Goal: Task Accomplishment & Management: Use online tool/utility

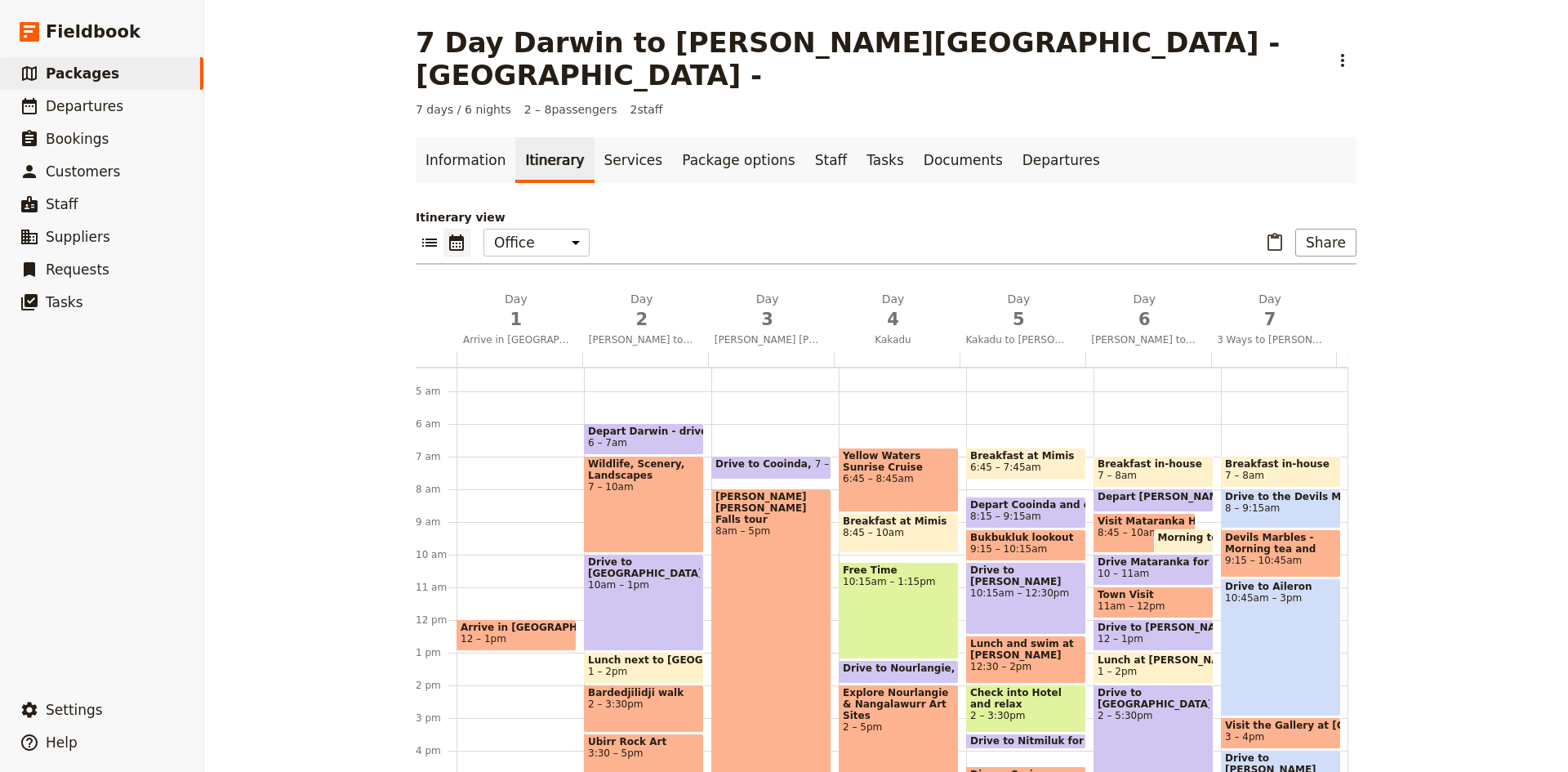
scroll to position [98, 0]
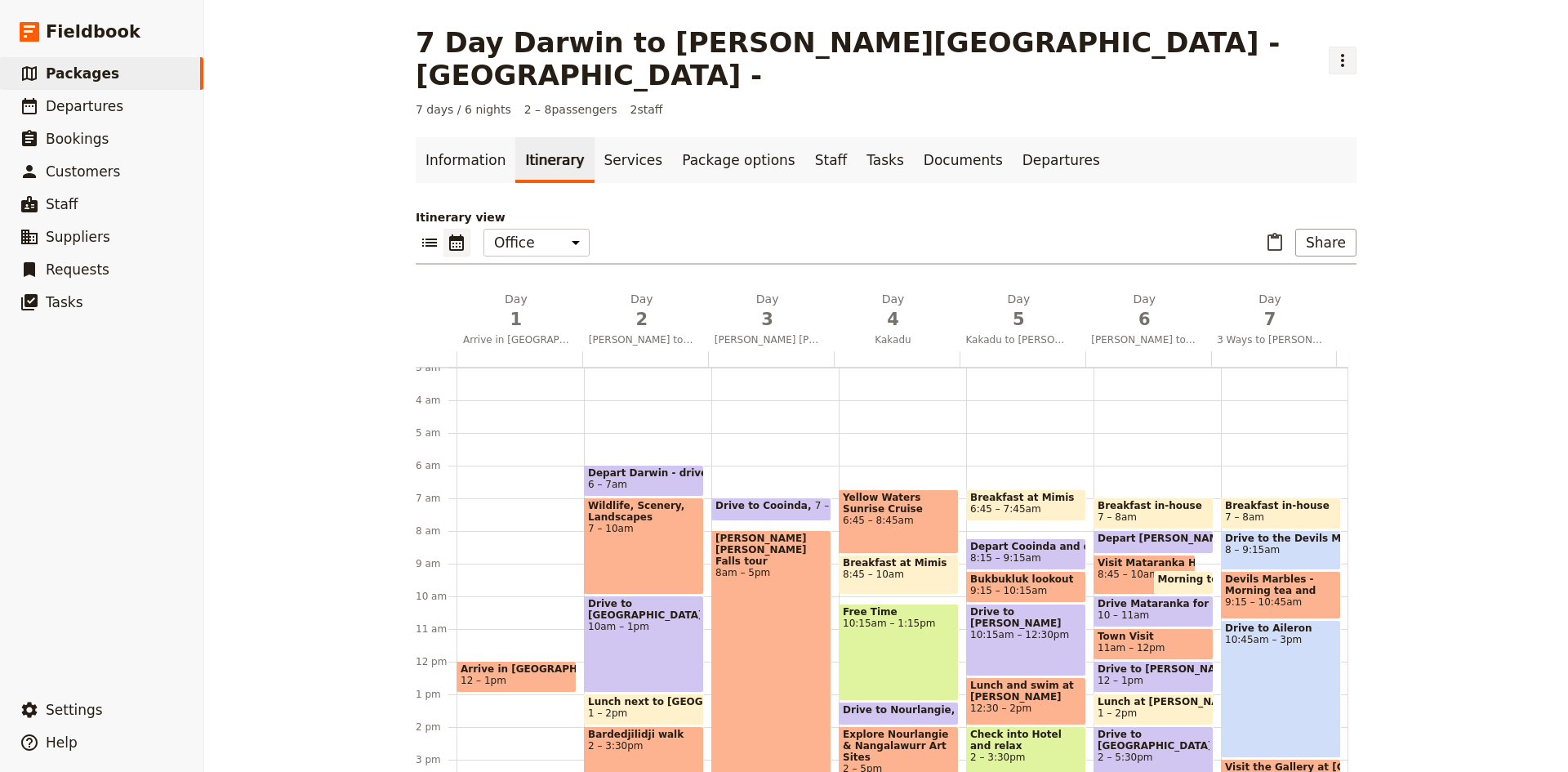
click at [1333, 50] on icon "Actions" at bounding box center [1343, 60] width 20 height 20
click at [936, 98] on span "Clone this package" at bounding box center [959, 103] width 109 height 17
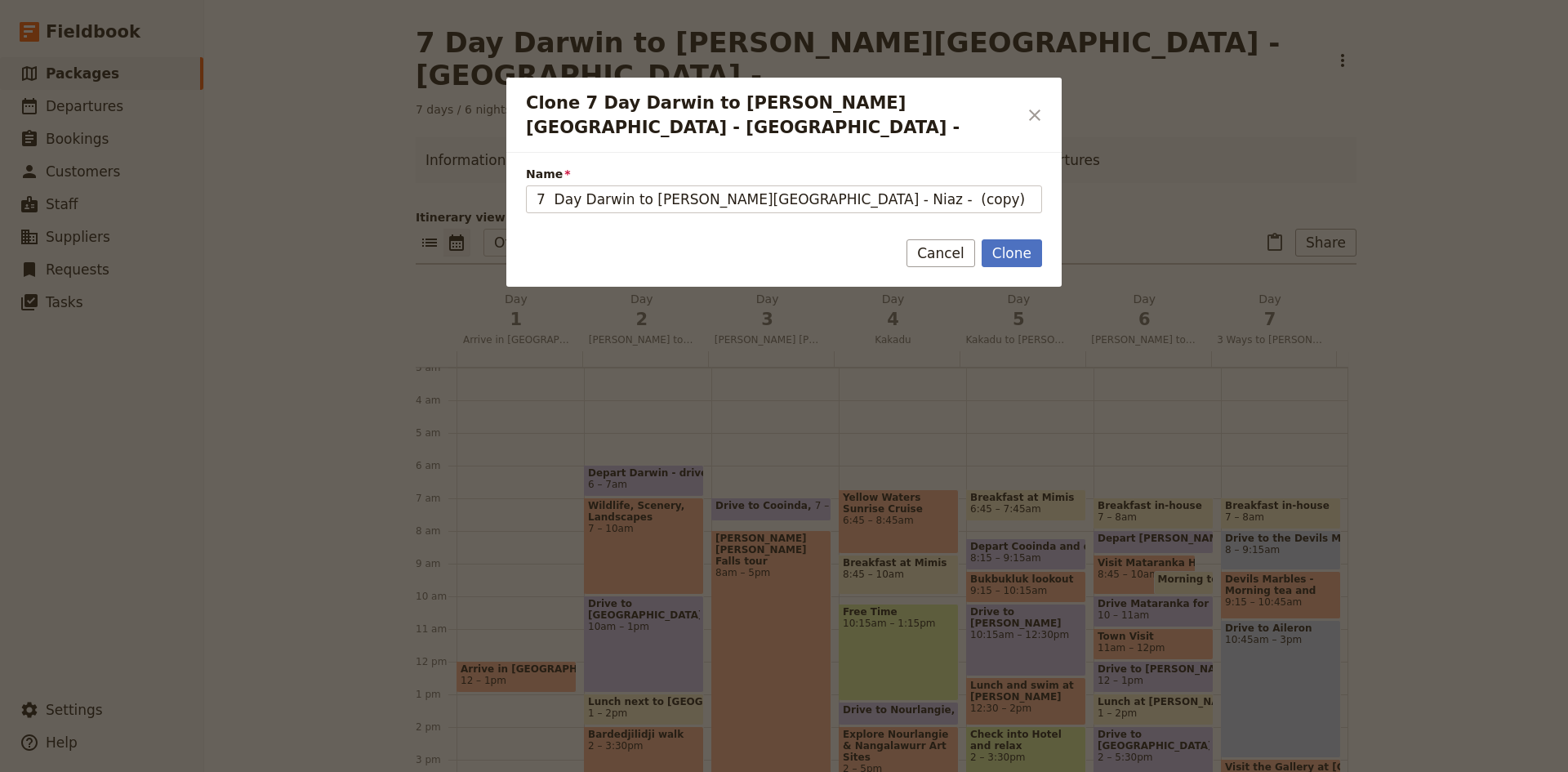
drag, startPoint x: 829, startPoint y: 184, endPoint x: 534, endPoint y: 158, distance: 296.1
click at [534, 166] on label "Name 7 Day [PERSON_NAME] to [PERSON_NAME][GEOGRAPHIC_DATA] - Niaz - (copy)" at bounding box center [784, 187] width 516 height 42
type input "[PERSON_NAME] to [PERSON_NAME][GEOGRAPHIC_DATA] - 4 days"
click at [1032, 239] on button "Clone" at bounding box center [1011, 253] width 60 height 28
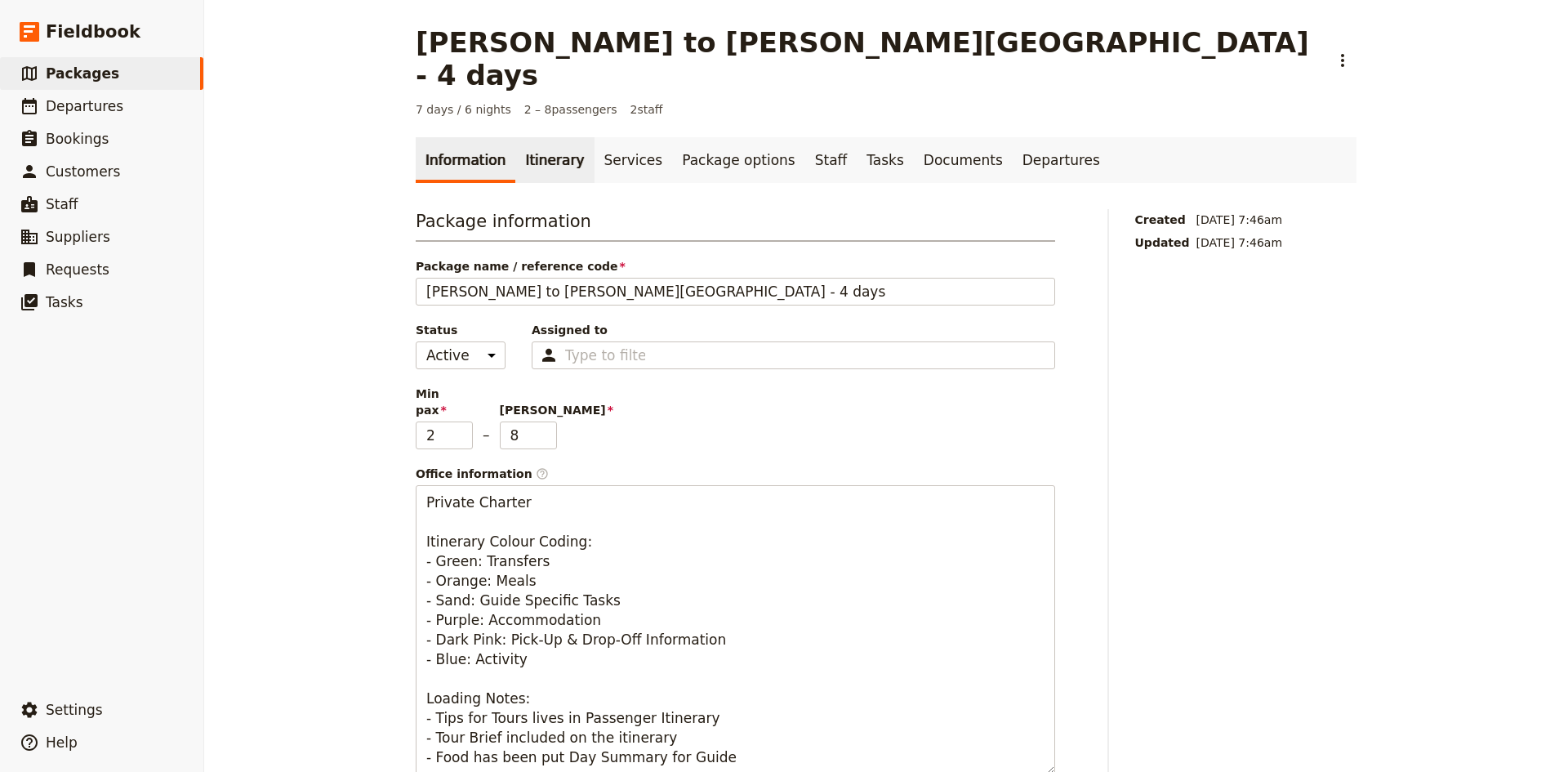
click at [538, 137] on link "Itinerary" at bounding box center [553, 160] width 78 height 45
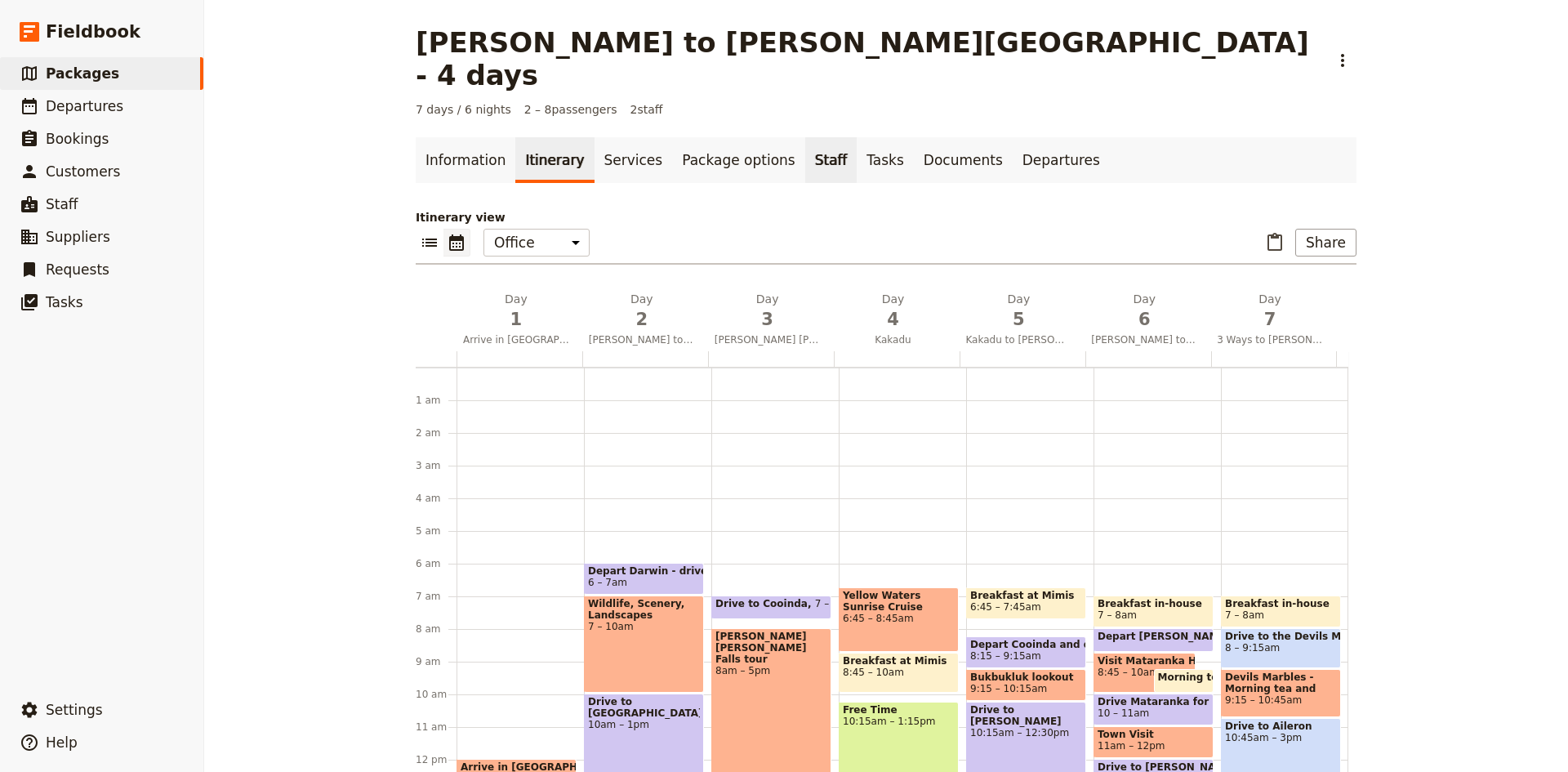
scroll to position [180, 0]
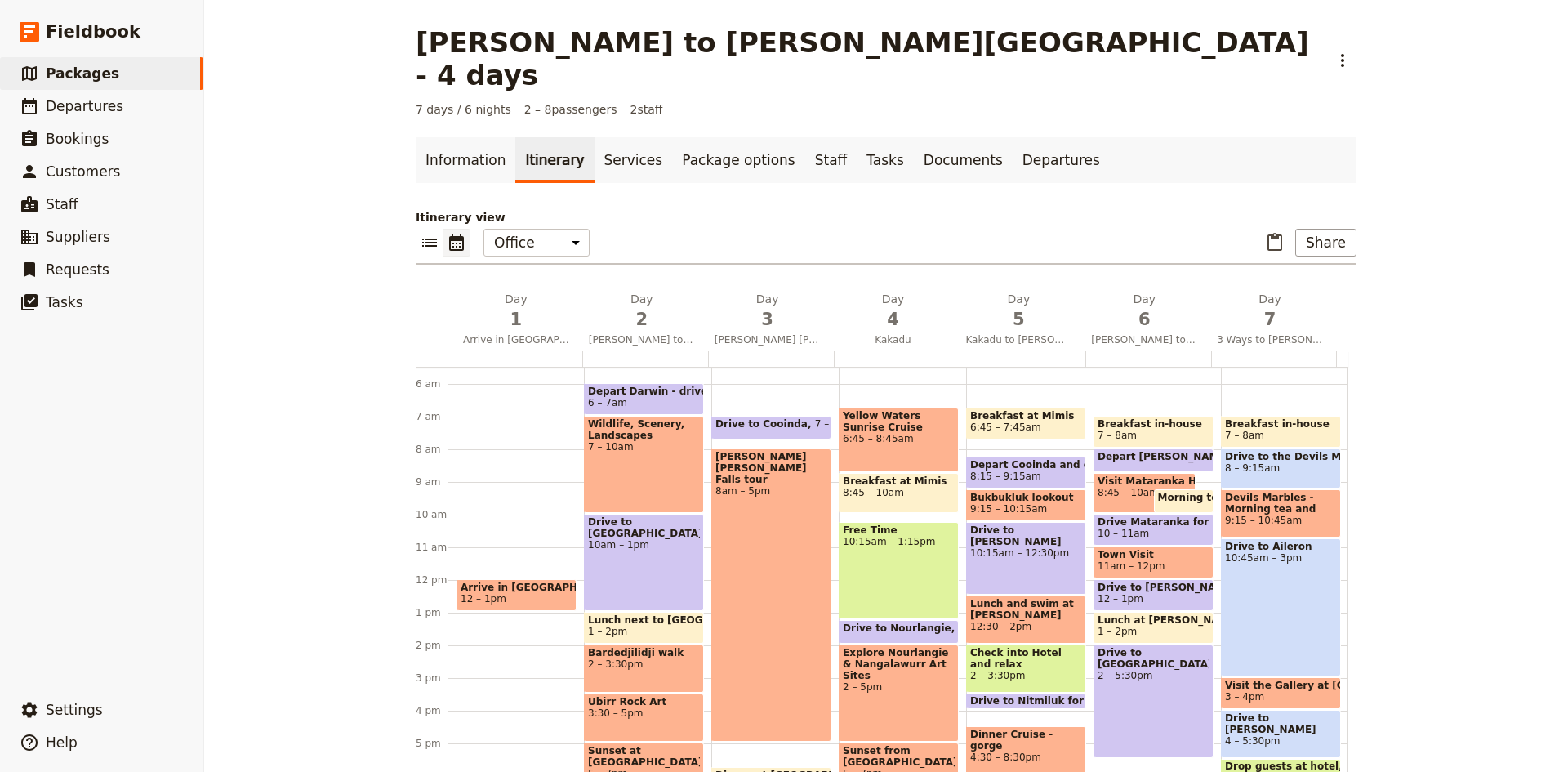
click at [642, 441] on span "7 – 10am" at bounding box center [643, 447] width 112 height 12
select select "2"
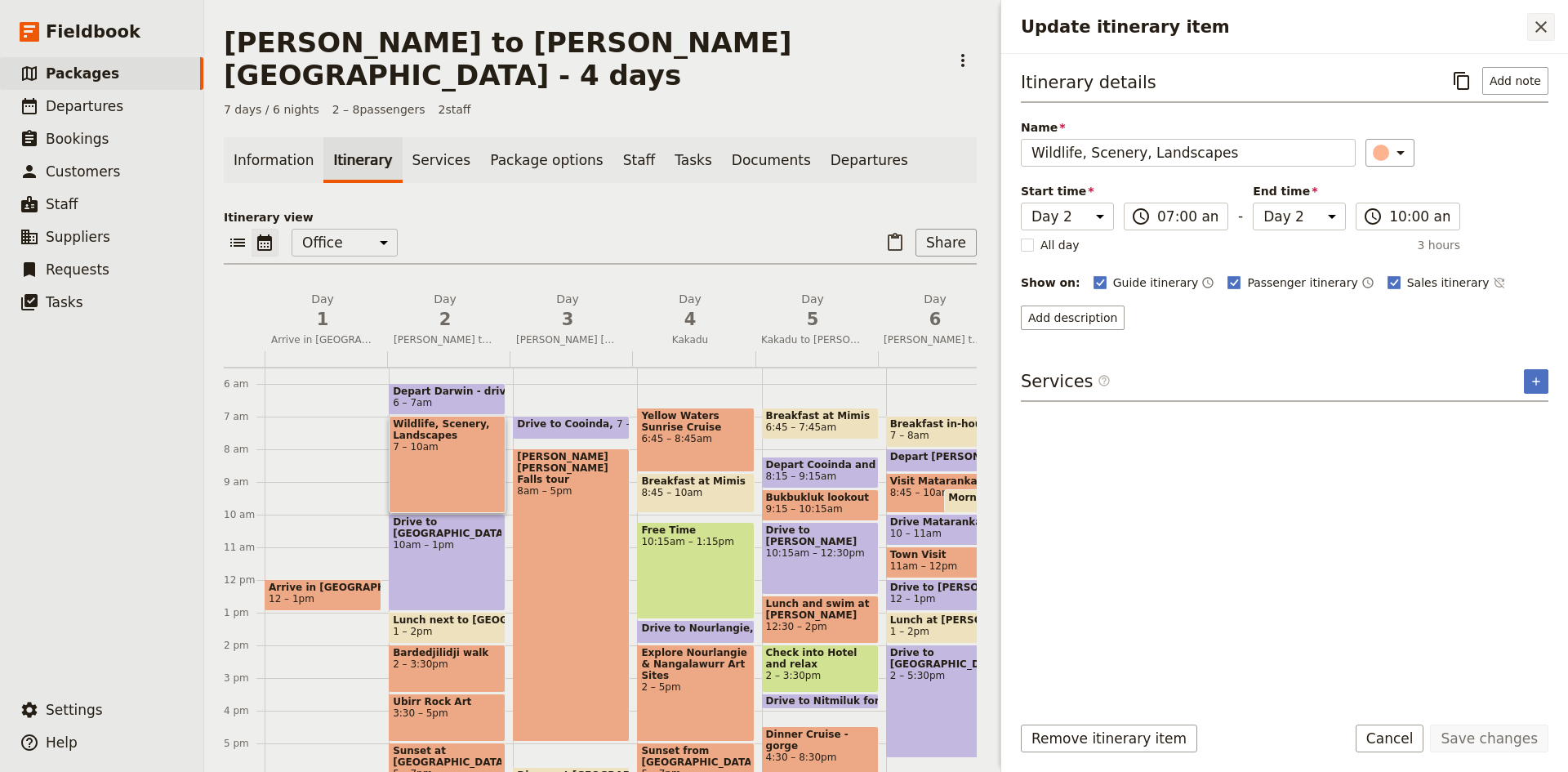
click at [1543, 30] on icon "Close drawer" at bounding box center [1541, 27] width 12 height 12
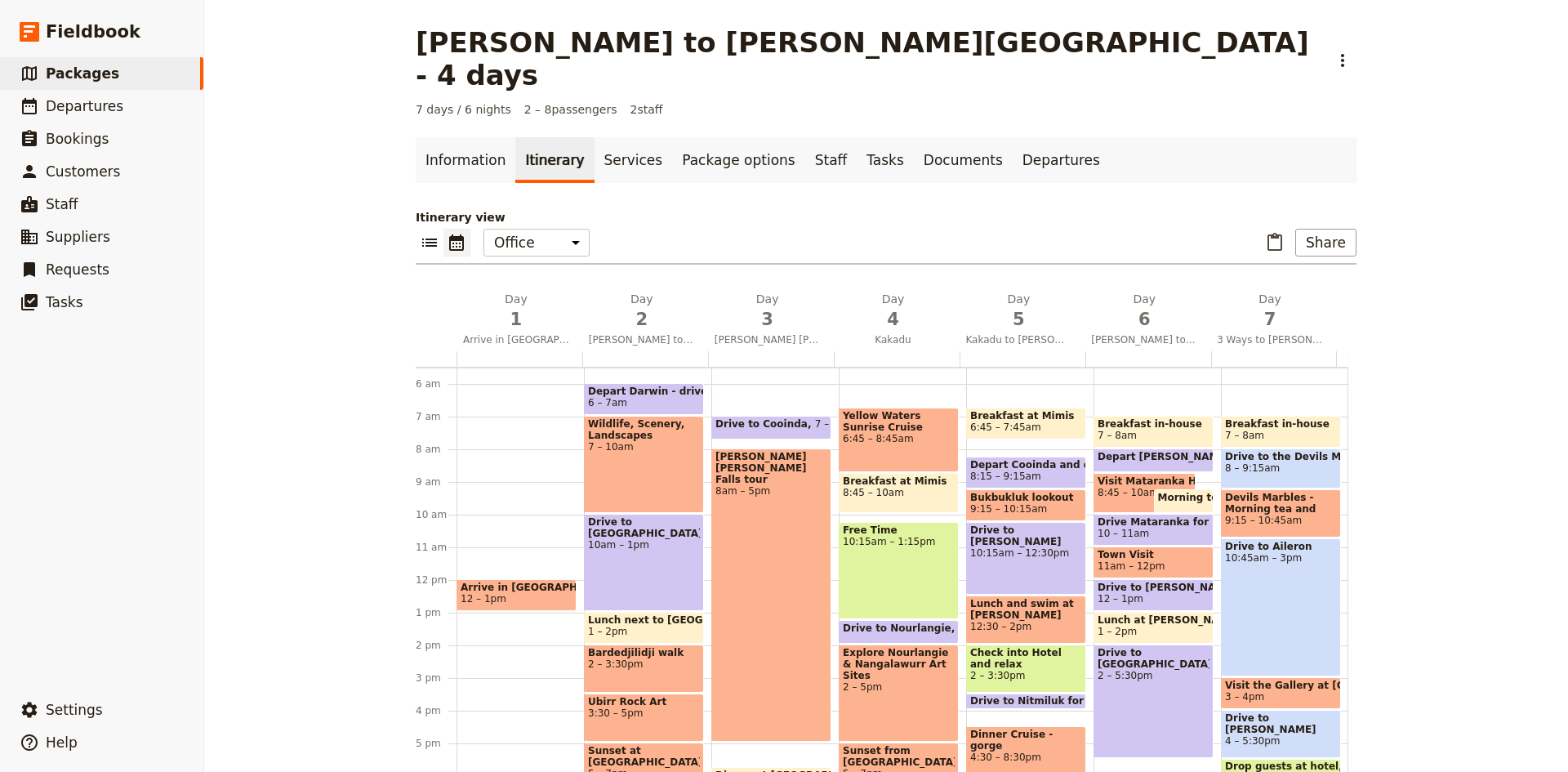
scroll to position [343, 0]
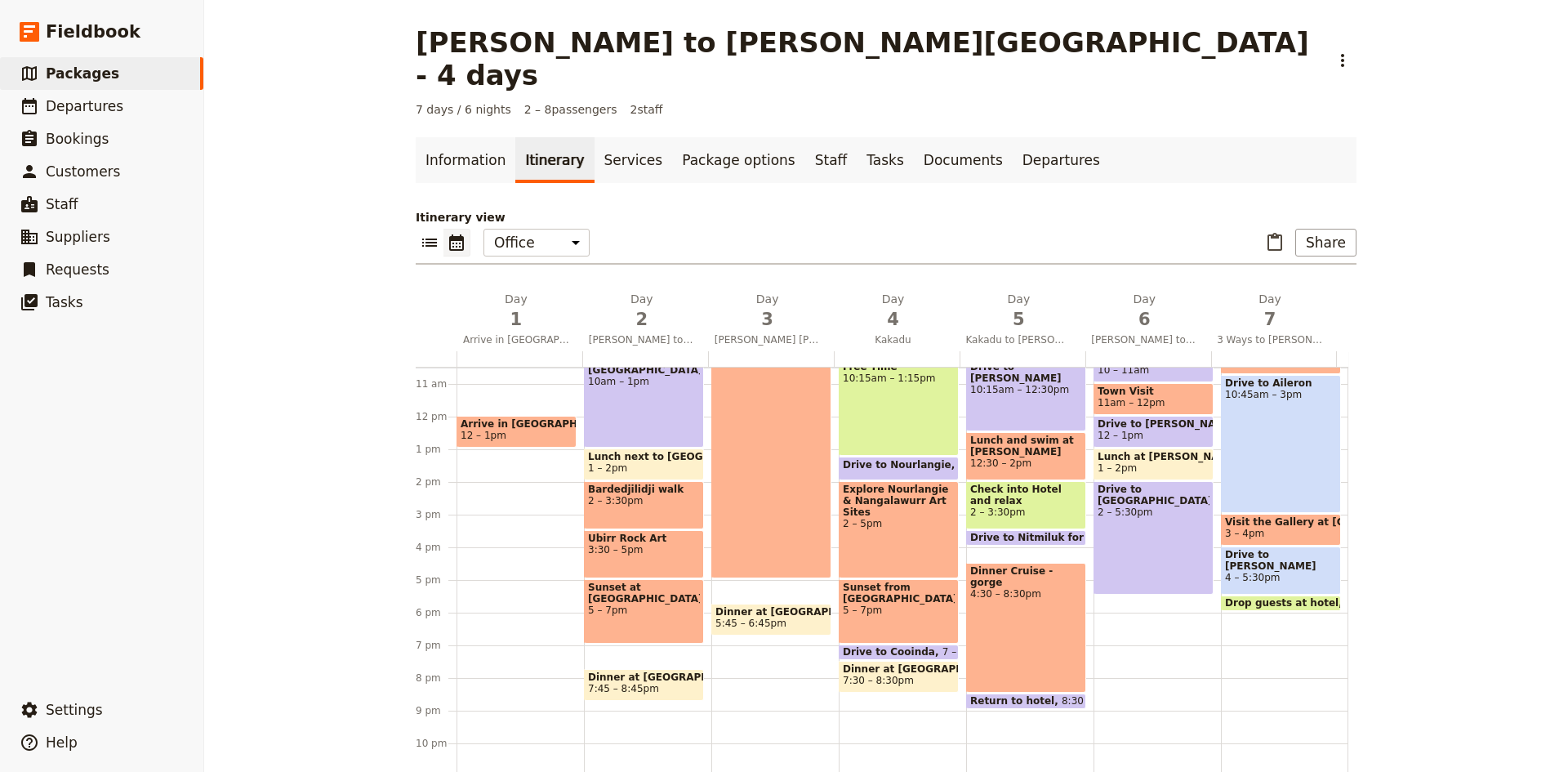
click at [630, 495] on span "2 – 3:30pm" at bounding box center [643, 501] width 112 height 12
select select "2"
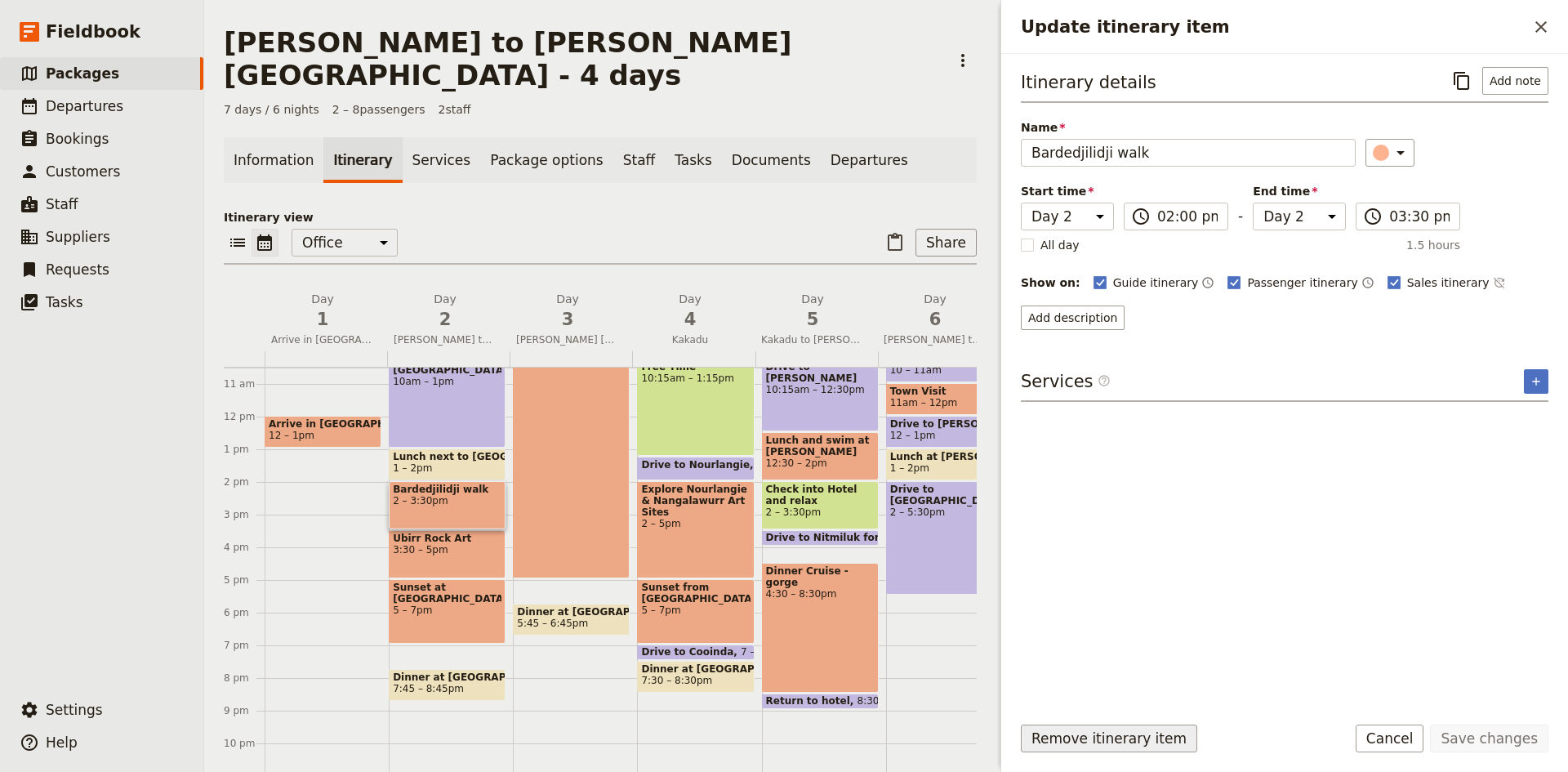
click at [1131, 734] on button "Remove itinerary item" at bounding box center [1109, 738] width 176 height 28
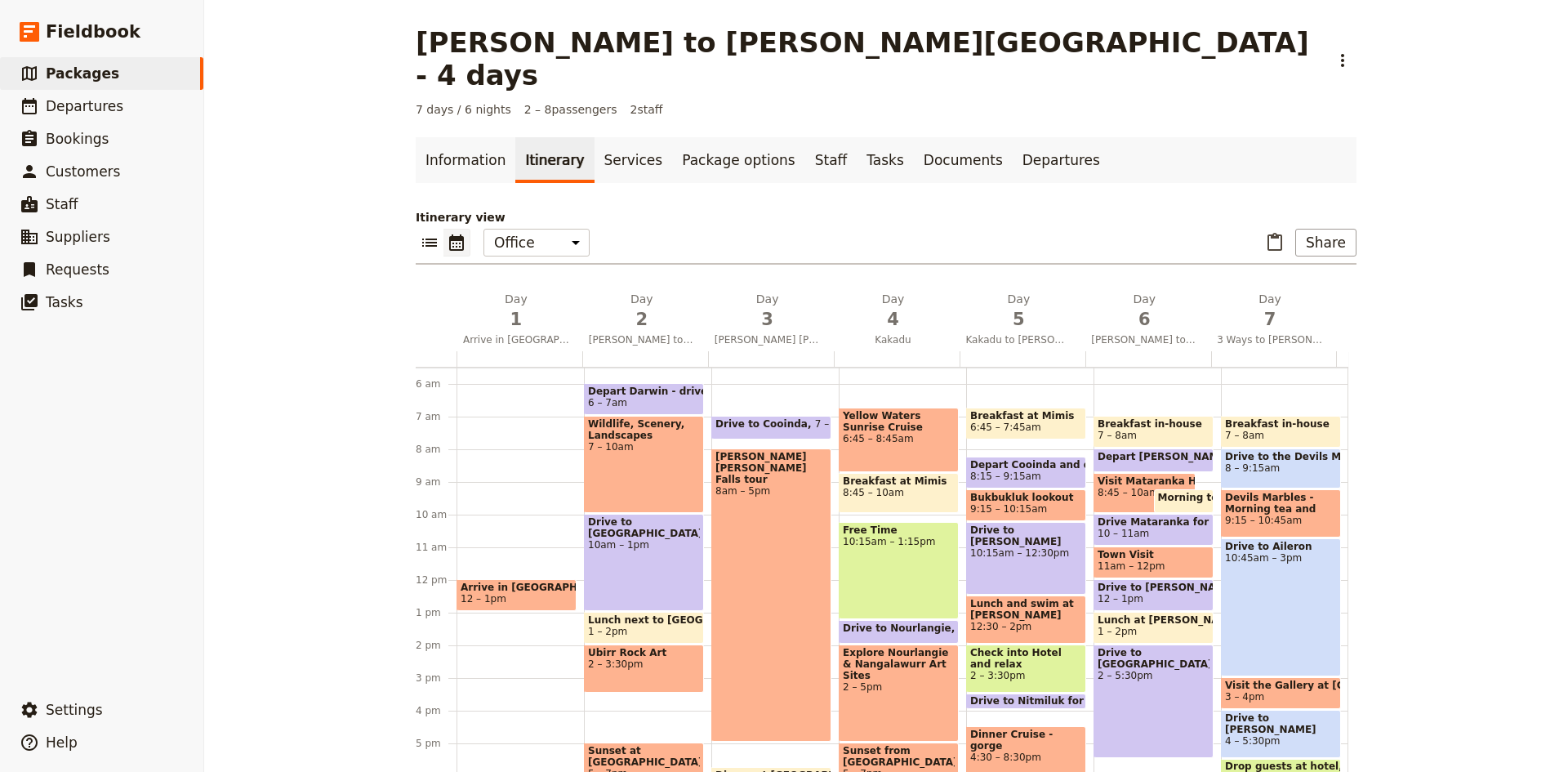
scroll to position [98, 0]
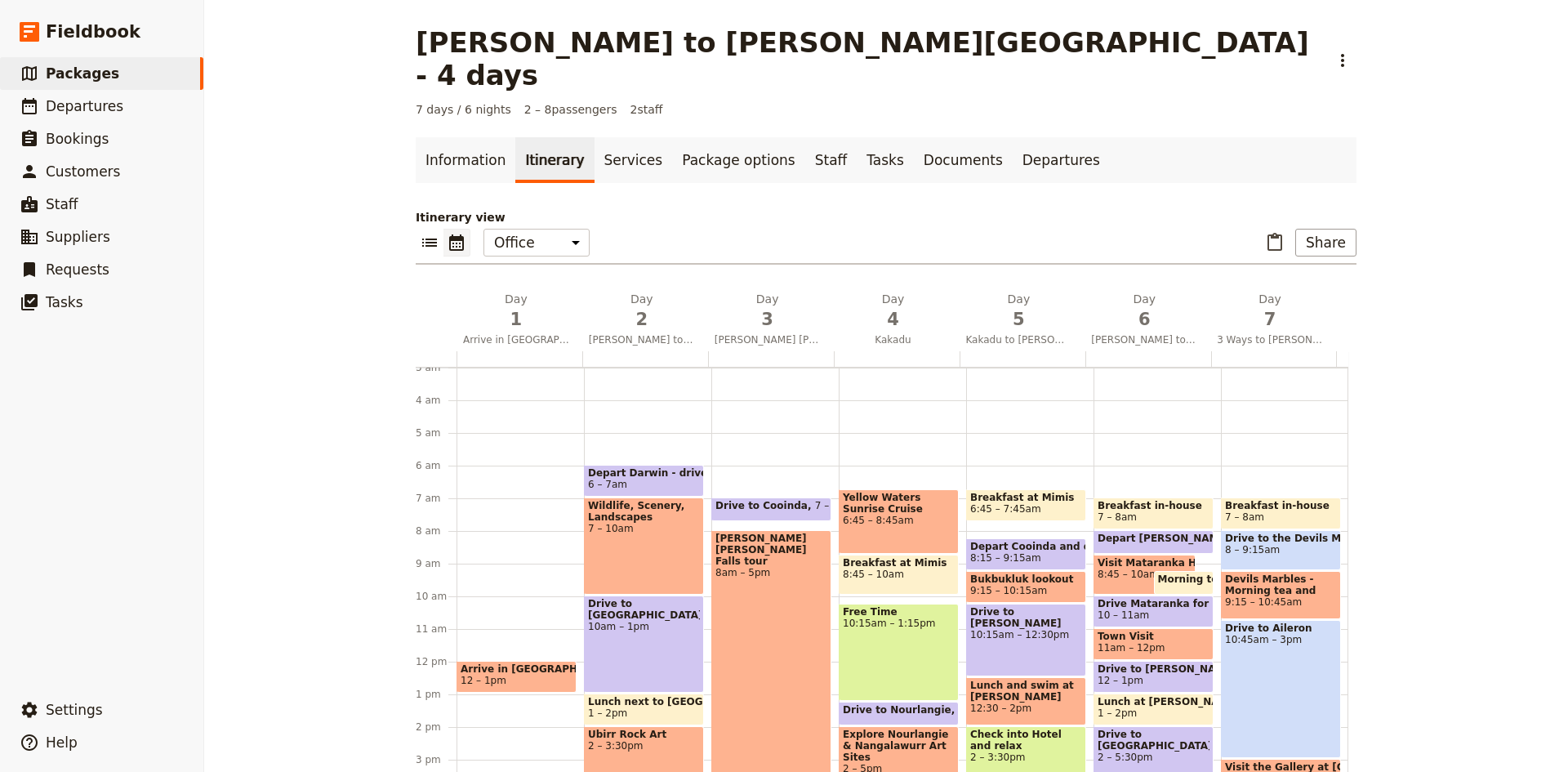
click at [635, 603] on div "Drive to [GEOGRAPHIC_DATA] 10am – 1pm" at bounding box center [643, 643] width 120 height 97
select select "2"
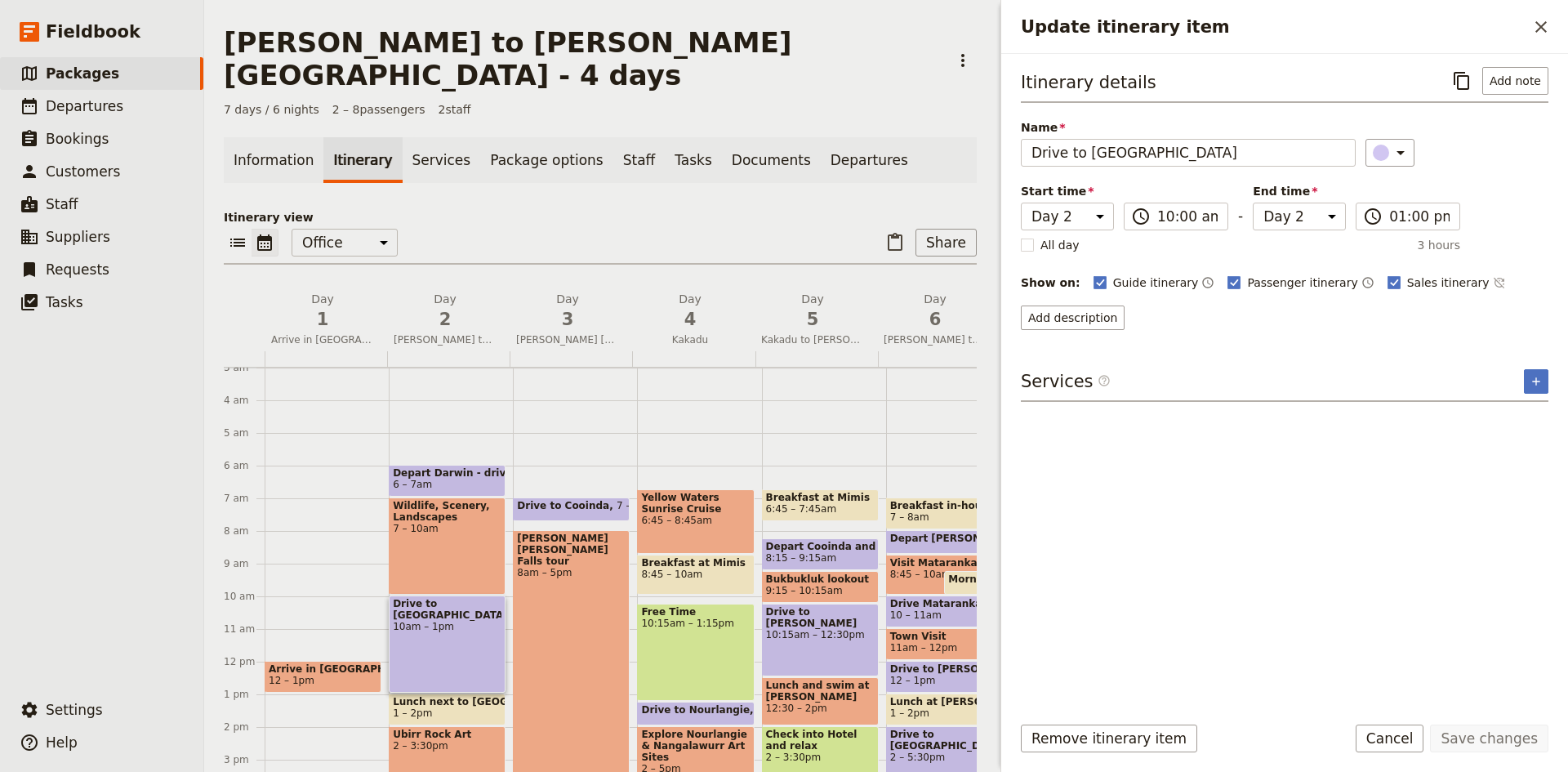
click at [468, 519] on div "Wildlife, Scenery, Landscapes 7 – 10am" at bounding box center [447, 546] width 117 height 97
select select "2"
click at [416, 504] on div "Wildlife, Scenery, Landscapes 7 – 10am" at bounding box center [447, 546] width 117 height 97
select select "2"
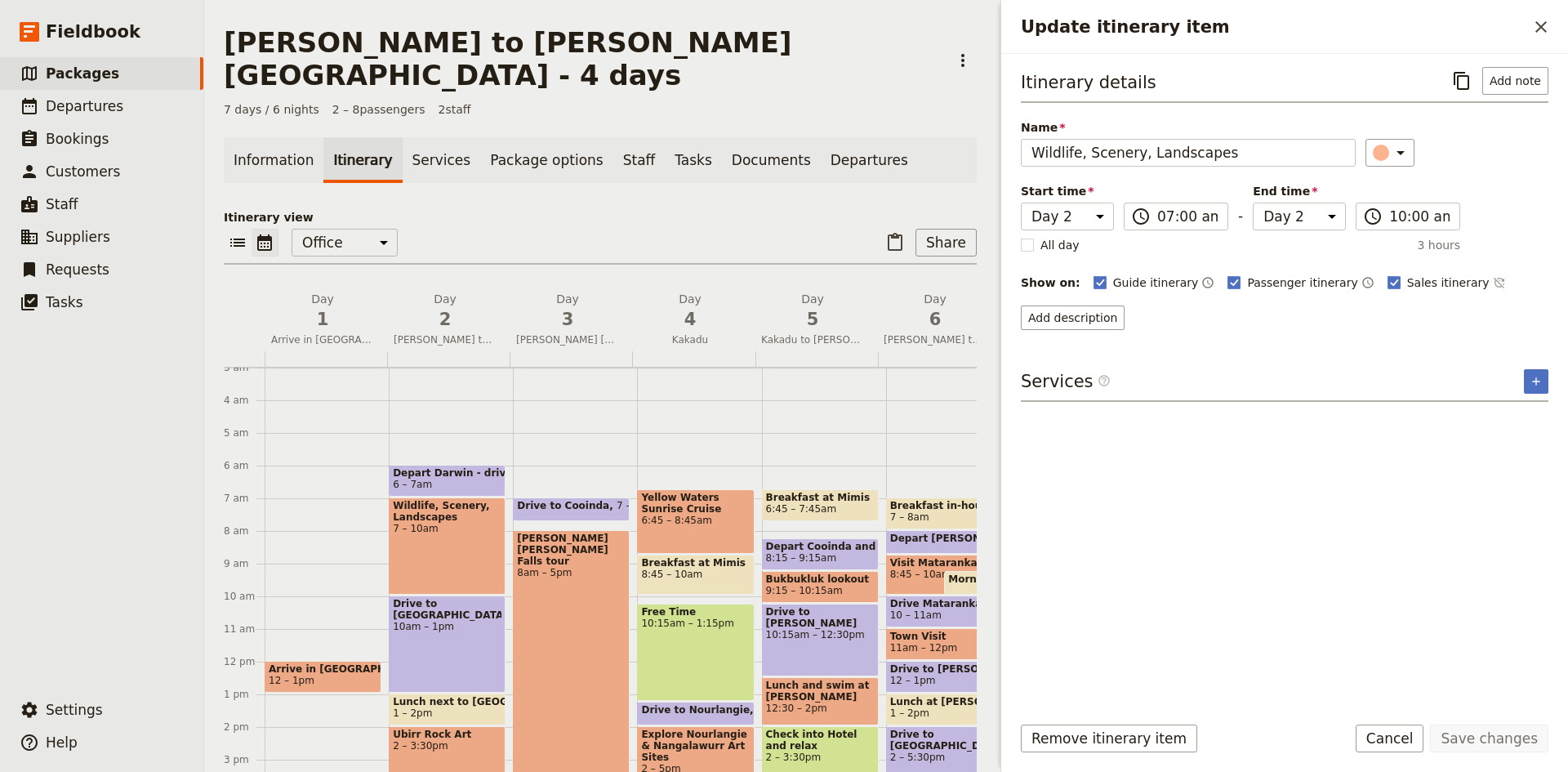
select select "2"
click at [1546, 20] on icon "Close drawer" at bounding box center [1540, 27] width 20 height 20
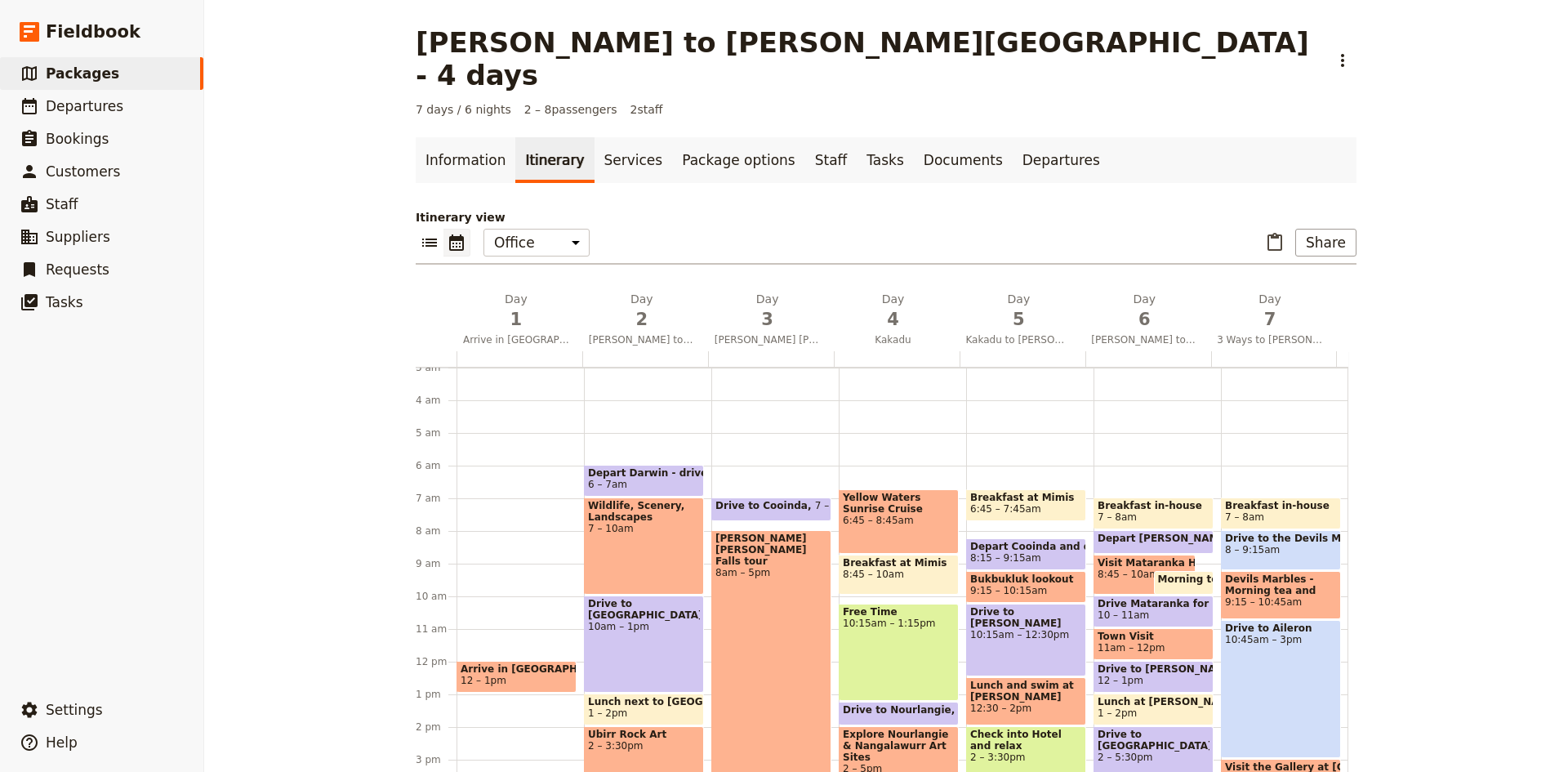
click at [654, 523] on span "7 – 10am" at bounding box center [643, 529] width 112 height 12
select select "2"
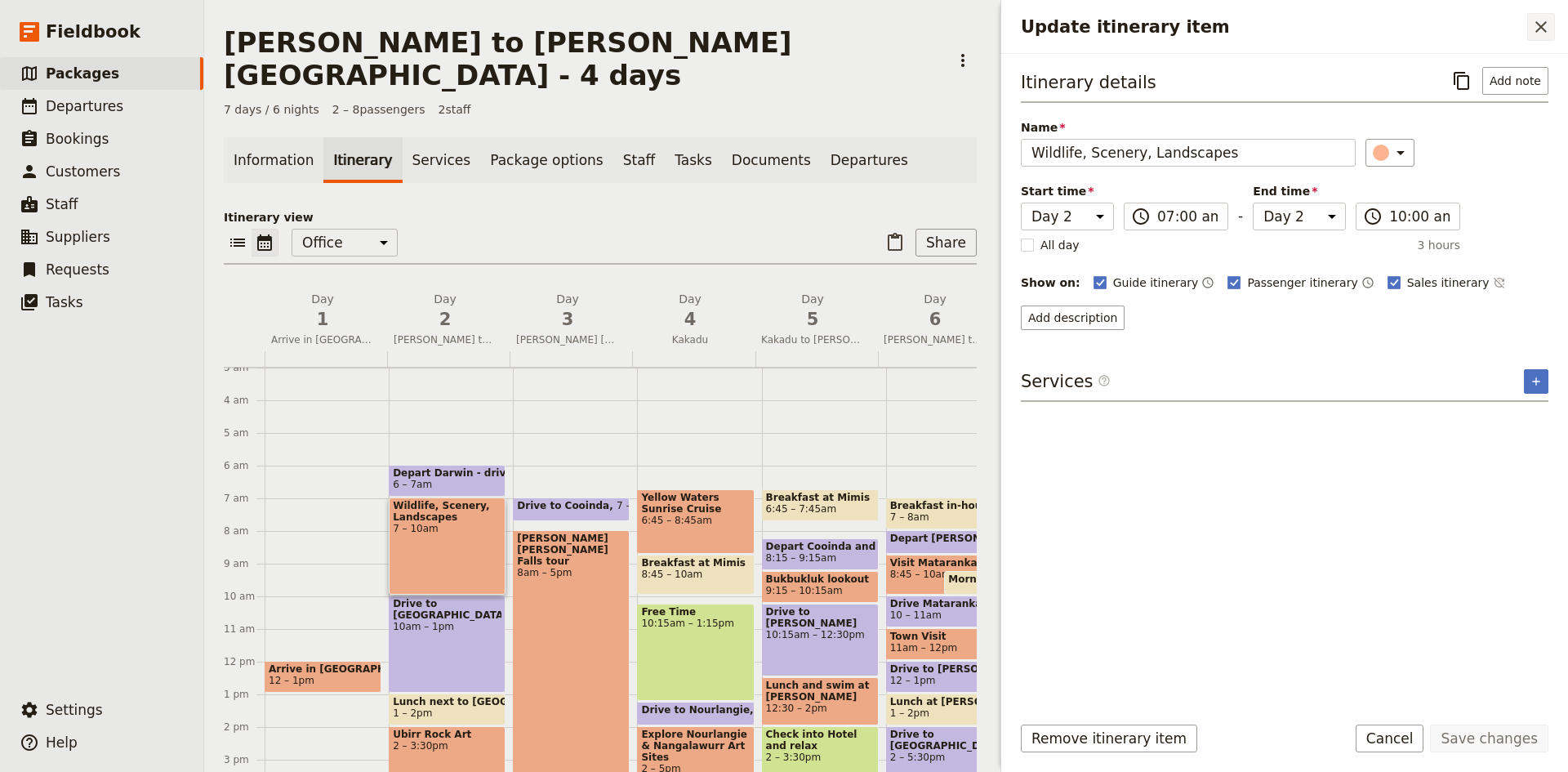
click at [1538, 28] on icon "Close drawer" at bounding box center [1540, 27] width 20 height 20
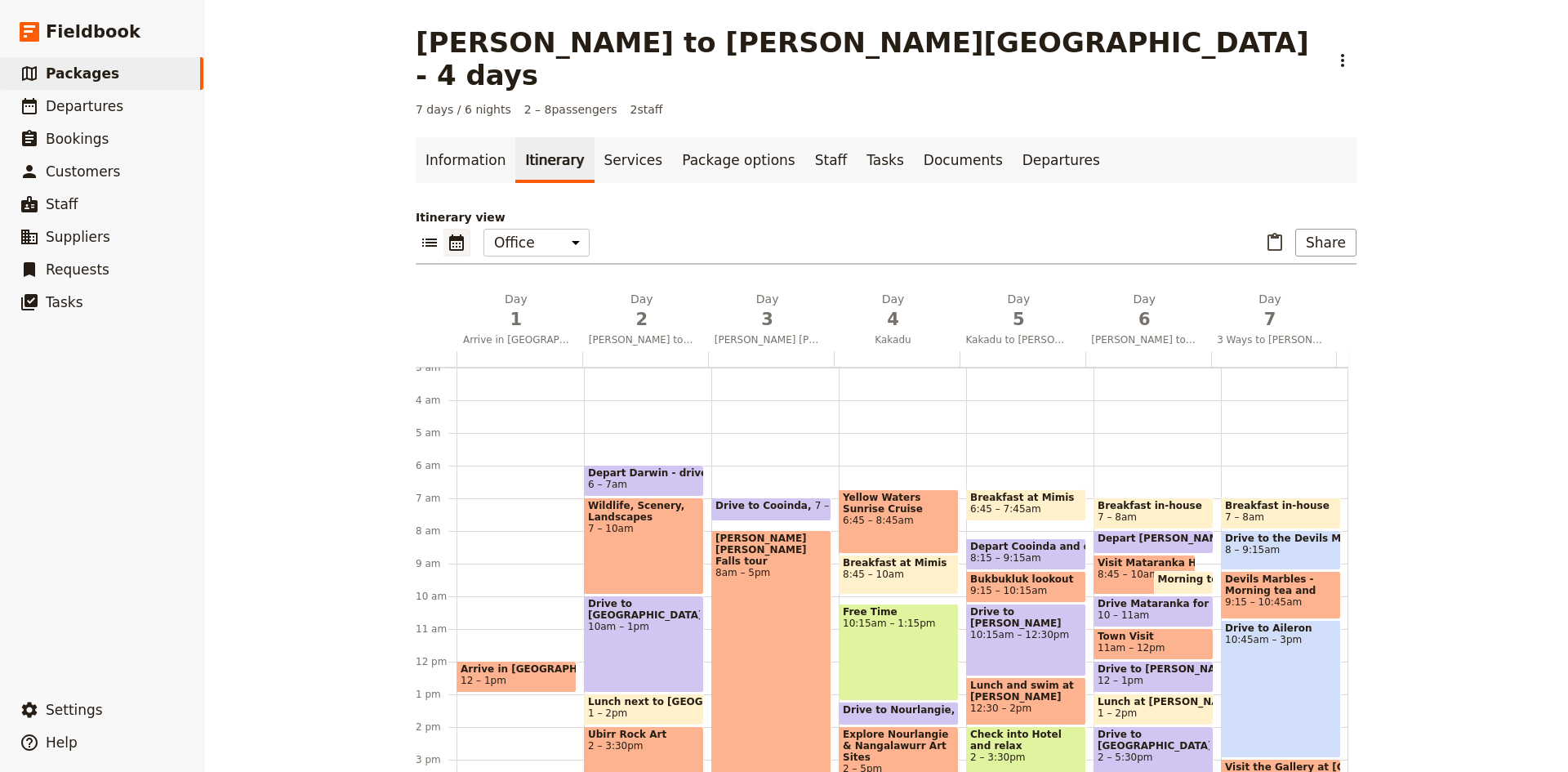
click at [672, 468] on span "Depart Darwin - drive to [PERSON_NAME][GEOGRAPHIC_DATA]" at bounding box center [643, 473] width 112 height 12
select select "2"
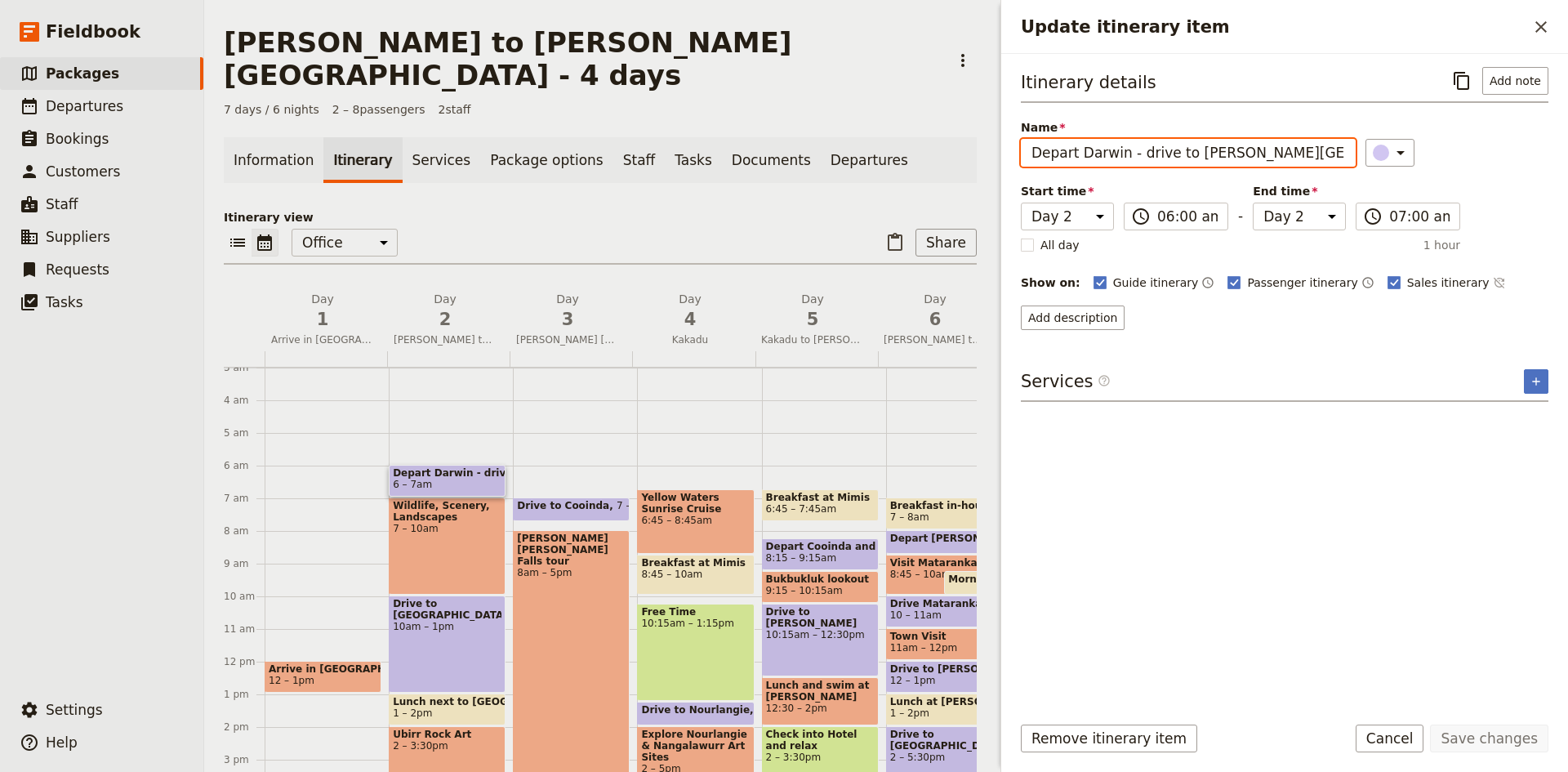
drag, startPoint x: 1274, startPoint y: 154, endPoint x: 1135, endPoint y: 143, distance: 139.4
click at [1135, 143] on input "Depart Darwin - drive to [PERSON_NAME][GEOGRAPHIC_DATA]" at bounding box center [1188, 152] width 335 height 28
type input "Depart [GEOGRAPHIC_DATA] - East Alligator"
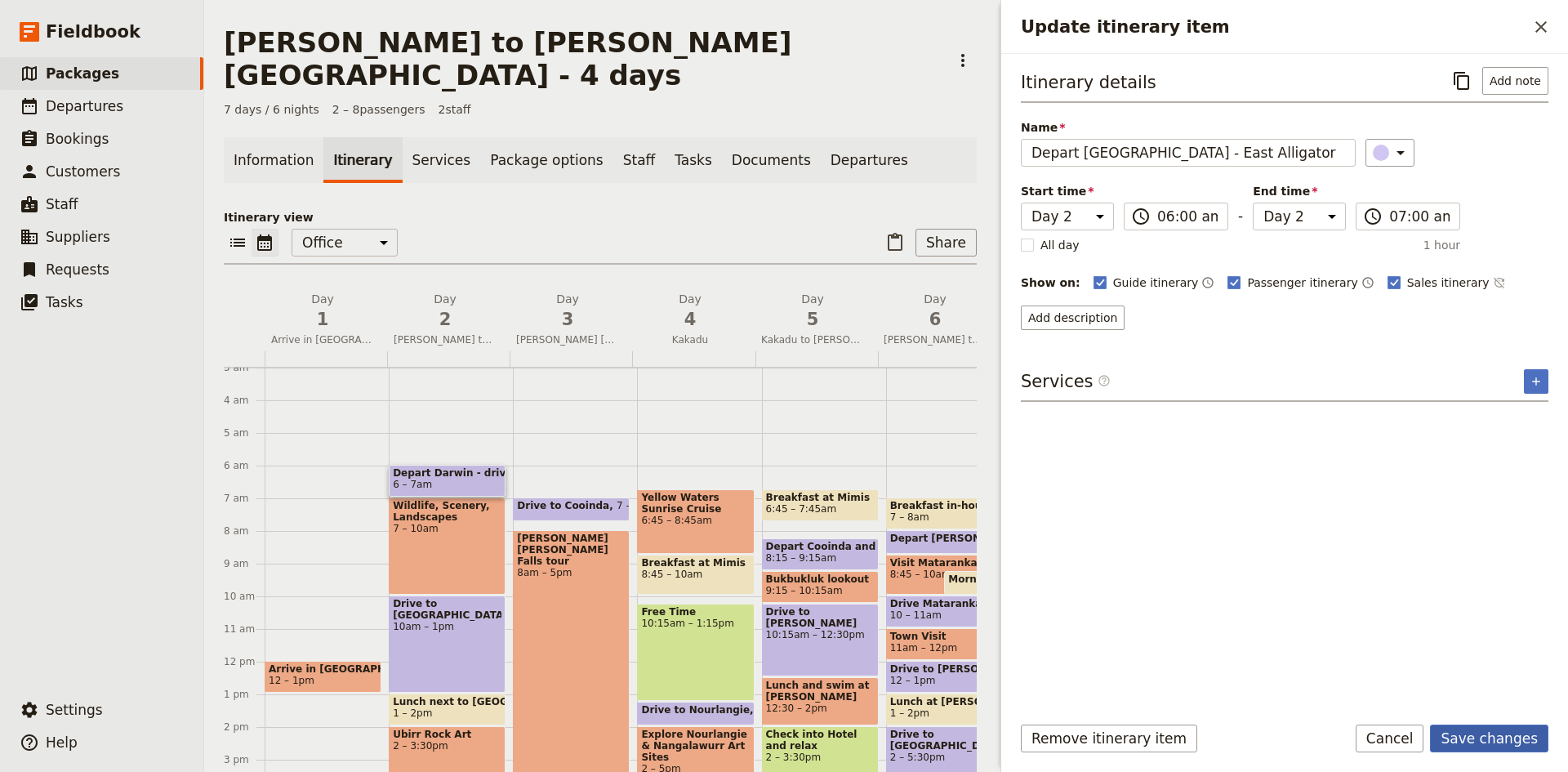
click at [1498, 736] on button "Save changes" at bounding box center [1489, 738] width 119 height 28
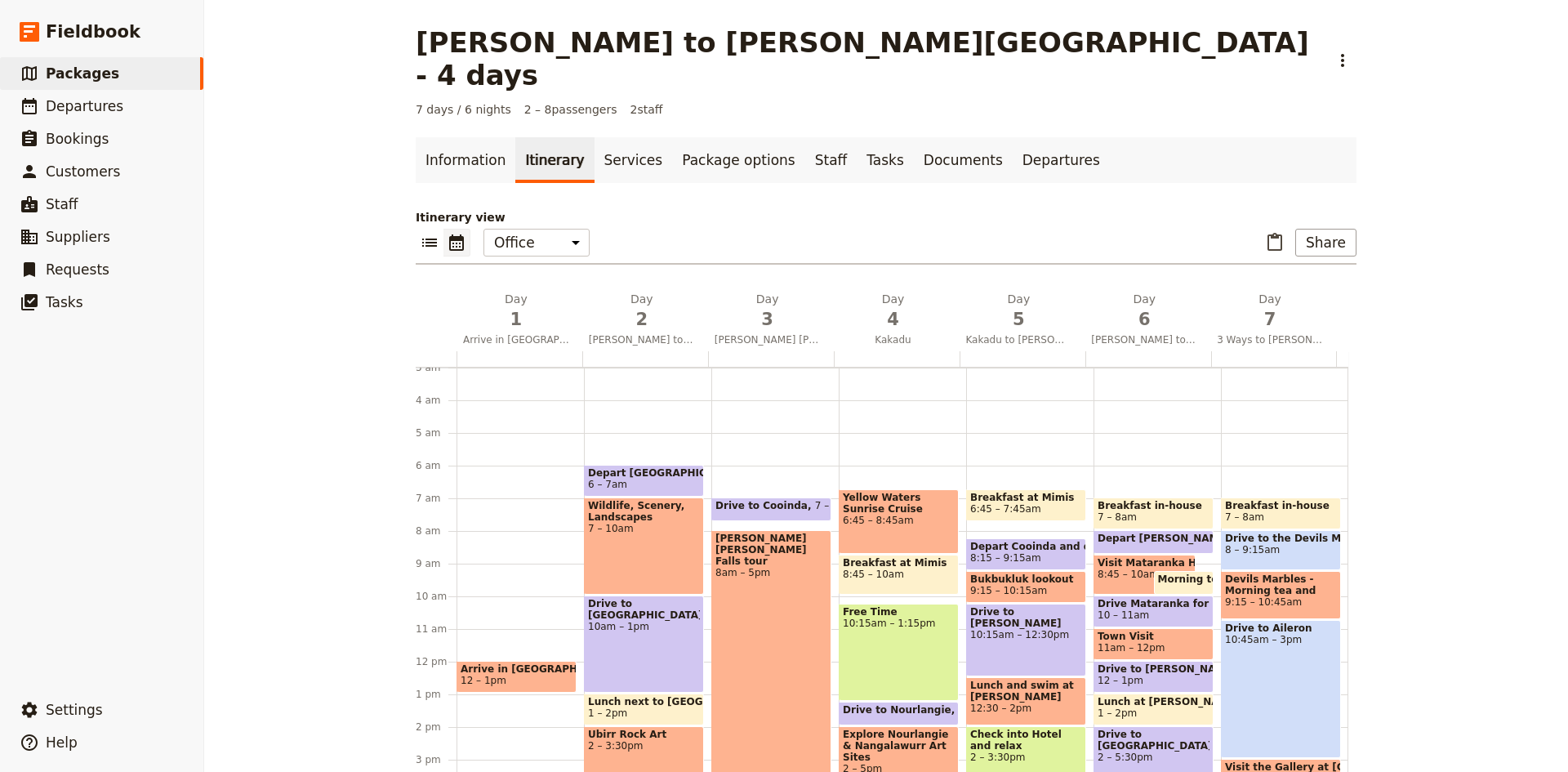
click at [651, 478] on span "6 – 7am" at bounding box center [643, 484] width 112 height 12
select select "2"
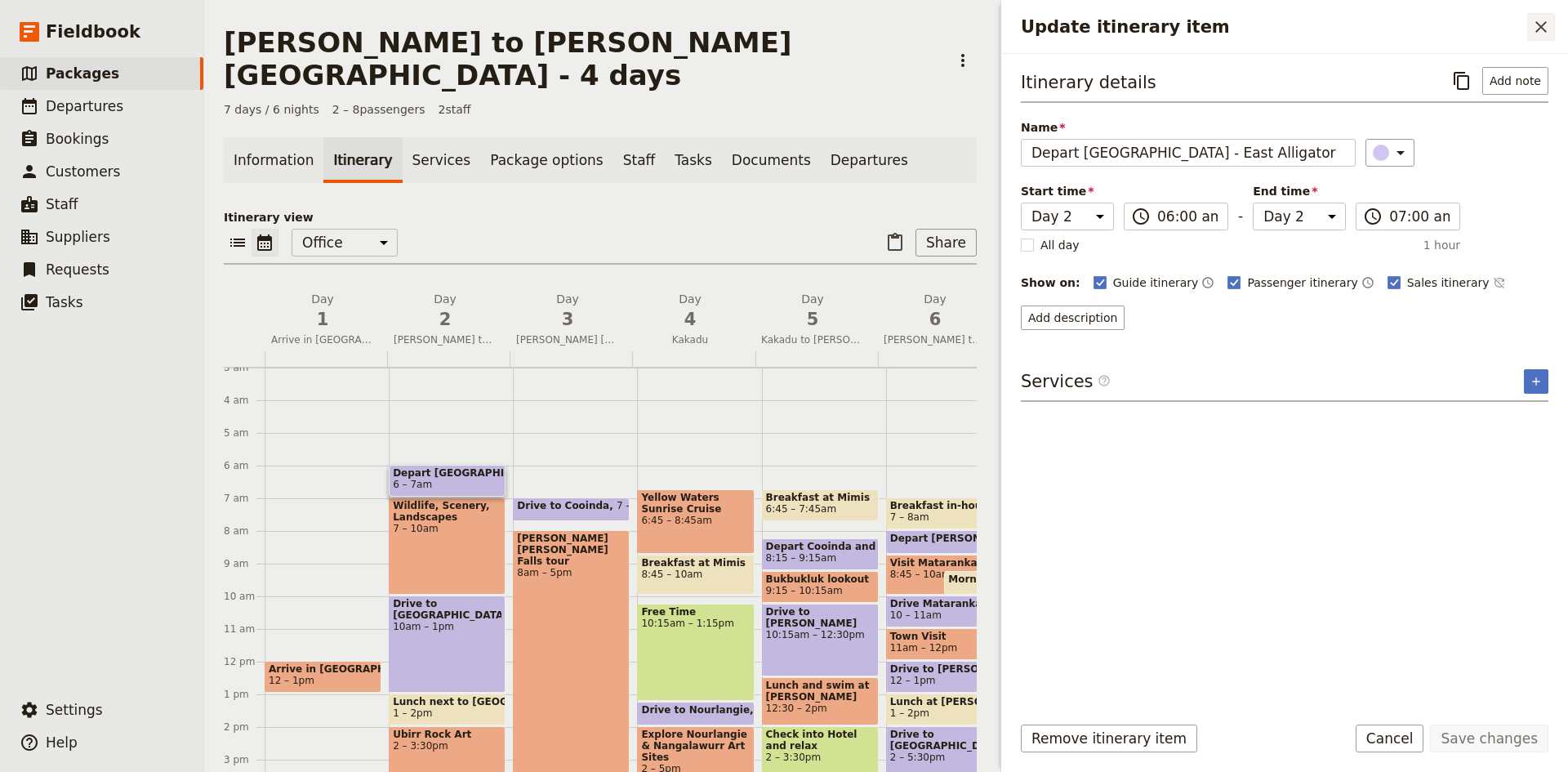
click at [1544, 19] on icon "Close drawer" at bounding box center [1540, 27] width 20 height 20
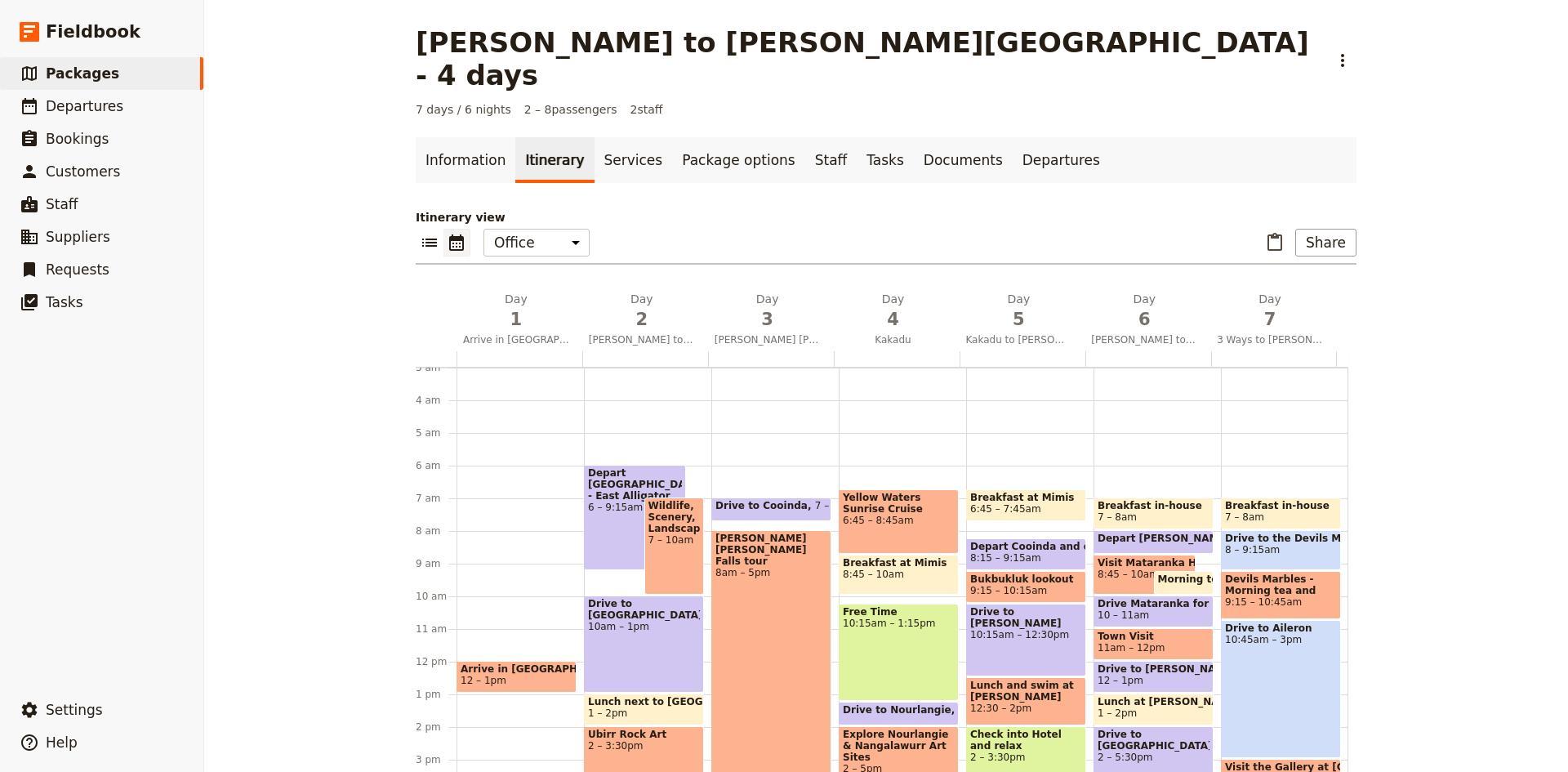
click at [670, 535] on div "Wildlife, Scenery, Landscapes 7 – 10am" at bounding box center [674, 546] width 60 height 97
select select "2"
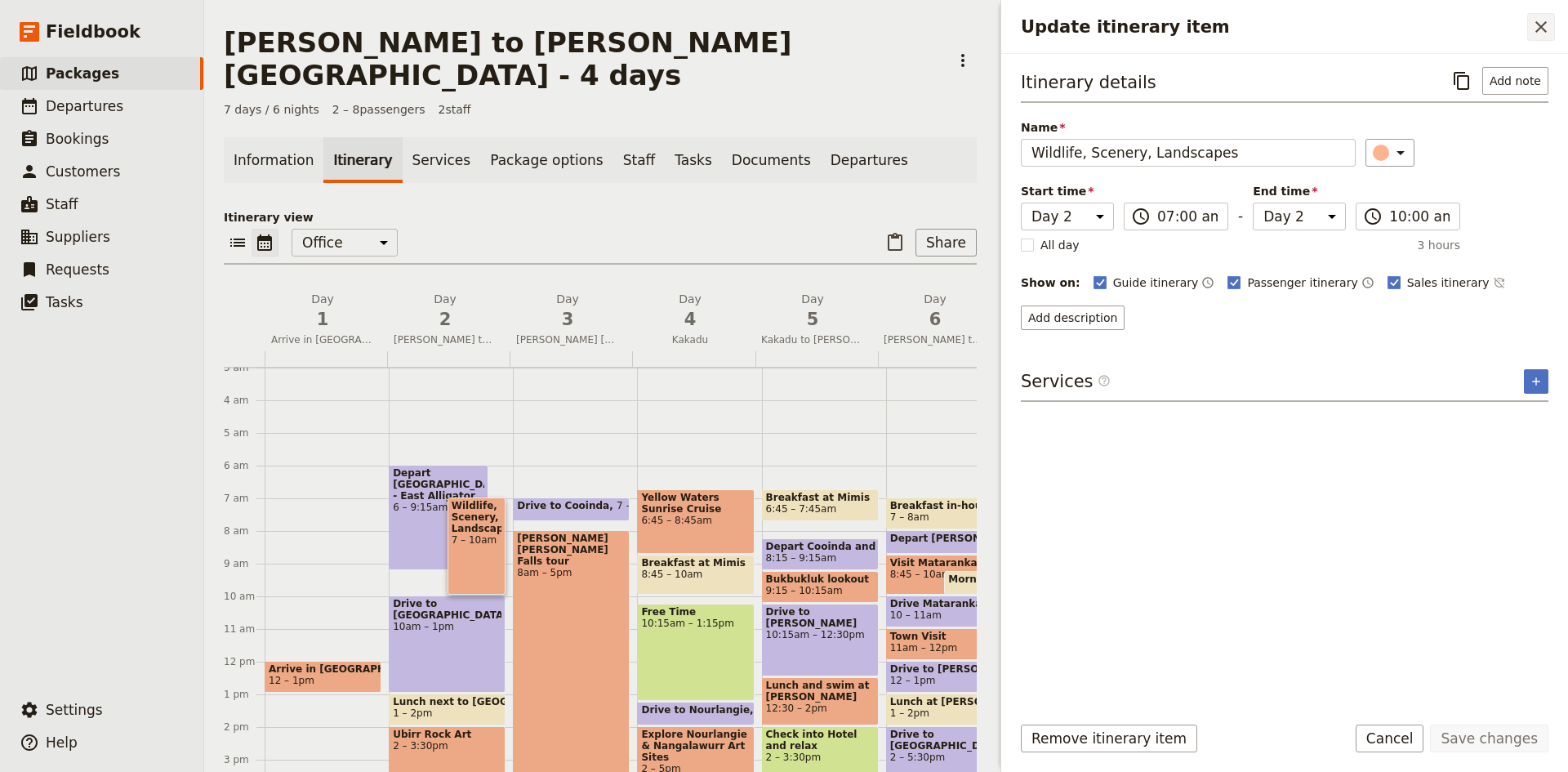
click at [1534, 21] on icon "Close drawer" at bounding box center [1540, 27] width 20 height 20
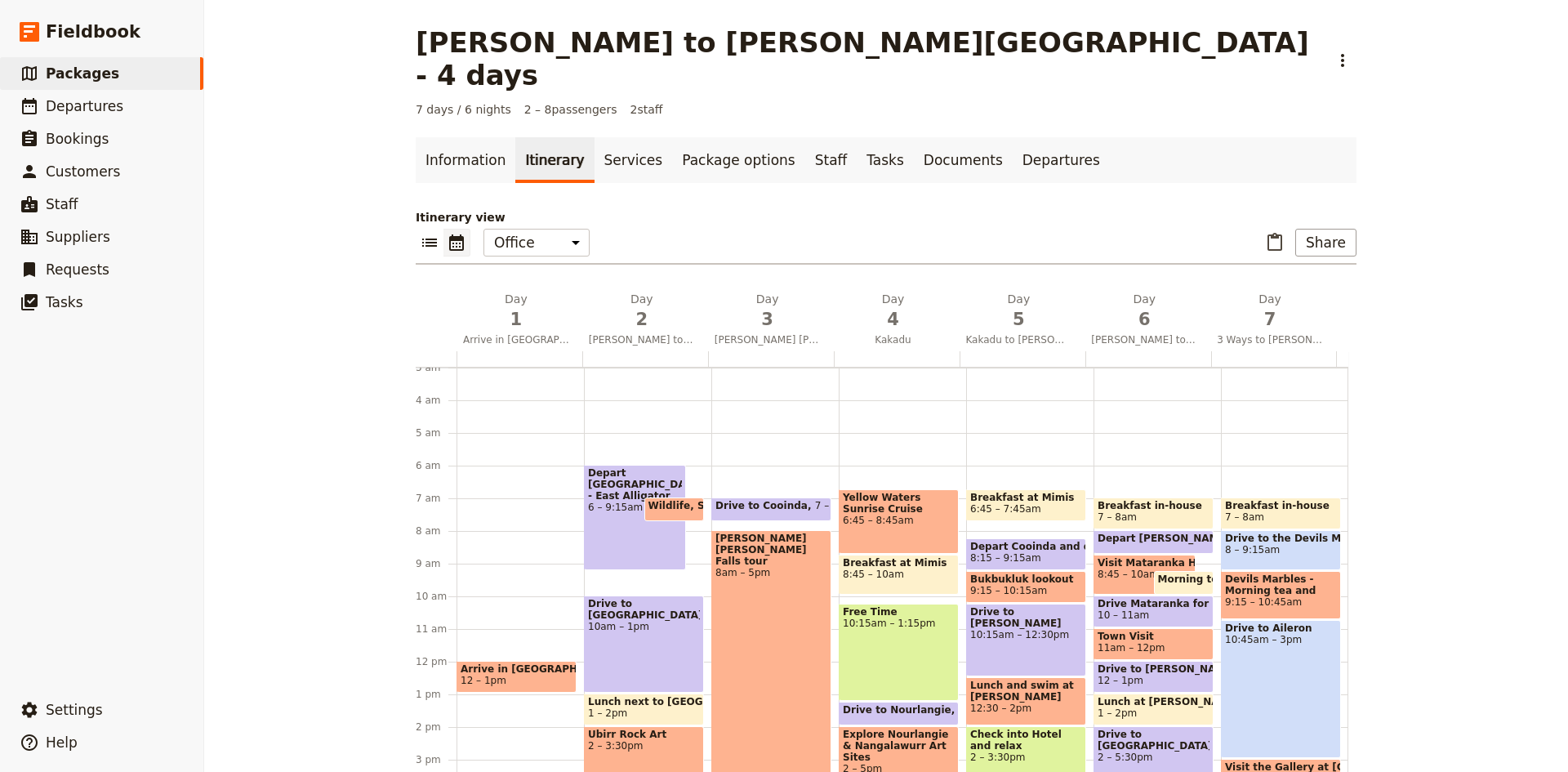
click at [638, 595] on div "Drive to [GEOGRAPHIC_DATA] 10am – 1pm" at bounding box center [643, 643] width 120 height 97
select select "2"
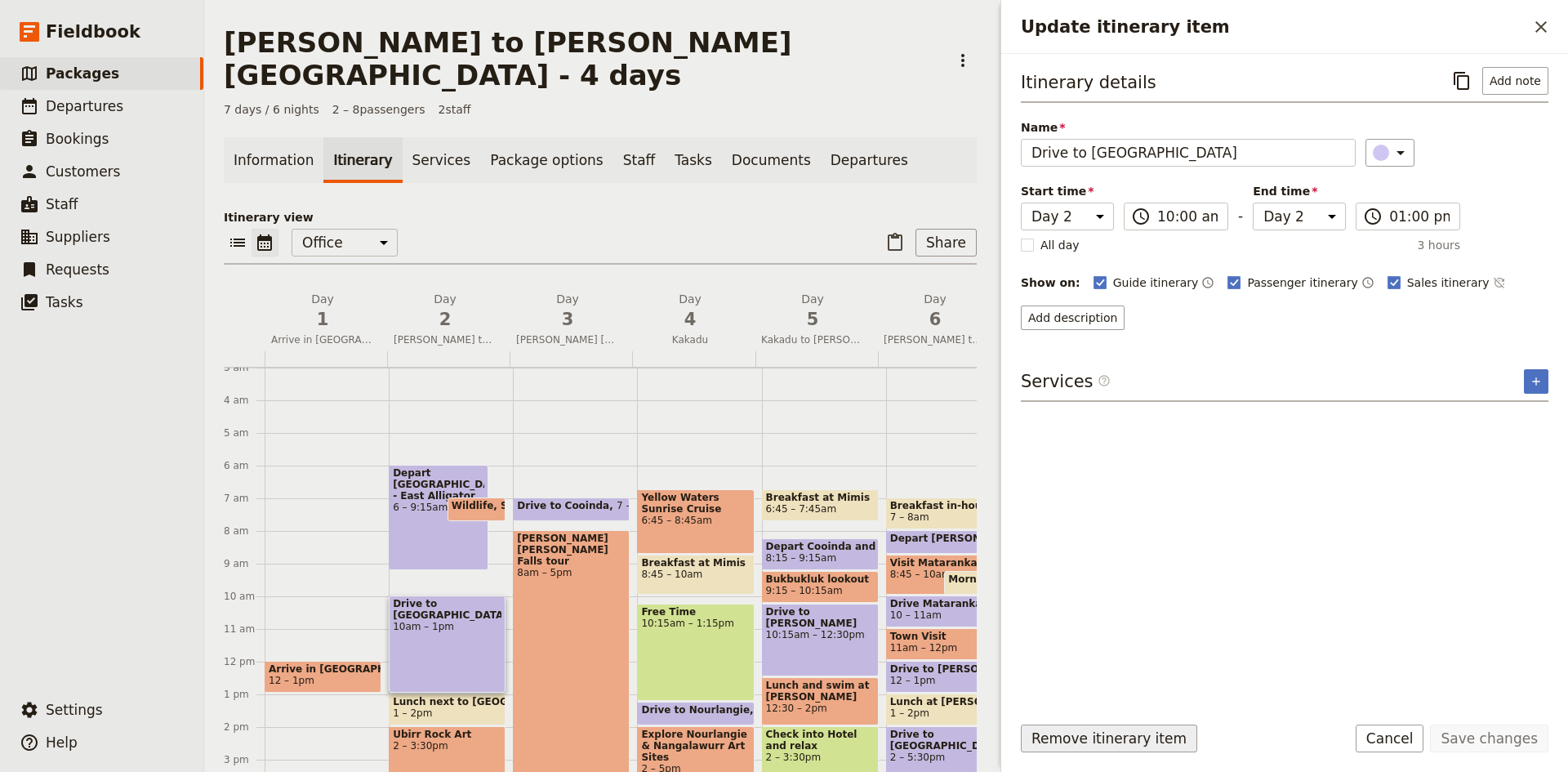
click at [1070, 740] on button "Remove itinerary item" at bounding box center [1109, 738] width 176 height 28
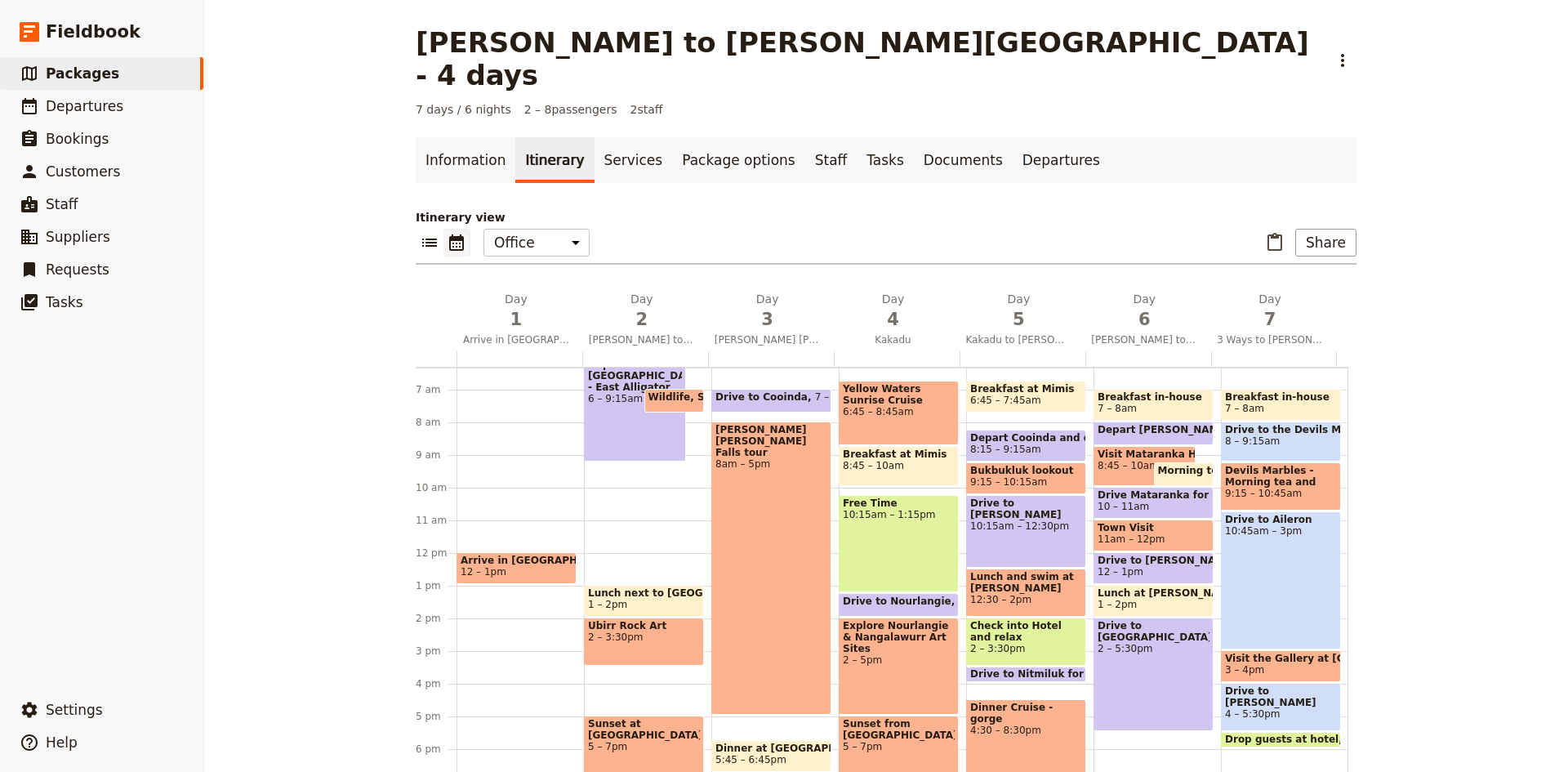
scroll to position [180, 0]
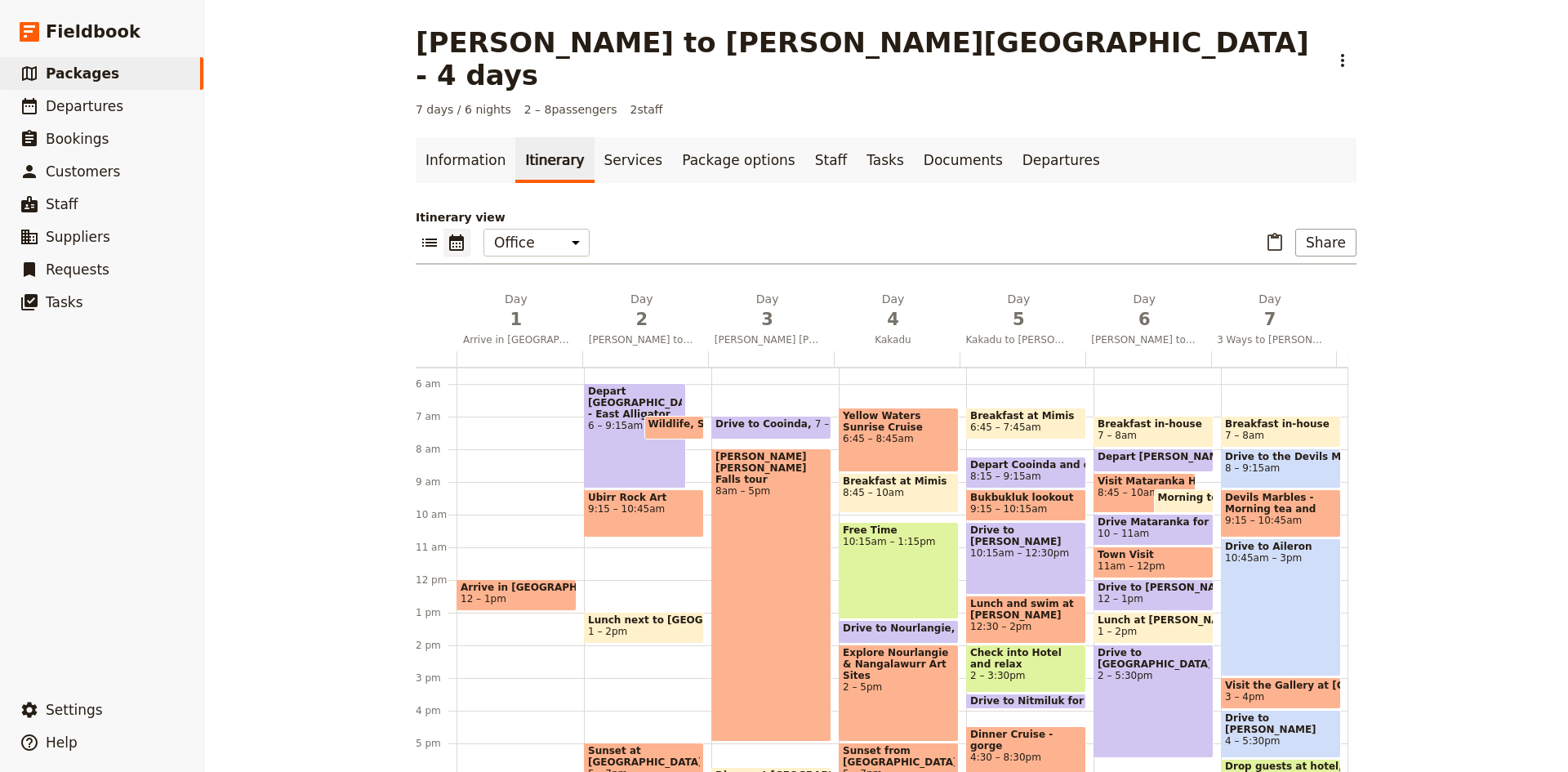
click at [599, 515] on div "Depart Darwin - East Alligator 6 – 9:15am Wildlife, Scenery, Landscapes 7 – 7:4…" at bounding box center [647, 579] width 127 height 784
select select "2"
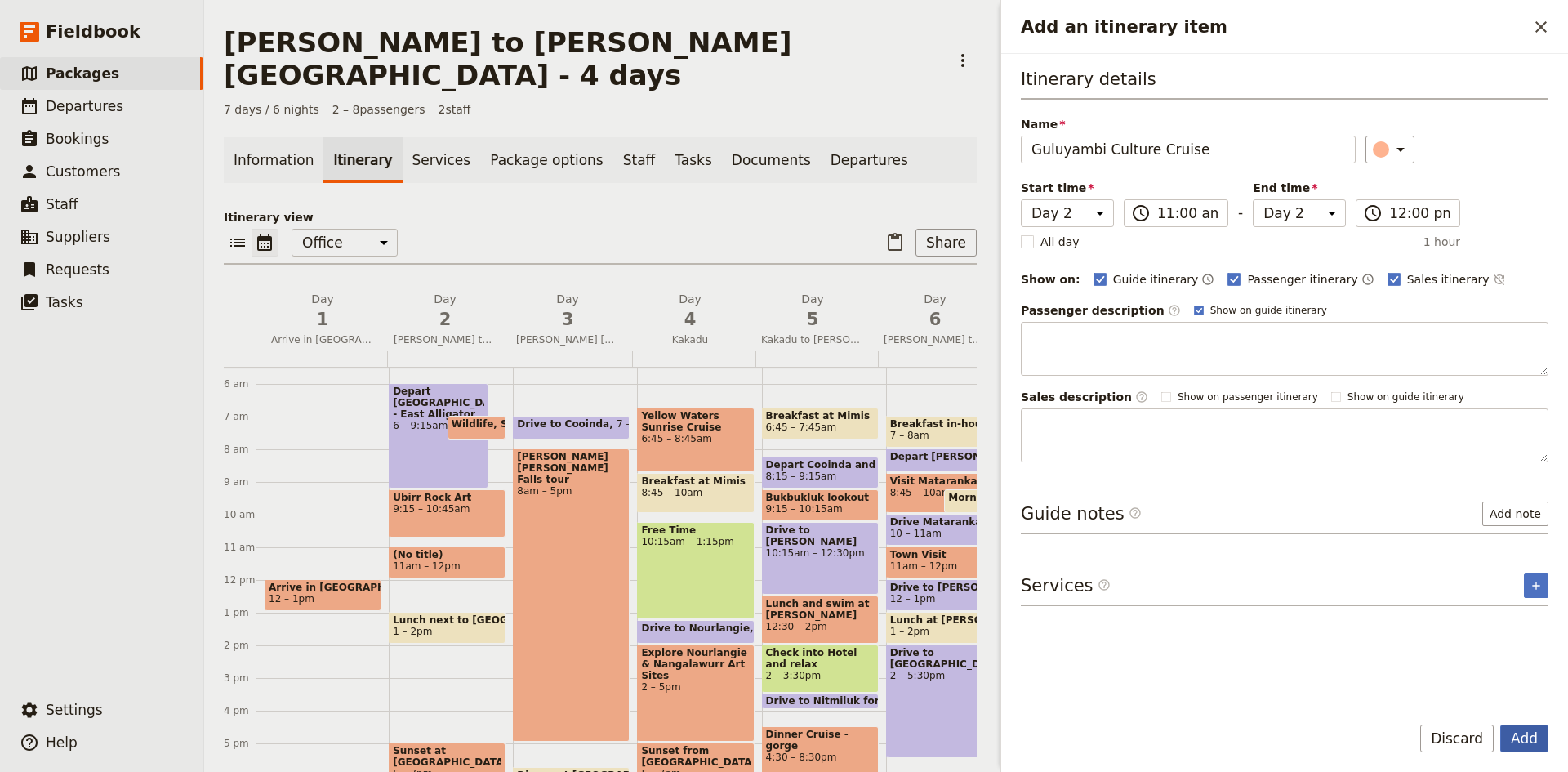
type input "Guluyambi Culture Cruise"
click at [1520, 735] on button "Add" at bounding box center [1524, 738] width 48 height 28
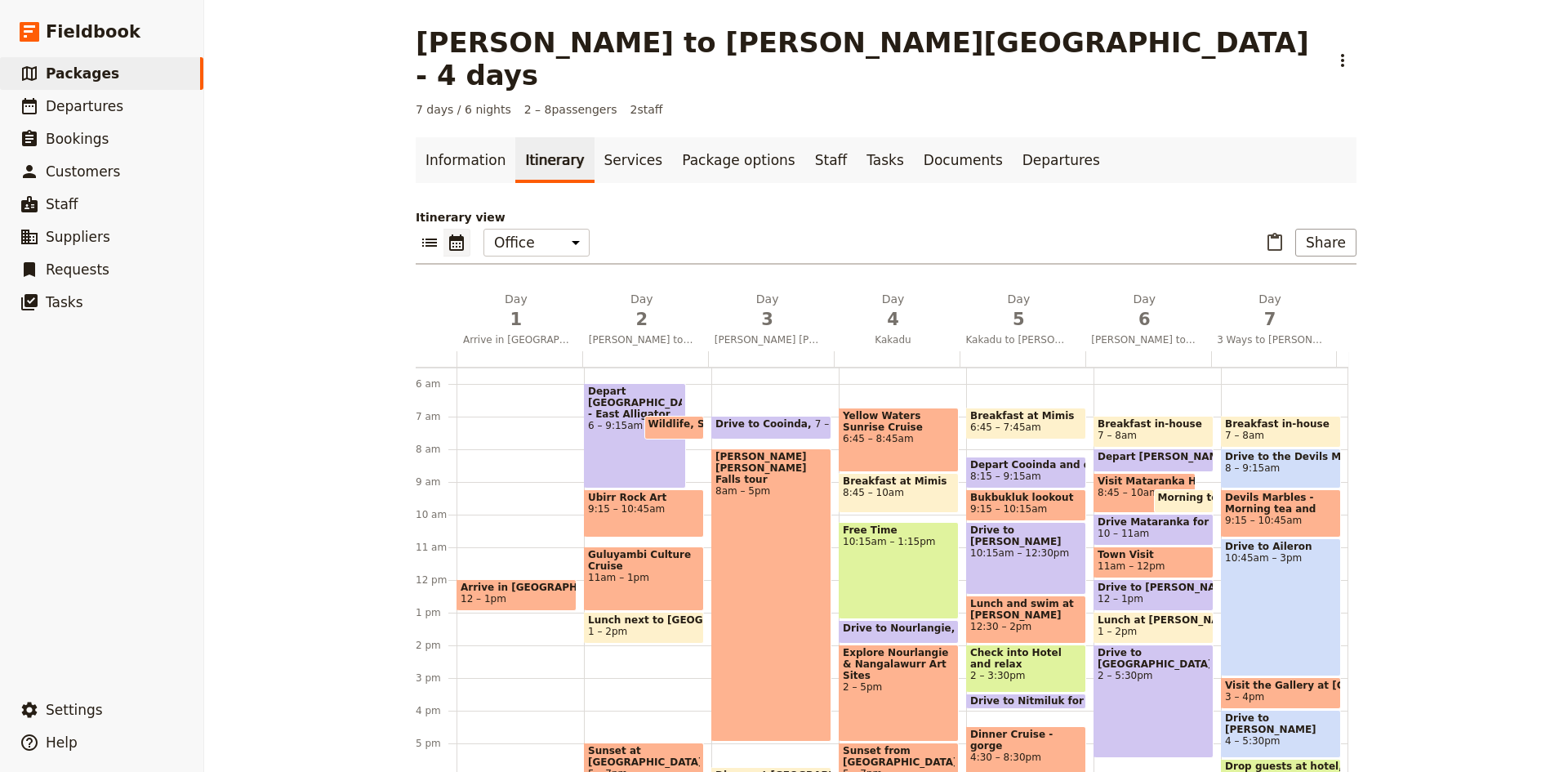
scroll to position [261, 0]
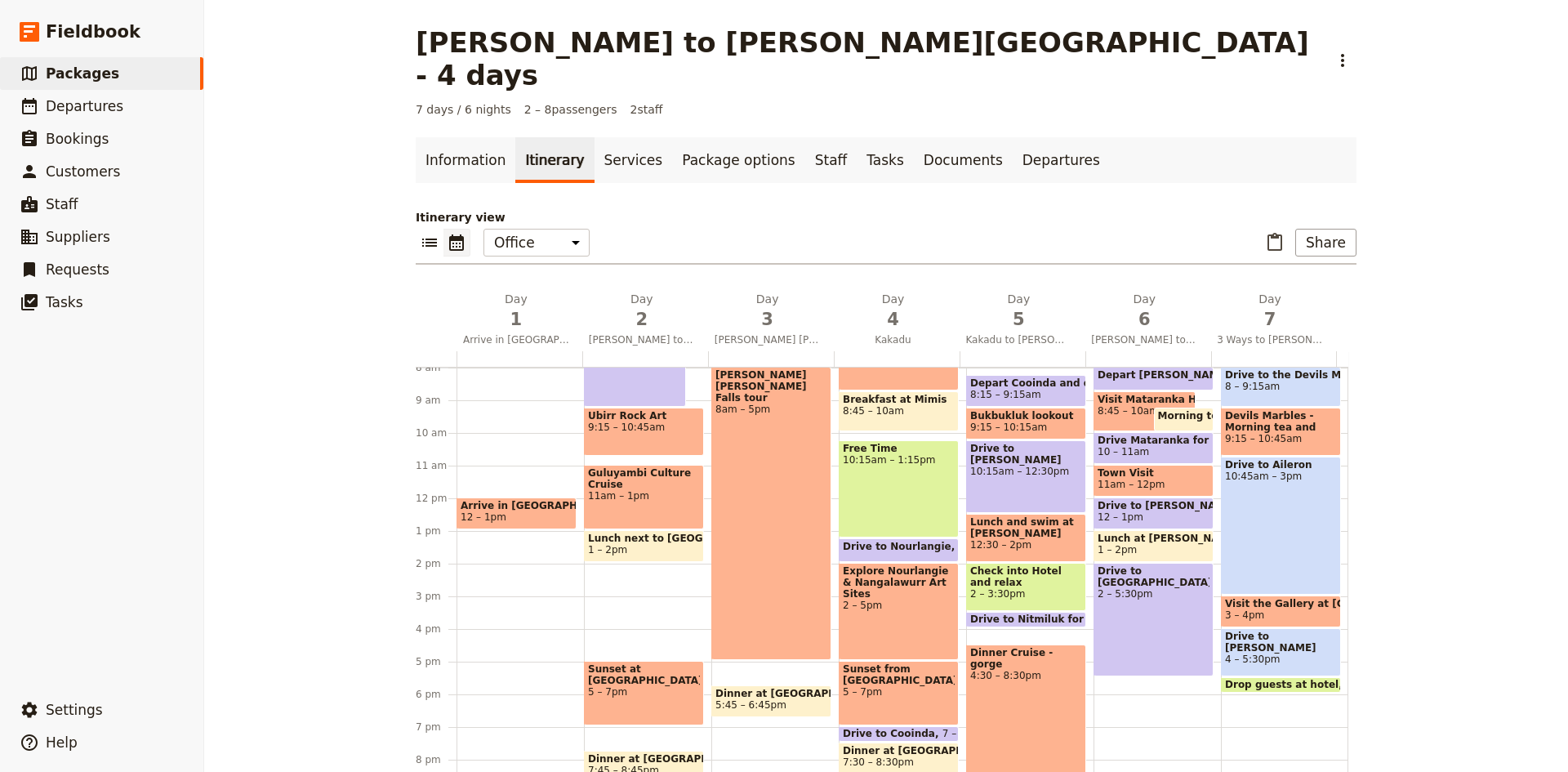
click at [611, 540] on div "Depart Darwin - East Alligator 6 – 9:15am Wildlife, Scenery, Landscapes 7 – 7:4…" at bounding box center [647, 497] width 127 height 784
select select "2"
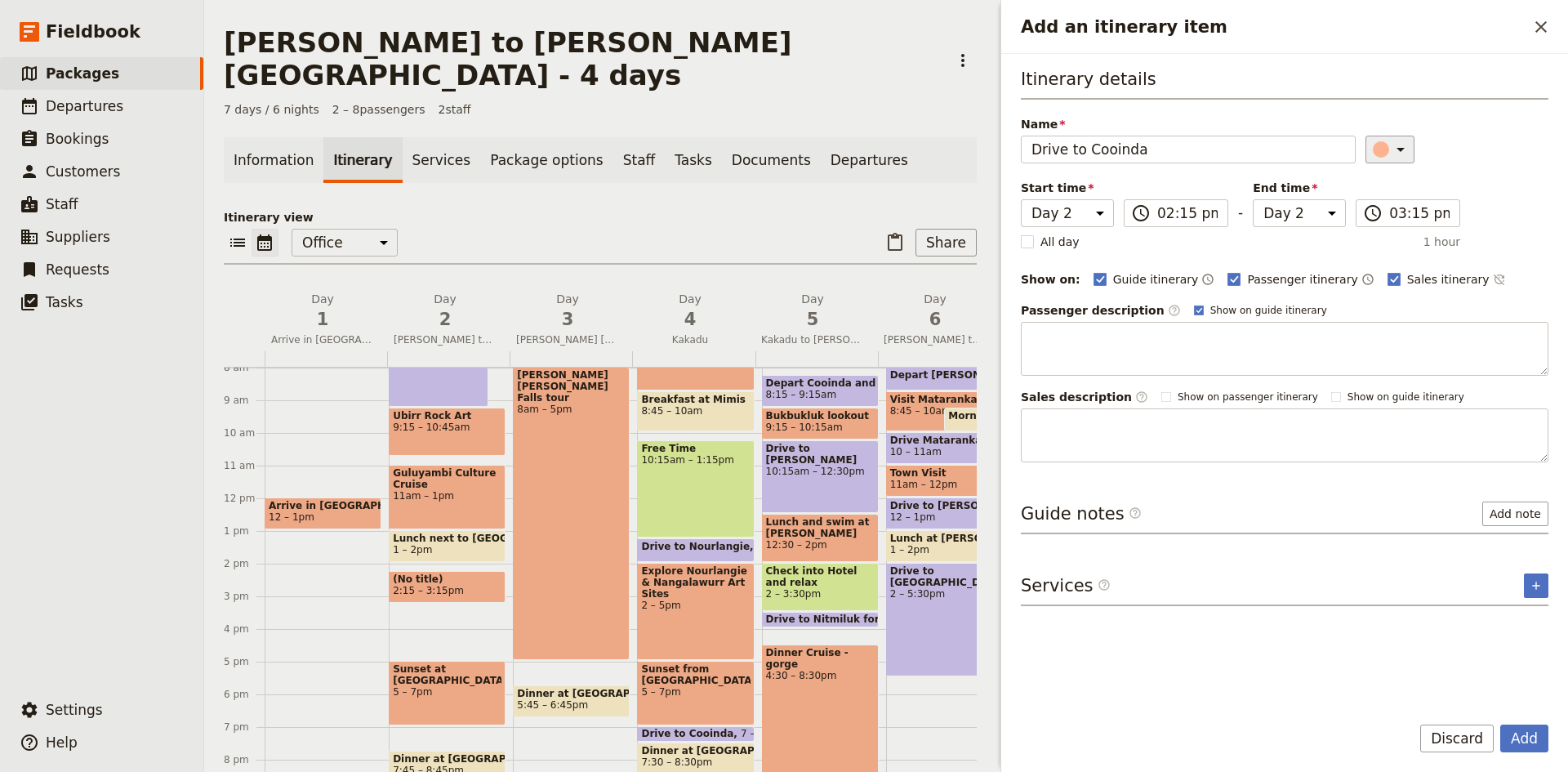
type input "Drive to Cooinda"
click at [1395, 151] on icon "Add an itinerary item" at bounding box center [1400, 149] width 20 height 20
click at [1387, 218] on div "button" at bounding box center [1389, 222] width 17 height 17
click at [1522, 734] on button "Add" at bounding box center [1524, 738] width 48 height 28
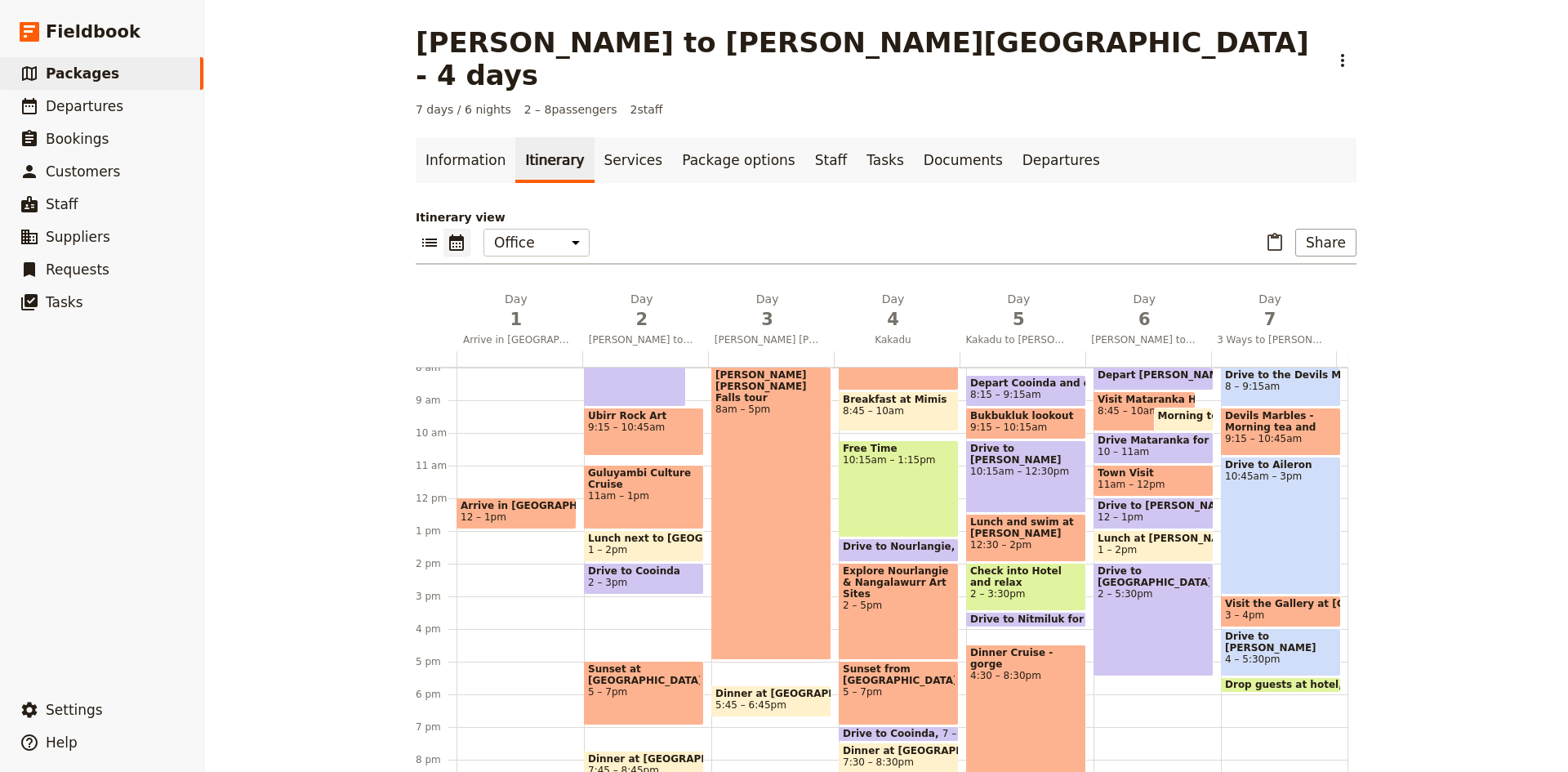
click at [613, 574] on div "Depart [GEOGRAPHIC_DATA] - East Alligator 6 – 9:15am Wildlife, Scenery, Landsca…" at bounding box center [647, 497] width 127 height 784
select select "2"
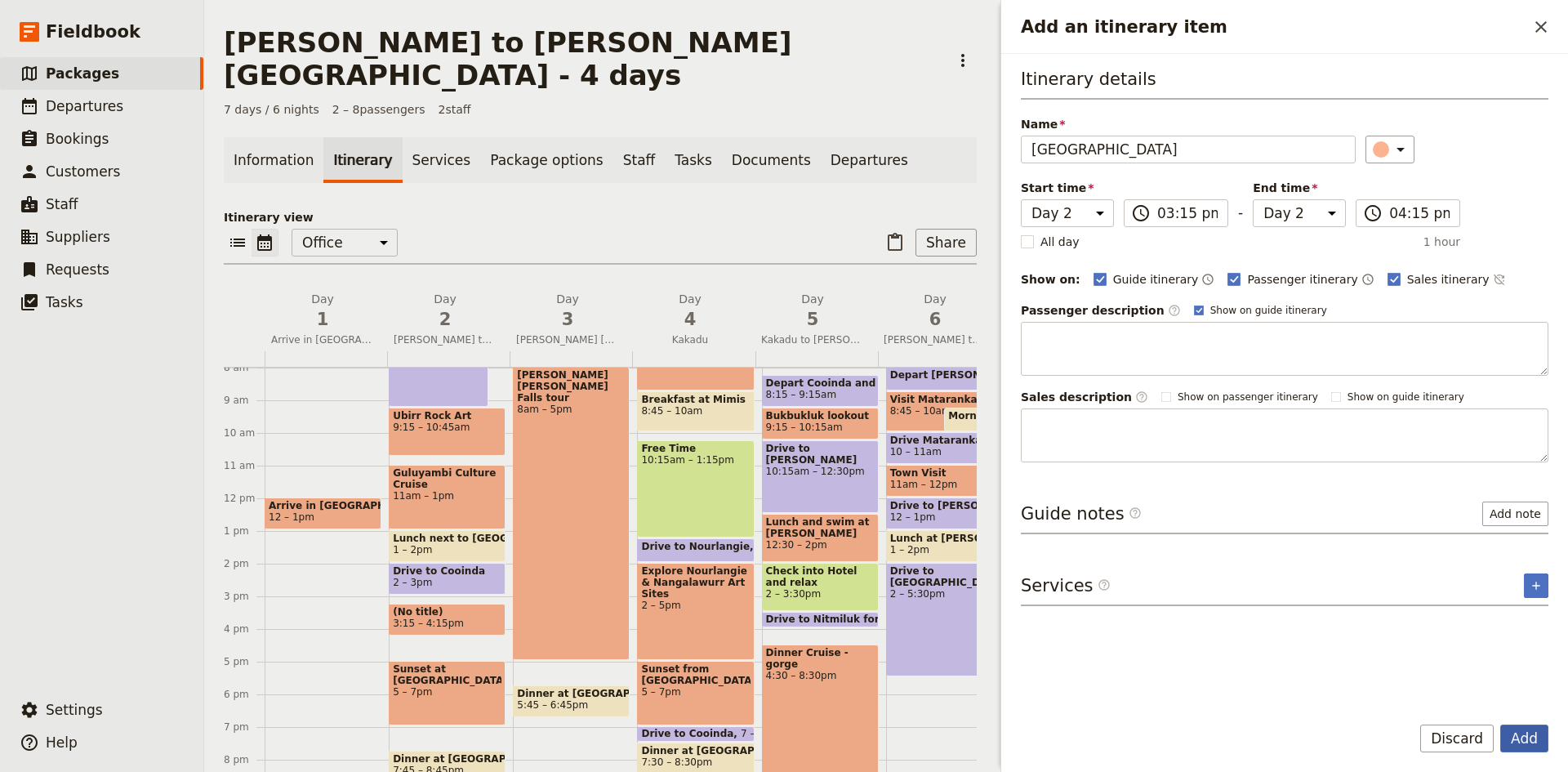
type input "[GEOGRAPHIC_DATA]"
click at [1524, 735] on button "Add" at bounding box center [1524, 738] width 48 height 28
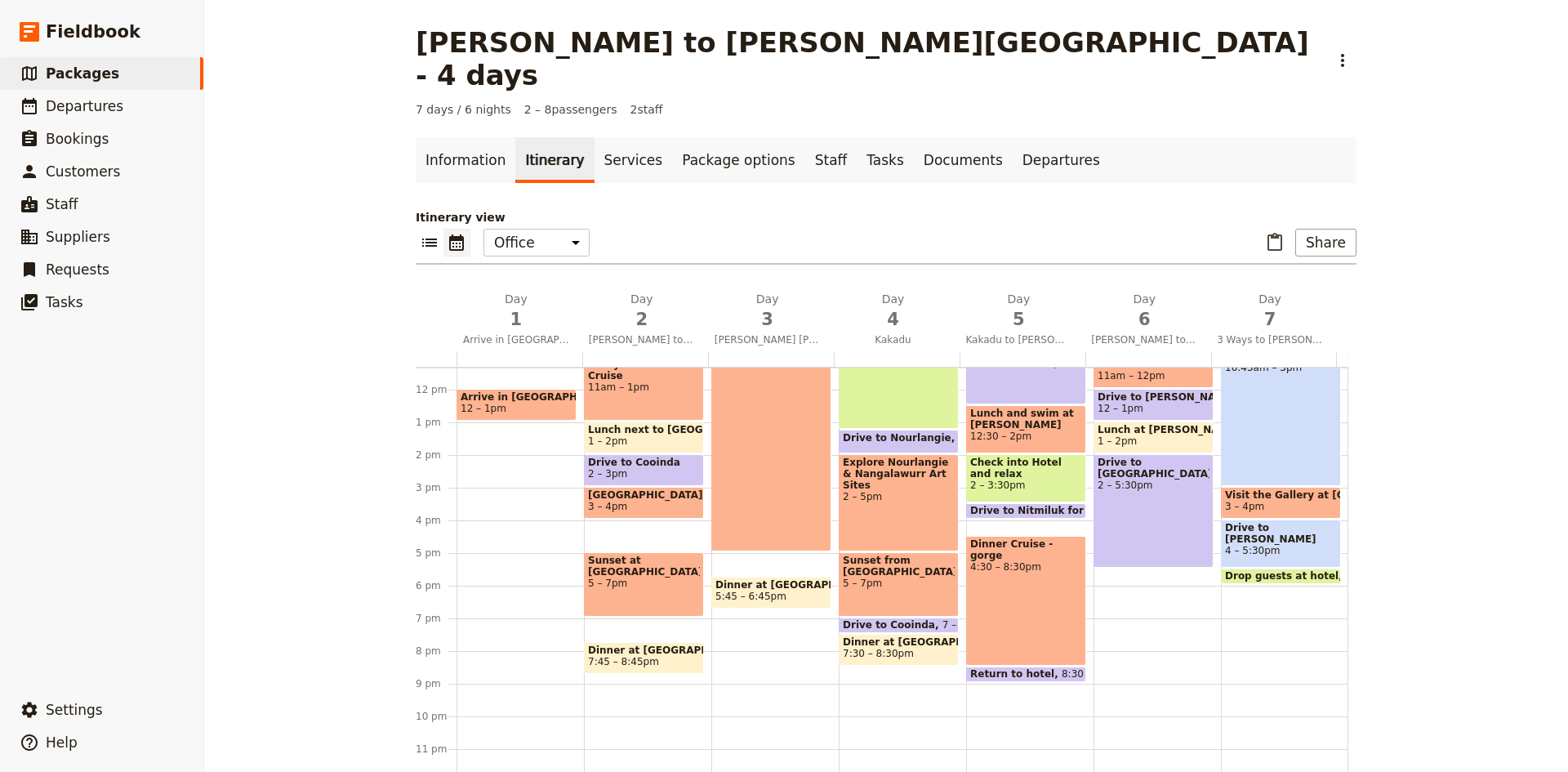
scroll to position [374, 0]
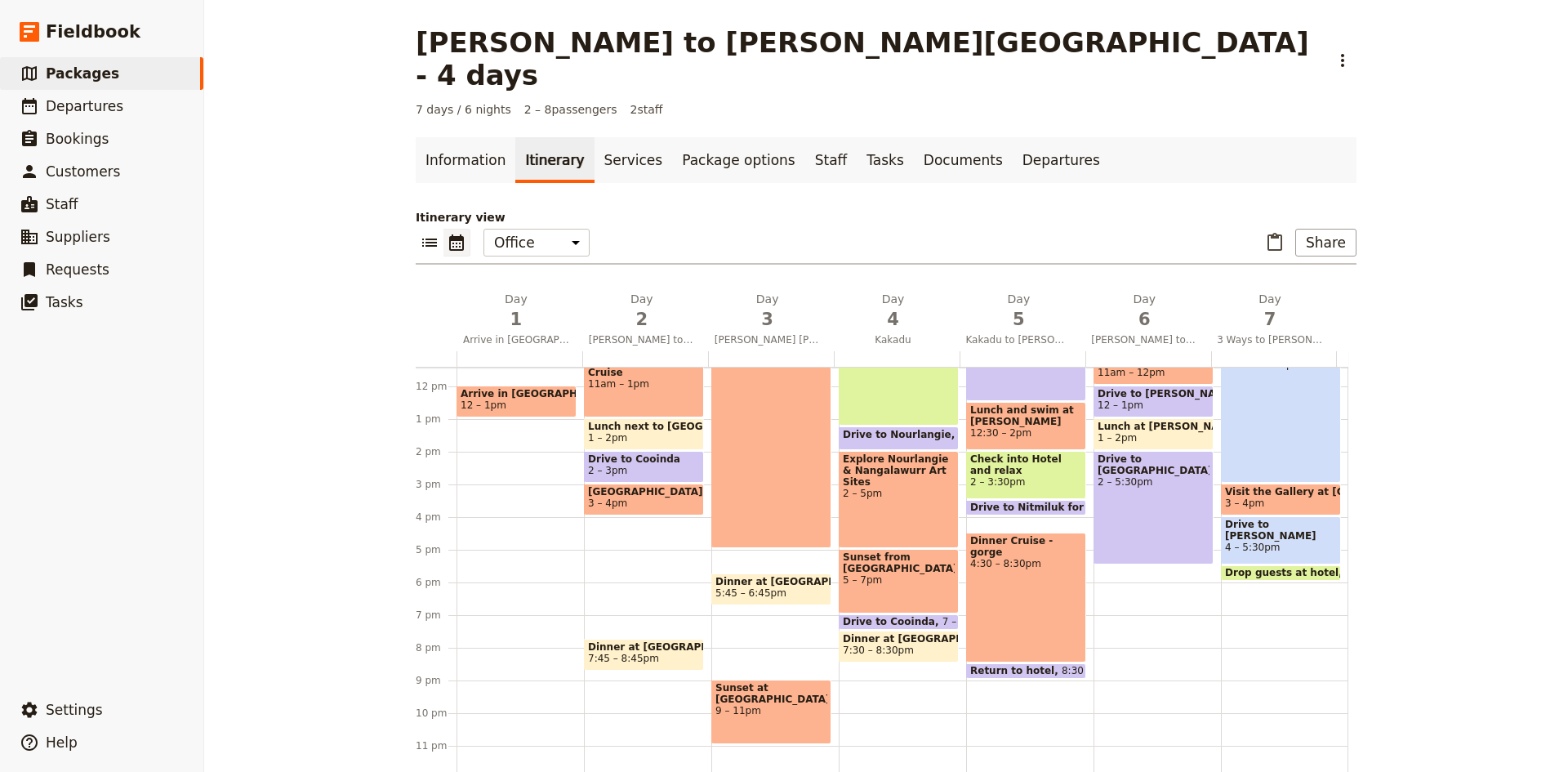
click at [605, 548] on div "Depart [GEOGRAPHIC_DATA] - East Alligator 6 – 9:15am Wildlife, Scenery, Landsca…" at bounding box center [647, 386] width 127 height 784
select select "2"
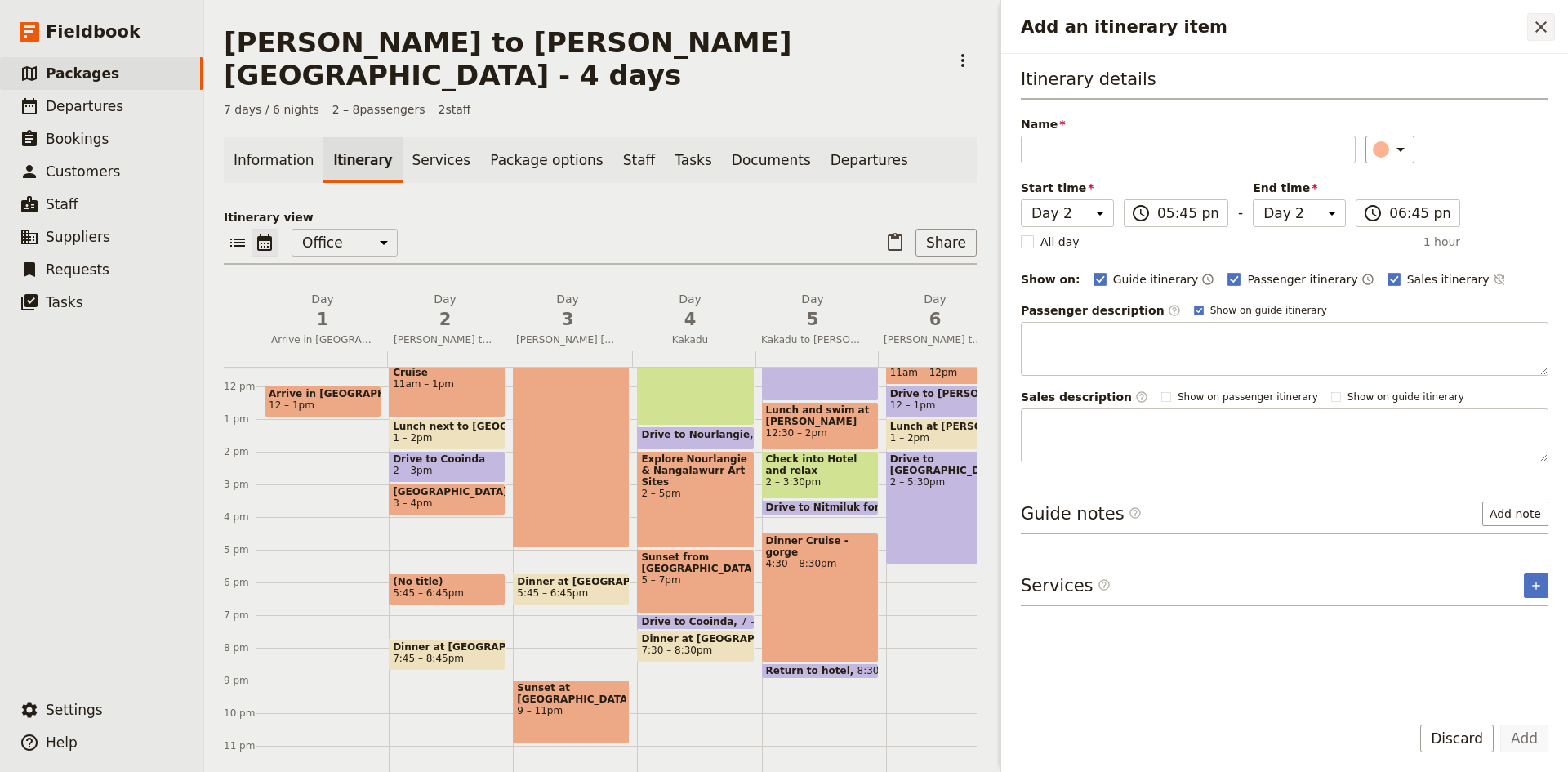
click at [1536, 31] on icon "Close drawer" at bounding box center [1541, 27] width 12 height 12
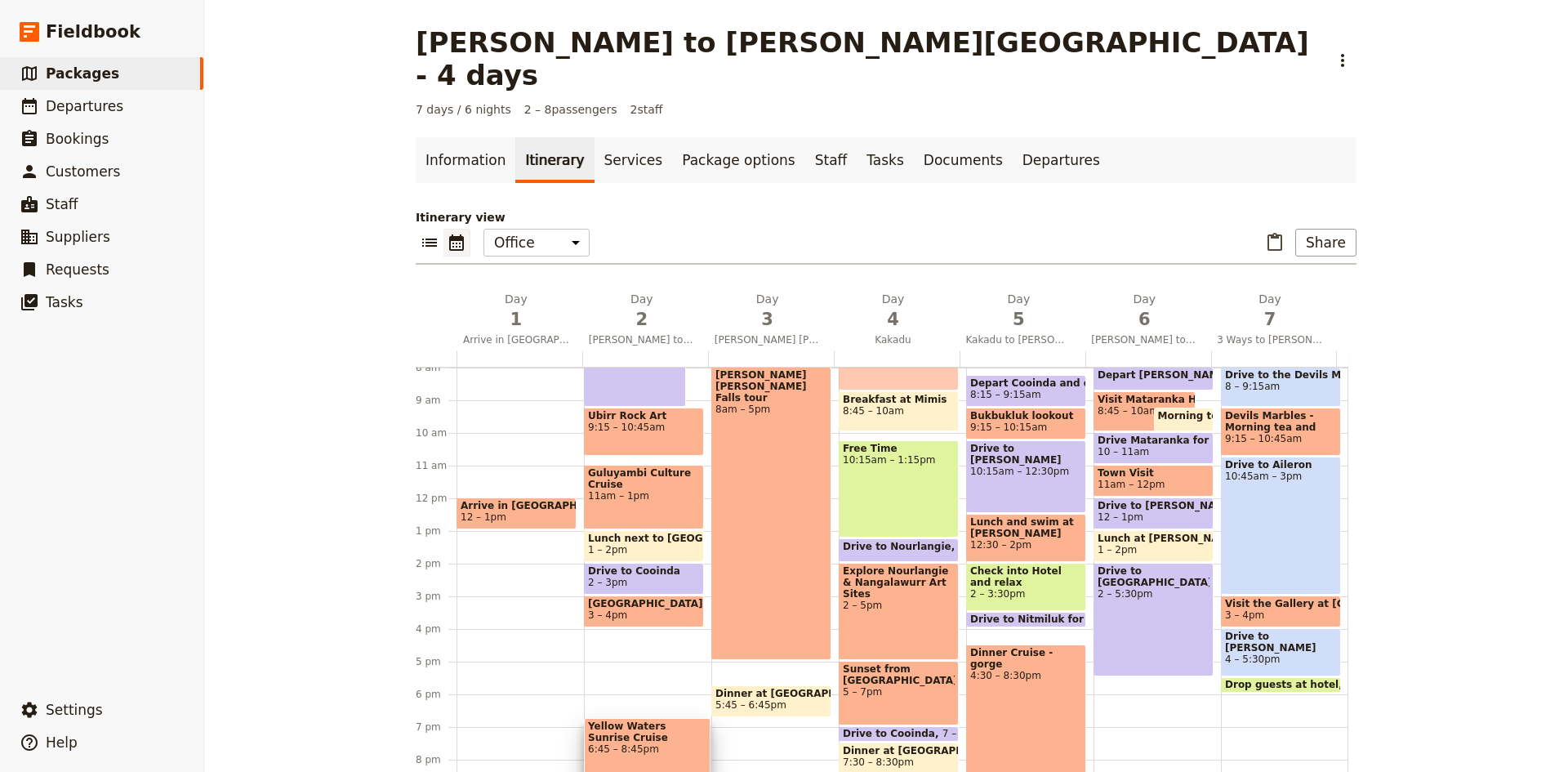
scroll to position [272, 0]
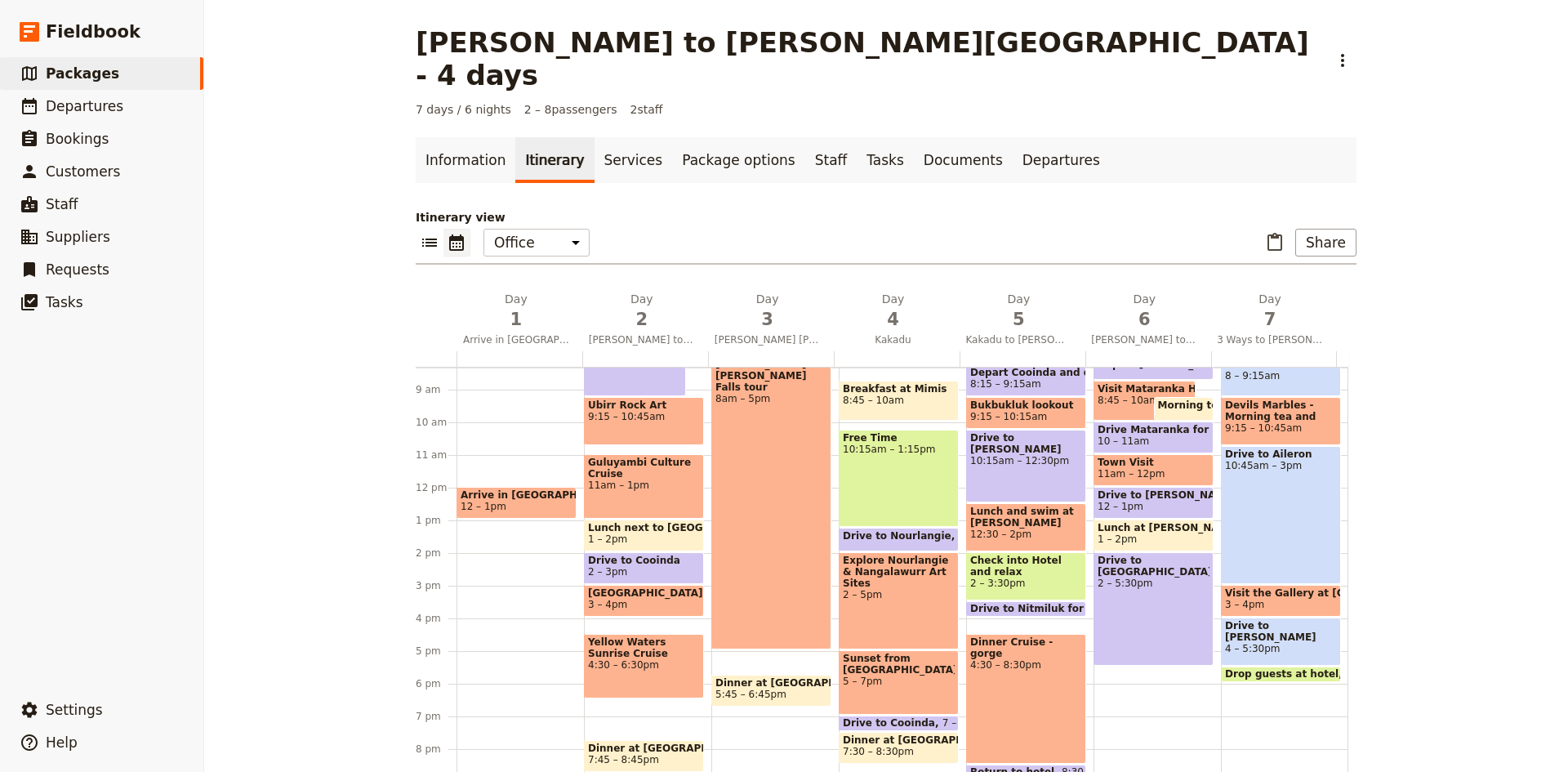
click at [637, 637] on span "Yellow Waters Sunrise Cruise" at bounding box center [643, 647] width 112 height 23
select select "4"
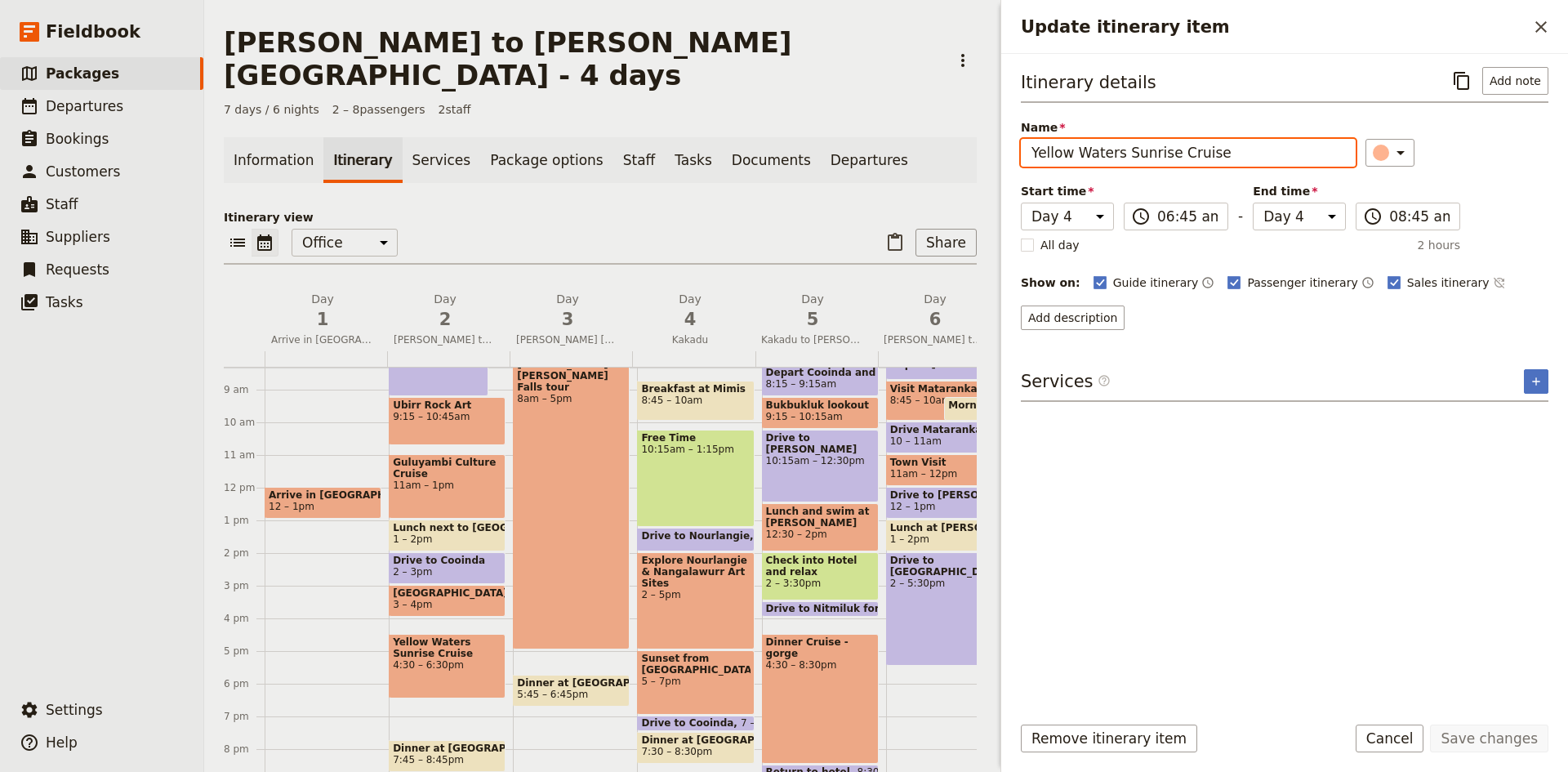
click at [1118, 153] on input "Yellow Waters Sunrise Cruise" at bounding box center [1188, 152] width 335 height 28
type input "Yellow Waters Cruise"
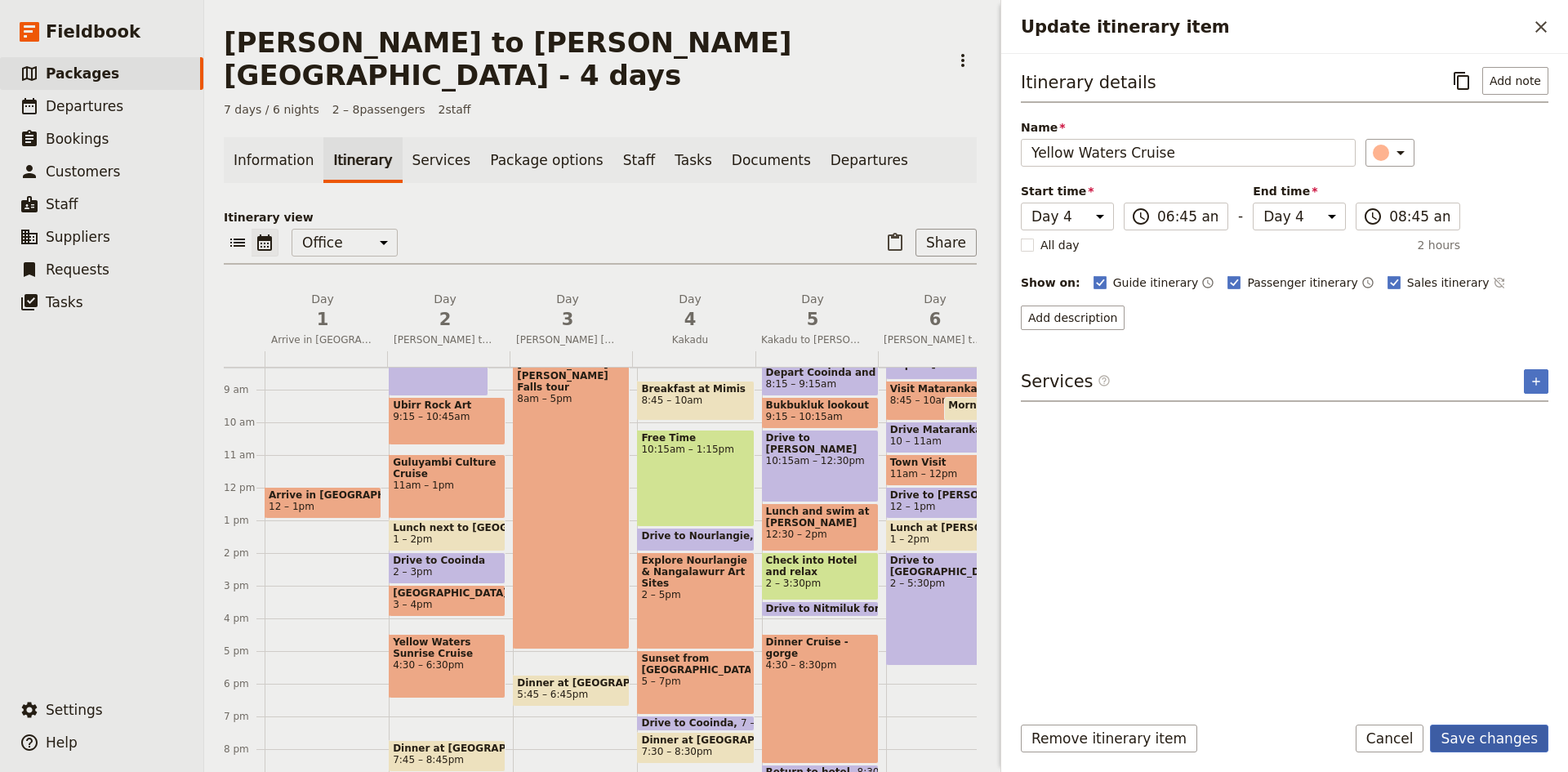
click at [1497, 741] on button "Save changes" at bounding box center [1489, 738] width 119 height 28
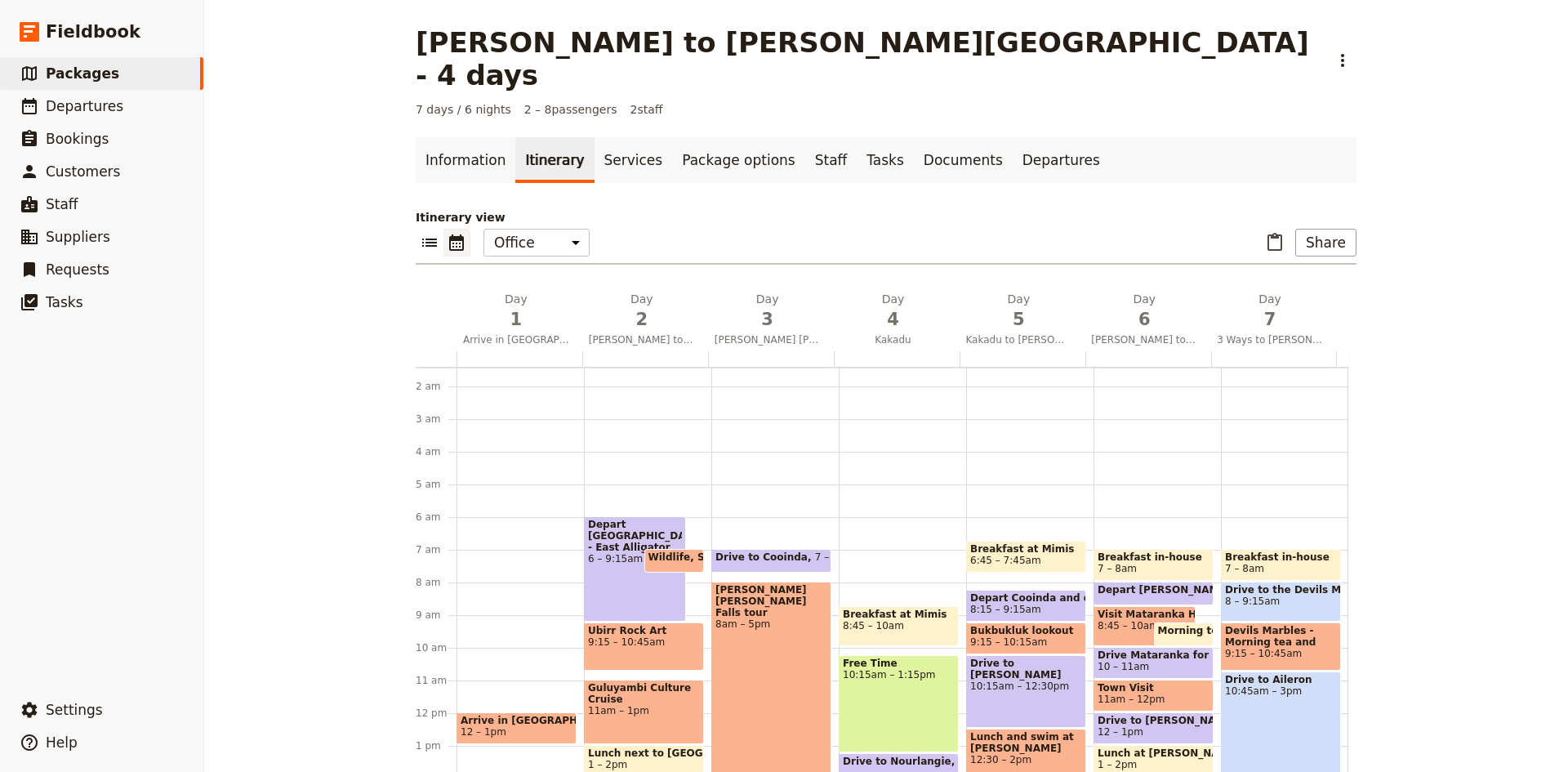
scroll to position [129, 0]
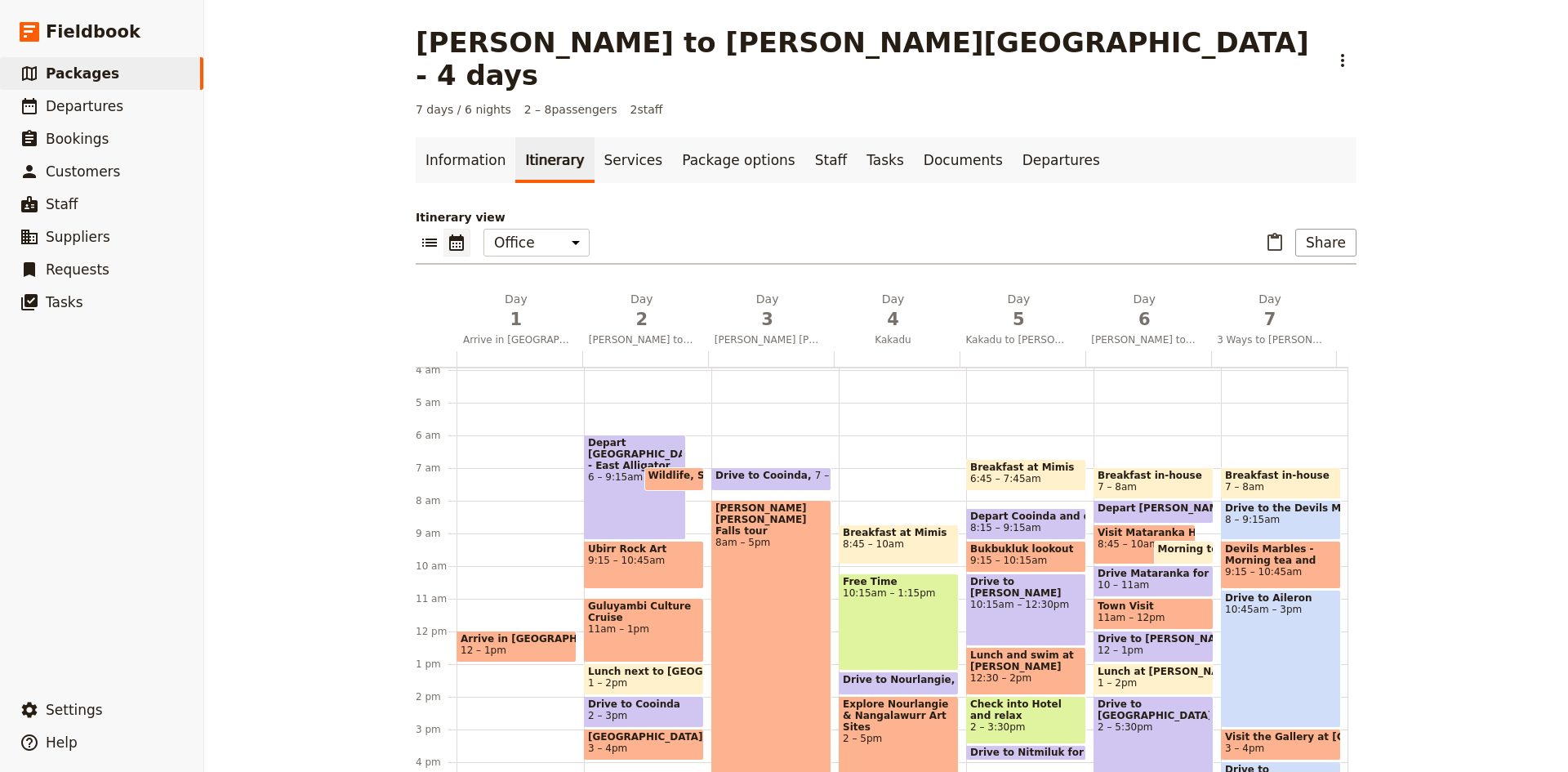
click at [758, 502] on div "[PERSON_NAME] [PERSON_NAME] Falls tour 8am – 5pm" at bounding box center [771, 646] width 120 height 294
select select "3"
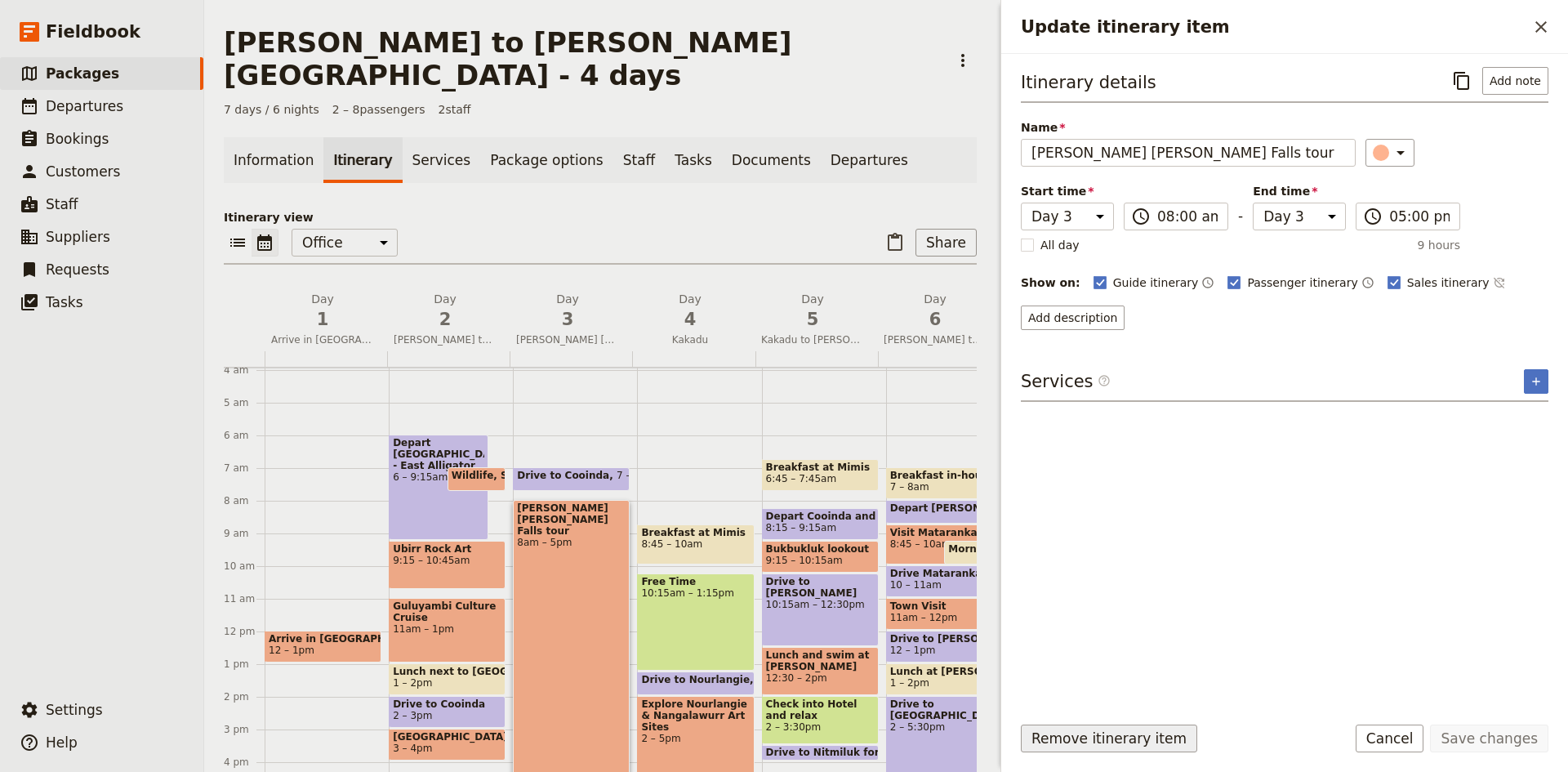
click at [1134, 733] on button "Remove itinerary item" at bounding box center [1109, 738] width 176 height 28
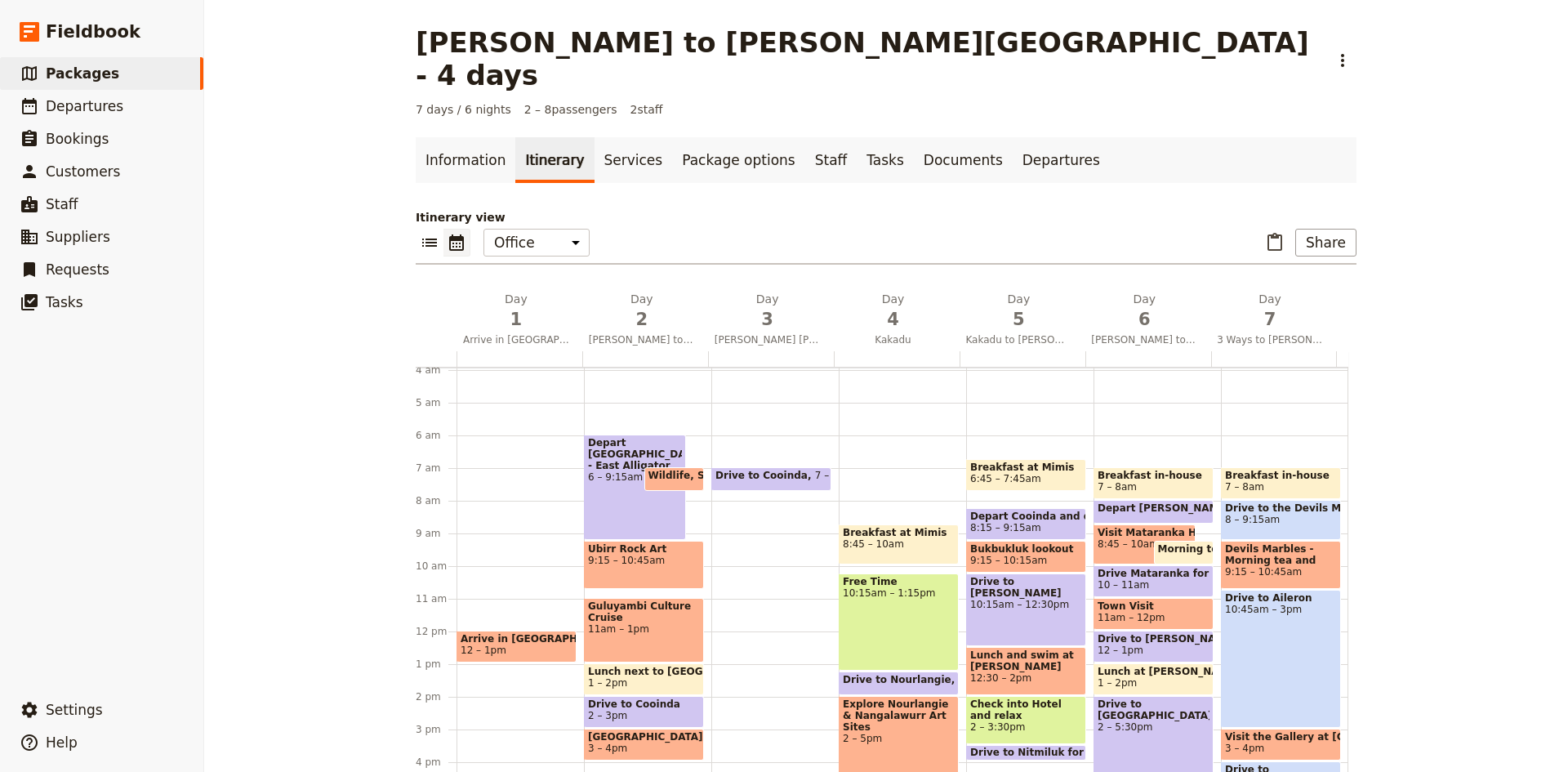
click at [815, 470] on span "7 – 7:45am" at bounding box center [842, 478] width 54 height 19
select select "3"
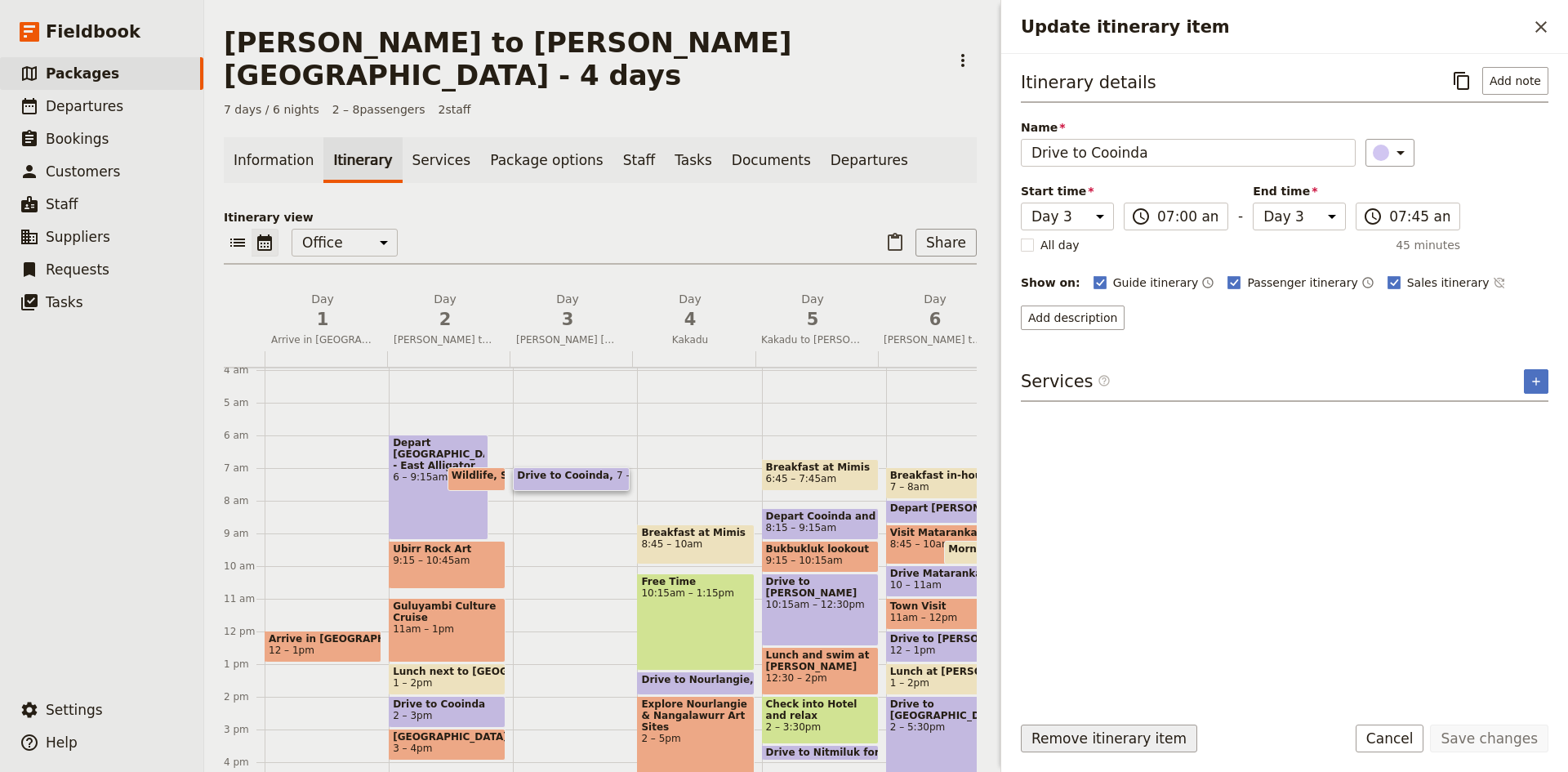
click at [1157, 733] on button "Remove itinerary item" at bounding box center [1109, 738] width 176 height 28
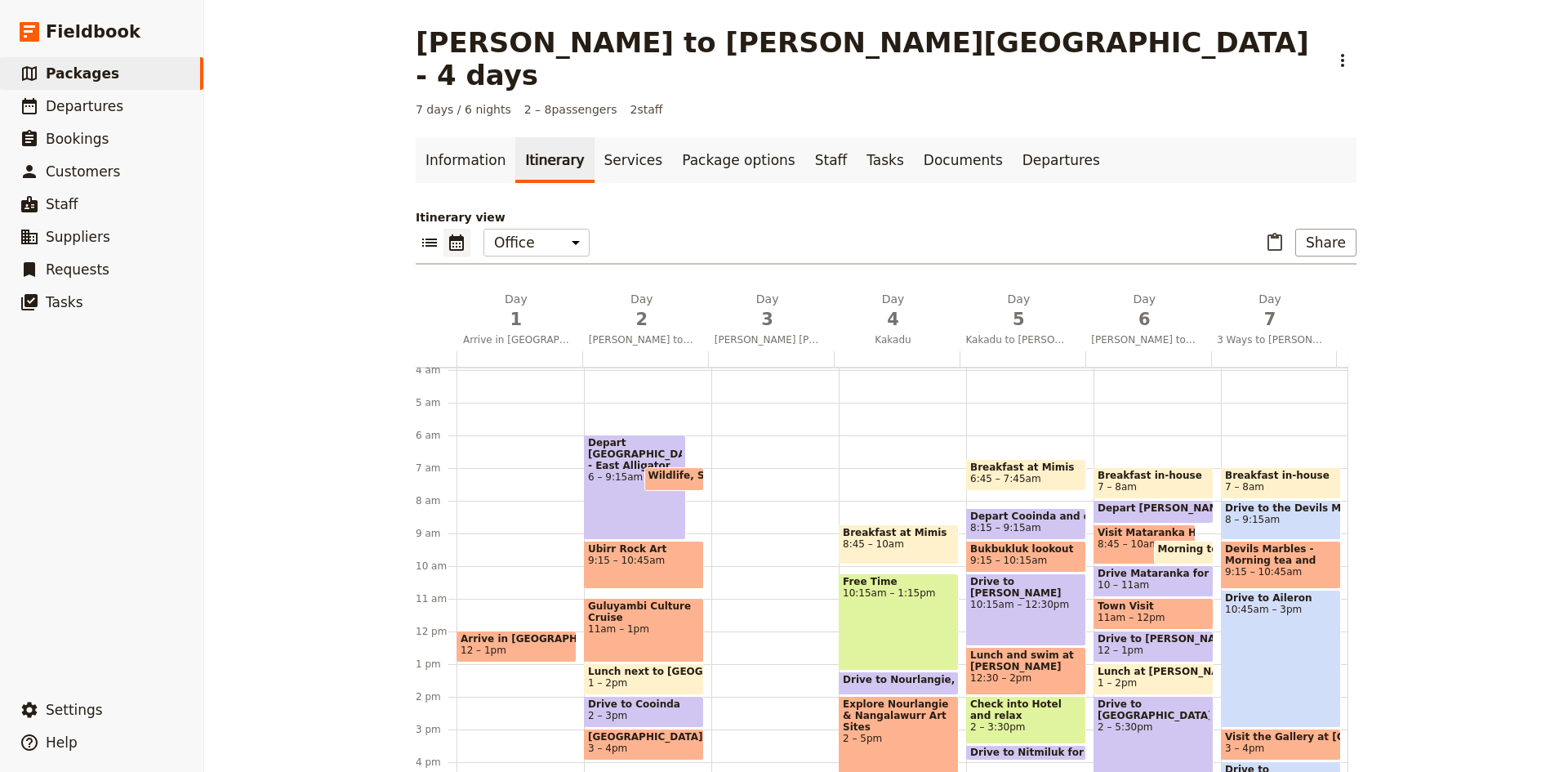
scroll to position [374, 0]
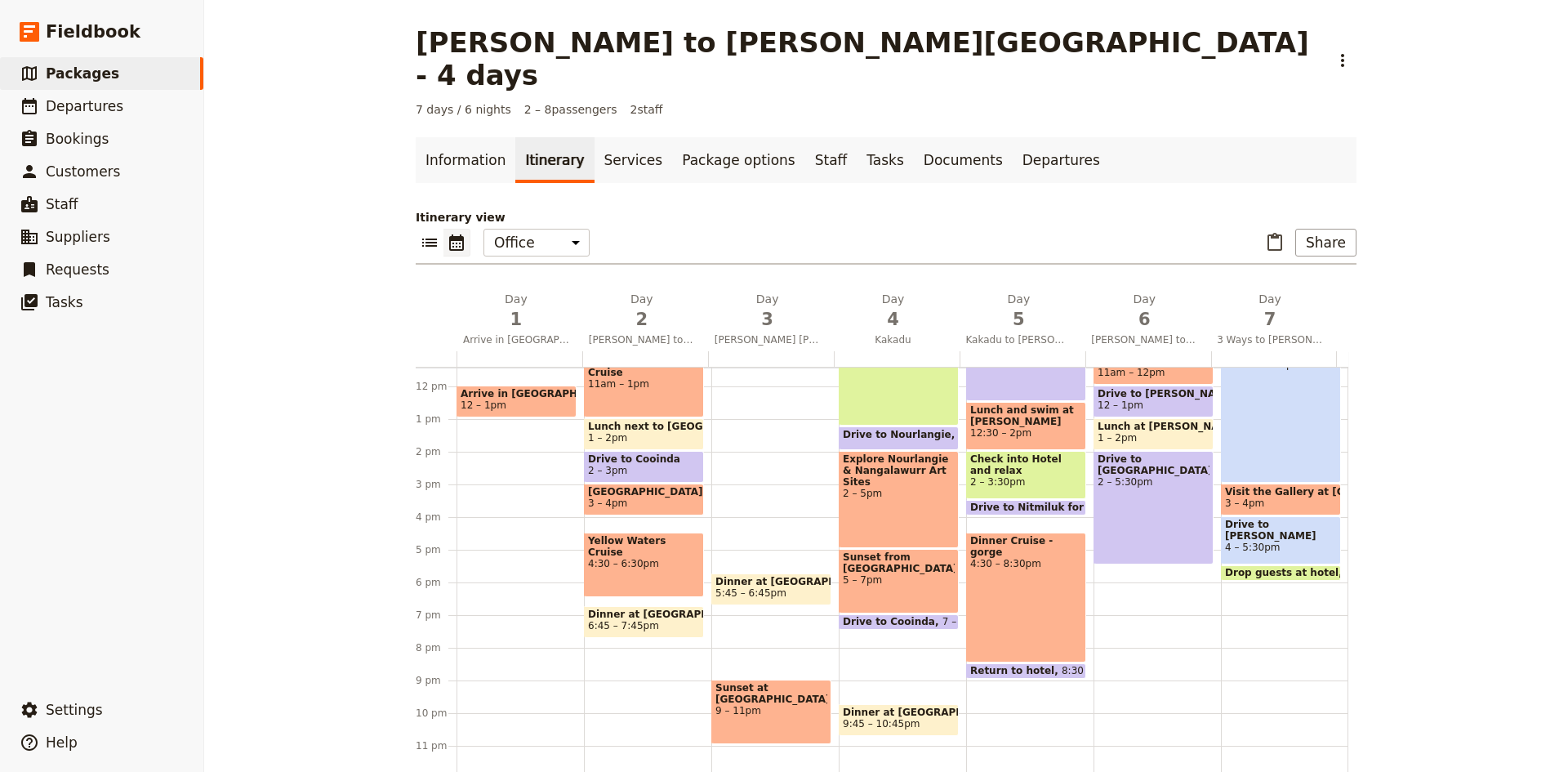
click at [784, 587] on span "5:45 – 6:45pm" at bounding box center [771, 593] width 112 height 12
select select "3"
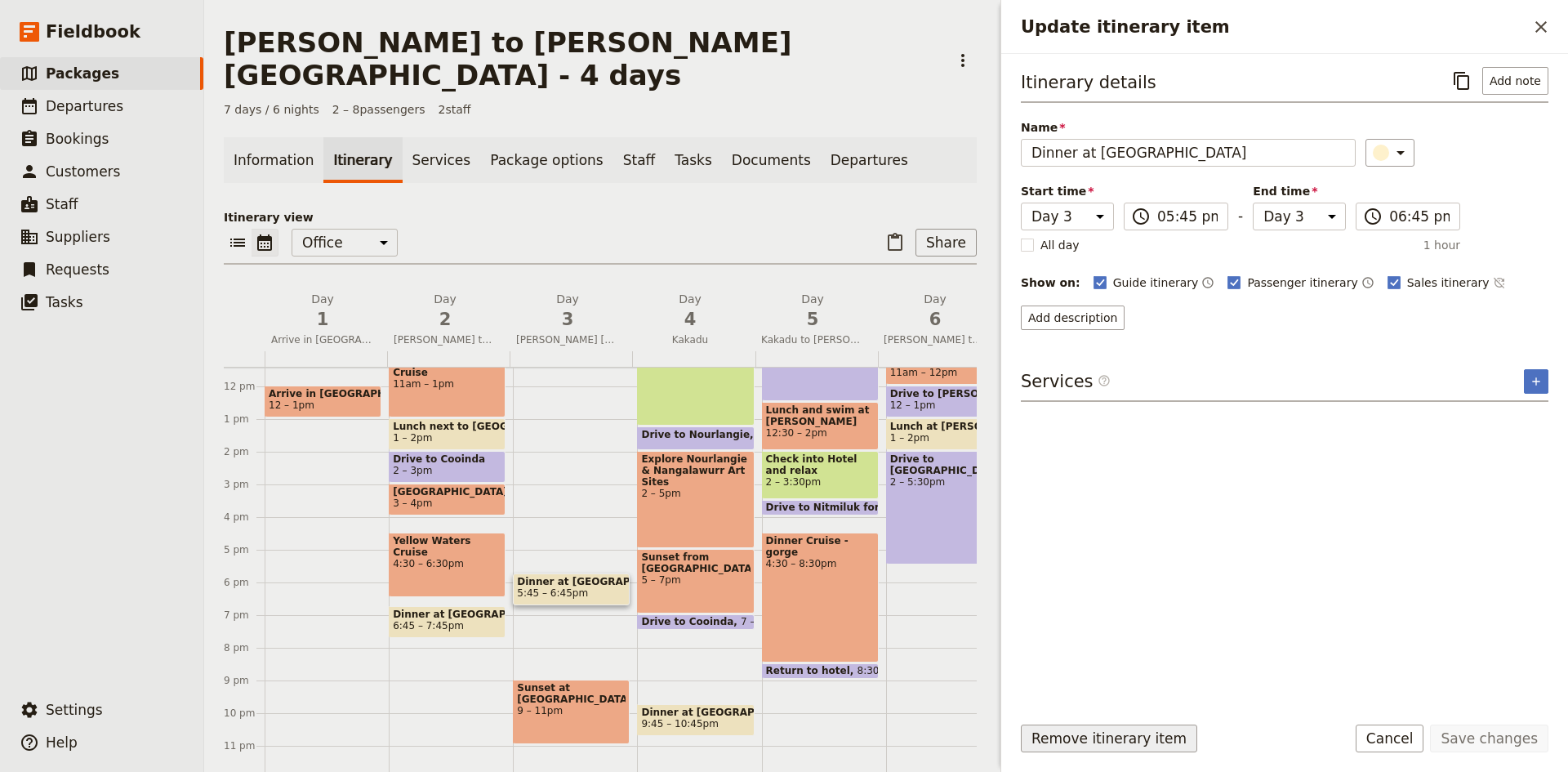
click at [1145, 733] on button "Remove itinerary item" at bounding box center [1109, 738] width 176 height 28
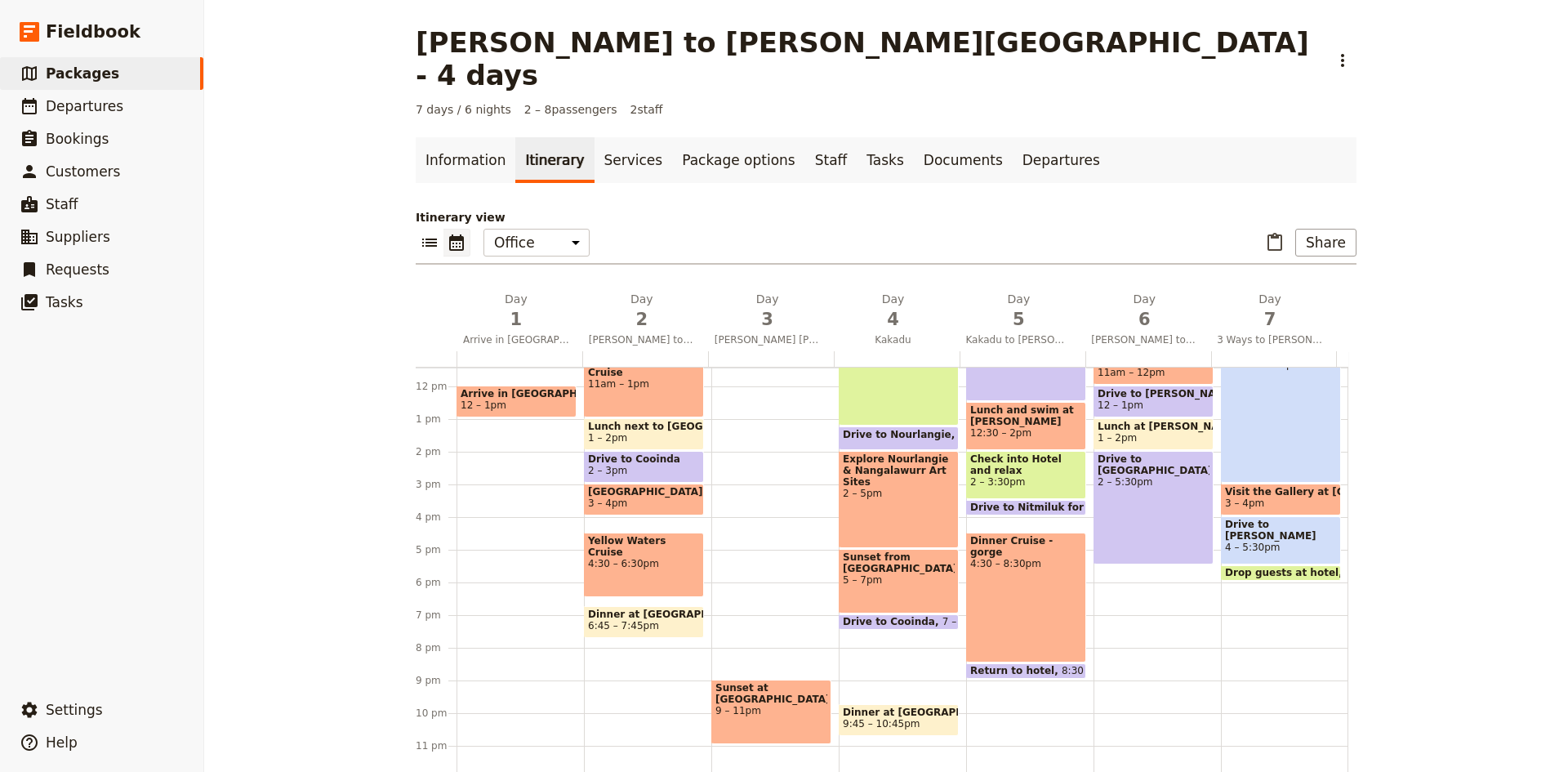
click at [789, 705] on span "9 – 11pm" at bounding box center [771, 711] width 112 height 12
select select "3"
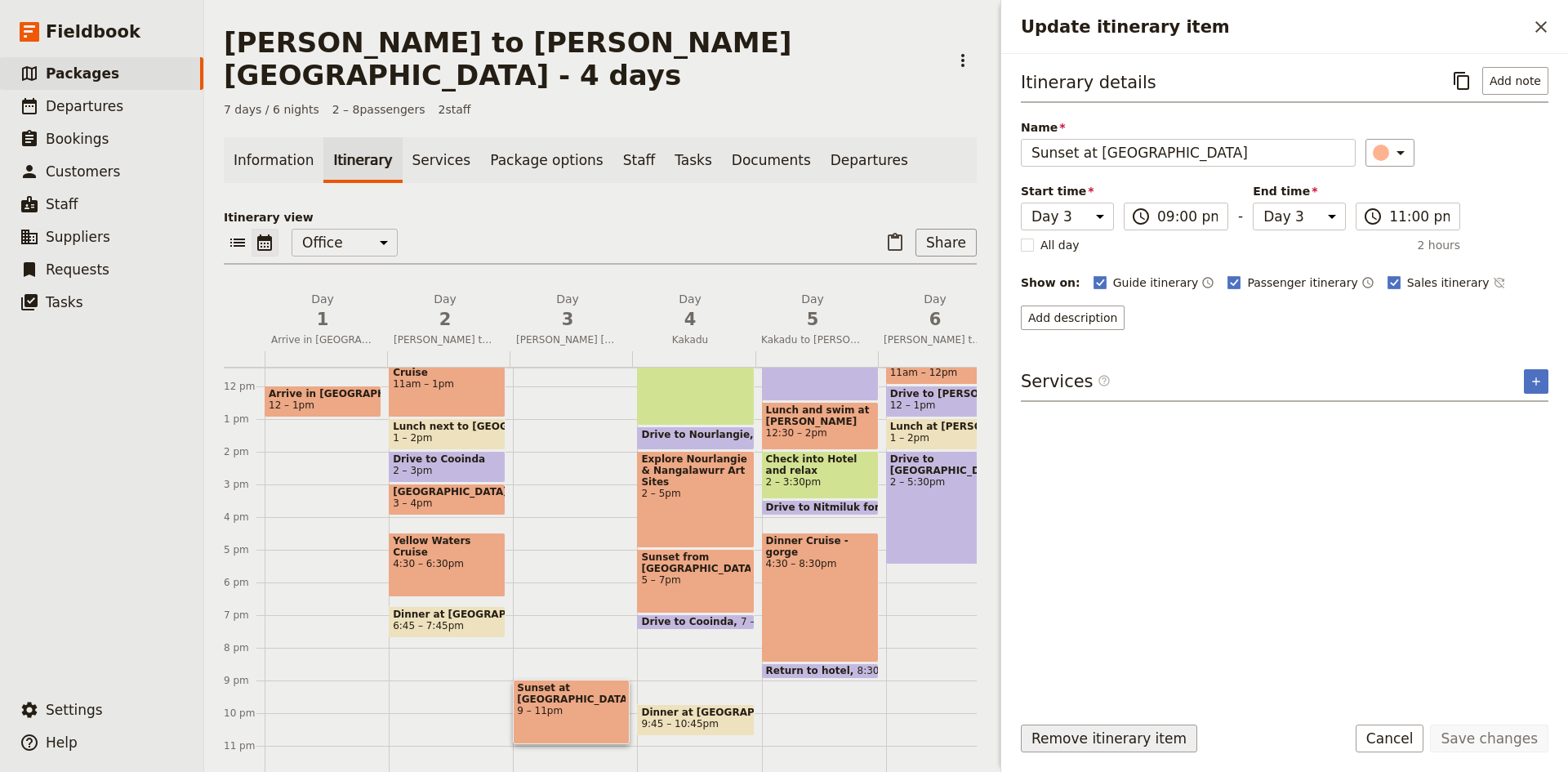
click at [1080, 736] on button "Remove itinerary item" at bounding box center [1109, 738] width 176 height 28
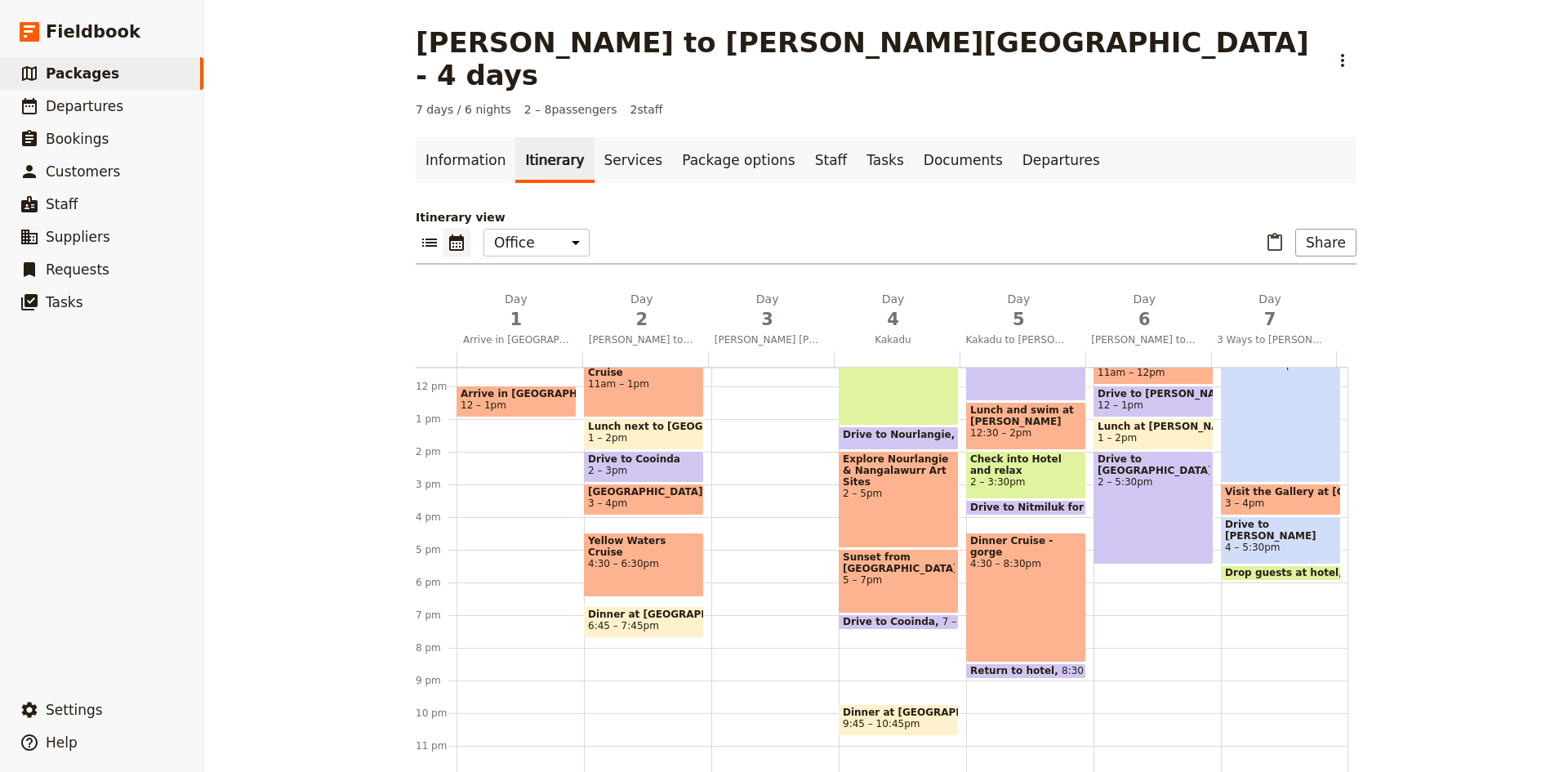
scroll to position [100, 0]
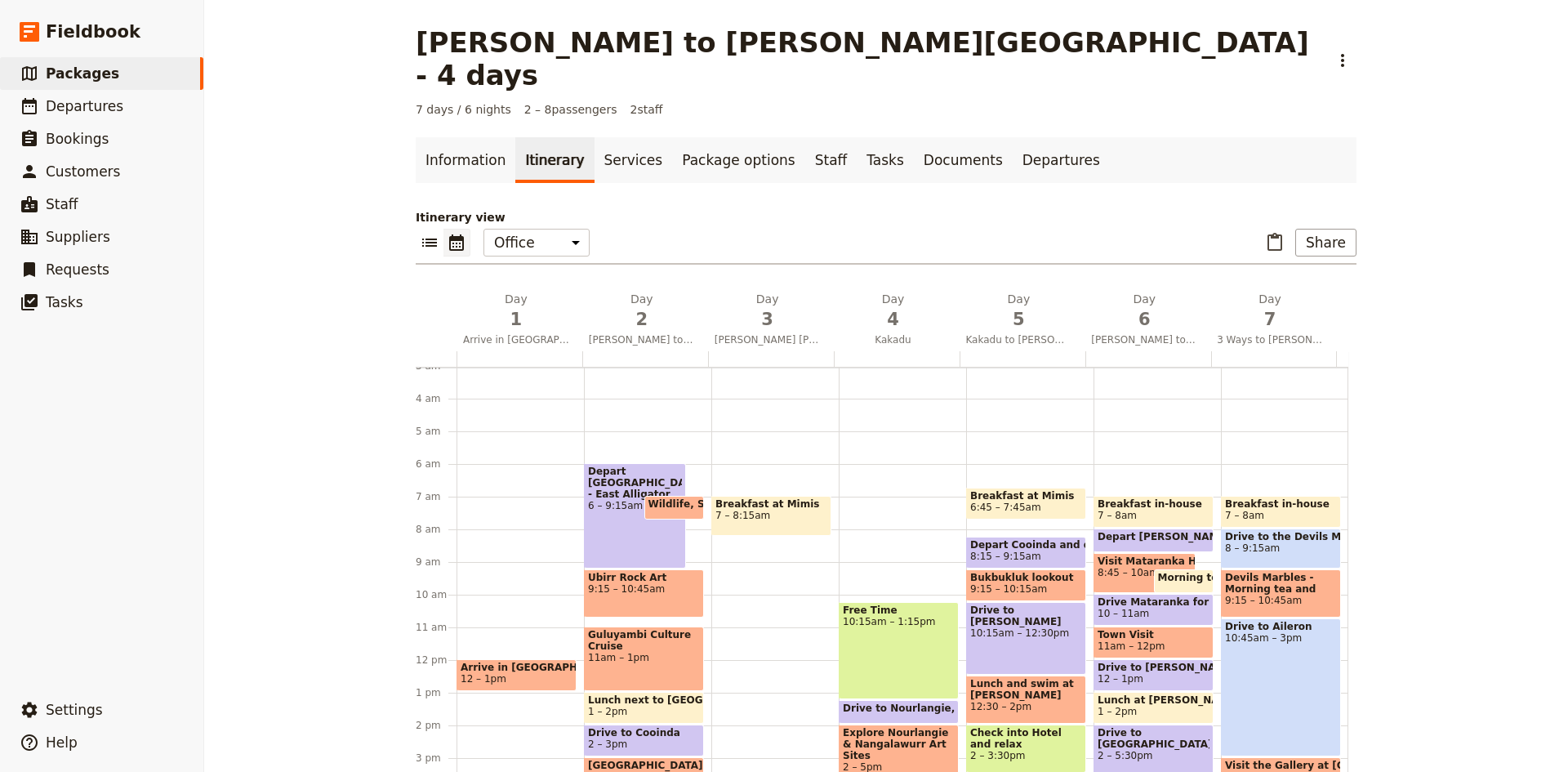
click at [776, 502] on div "Breakfast at Mimis 7 – 8:15am" at bounding box center [771, 516] width 120 height 40
select select "3"
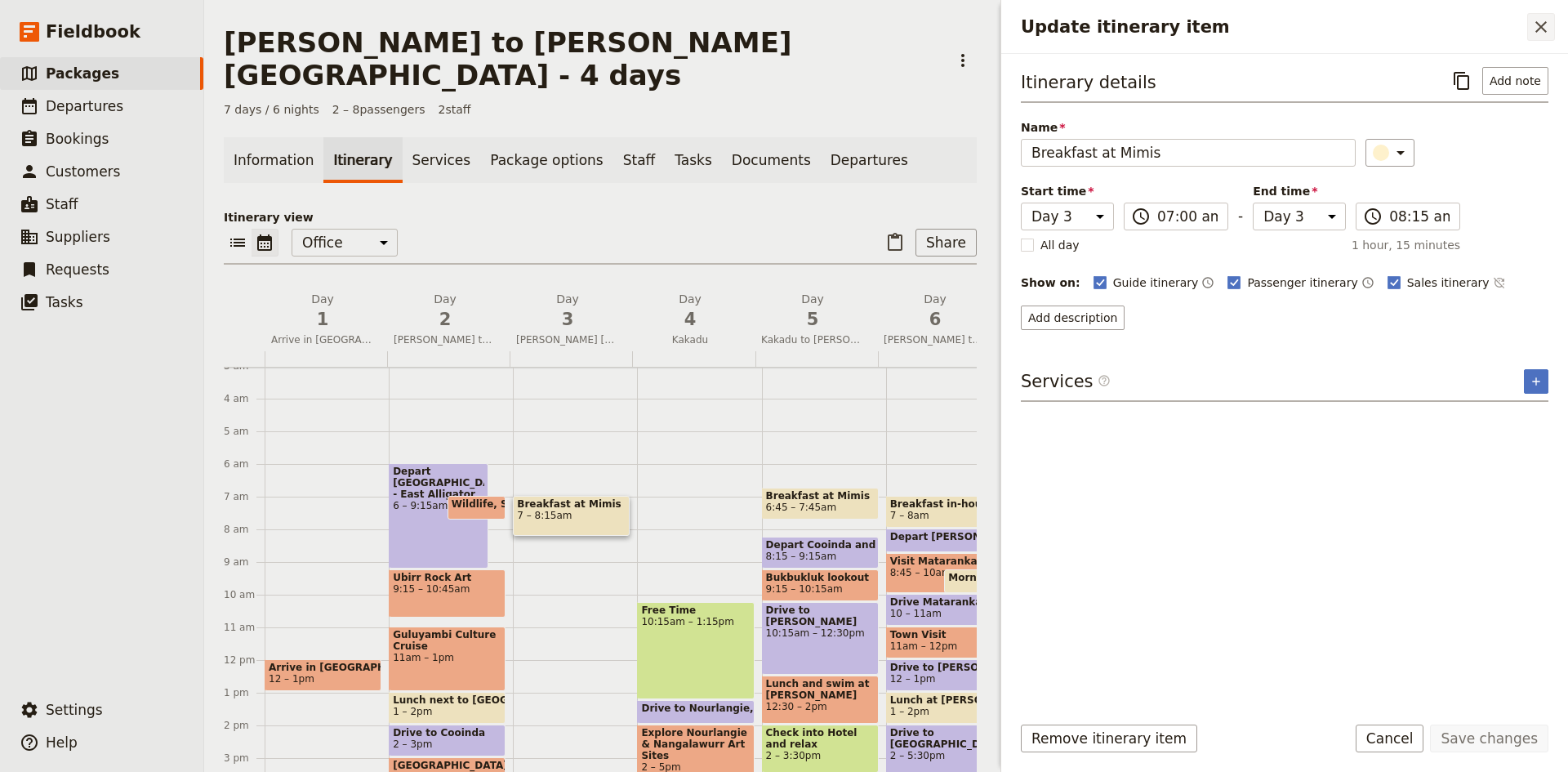
click at [1540, 28] on icon "Close drawer" at bounding box center [1541, 27] width 12 height 12
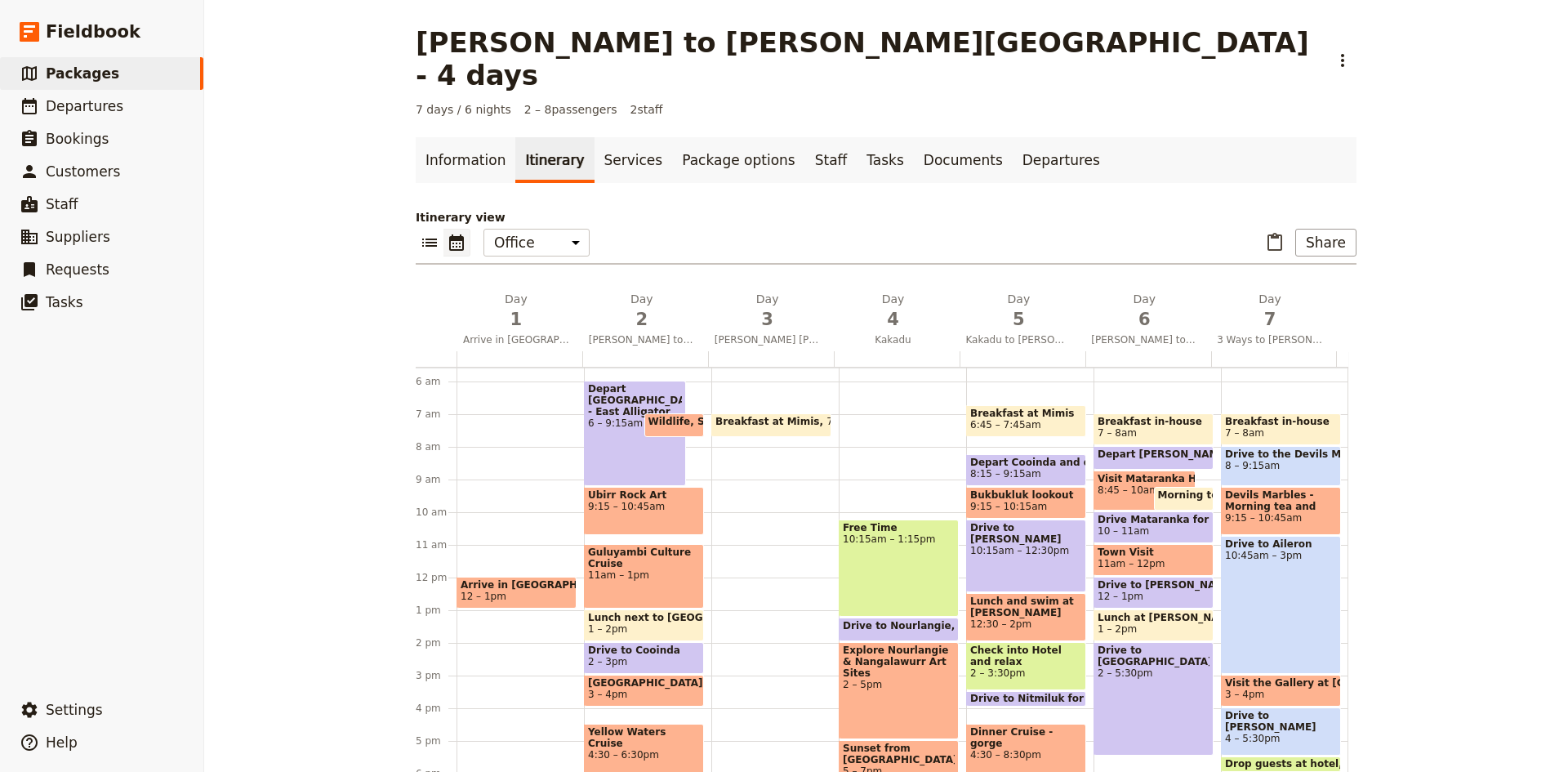
scroll to position [181, 0]
click at [763, 453] on span "7:45 – 8:45am" at bounding box center [751, 459] width 71 height 12
select select "3"
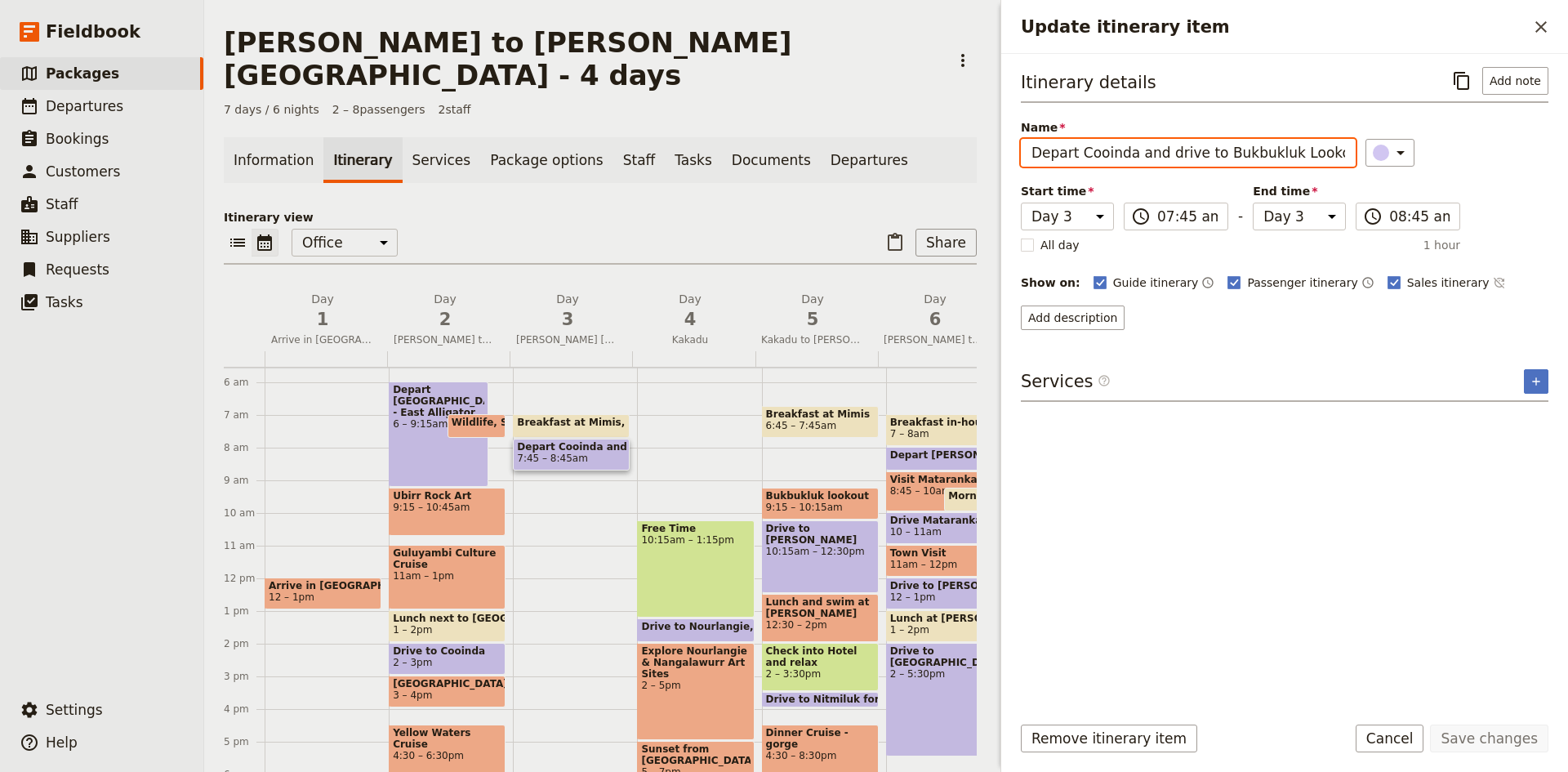
click at [1214, 146] on input "Depart Cooinda and drive to Bukbukluk Lookout" at bounding box center [1188, 152] width 335 height 28
type input "Depart Cooinda and drive to [PERSON_NAME]"
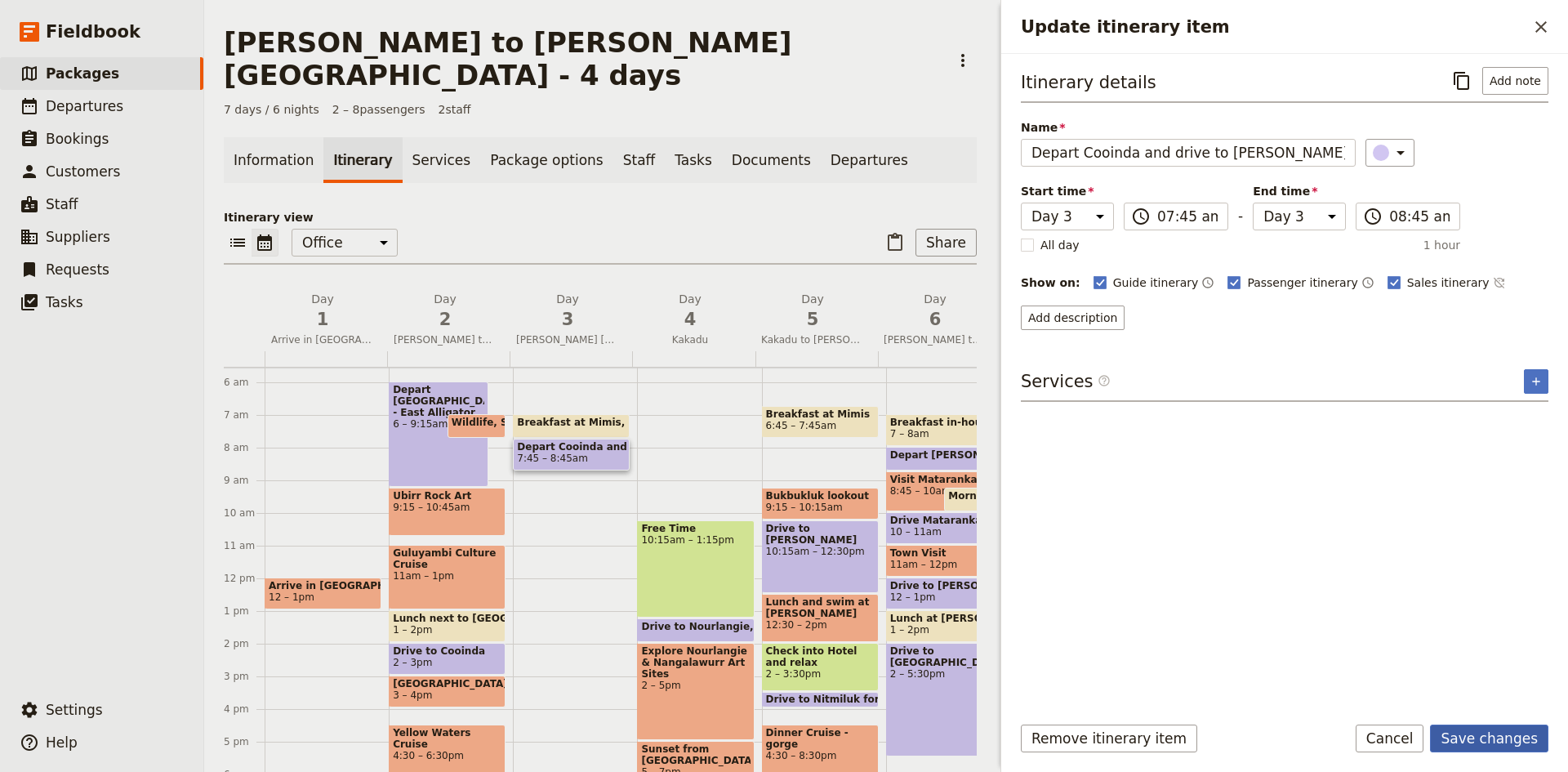
click at [1510, 735] on button "Save changes" at bounding box center [1489, 738] width 119 height 28
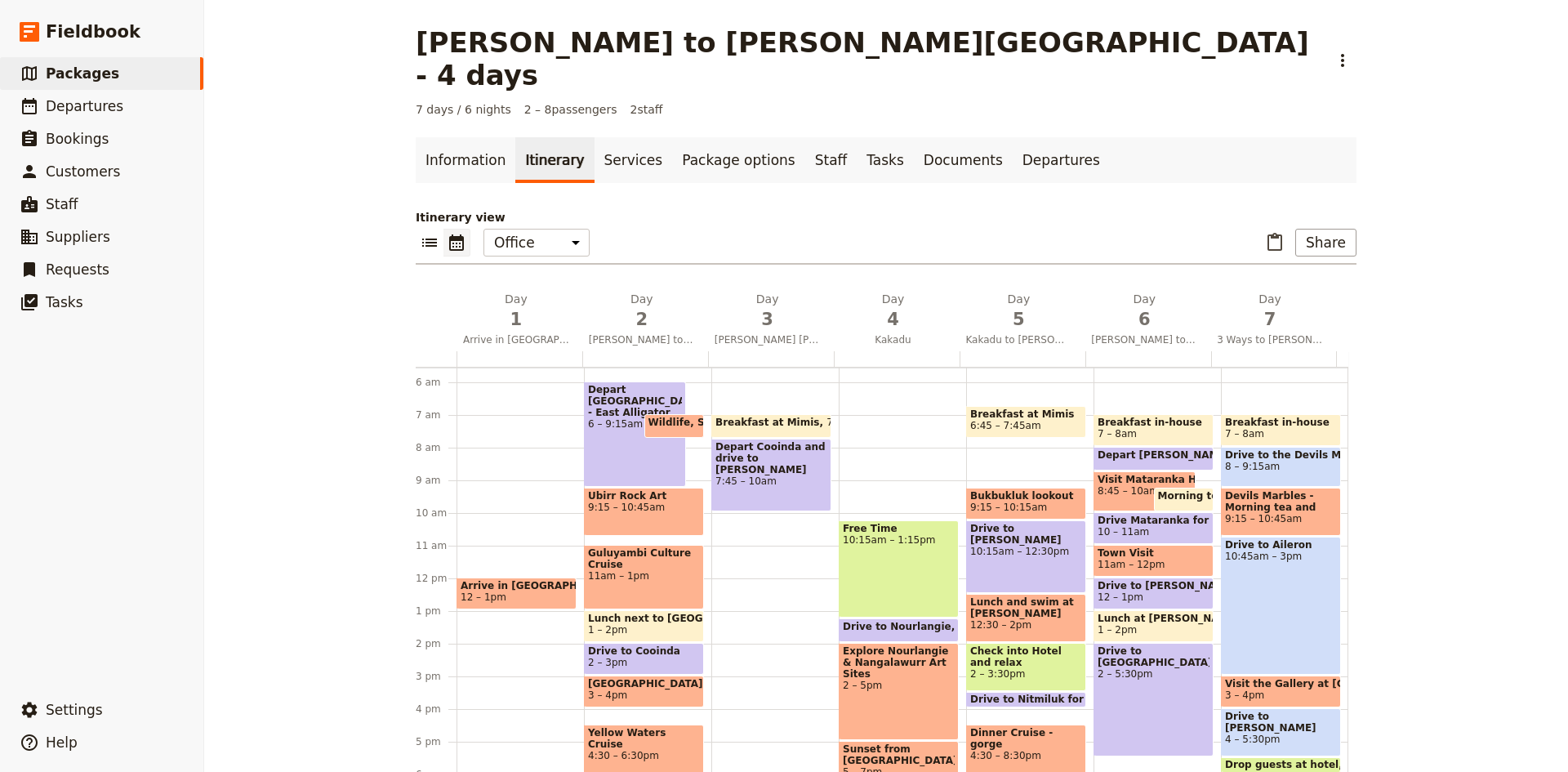
click at [717, 484] on div "Breakfast at Mimis 7 – 7:45am Depart Cooinda and drive to [PERSON_NAME][GEOGRAP…" at bounding box center [775, 577] width 127 height 784
select select "3"
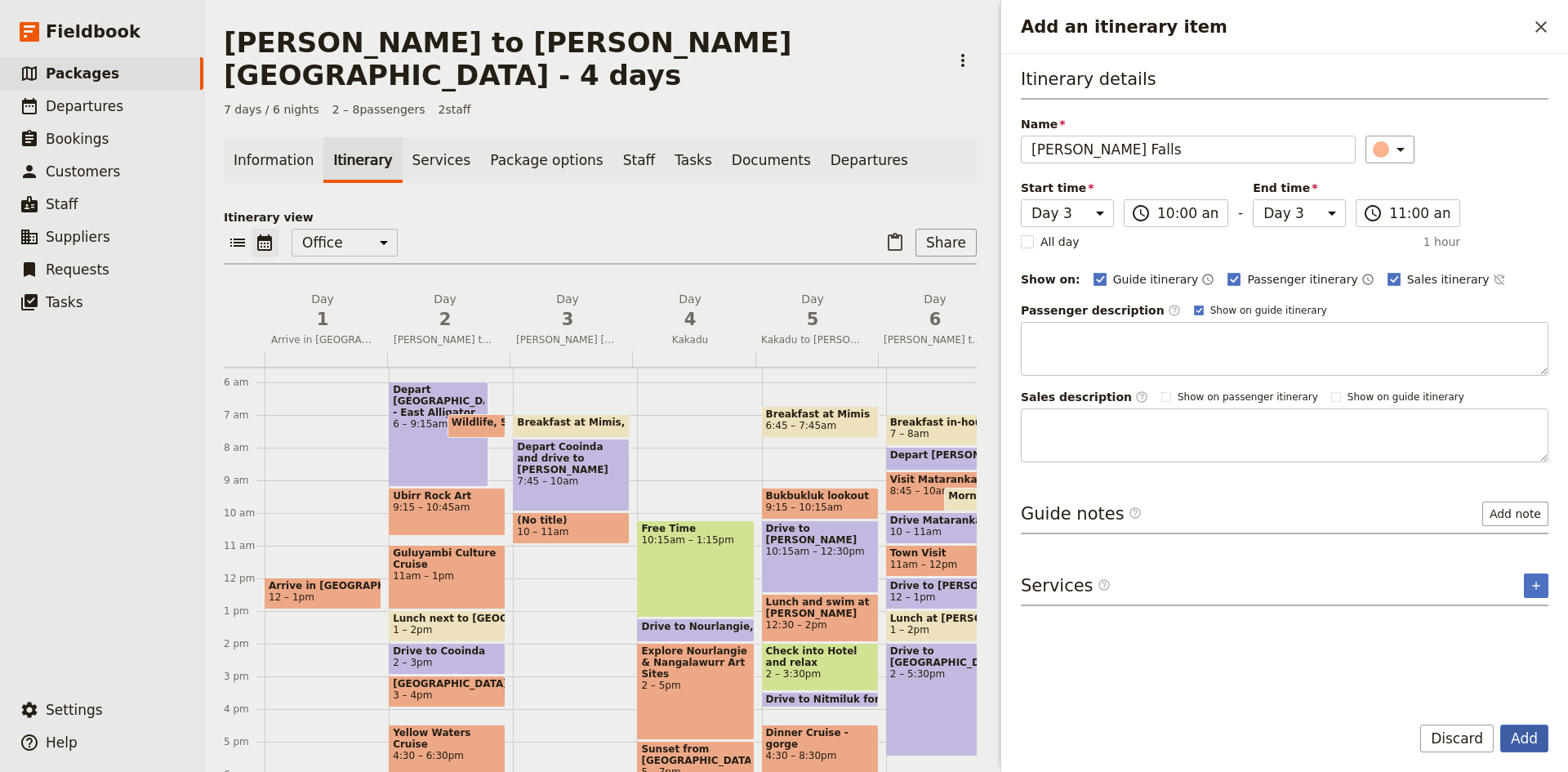
type input "[PERSON_NAME] Falls"
click at [1533, 740] on button "Add" at bounding box center [1524, 738] width 48 height 28
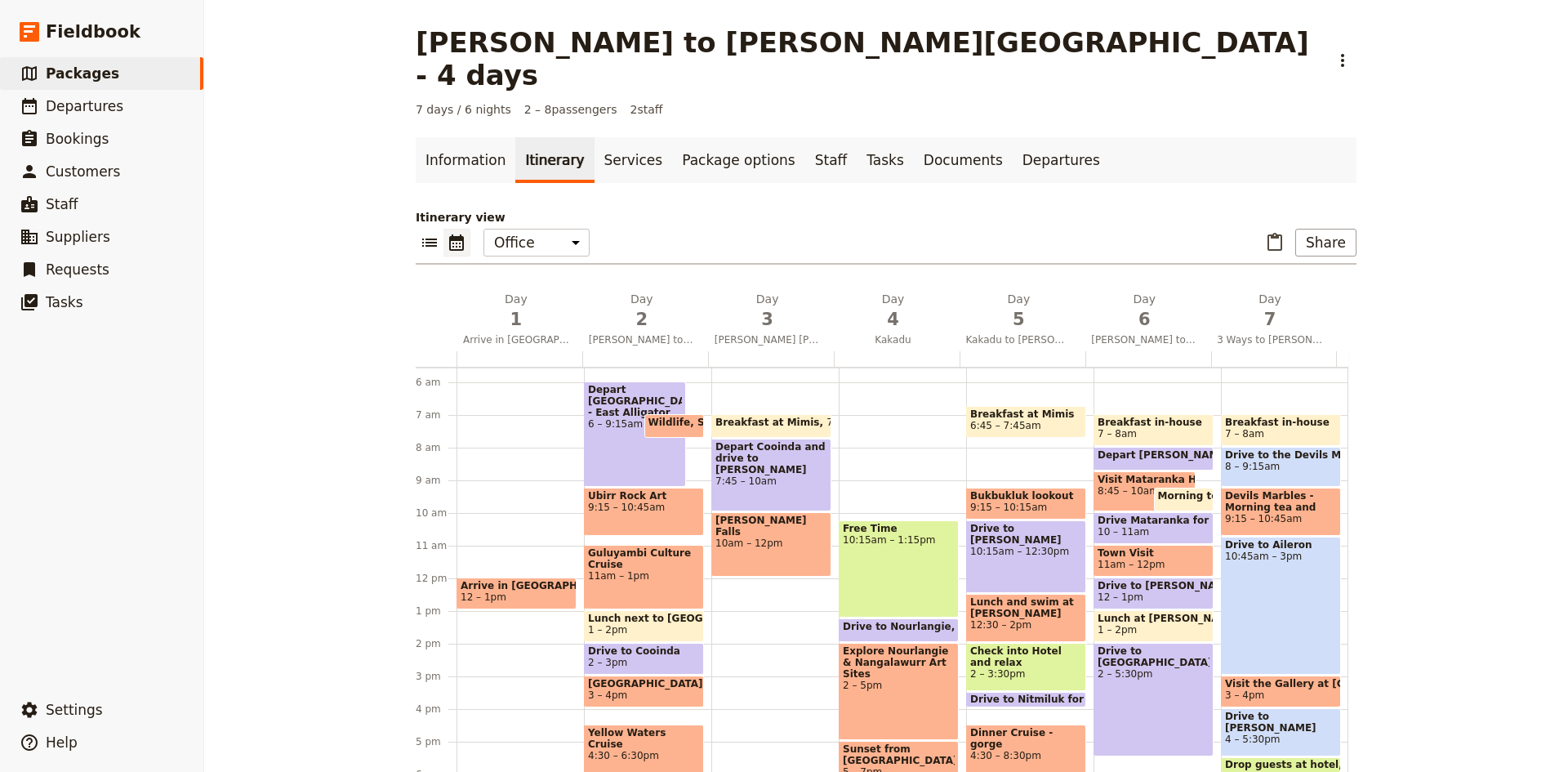
click at [746, 553] on div "Breakfast at Mimis 7 – 7:45am Depart [GEOGRAPHIC_DATA] and drive to [PERSON_NAM…" at bounding box center [775, 577] width 127 height 784
select select "3"
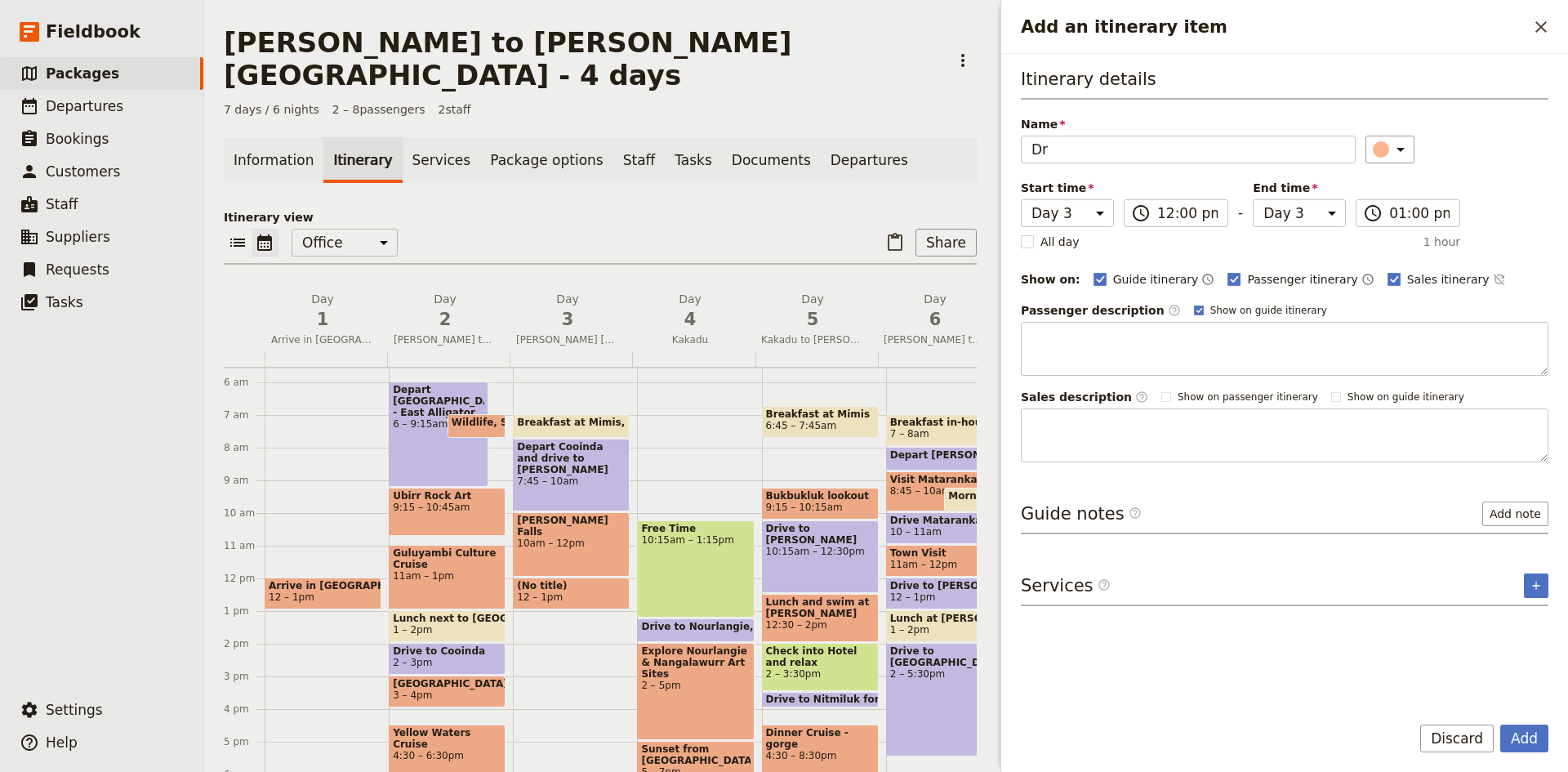
type input "D"
click at [1051, 148] on input "Lunuch at [PERSON_NAME][GEOGRAPHIC_DATA]" at bounding box center [1188, 149] width 335 height 28
type input "Lunch at [PERSON_NAME][GEOGRAPHIC_DATA]"
click at [1391, 146] on icon "Add an itinerary item" at bounding box center [1400, 149] width 20 height 20
click at [1394, 184] on div "button" at bounding box center [1389, 184] width 17 height 17
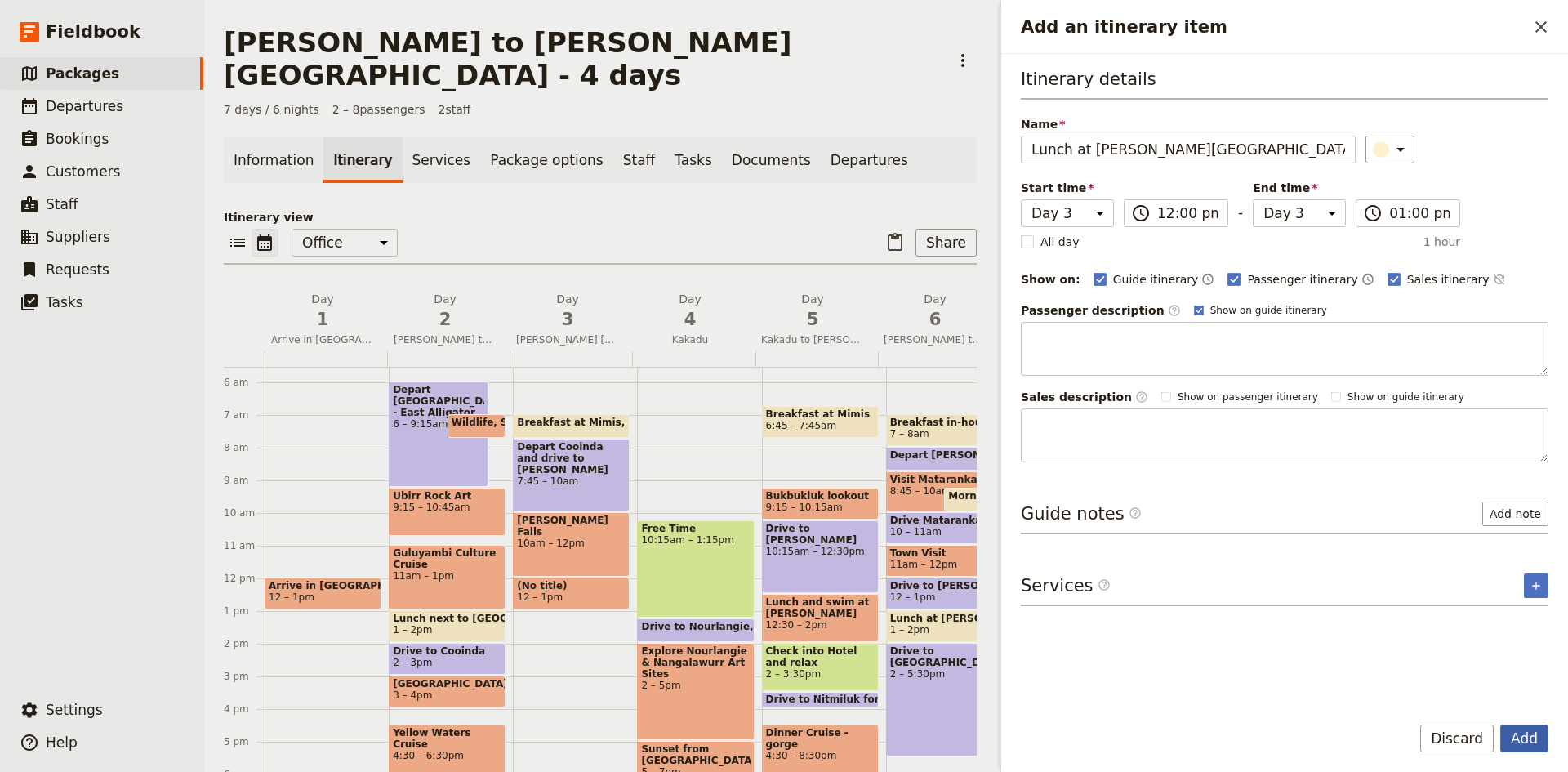
click at [1529, 736] on button "Add" at bounding box center [1524, 738] width 48 height 28
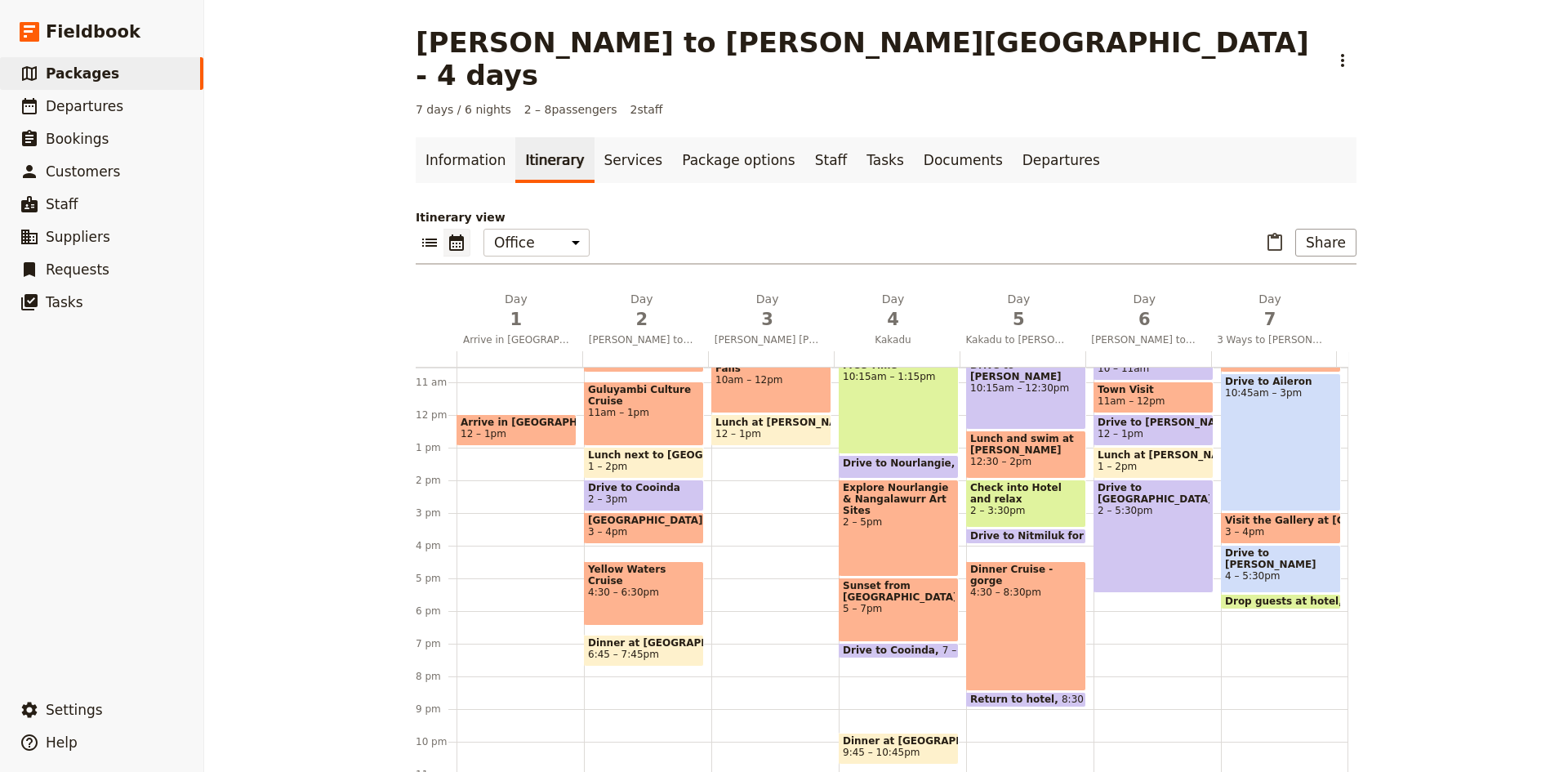
scroll to position [263, 0]
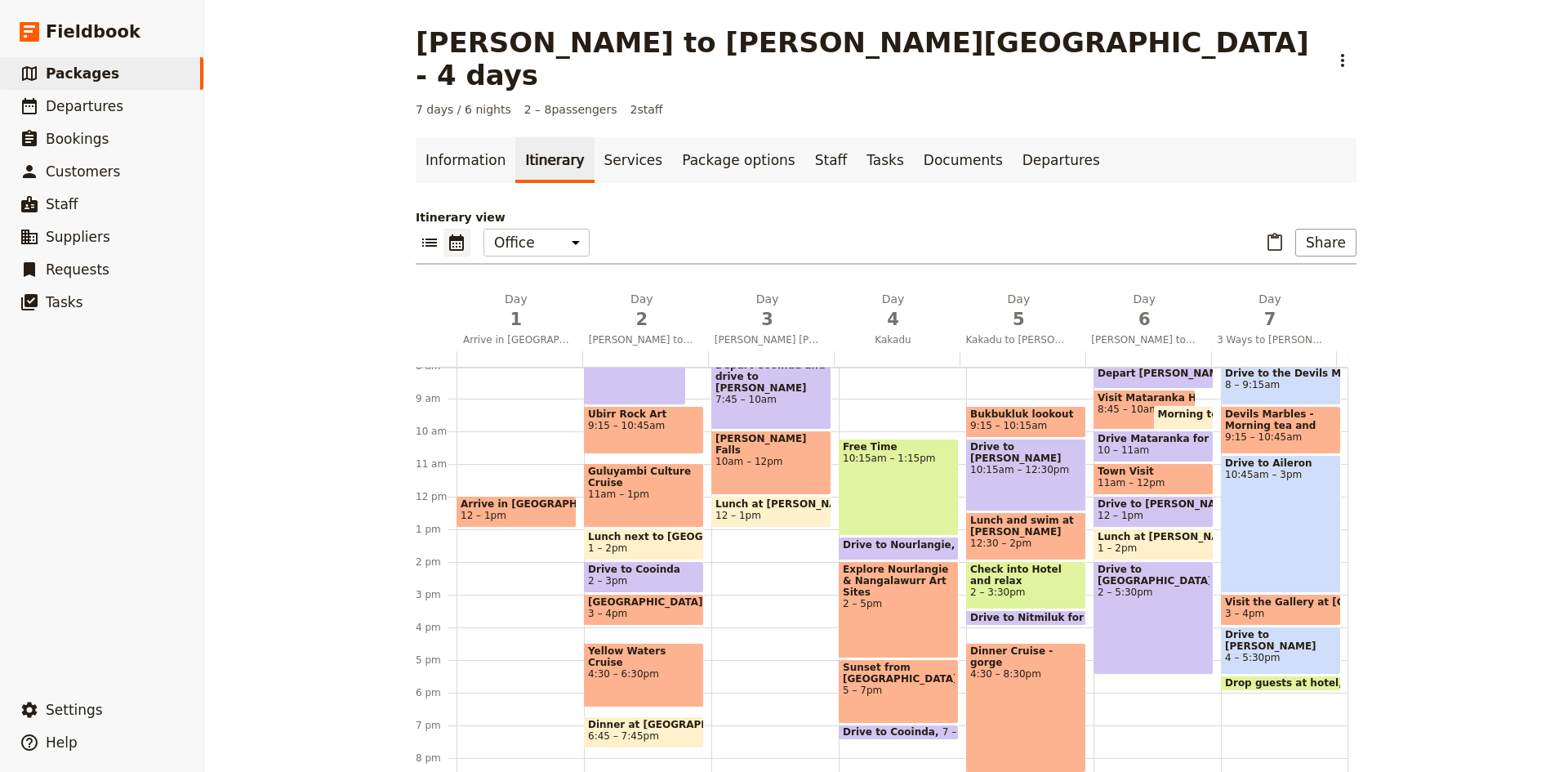
click at [732, 564] on div "Breakfast at Mimis 7 – 7:45am Depart [GEOGRAPHIC_DATA] and drive to [PERSON_NAM…" at bounding box center [775, 496] width 127 height 784
select select "3"
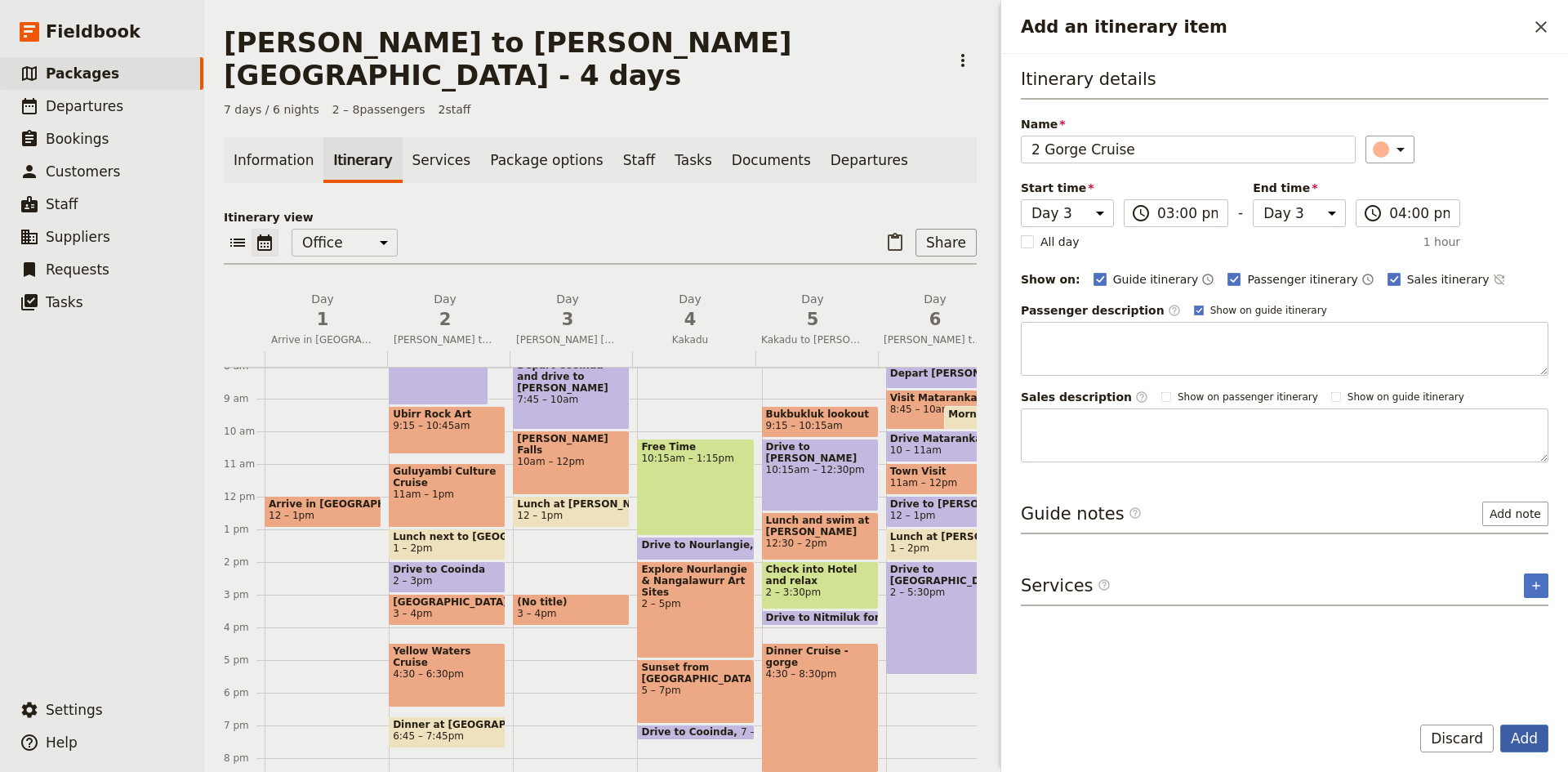
type input "2 Gorge Cruise"
click at [1517, 736] on button "Add" at bounding box center [1524, 738] width 48 height 28
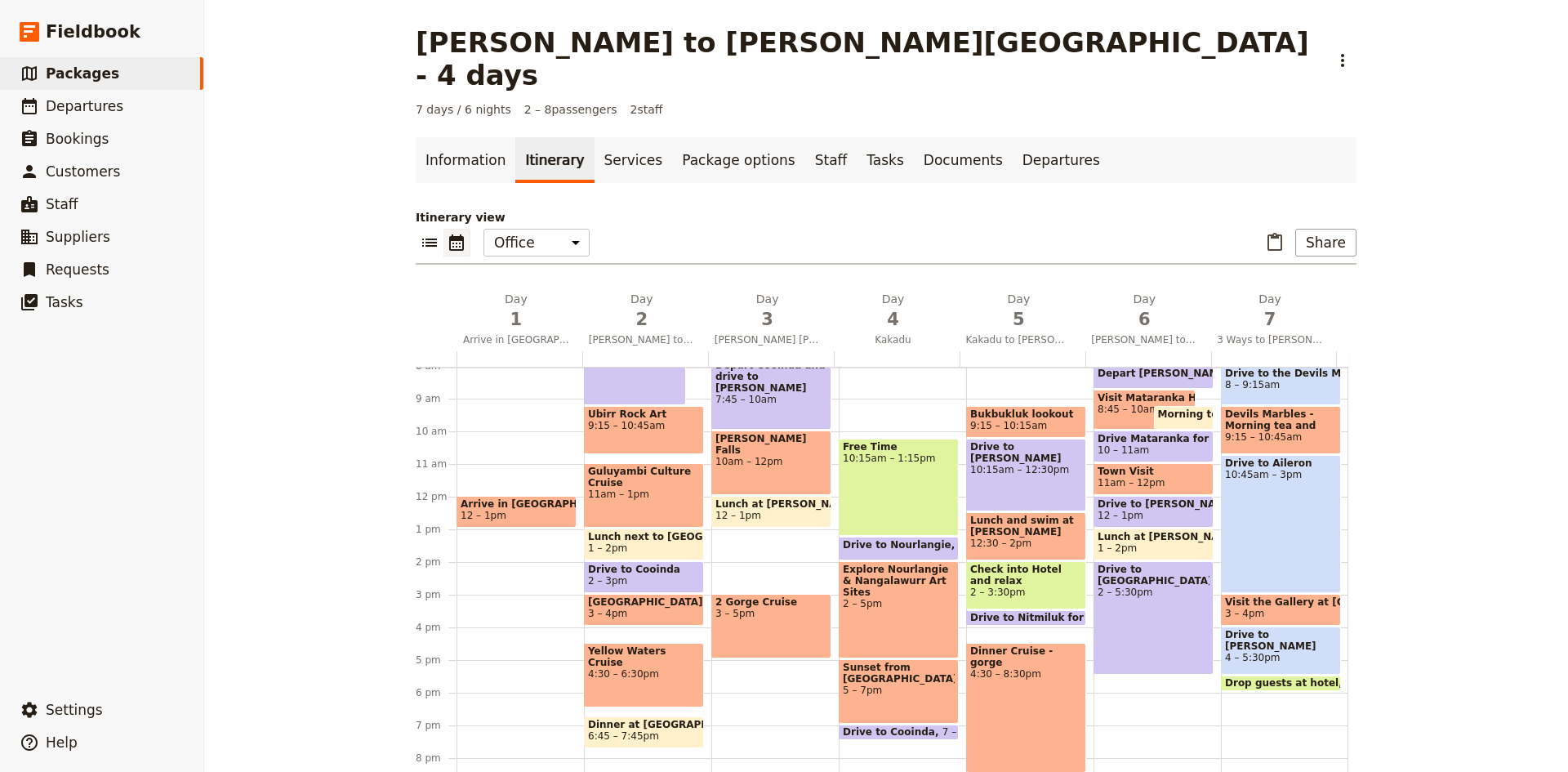
click at [751, 502] on div "Breakfast at Mimis 7 – 7:45am Depart [GEOGRAPHIC_DATA] and drive to [PERSON_NAM…" at bounding box center [775, 496] width 127 height 784
select select "3"
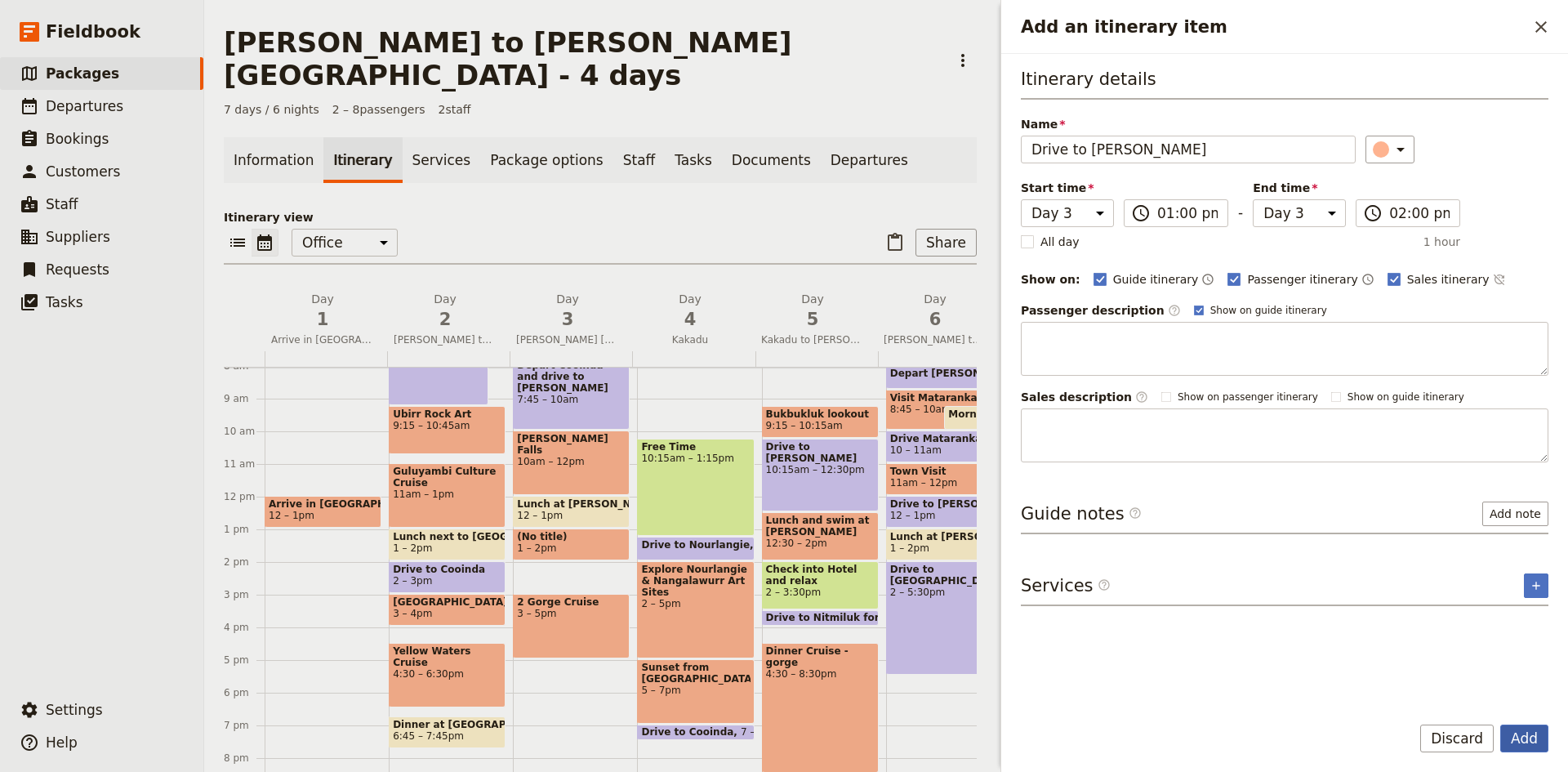
type input "Drive to [PERSON_NAME]"
click at [1536, 742] on button "Add" at bounding box center [1524, 738] width 48 height 28
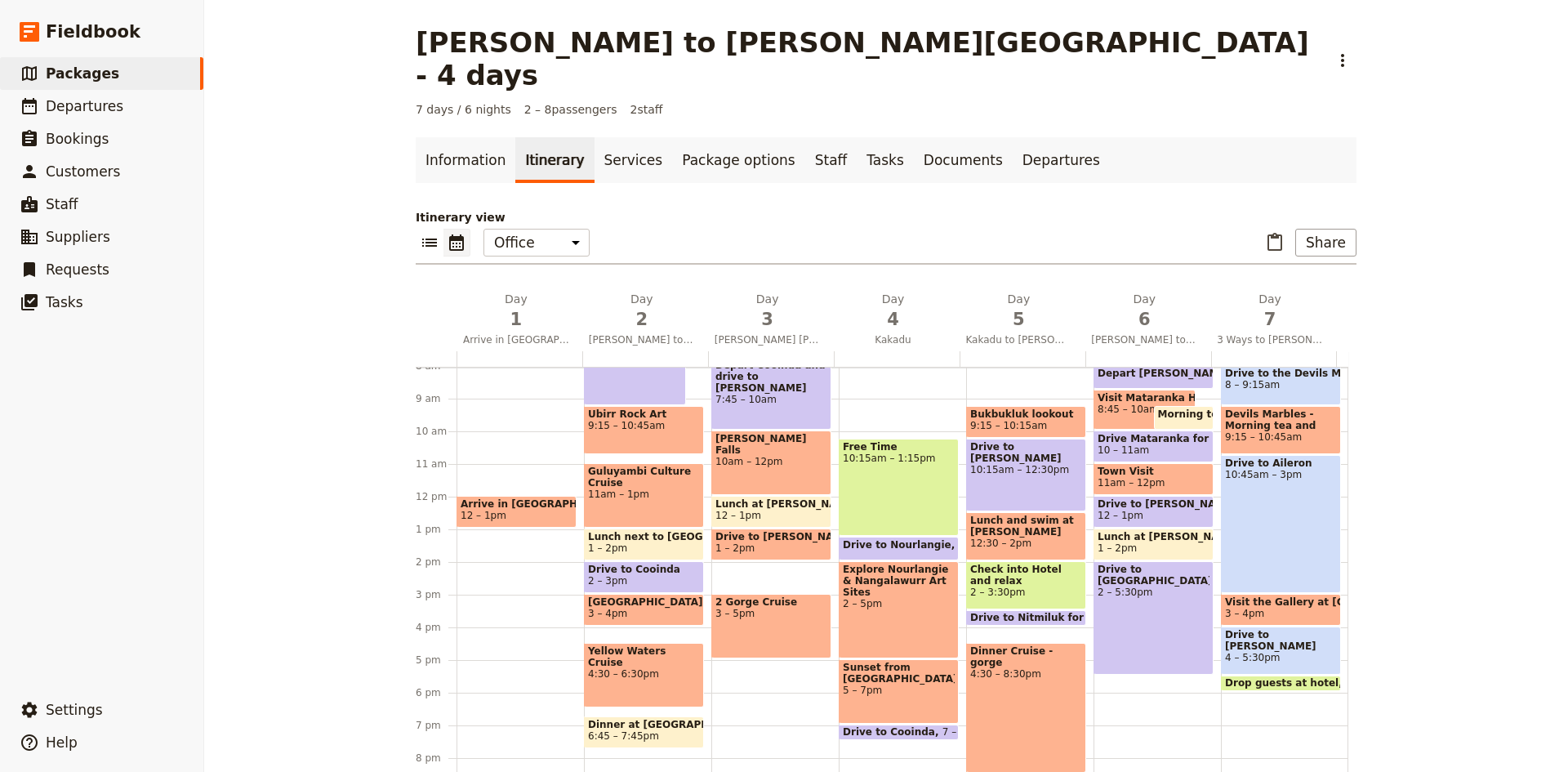
click at [795, 529] on div "Drive to [PERSON_NAME] 1 – 2pm" at bounding box center [771, 545] width 120 height 32
select select "3"
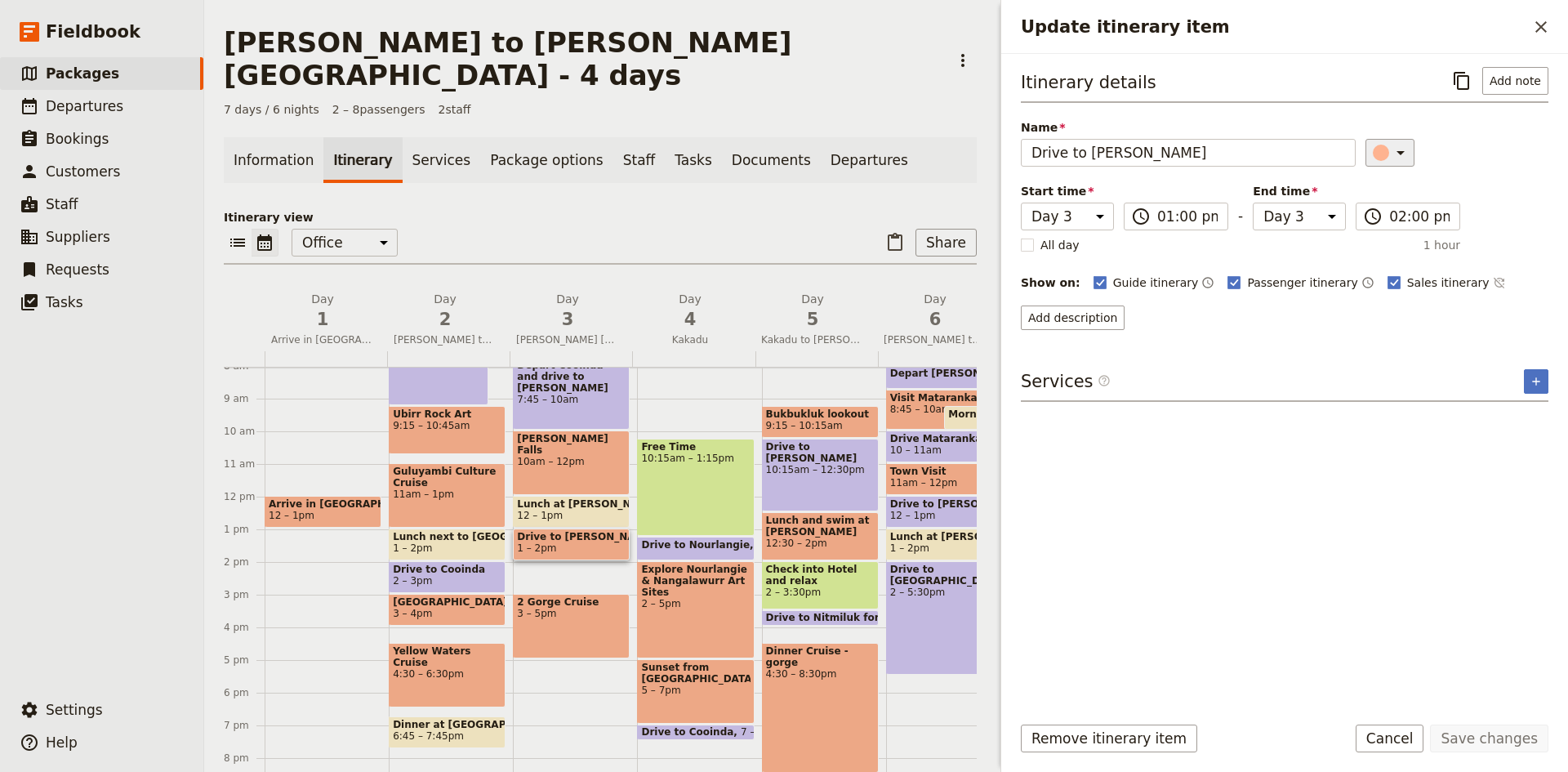
click at [1390, 156] on icon "Update itinerary item" at bounding box center [1400, 153] width 20 height 20
click at [1393, 221] on div "button" at bounding box center [1389, 226] width 17 height 17
click at [1463, 734] on button "Save changes" at bounding box center [1489, 738] width 119 height 28
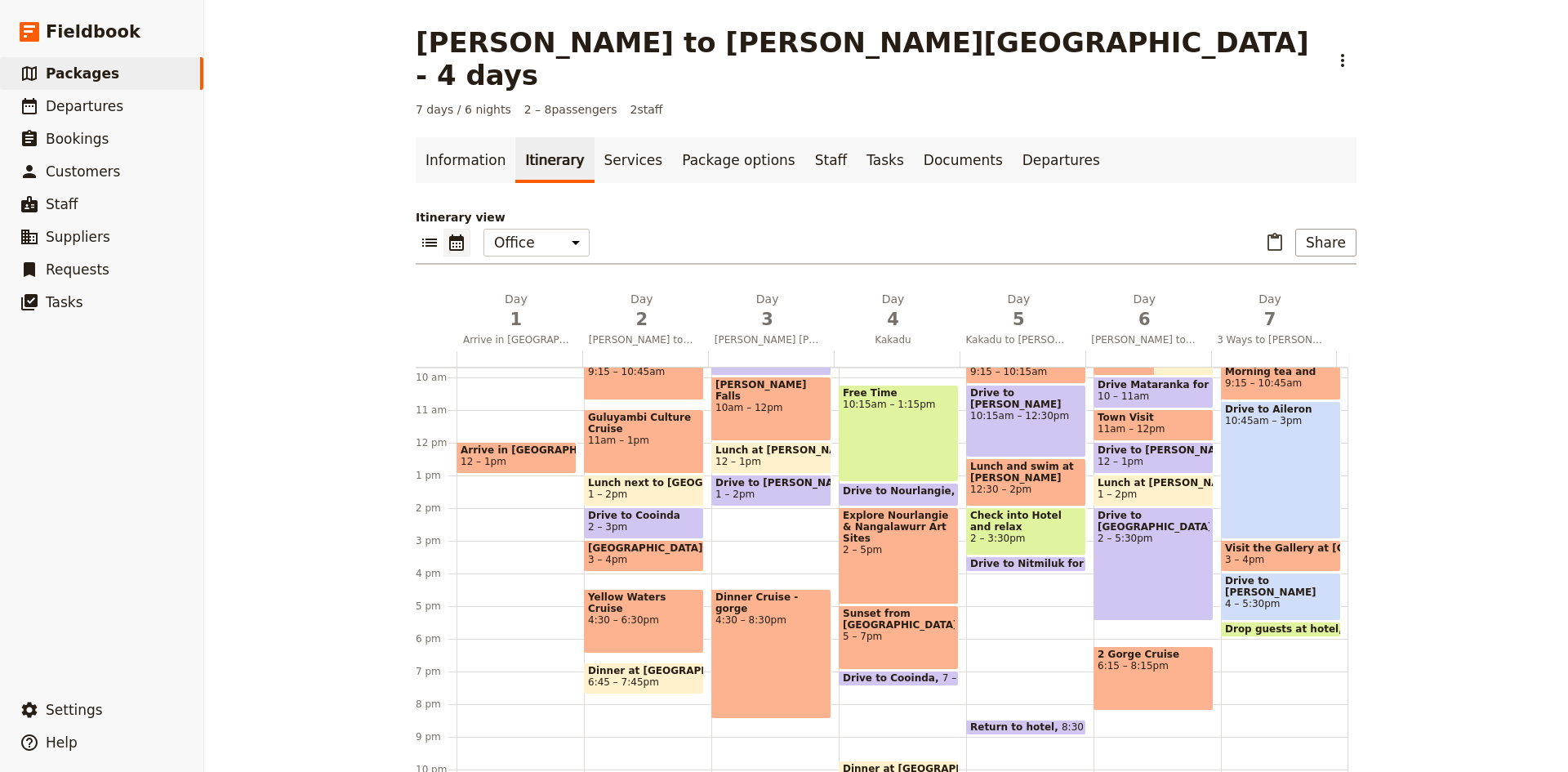
scroll to position [345, 0]
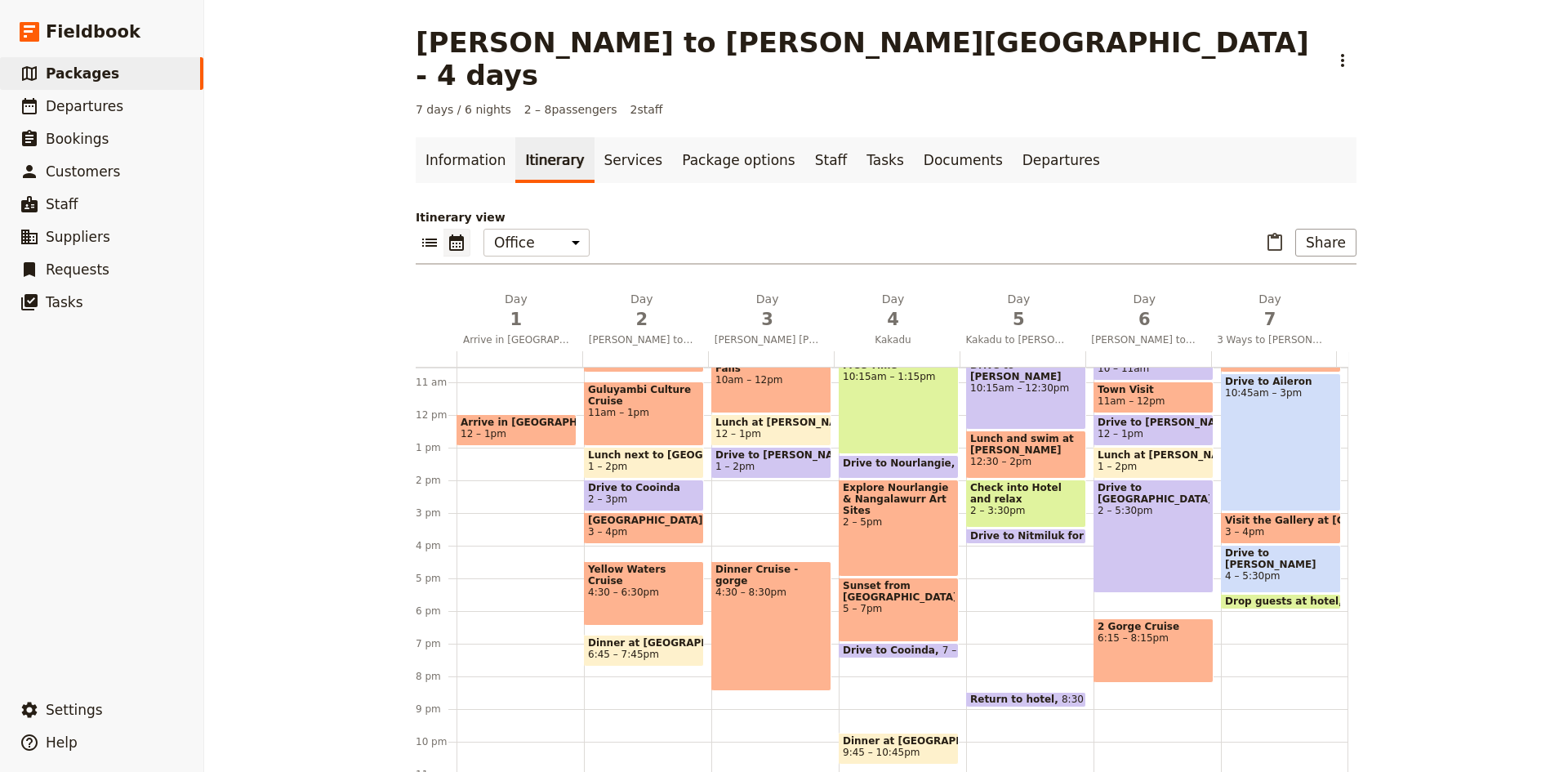
click at [726, 452] on div "Breakfast at Mimis 7 – 7:45am Depart [GEOGRAPHIC_DATA] and drive to [PERSON_NAM…" at bounding box center [775, 414] width 127 height 784
select select "3"
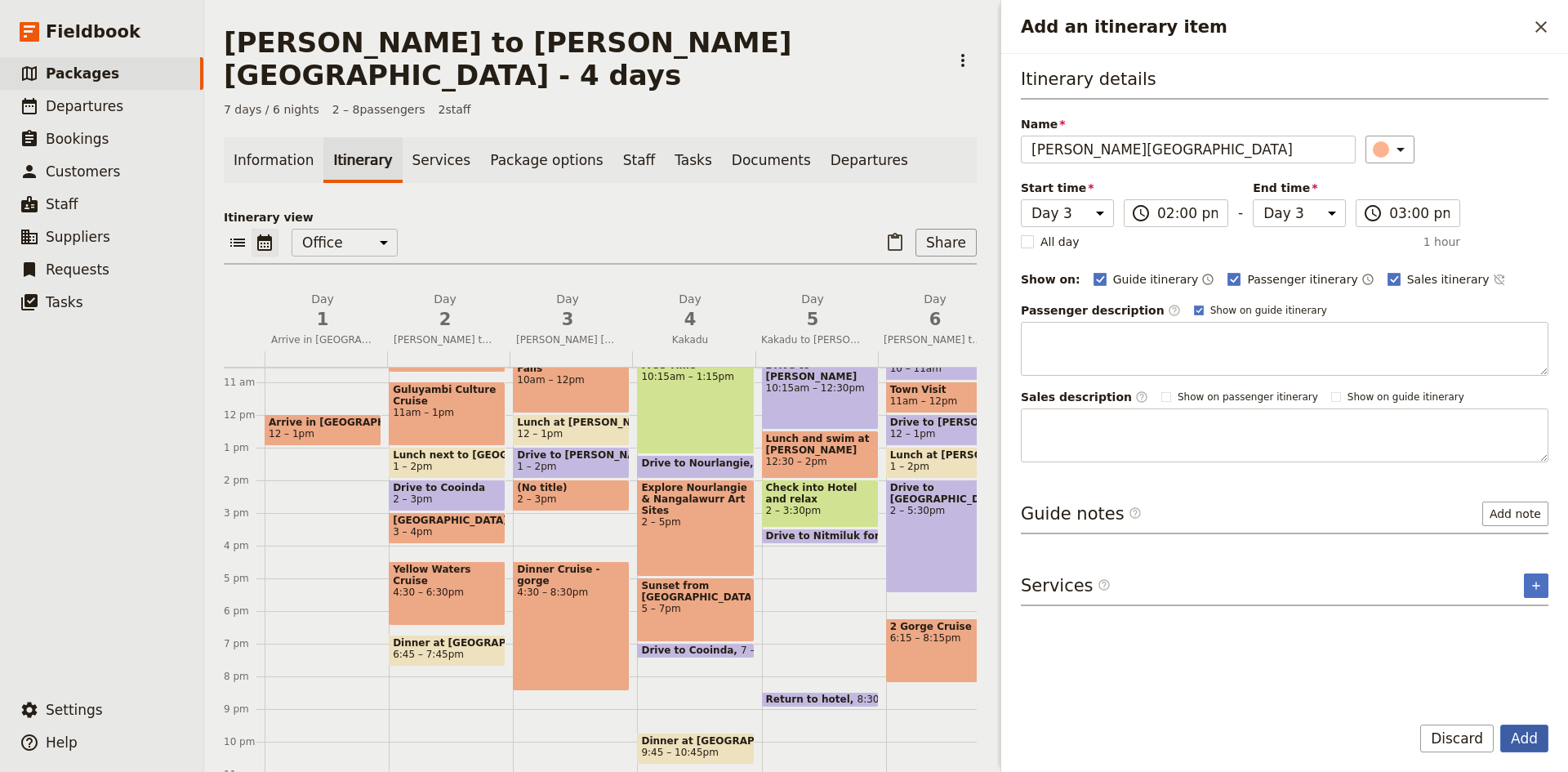
type input "[PERSON_NAME][GEOGRAPHIC_DATA]"
click at [1534, 736] on button "Add" at bounding box center [1524, 738] width 48 height 28
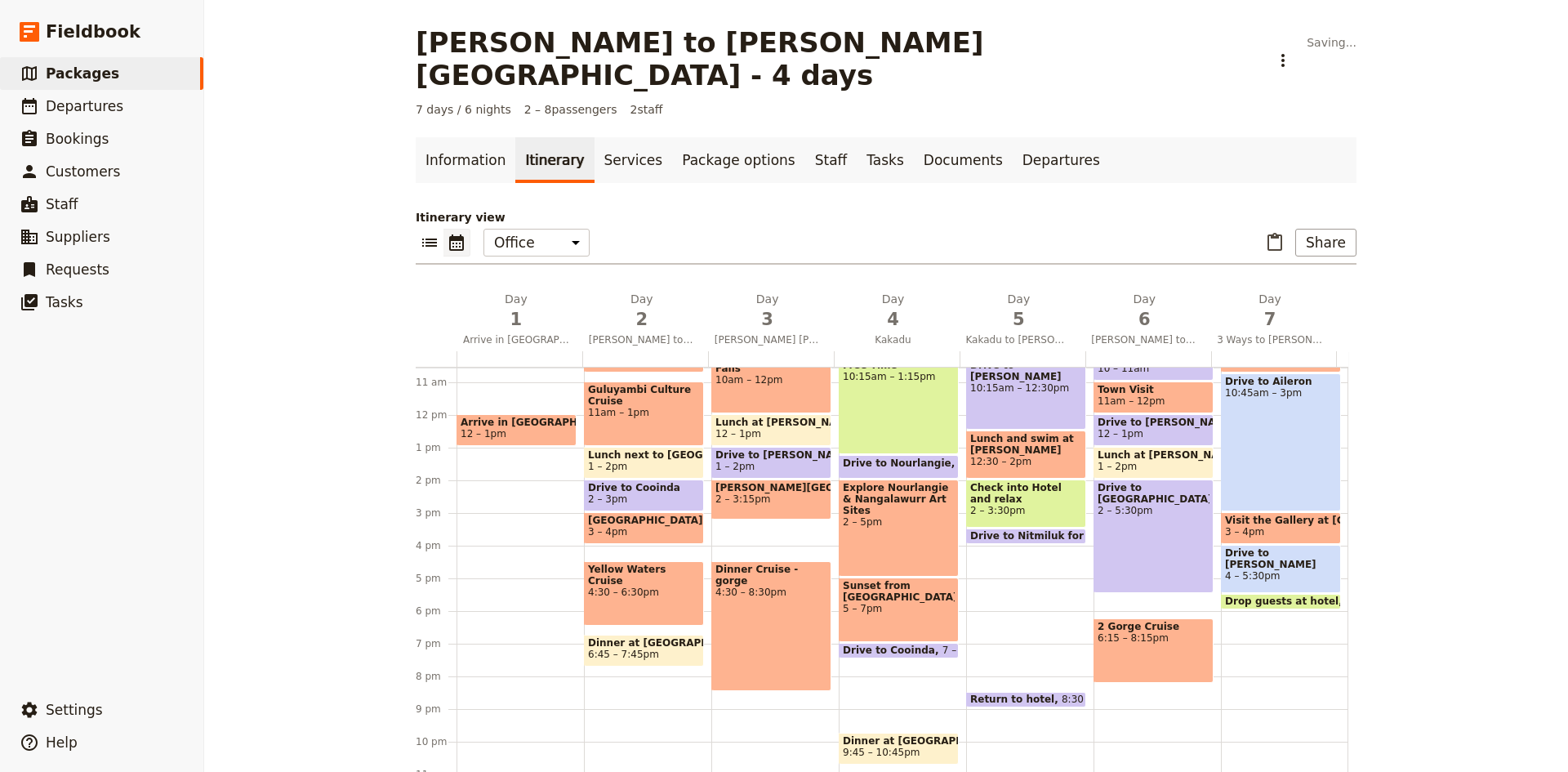
click at [748, 491] on div "Breakfast at Mimis 7 – 7:45am Depart [GEOGRAPHIC_DATA] and drive to [PERSON_NAM…" at bounding box center [775, 414] width 127 height 784
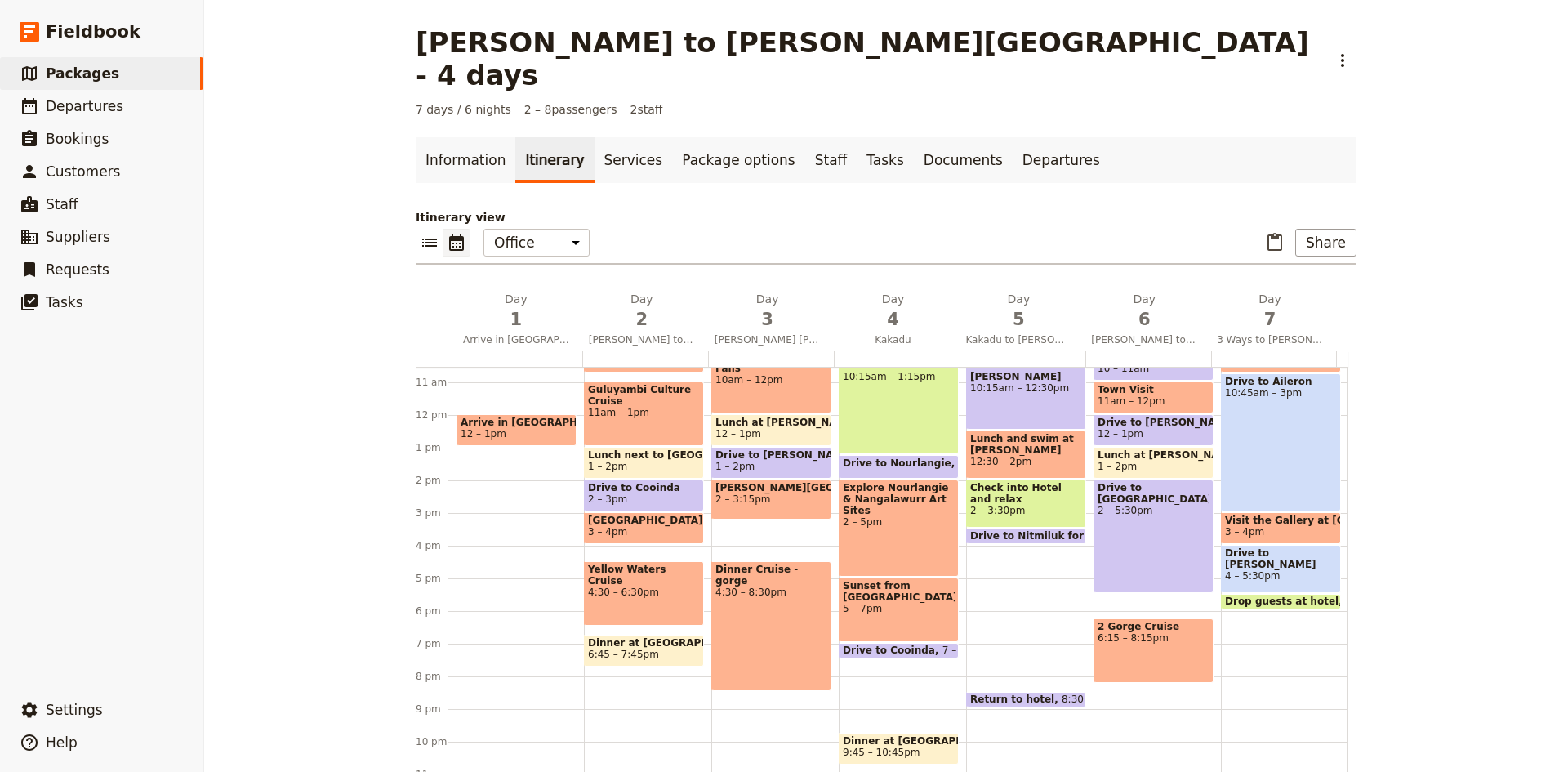
click at [745, 494] on div "Breakfast at Mimis 7 – 7:45am Depart [GEOGRAPHIC_DATA] and drive to [PERSON_NAM…" at bounding box center [775, 414] width 127 height 784
select select "3"
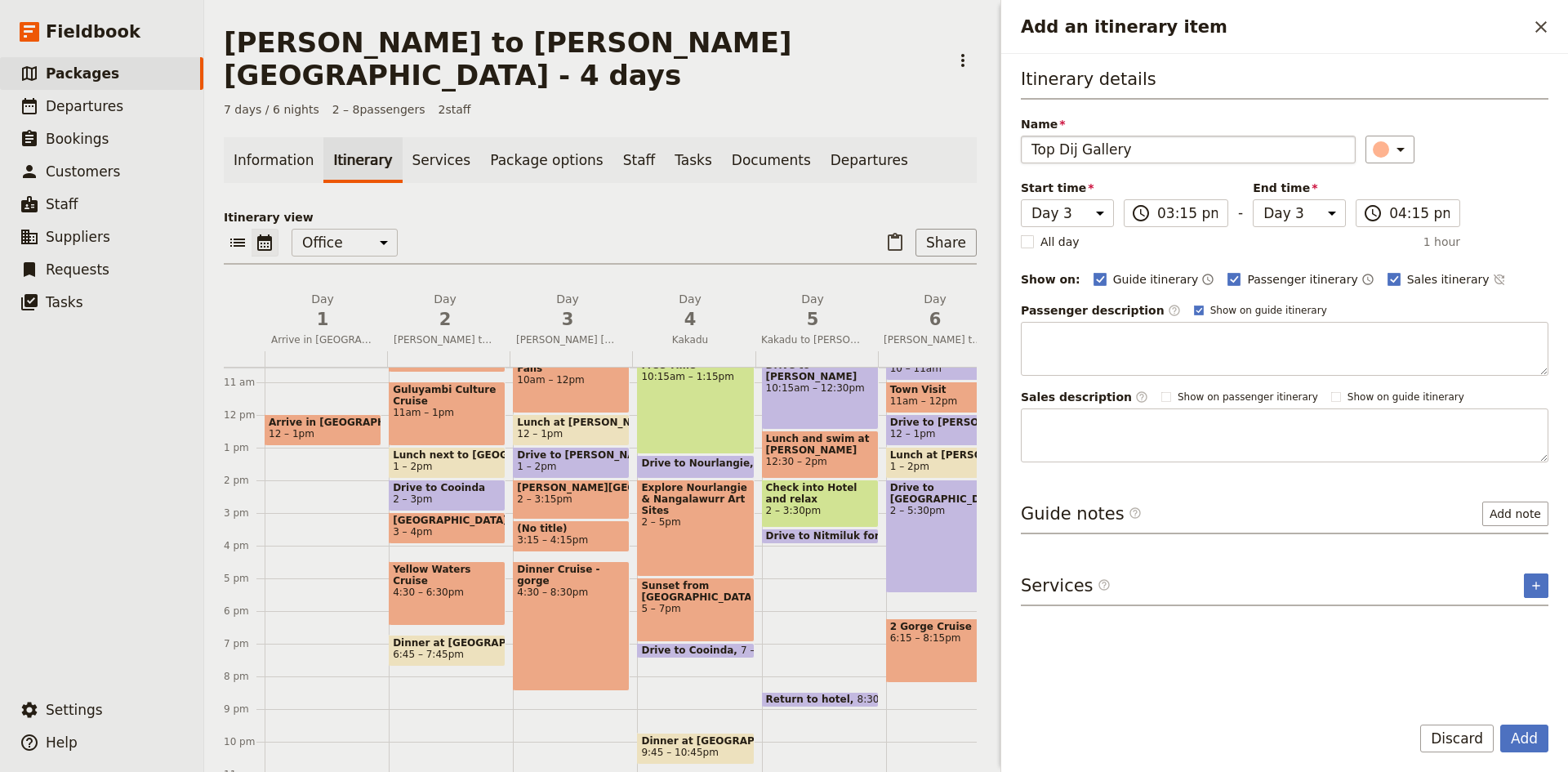
click at [1073, 148] on input "Top Dij Gallery" at bounding box center [1188, 149] width 335 height 28
type input "Top Dijd Gallery"
click at [1531, 735] on button "Add" at bounding box center [1524, 738] width 48 height 28
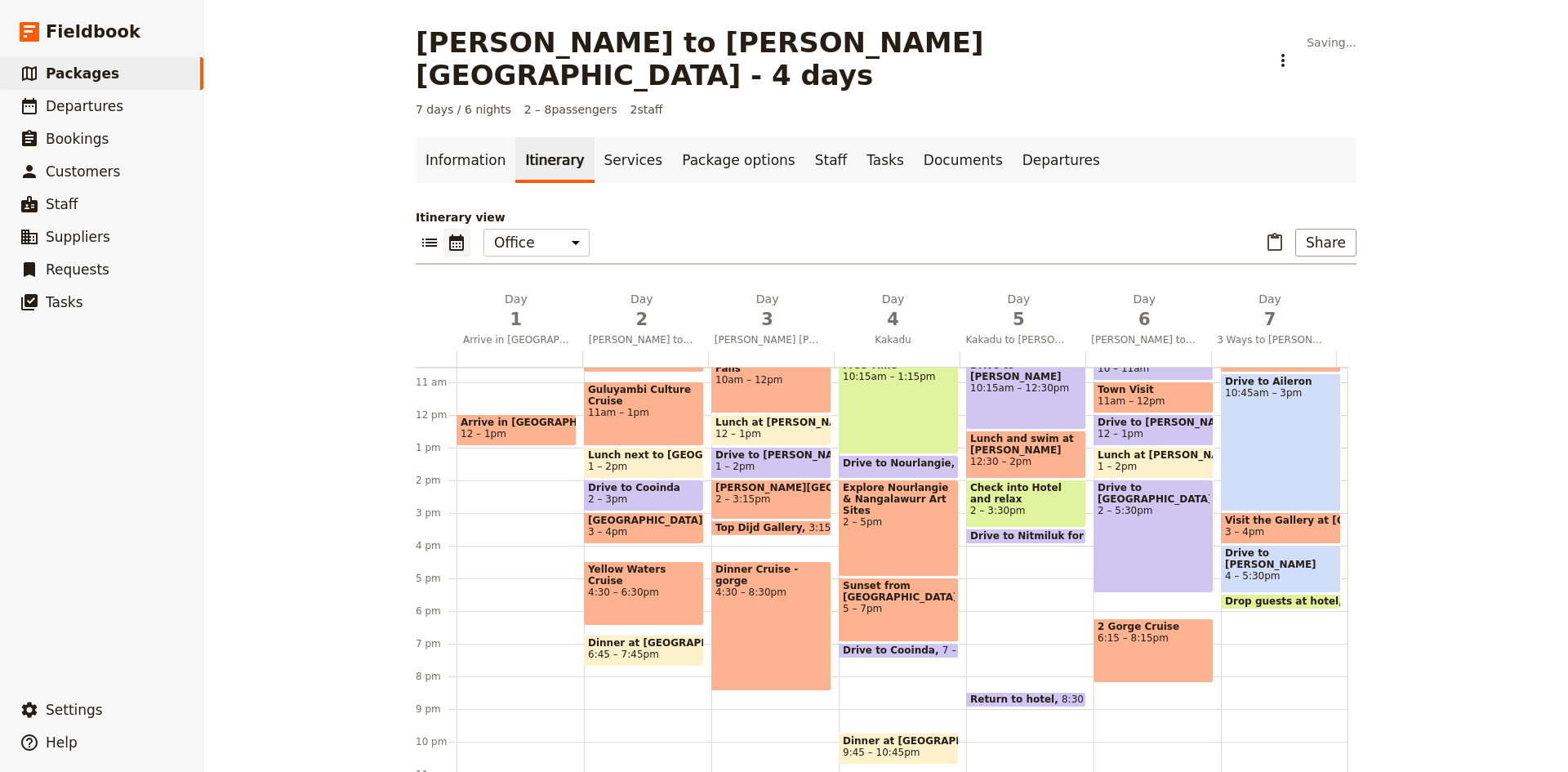
click at [758, 513] on div "Breakfast at Mimis 7 – 7:45am Depart [GEOGRAPHIC_DATA] and drive to [PERSON_NAM…" at bounding box center [775, 414] width 127 height 784
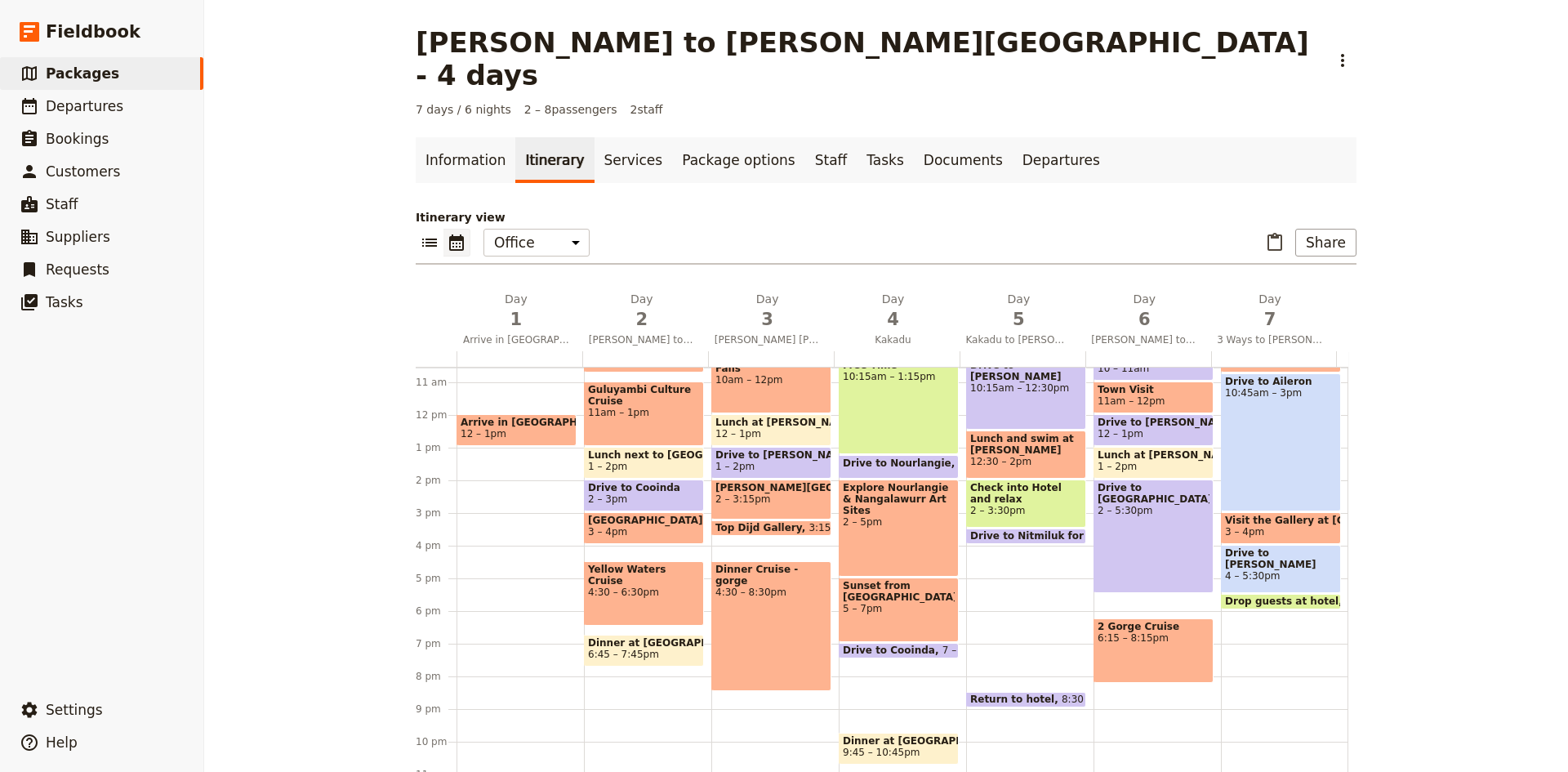
click at [777, 512] on div "Breakfast at Mimis 7 – 7:45am Depart [GEOGRAPHIC_DATA] and drive to [PERSON_NAM…" at bounding box center [775, 414] width 127 height 784
select select "3"
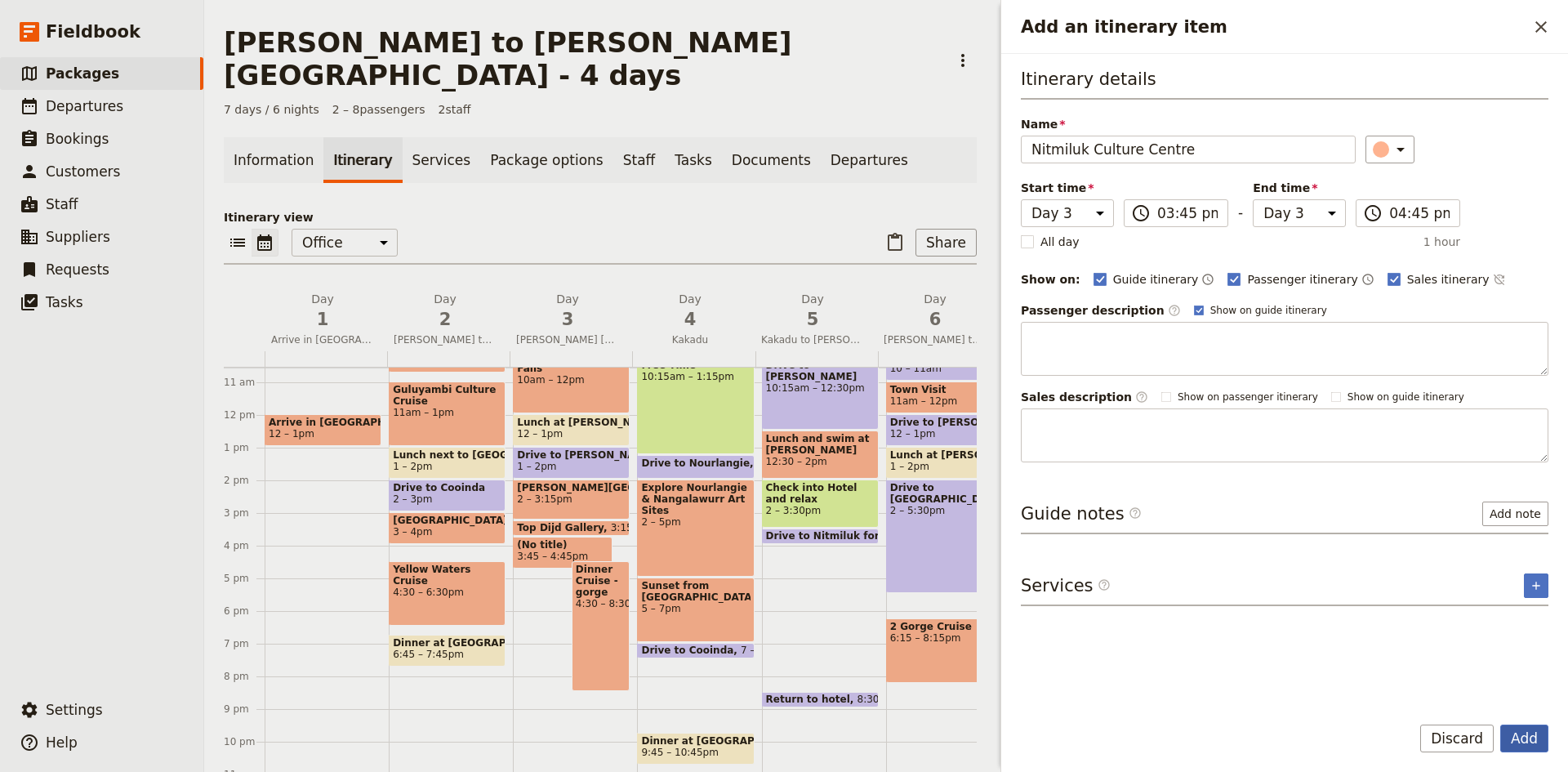
type input "Nitmiluk Culture Centre"
click at [1528, 741] on button "Add" at bounding box center [1524, 738] width 48 height 28
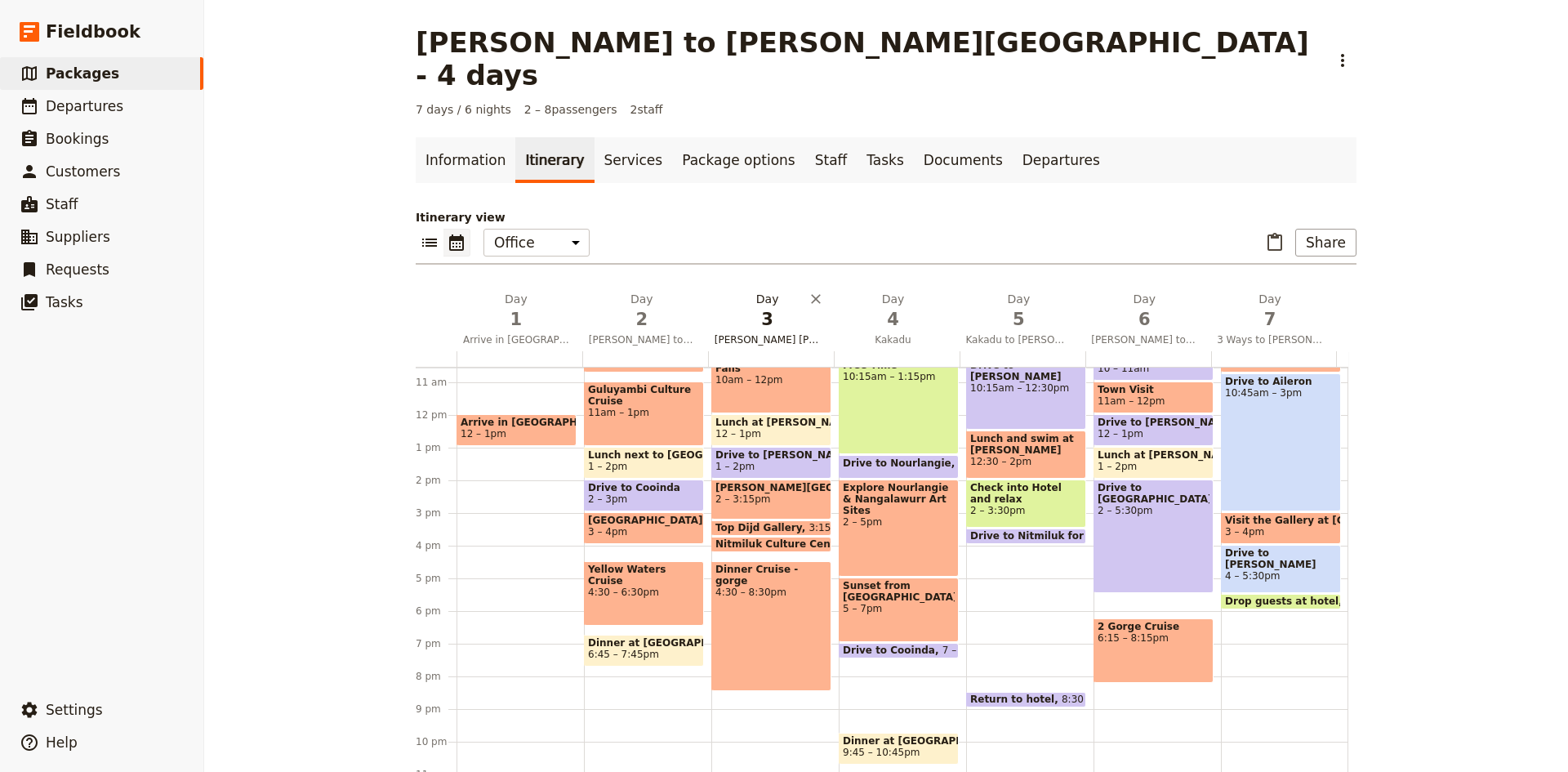
click at [760, 307] on span "3" at bounding box center [767, 319] width 106 height 25
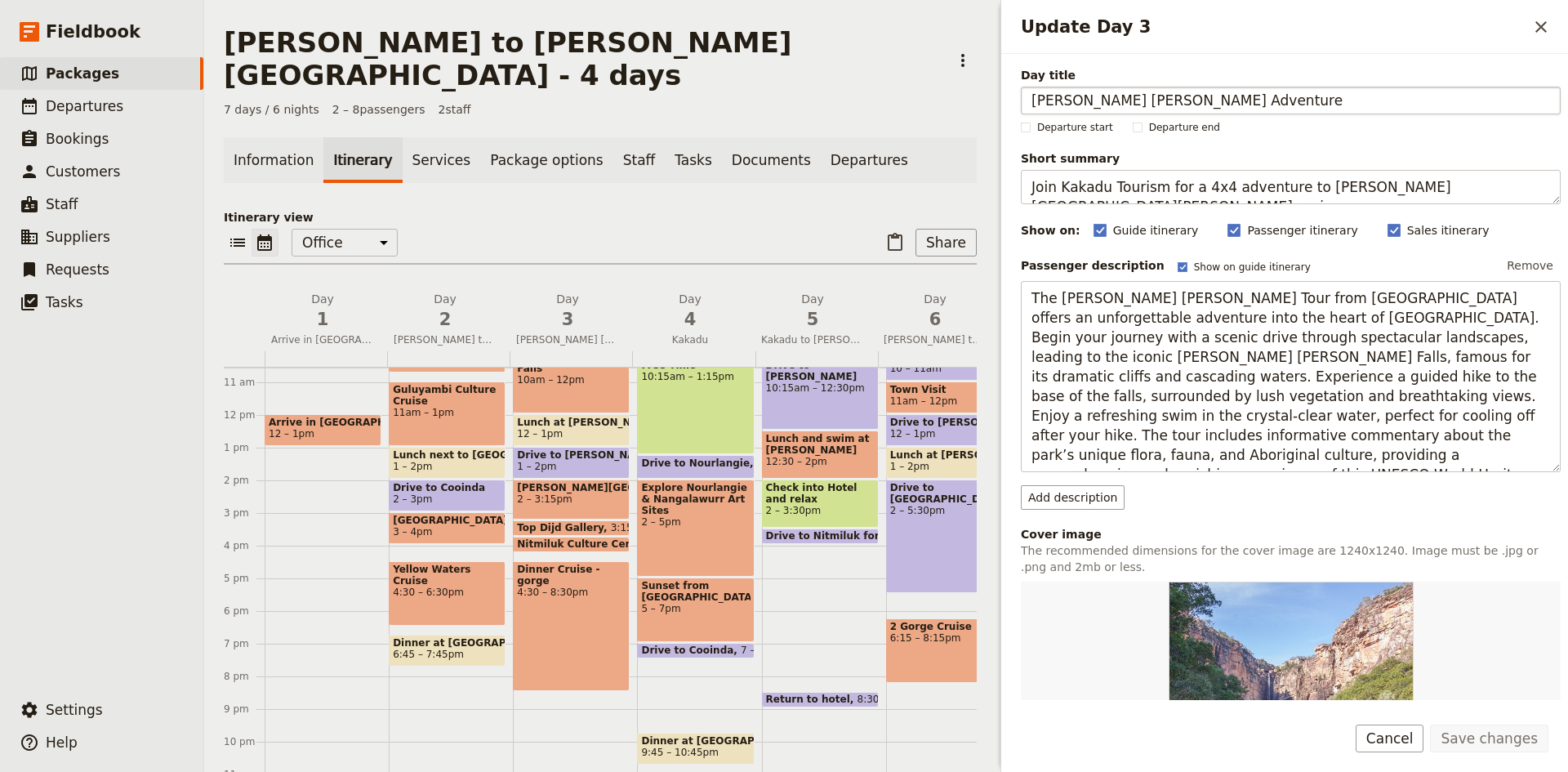
drag, startPoint x: 1153, startPoint y: 101, endPoint x: 1032, endPoint y: 92, distance: 121.3
click at [1032, 92] on input "[PERSON_NAME] [PERSON_NAME] Adventure" at bounding box center [1290, 101] width 539 height 28
type input "[PERSON_NAME]"
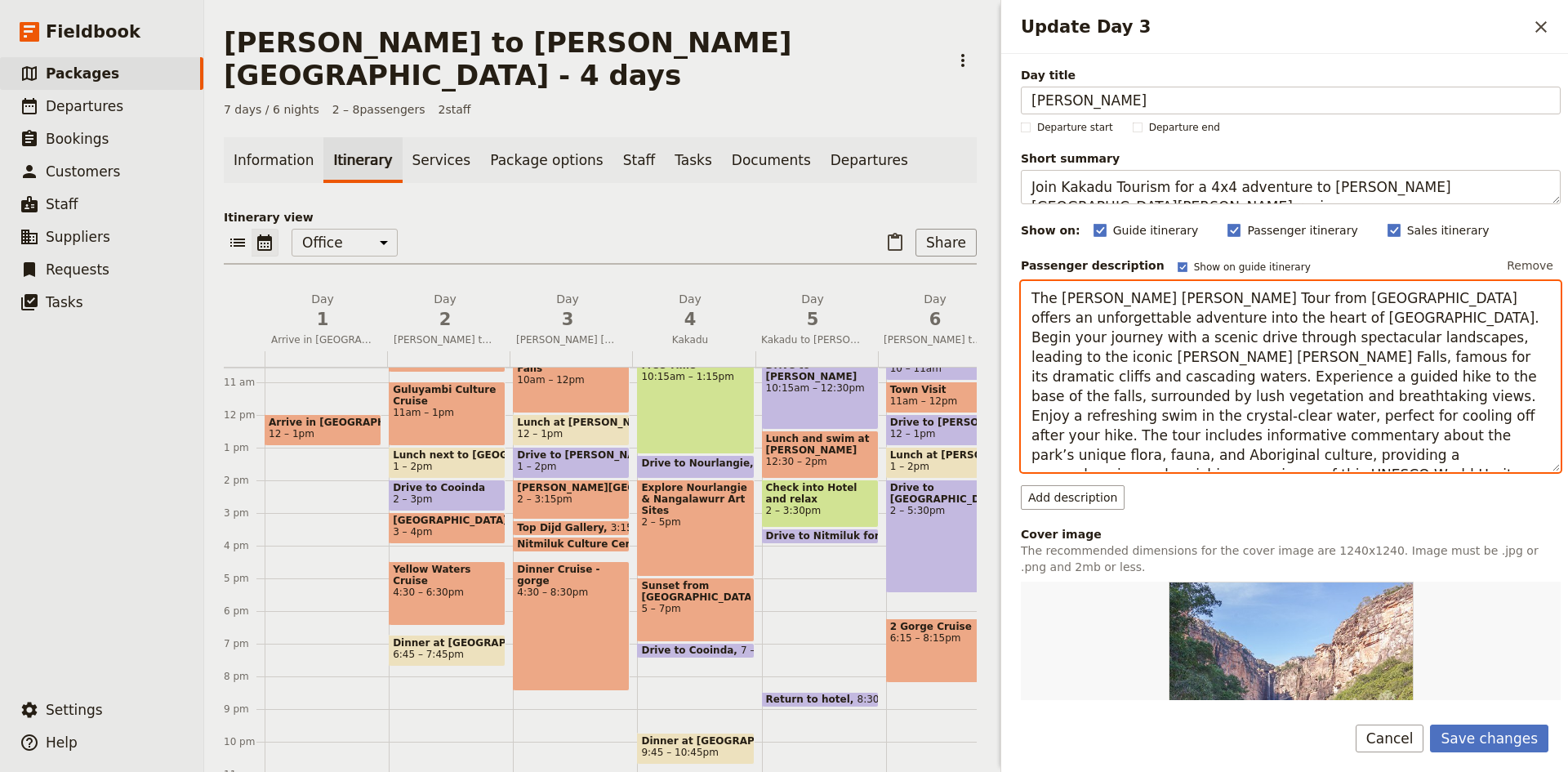
click at [1177, 407] on textarea "The [PERSON_NAME] [PERSON_NAME] Tour from [GEOGRAPHIC_DATA] offers an unforgett…" at bounding box center [1290, 376] width 539 height 191
drag, startPoint x: 1170, startPoint y: 461, endPoint x: 1001, endPoint y: 292, distance: 239.0
click at [1006, 292] on div "Day title [PERSON_NAME] start Departure end Short summary Join Kakadu Tourism f…" at bounding box center [1283, 378] width 566 height 646
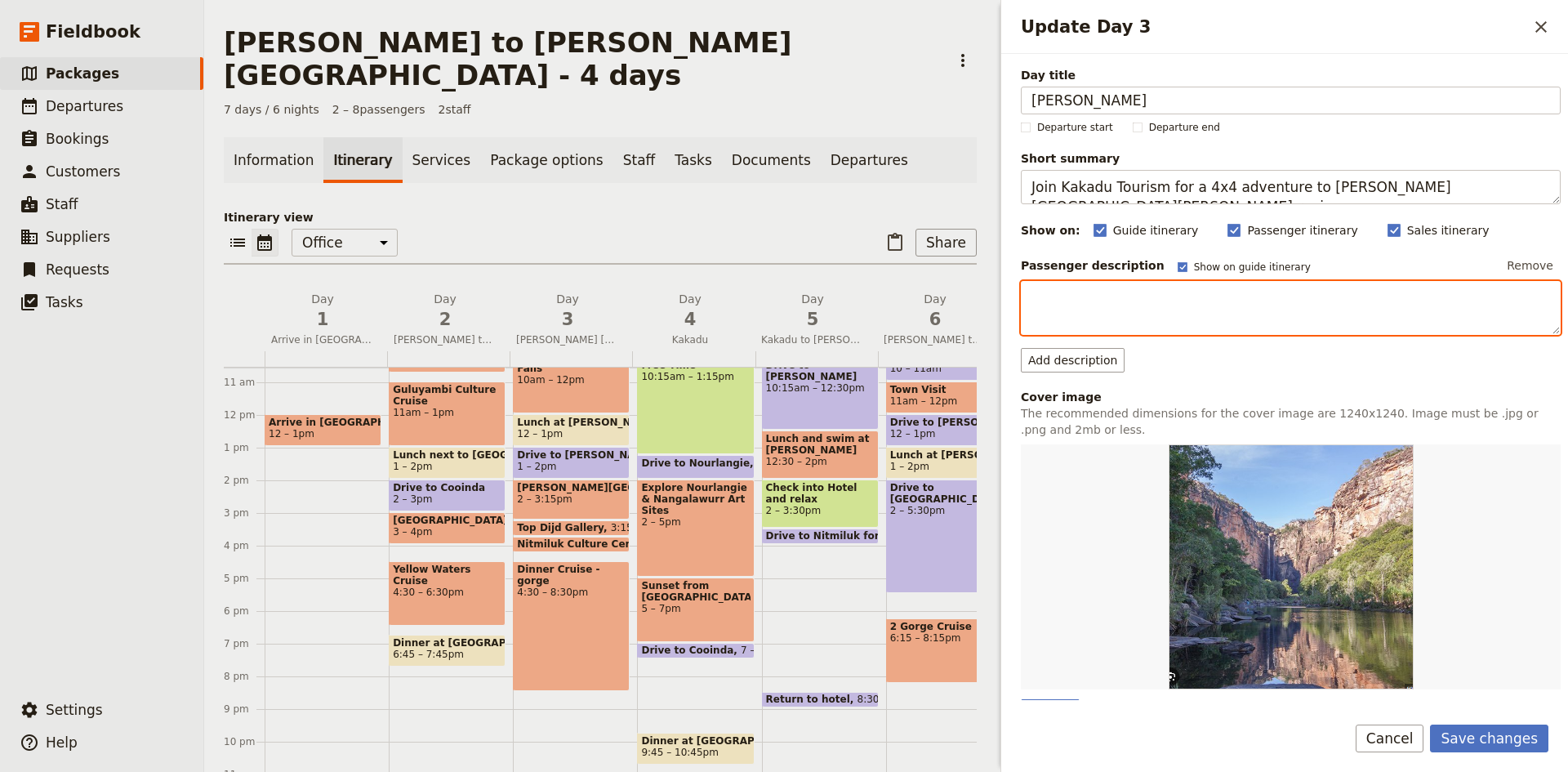
scroll to position [163, 0]
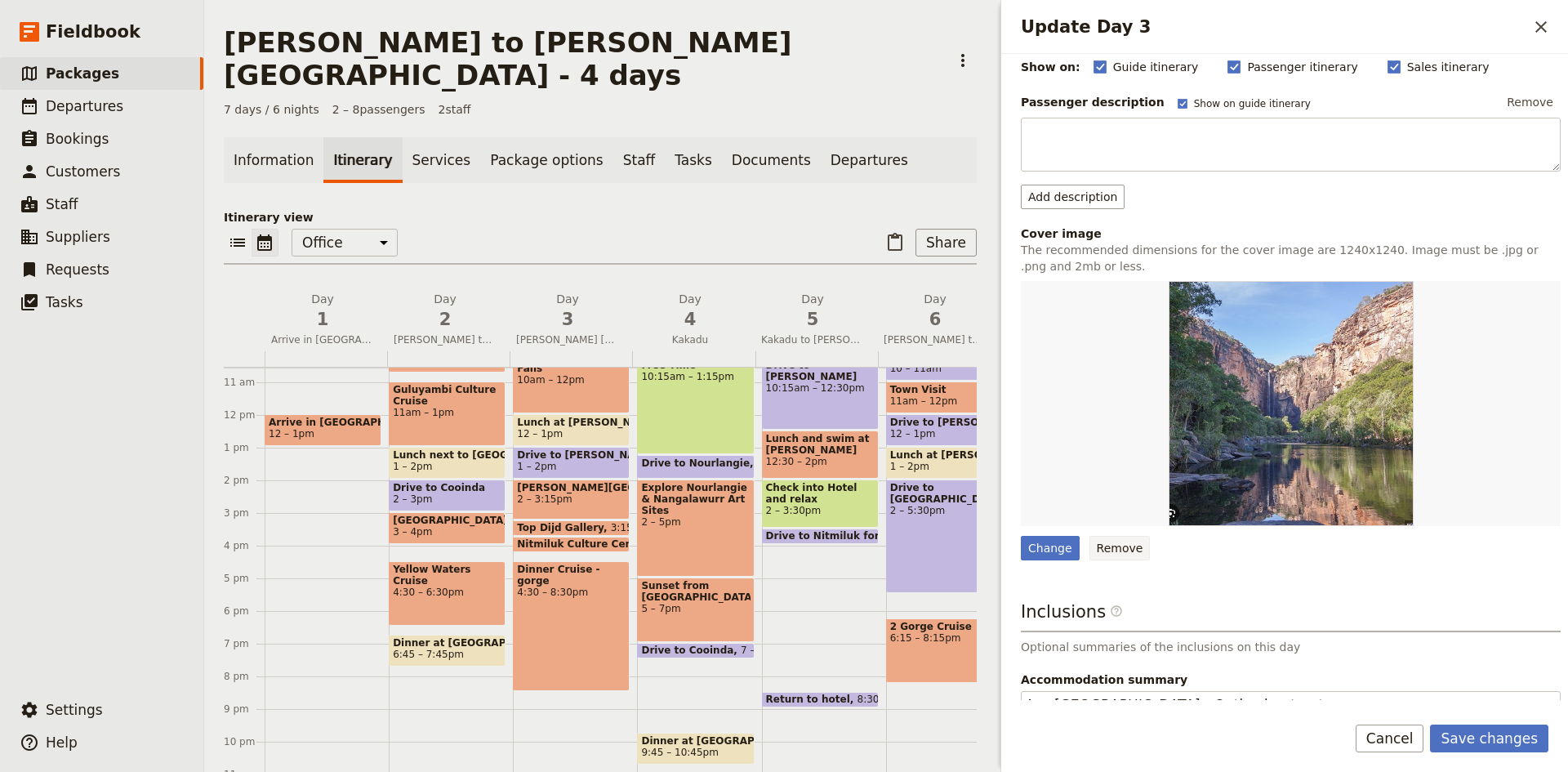
click at [1103, 546] on div "Day title [PERSON_NAME] start Departure end Short summary Join Kakadu Tourism f…" at bounding box center [1290, 342] width 539 height 879
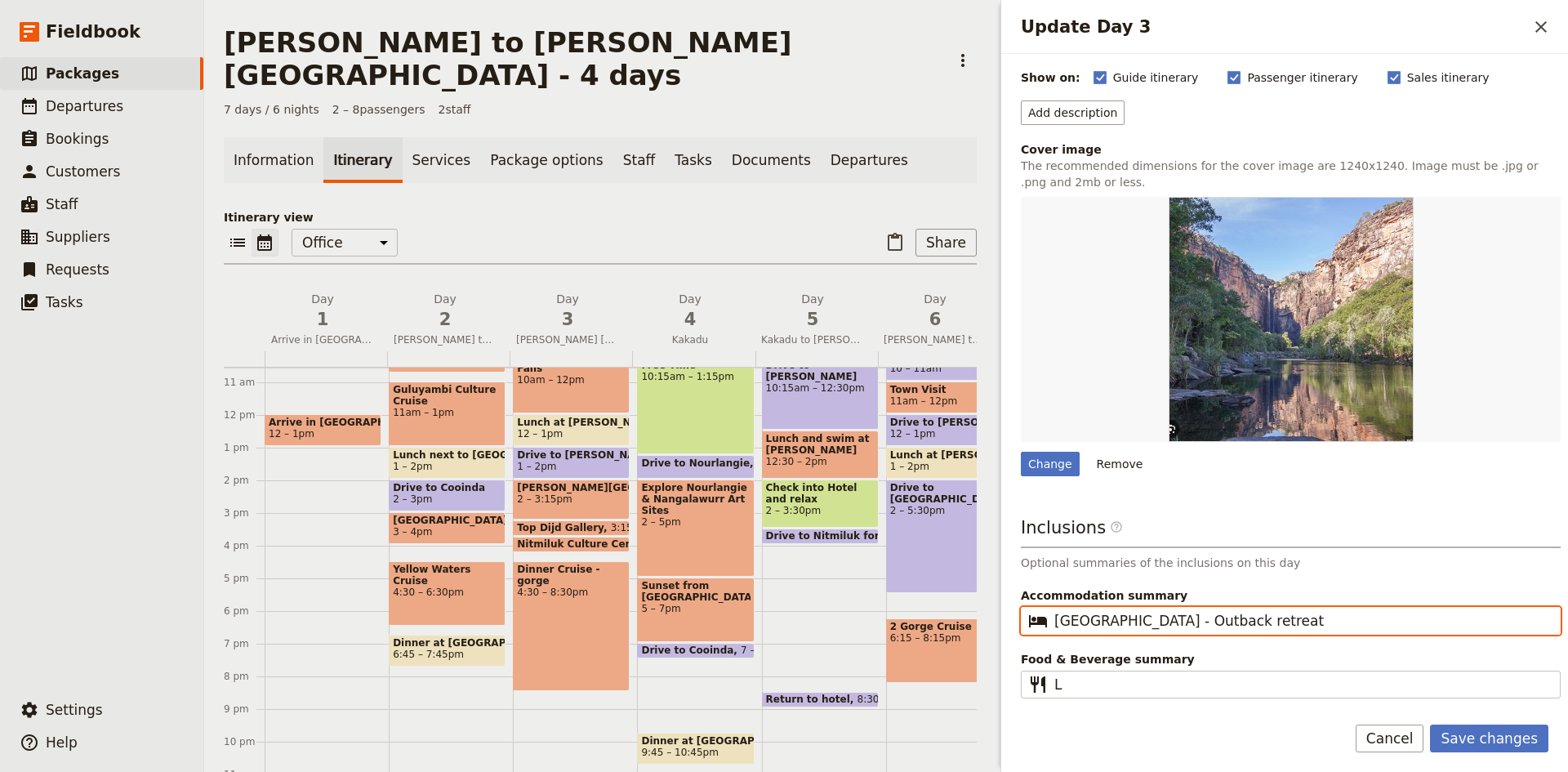
drag, startPoint x: 1287, startPoint y: 628, endPoint x: 1049, endPoint y: 619, distance: 238.2
click at [1049, 619] on fieldset "​ [GEOGRAPHIC_DATA] - Outback retreat" at bounding box center [1290, 621] width 539 height 28
click at [1154, 622] on input "Kathinerine - [PERSON_NAME] Crossing" at bounding box center [1302, 621] width 496 height 20
type input "[PERSON_NAME] - [PERSON_NAME] Crossing"
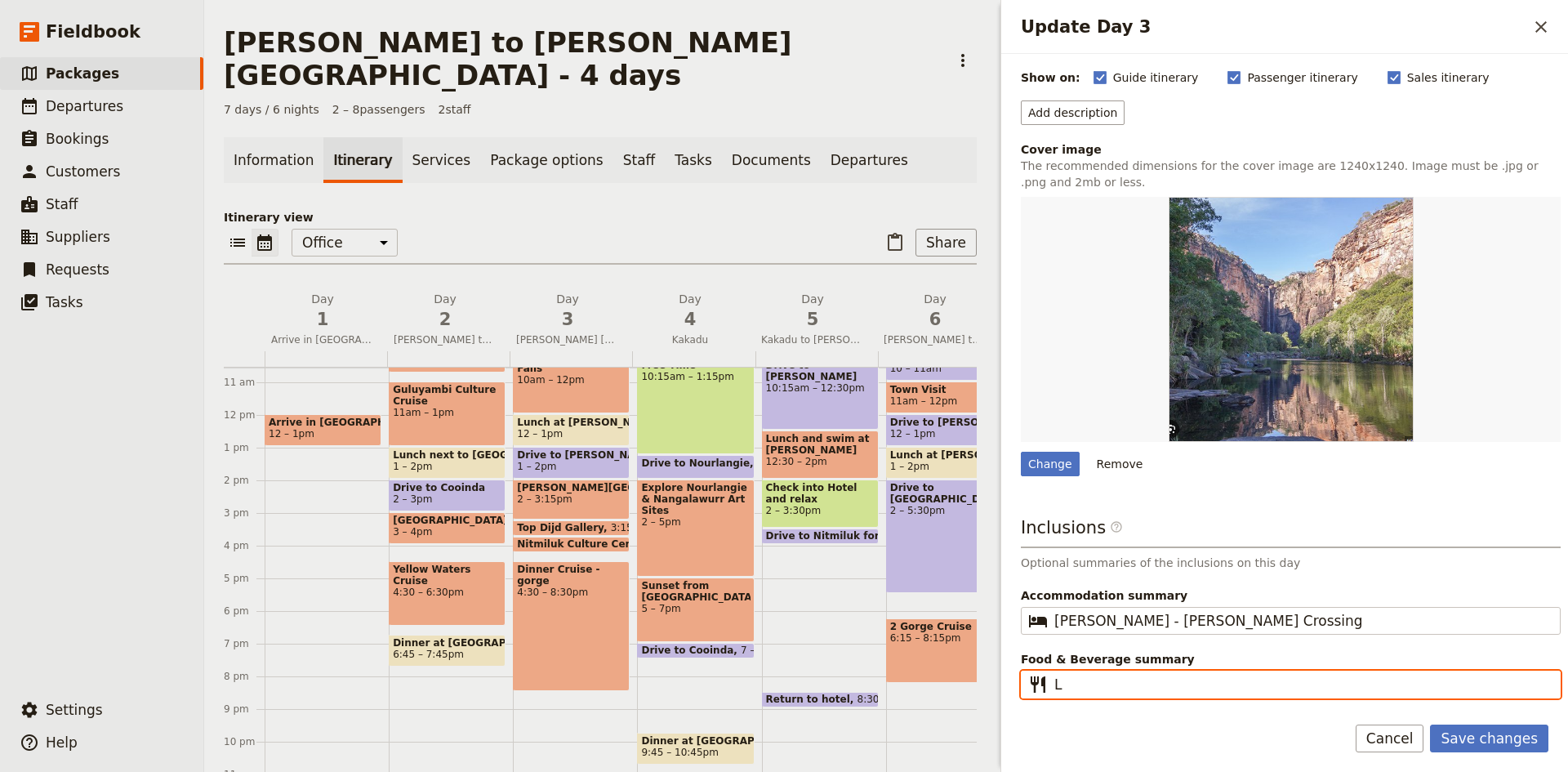
drag, startPoint x: 1073, startPoint y: 689, endPoint x: 1053, endPoint y: 690, distance: 20.0
click at [1053, 690] on fieldset "​ L" at bounding box center [1290, 684] width 539 height 28
type input "NA"
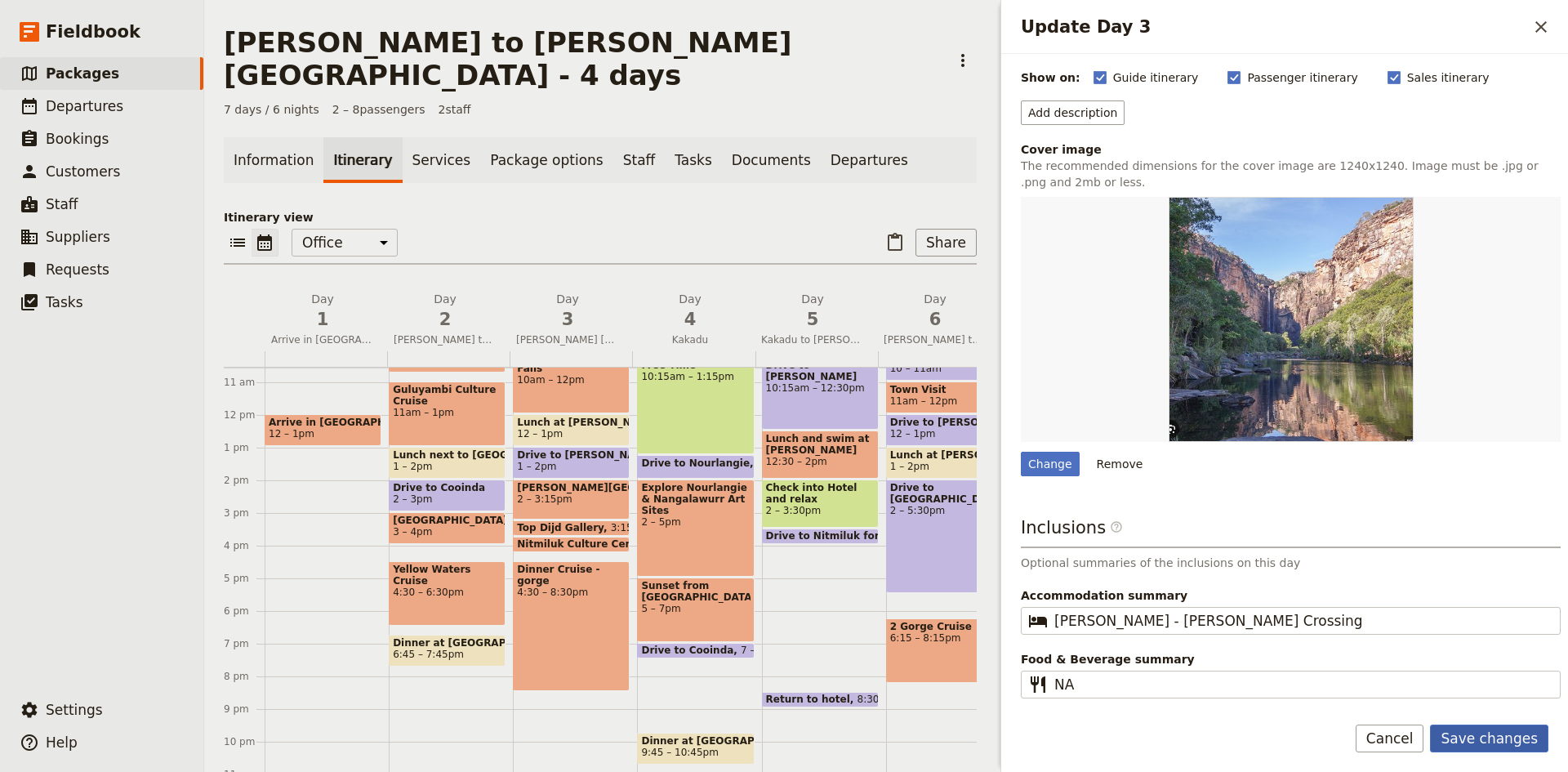
click at [1497, 736] on button "Save changes" at bounding box center [1489, 738] width 119 height 28
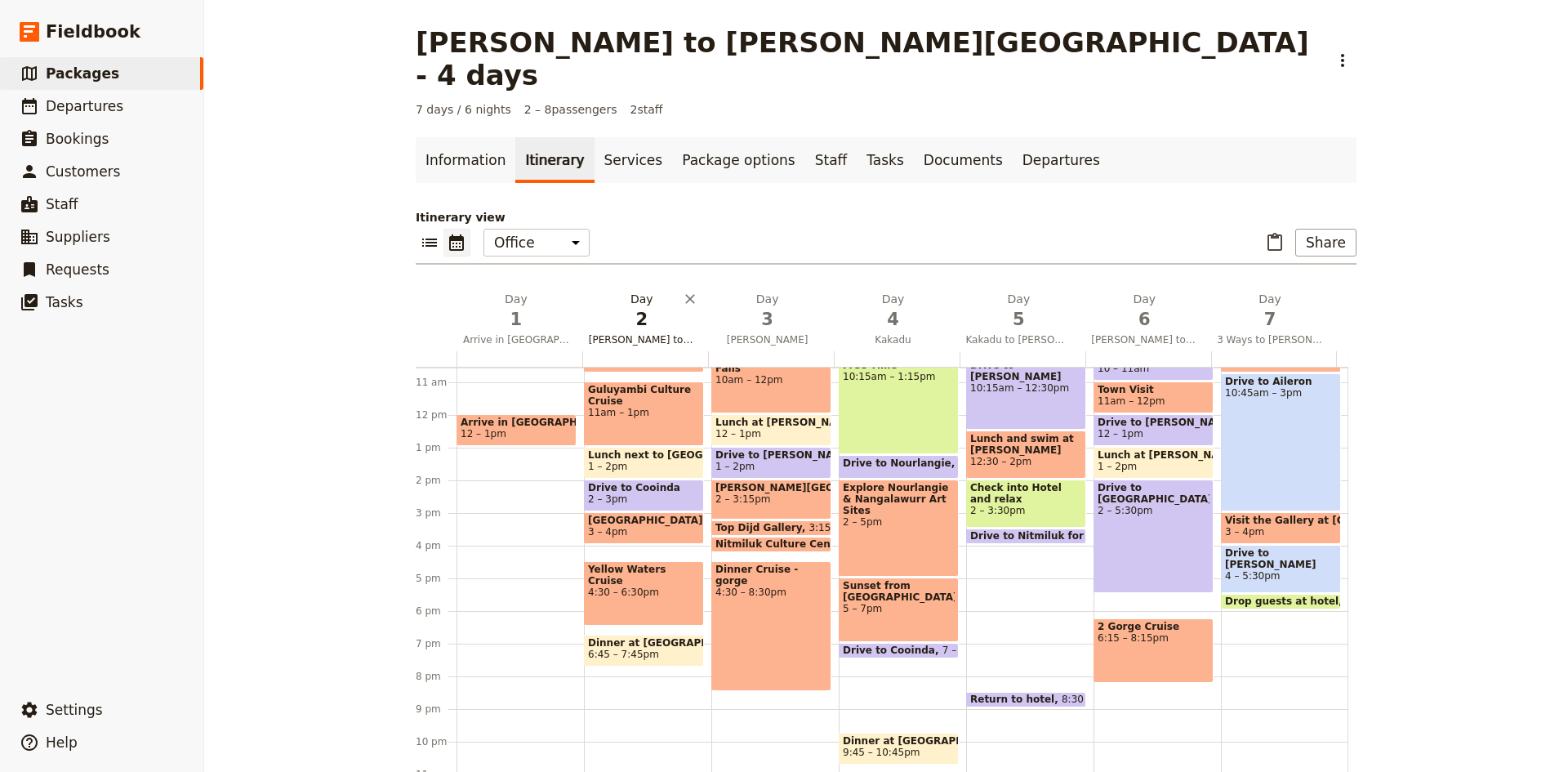
click at [630, 307] on span "2" at bounding box center [641, 319] width 106 height 25
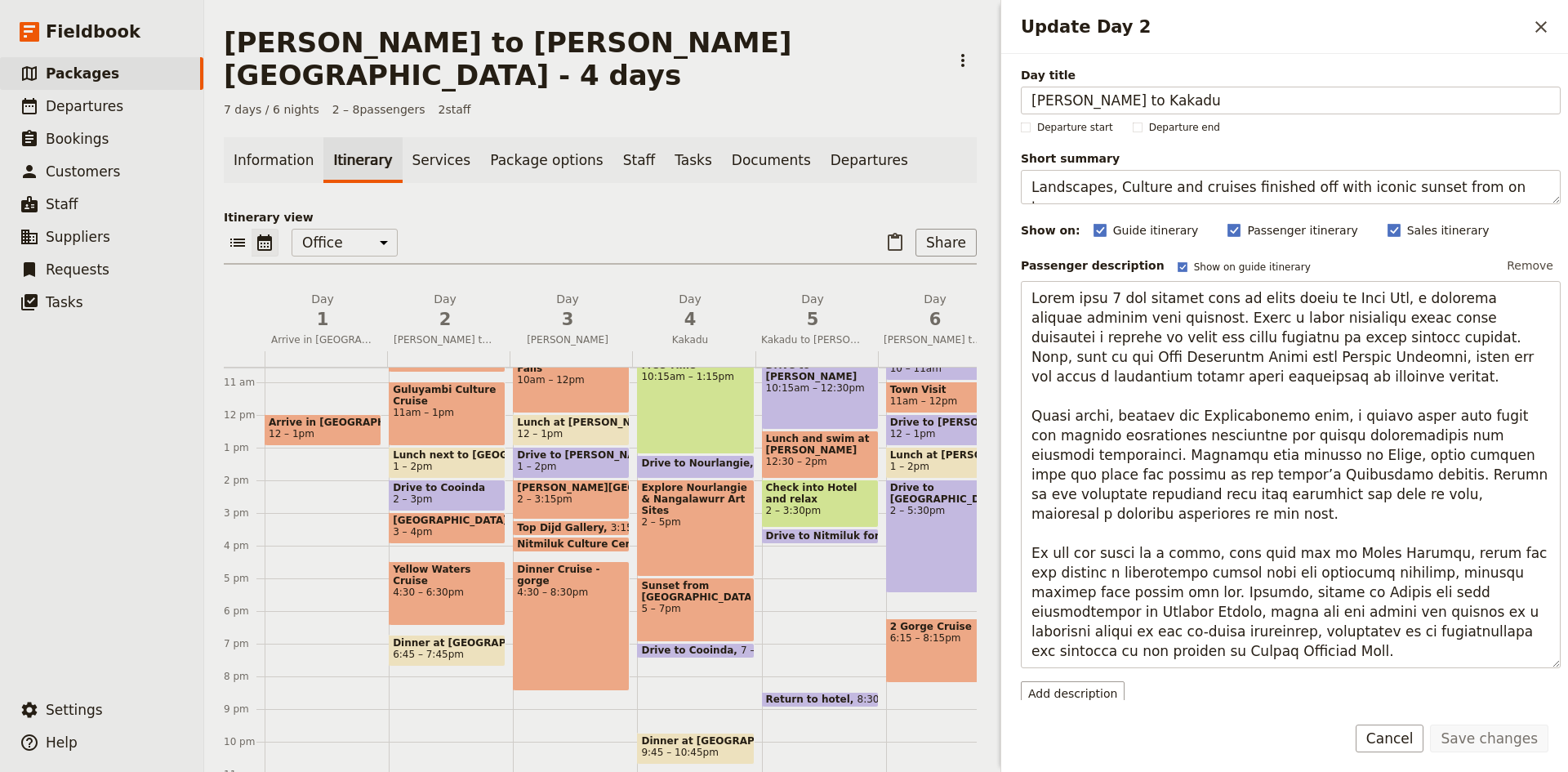
drag, startPoint x: 1166, startPoint y: 98, endPoint x: 1016, endPoint y: 97, distance: 150.0
click at [1016, 97] on div "Day title Darwin to Kakadu Departure start Departure end Short summary Landscap…" at bounding box center [1283, 378] width 566 height 646
type input "Kakadu"
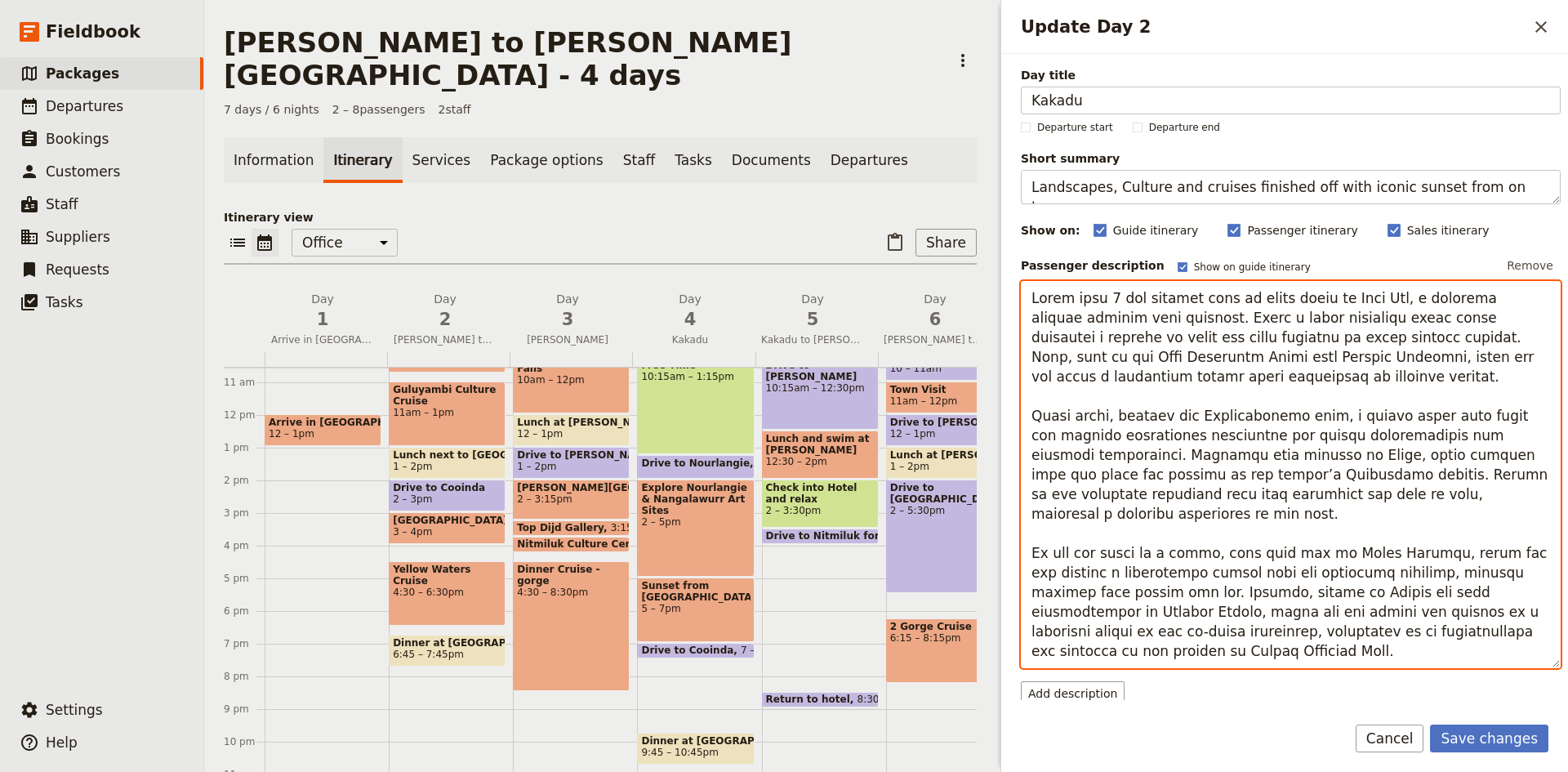
drag, startPoint x: 1145, startPoint y: 650, endPoint x: 1015, endPoint y: 279, distance: 393.1
click at [1015, 279] on div "Day title Kakadu Departure start Departure end Short summary Landscapes, Cultur…" at bounding box center [1283, 378] width 566 height 646
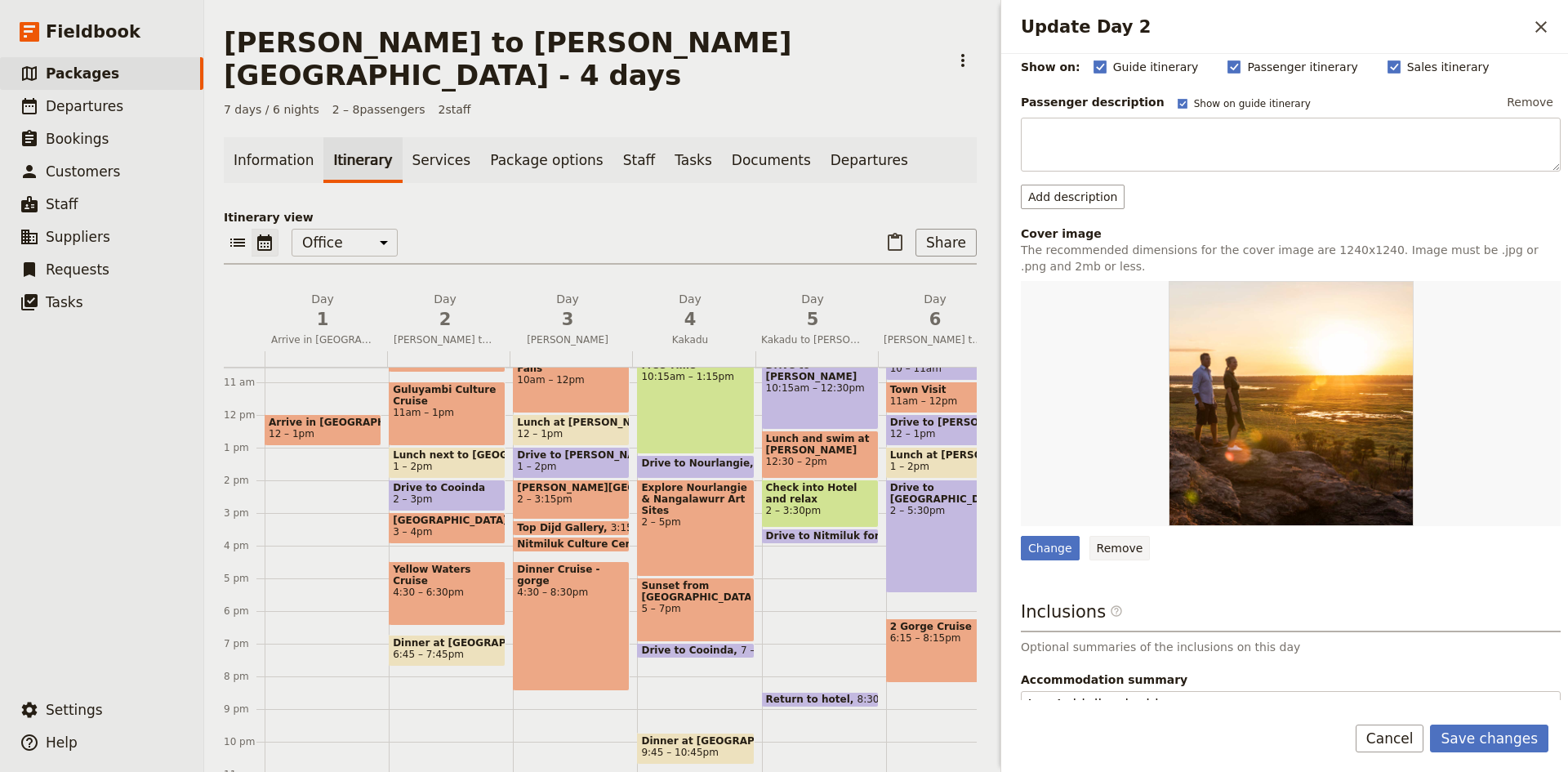
click at [1108, 547] on div "Day title Kakadu Departure start Departure end Short summary Landscapes, Cultur…" at bounding box center [1290, 342] width 539 height 879
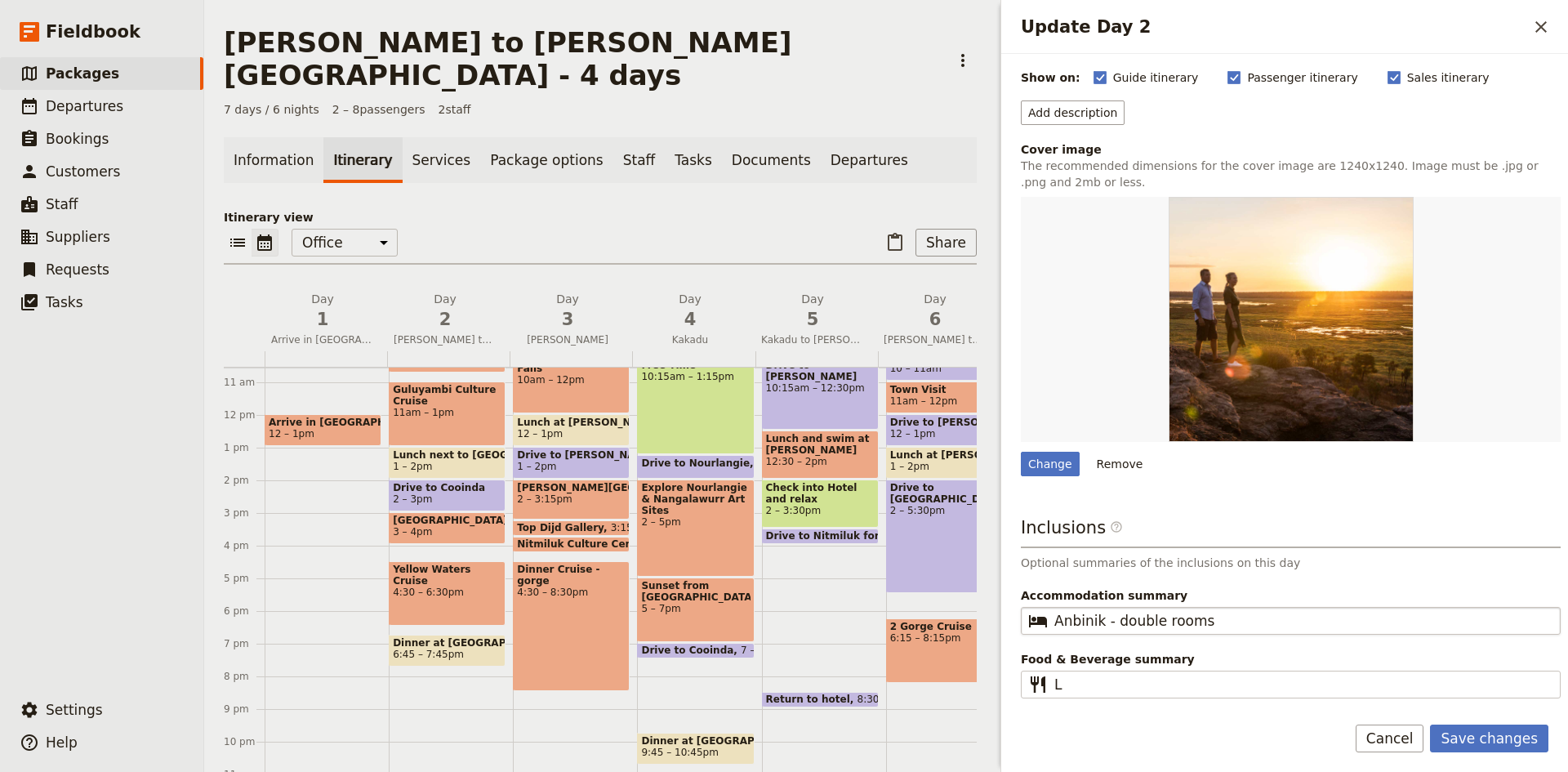
drag, startPoint x: 1218, startPoint y: 632, endPoint x: 1134, endPoint y: 618, distance: 85.2
click at [1134, 618] on fieldset "​ Anbinik - double rooms" at bounding box center [1290, 621] width 539 height 28
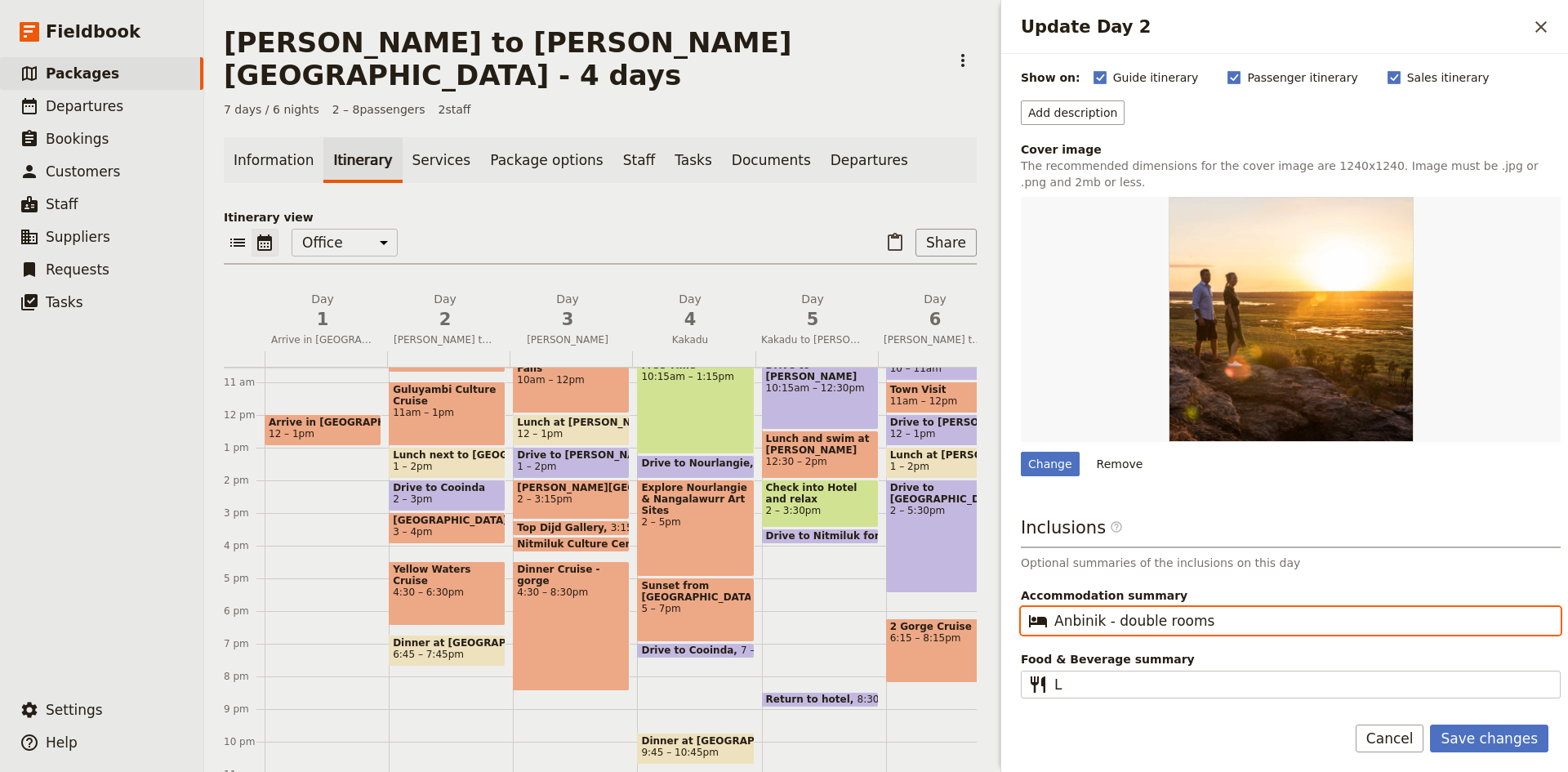
click at [1134, 618] on input "Anbinik - double rooms" at bounding box center [1302, 621] width 496 height 20
drag, startPoint x: 1189, startPoint y: 622, endPoint x: 1040, endPoint y: 617, distance: 149.1
click at [1040, 618] on fieldset "​ Anbinik - double rooms" at bounding box center [1290, 621] width 539 height 28
click at [1131, 621] on input "Cooinda - LOdge Rooms" at bounding box center [1302, 621] width 496 height 20
type input "Cooinda - Lodge Rooms"
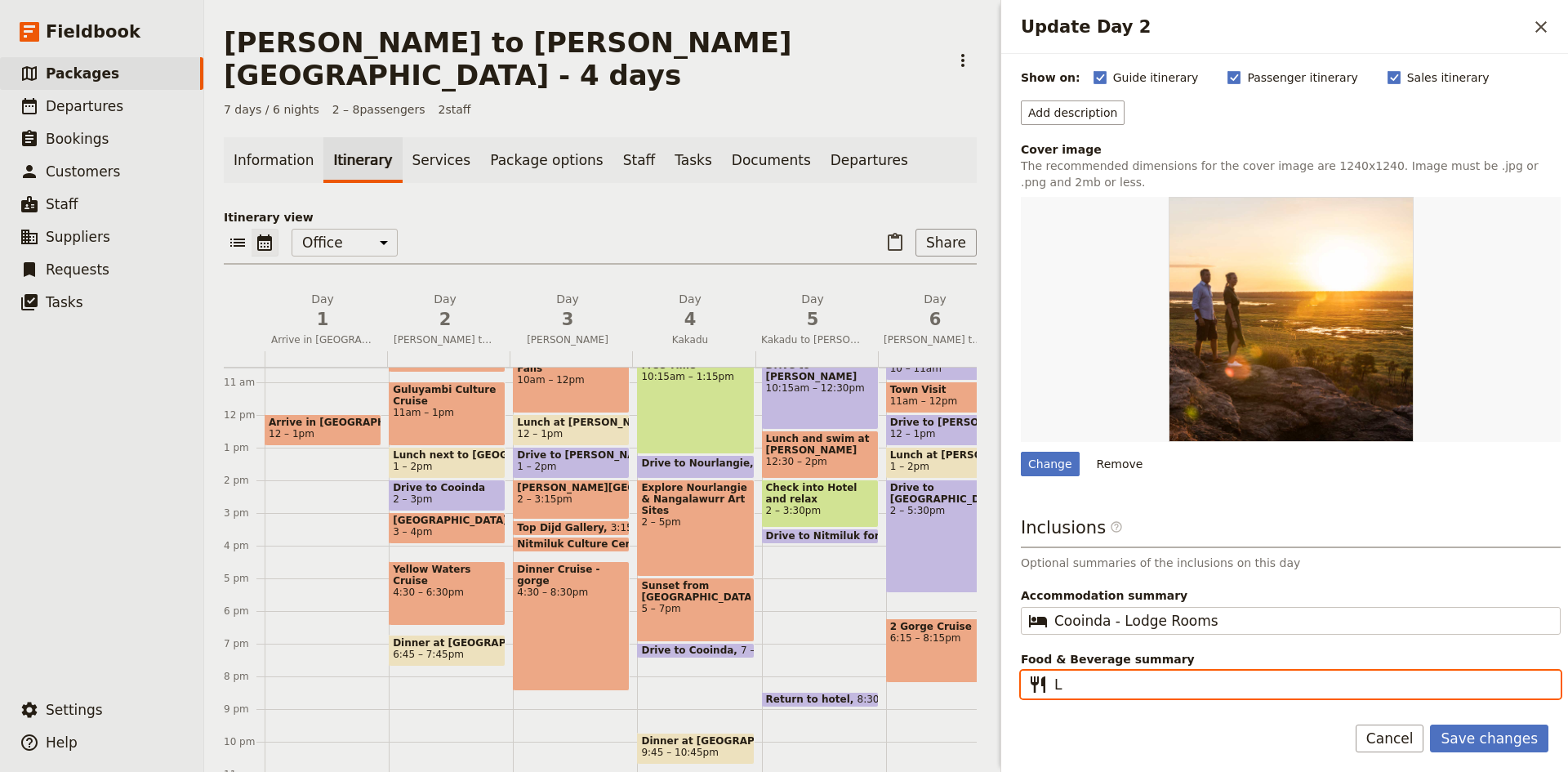
drag, startPoint x: 1084, startPoint y: 684, endPoint x: 1051, endPoint y: 689, distance: 33.4
click at [1051, 689] on fieldset "​ L" at bounding box center [1290, 684] width 539 height 28
type input "NA"
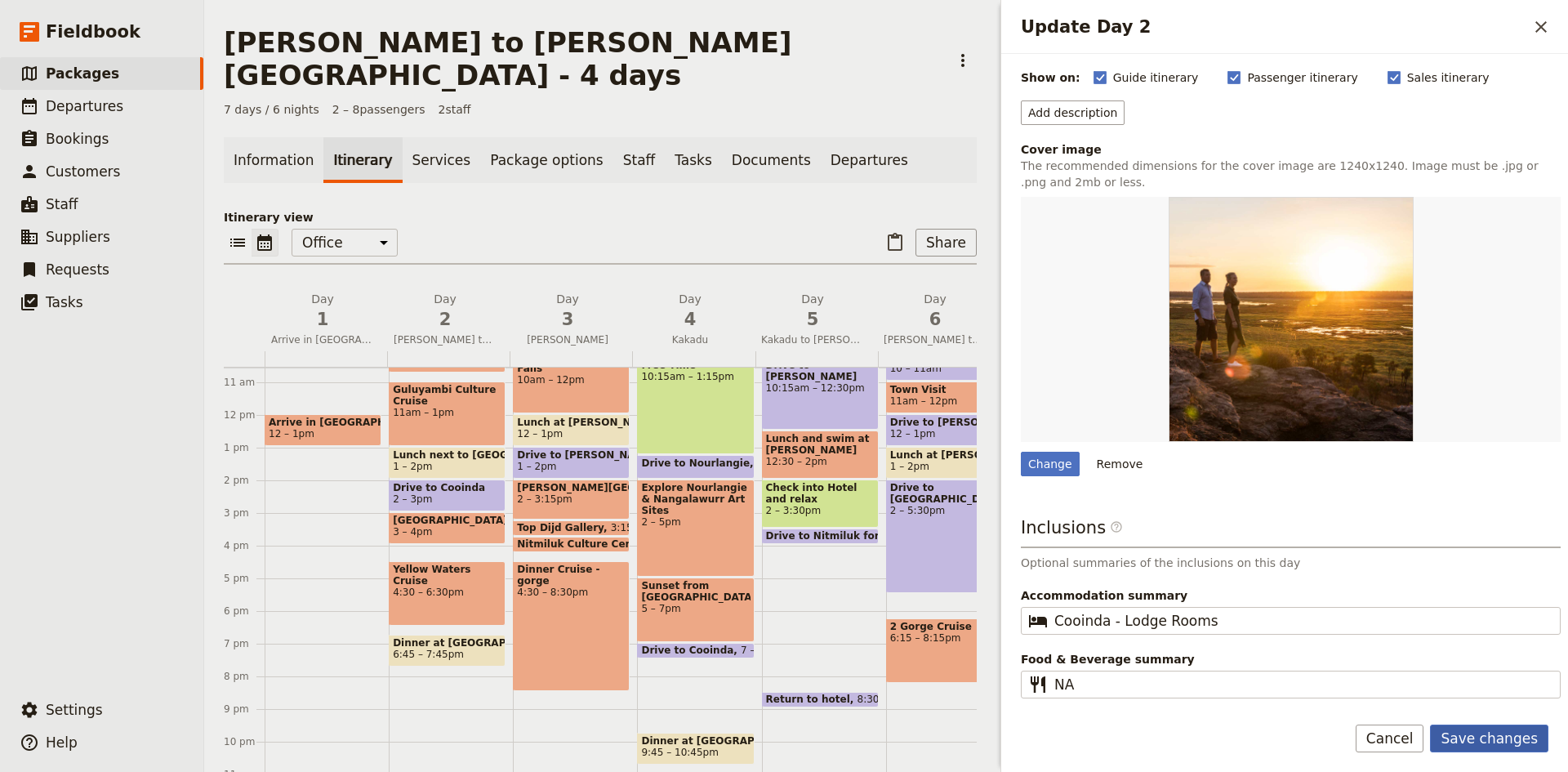
click at [1493, 730] on button "Save changes" at bounding box center [1489, 738] width 119 height 28
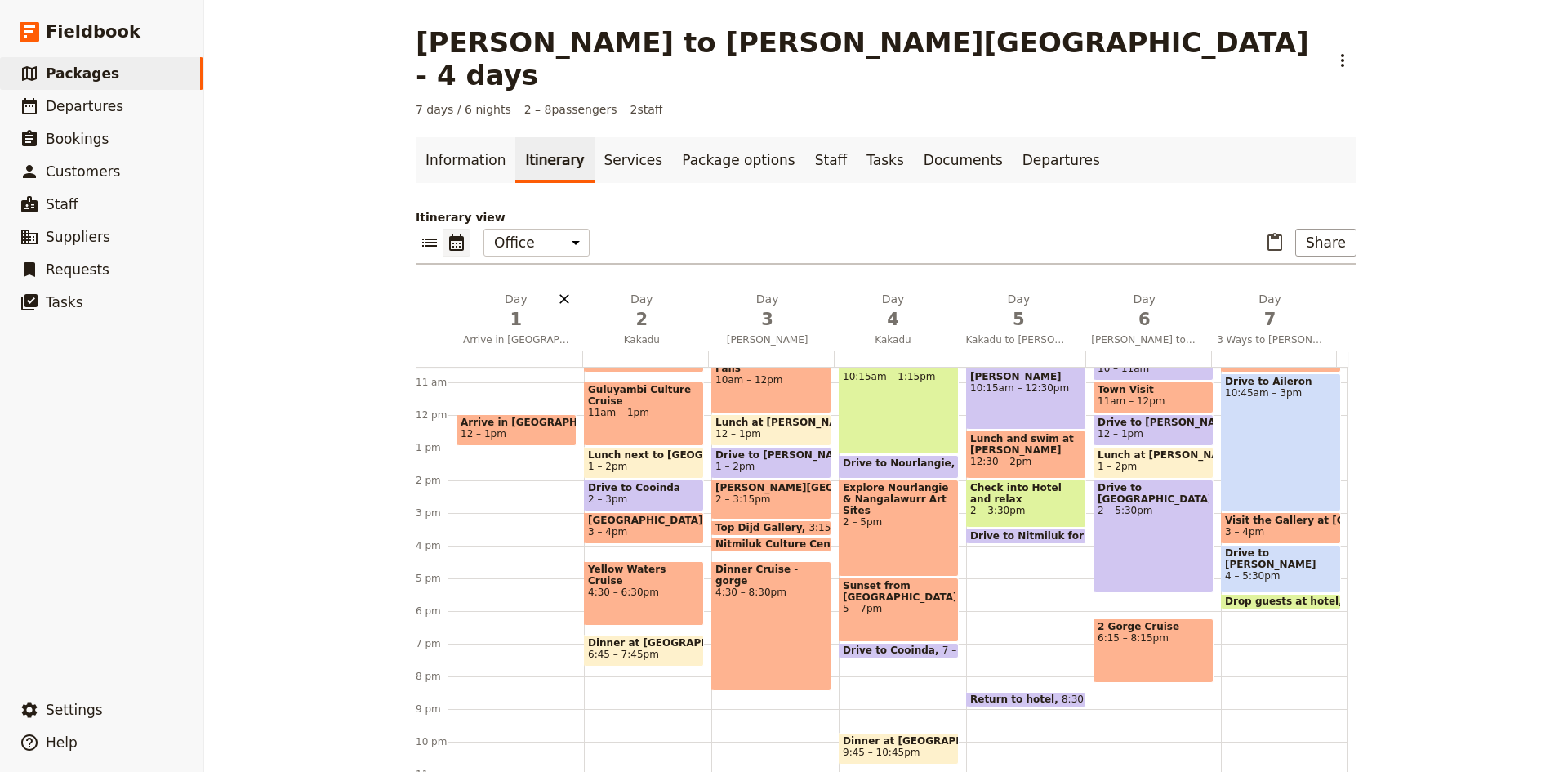
click at [556, 291] on icon "Delete day Arrive in Darwin" at bounding box center [564, 299] width 17 height 17
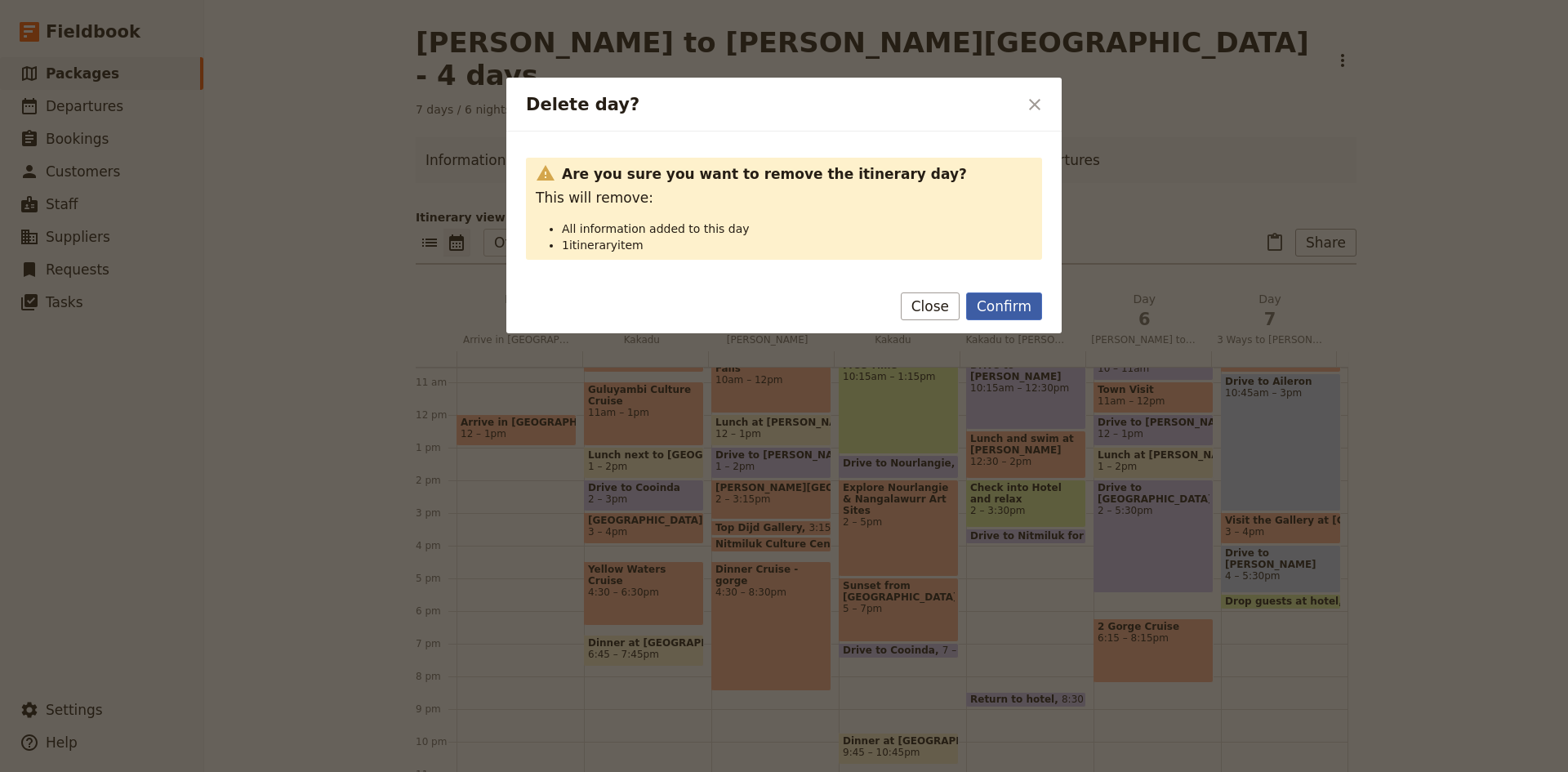
click at [1005, 296] on button "Confirm" at bounding box center [1004, 306] width 76 height 28
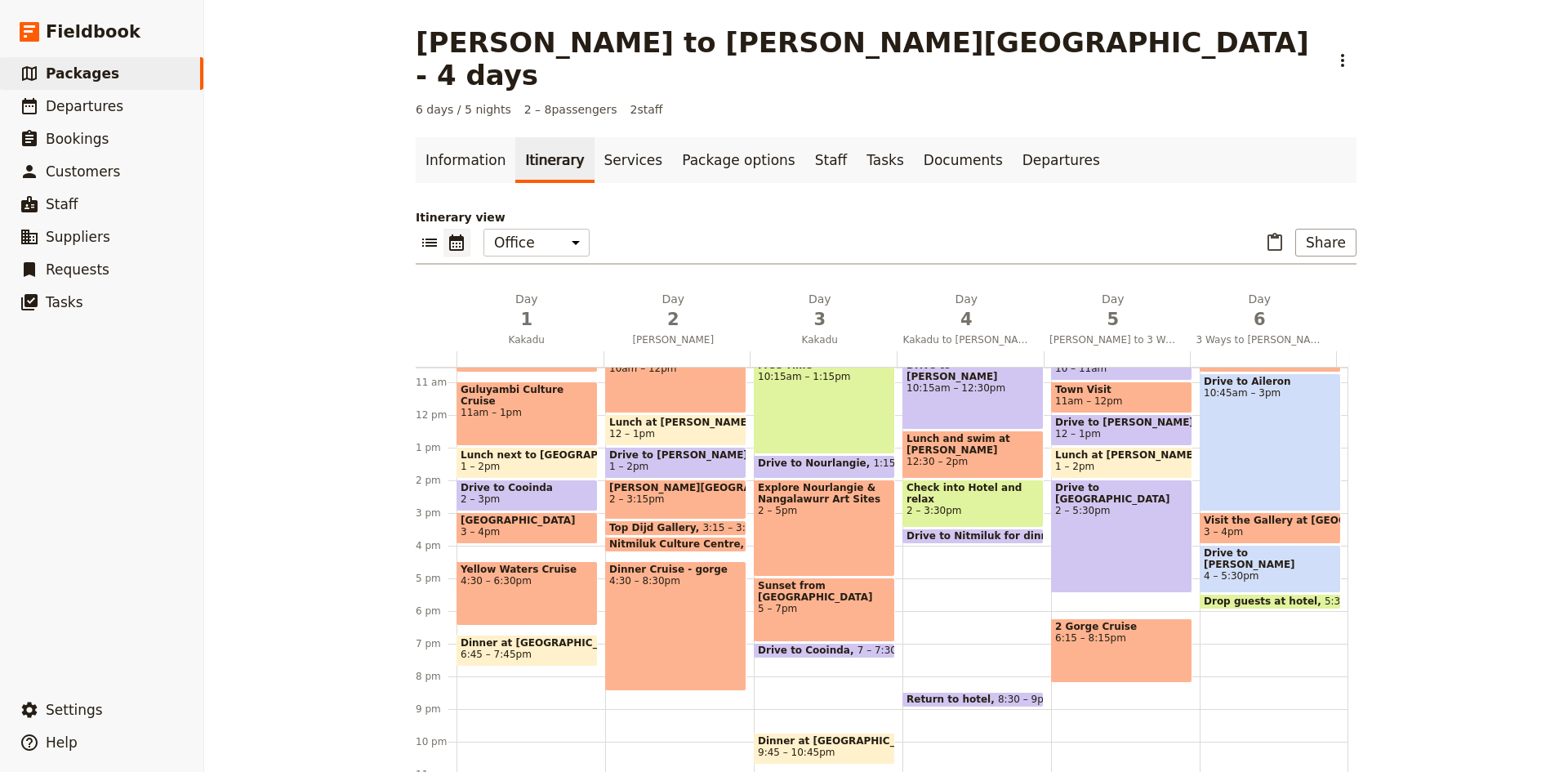
click at [658, 661] on div "Breakfast at Mimis 7 – 7:45am Depart [GEOGRAPHIC_DATA] and drive to [PERSON_NAM…" at bounding box center [679, 414] width 148 height 784
select select "2"
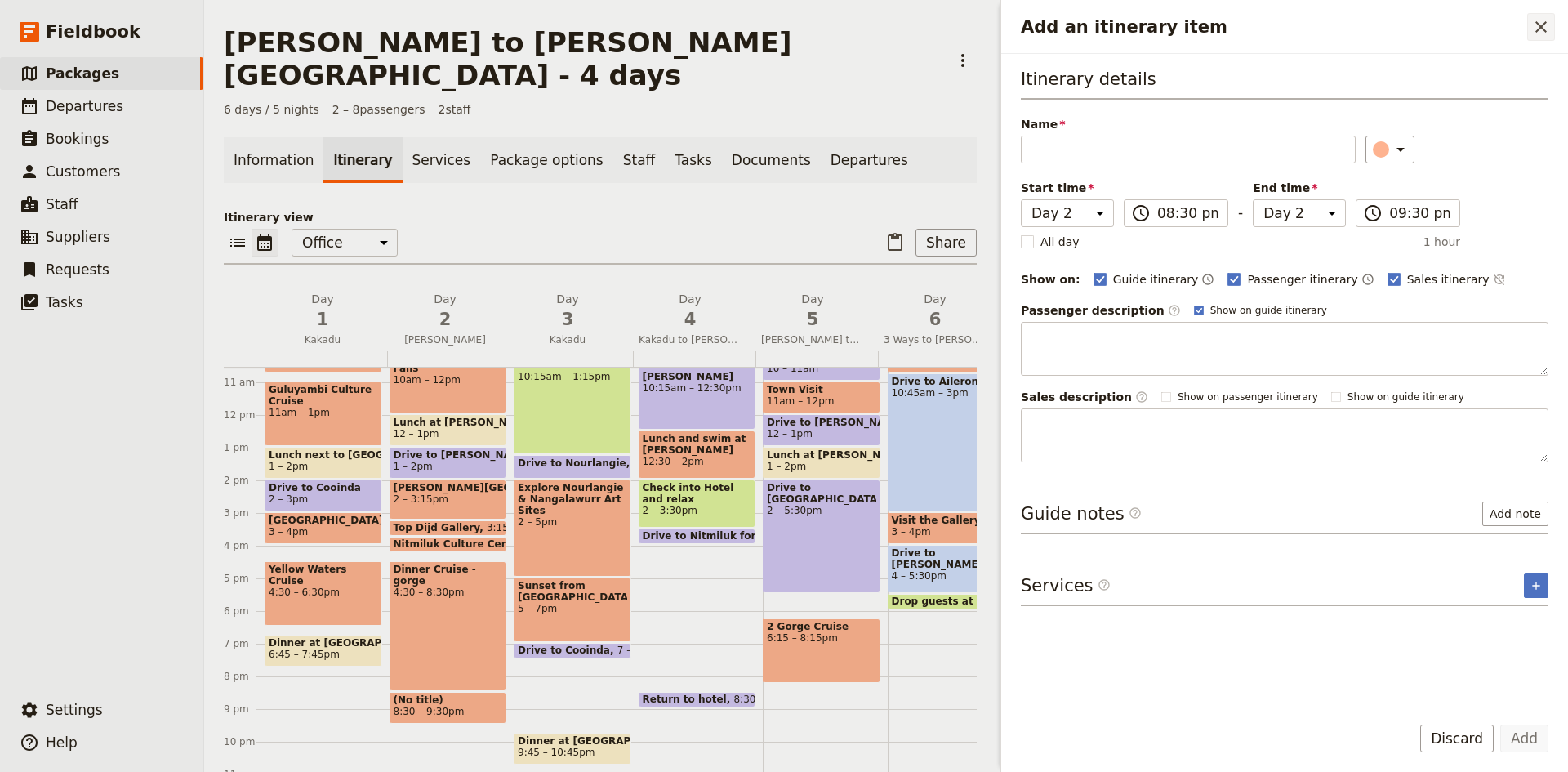
click at [1544, 21] on icon "Close drawer" at bounding box center [1540, 27] width 20 height 20
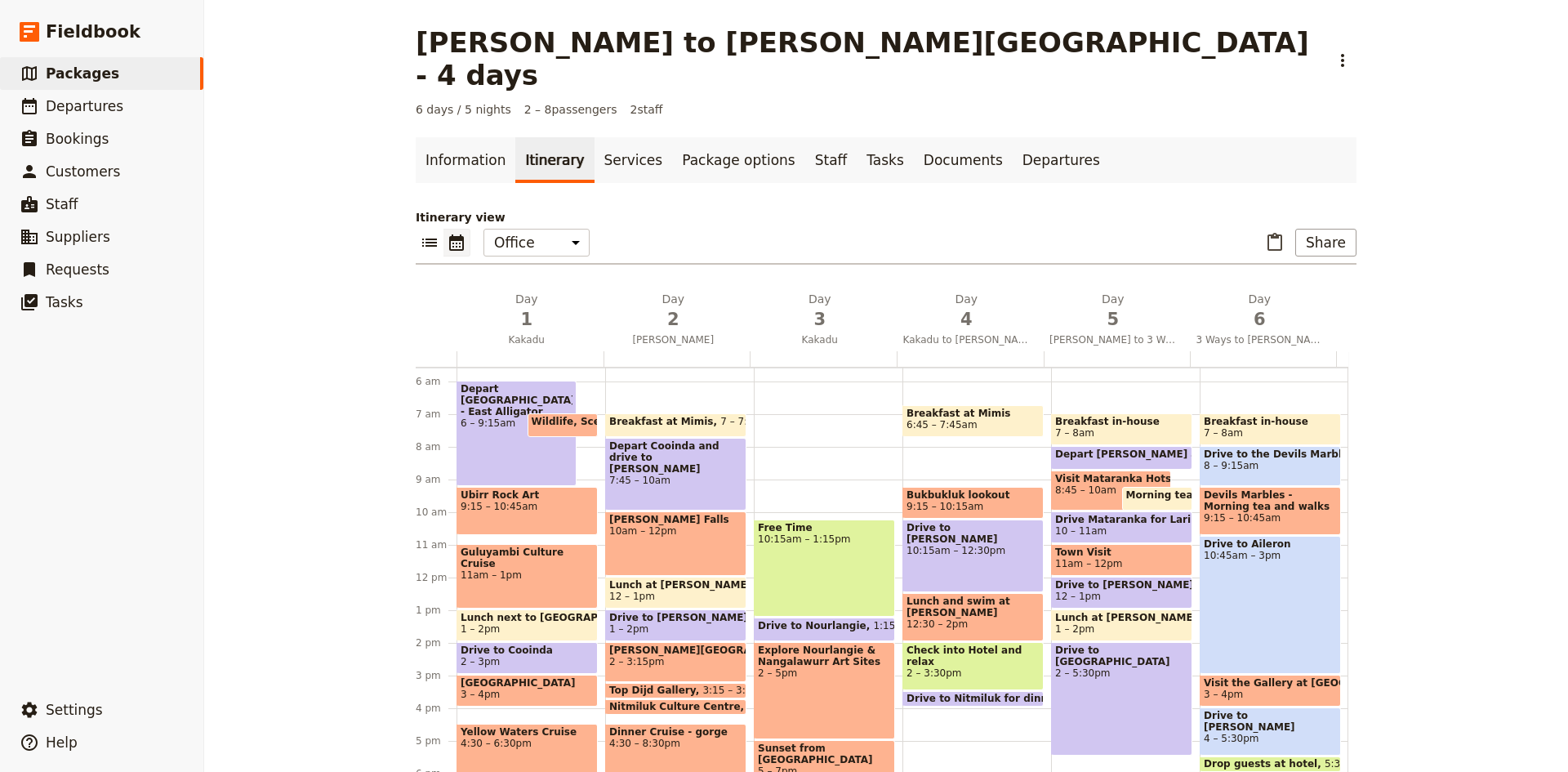
scroll to position [181, 0]
click at [870, 291] on icon "Delete day Kakadu" at bounding box center [878, 299] width 17 height 17
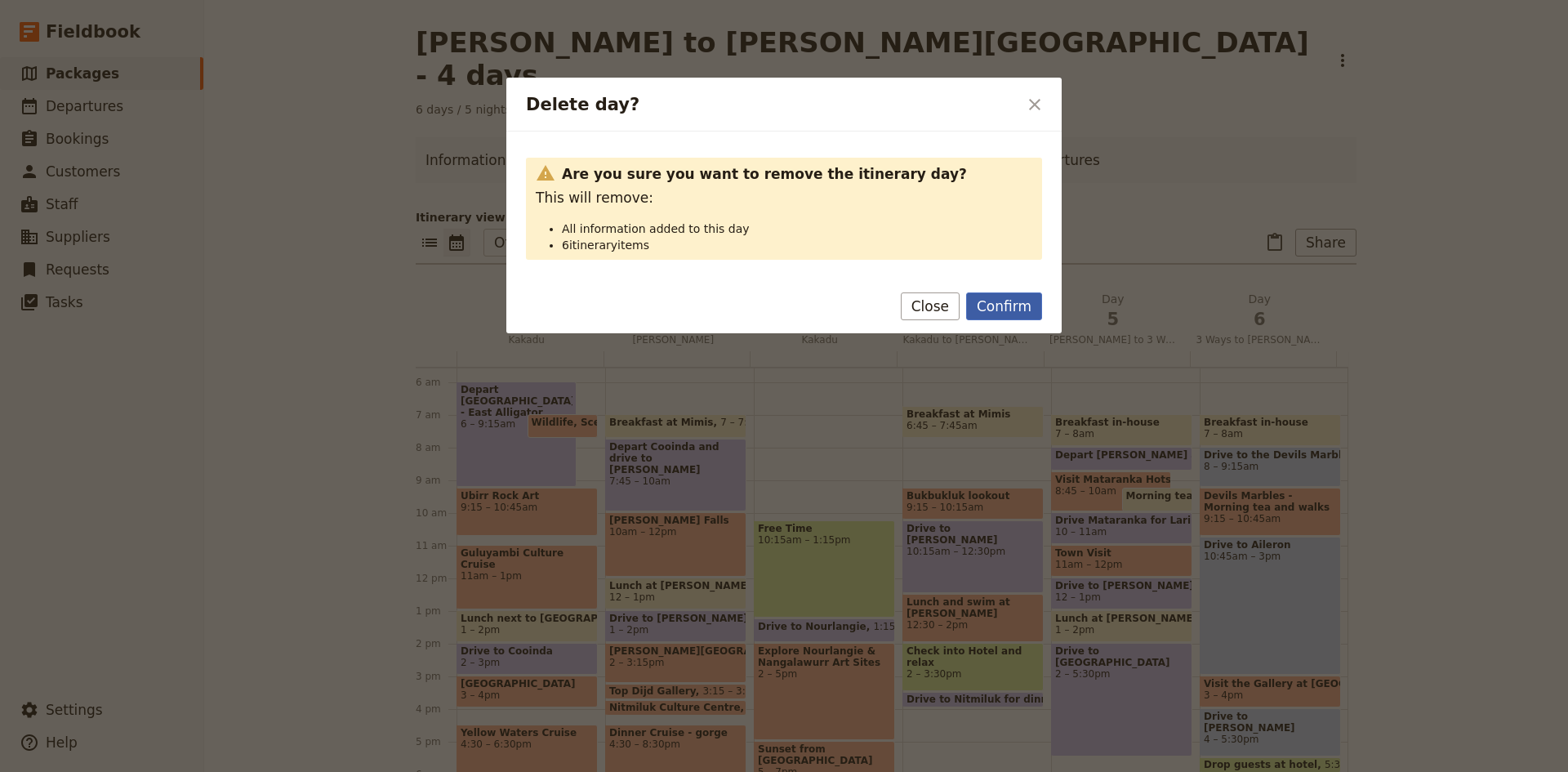
click at [984, 303] on button "Confirm" at bounding box center [1004, 306] width 76 height 28
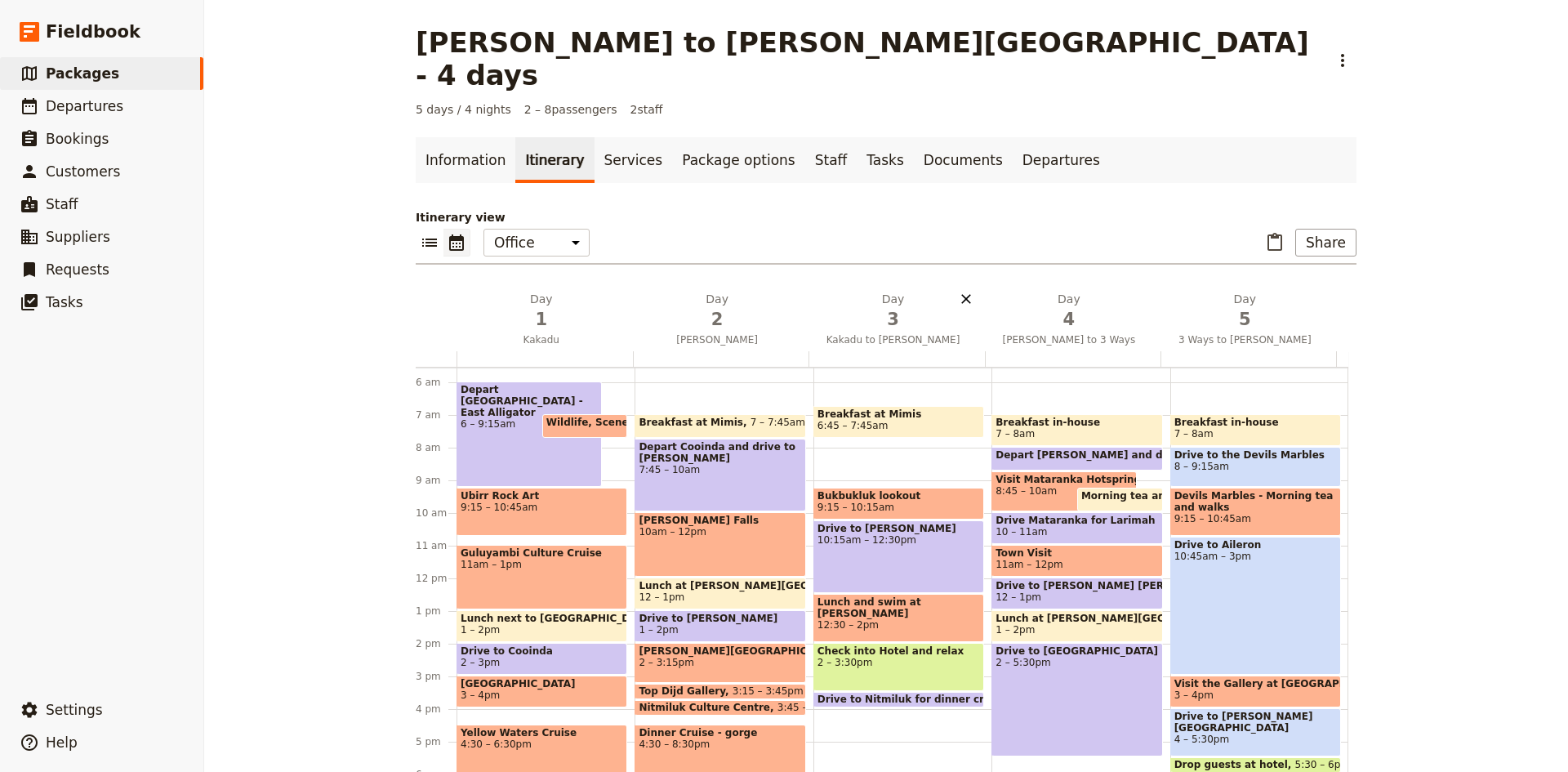
click at [961, 294] on icon "Delete day Kakadu to Katherine" at bounding box center [966, 299] width 10 height 10
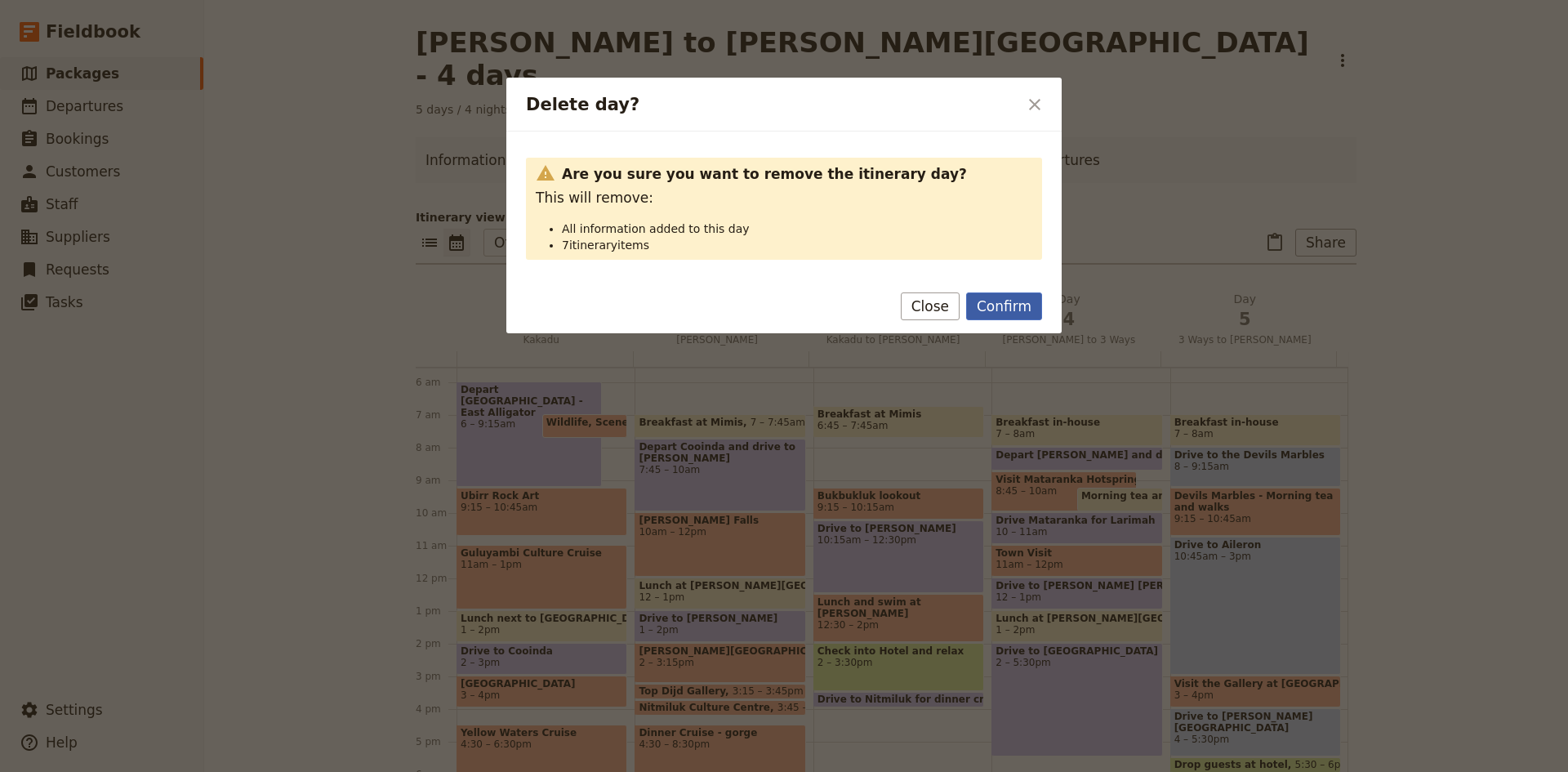
click at [994, 305] on button "Confirm" at bounding box center [1004, 306] width 76 height 28
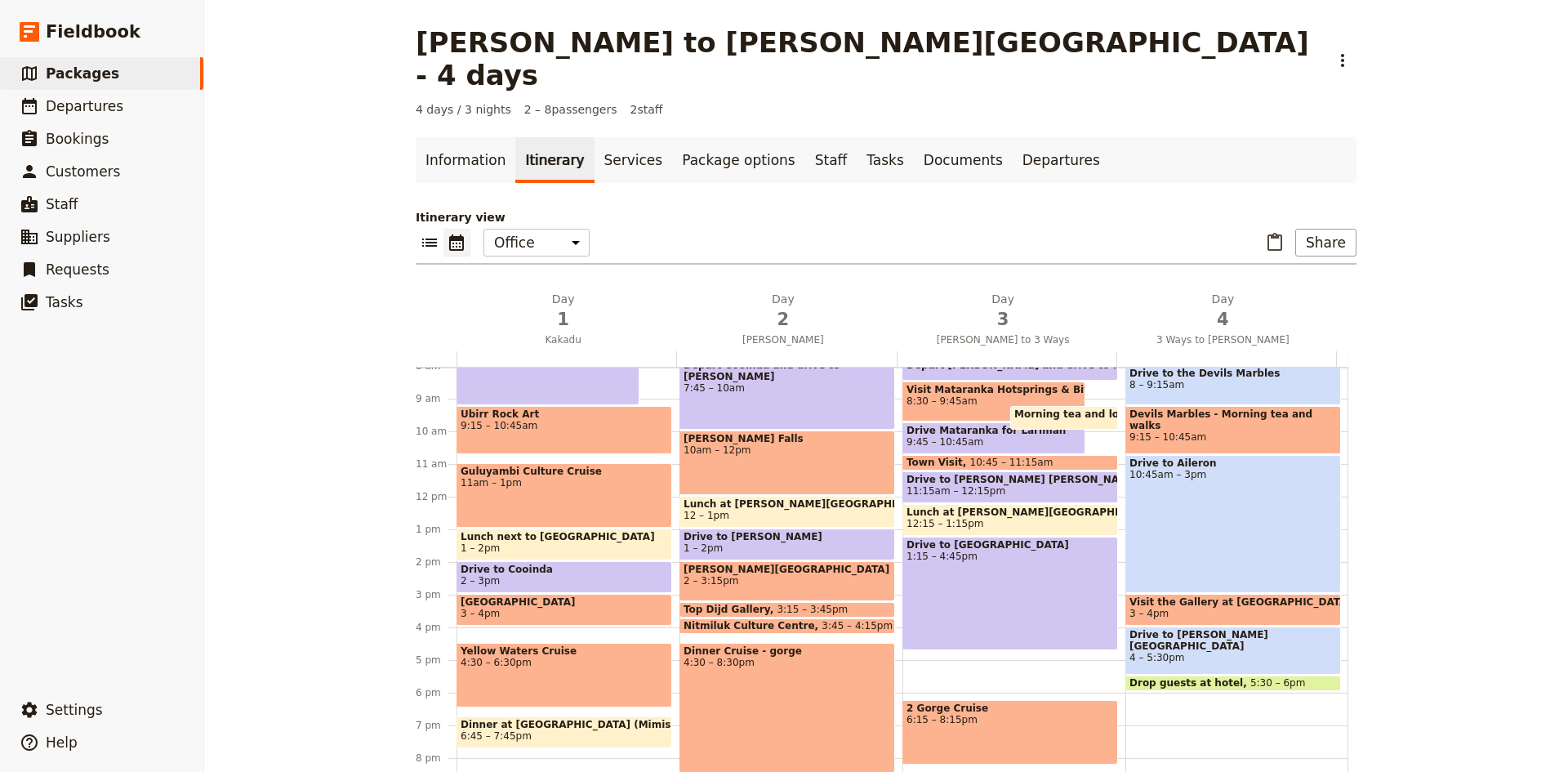
scroll to position [345, 0]
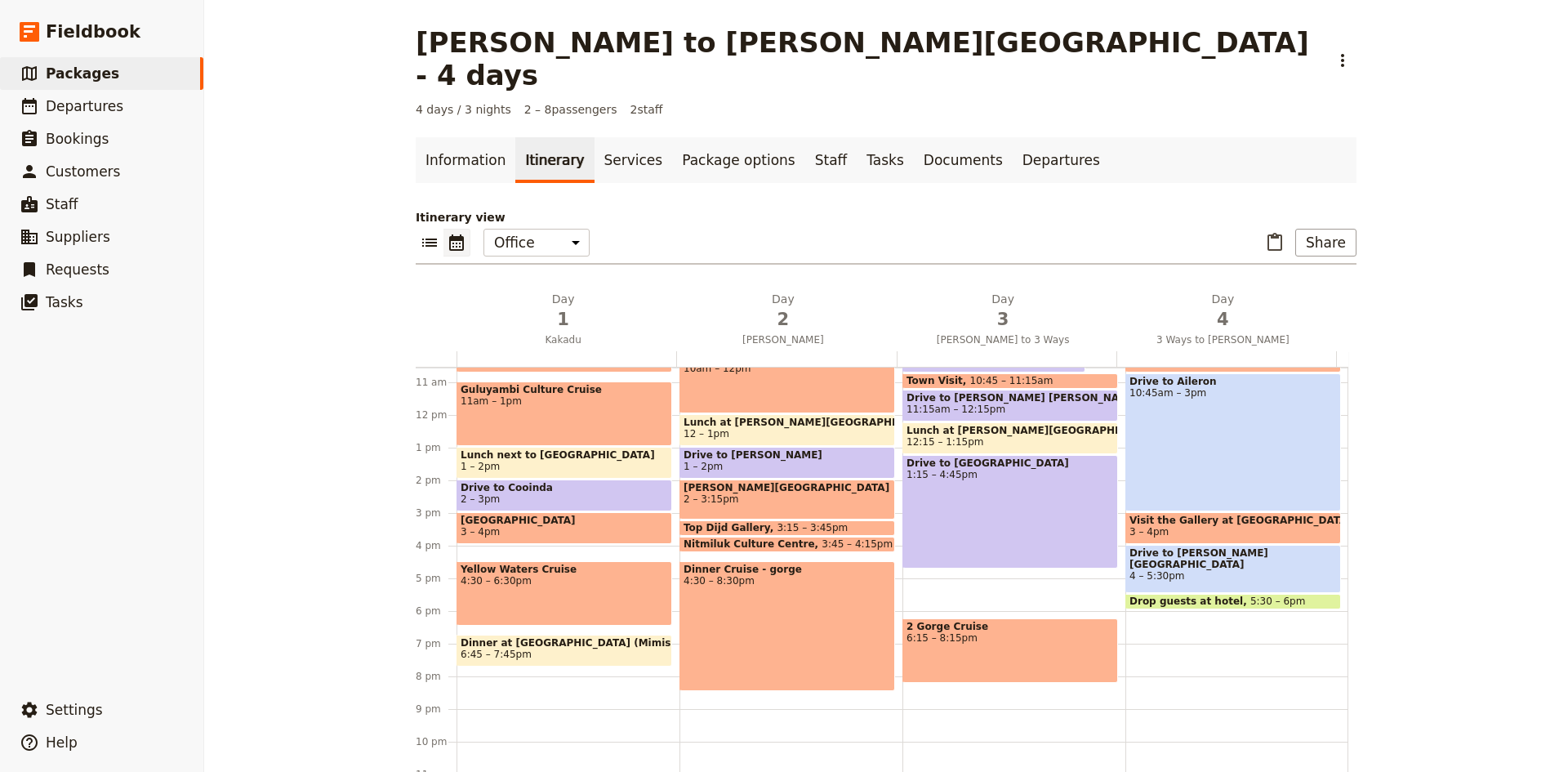
click at [980, 619] on div "2 Gorge Cruise 6:15 – 8:15pm" at bounding box center [1010, 650] width 215 height 64
select select "3"
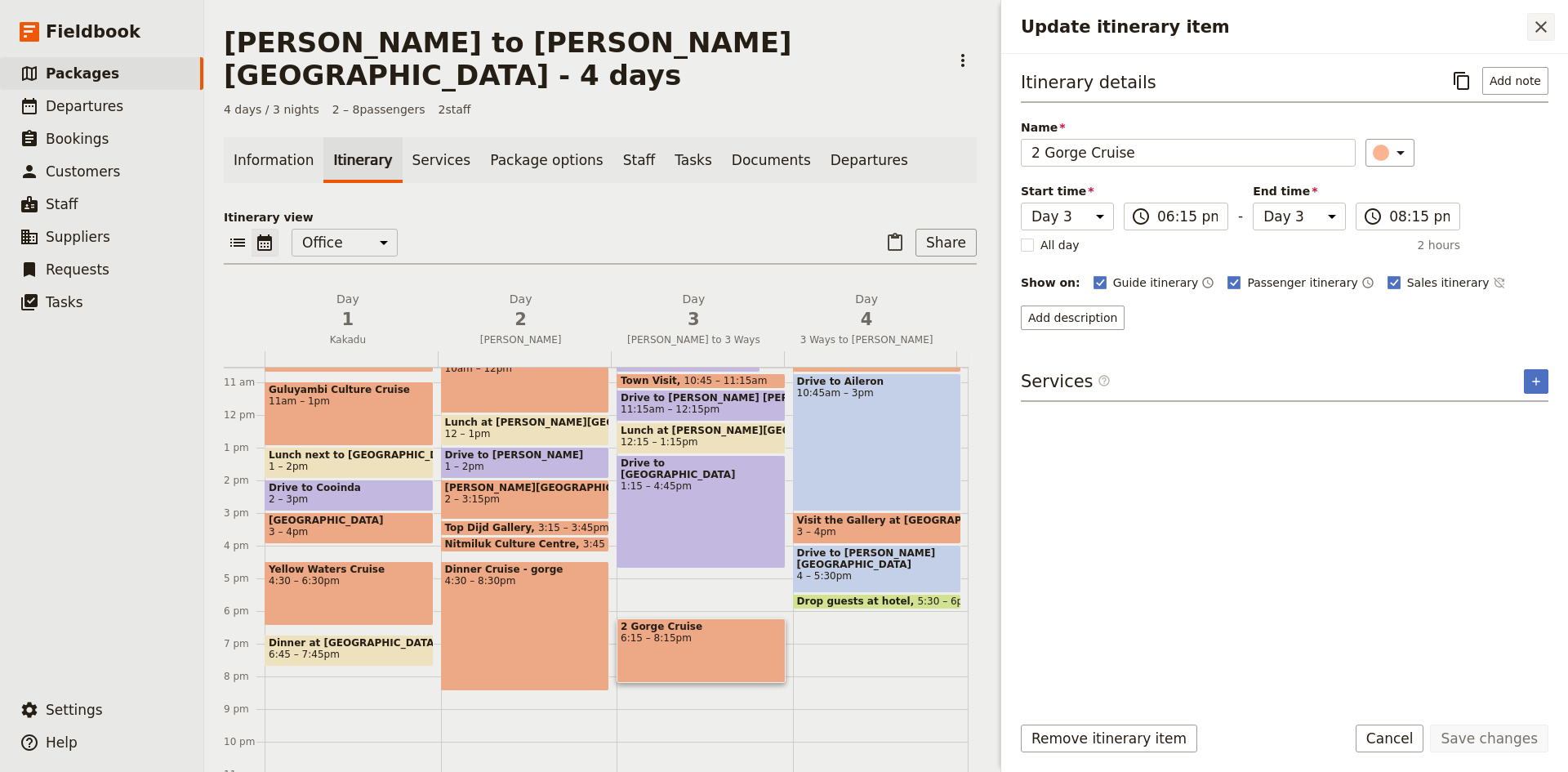
click at [1540, 32] on icon "Close drawer" at bounding box center [1540, 27] width 20 height 20
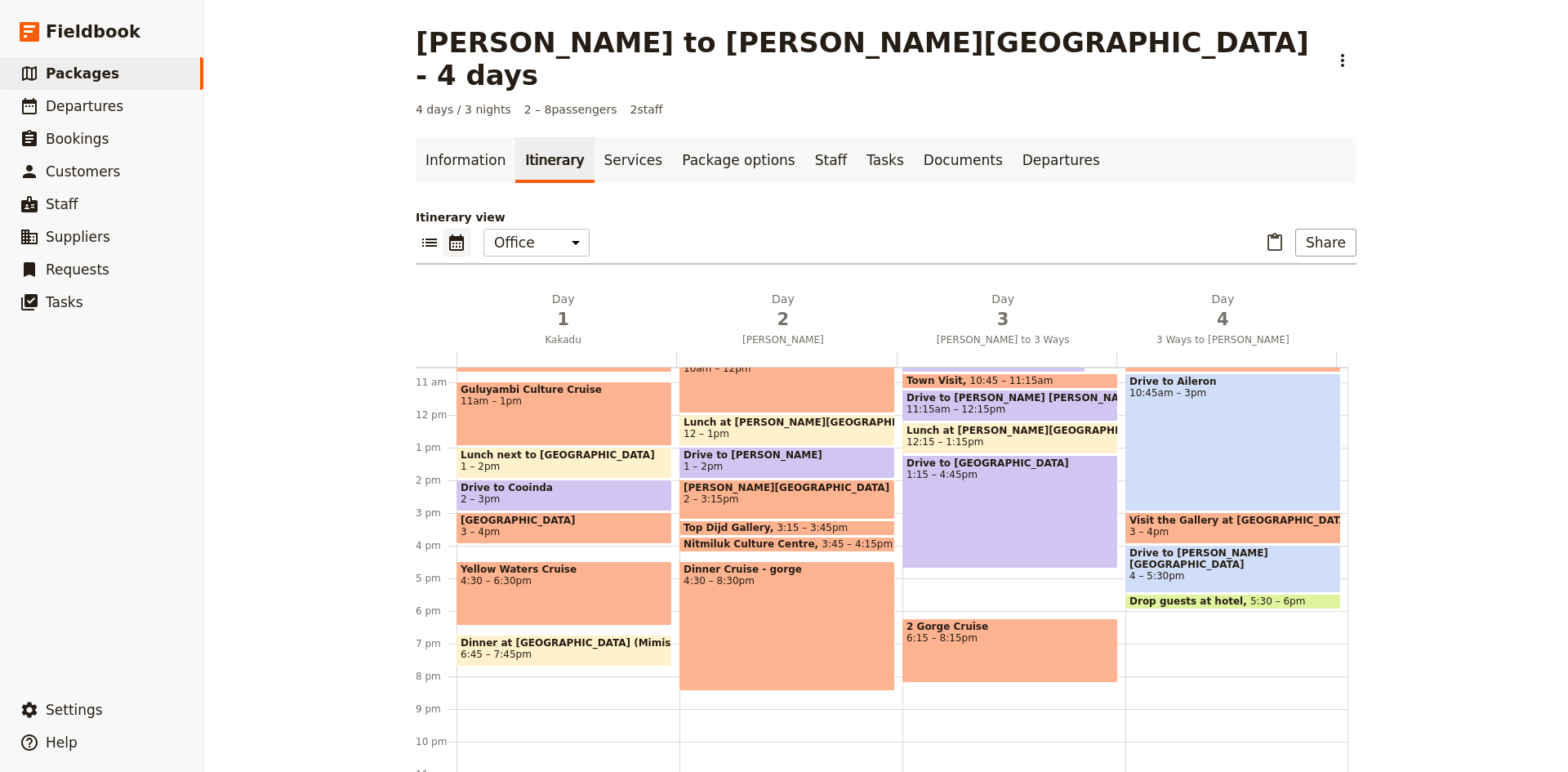
click at [1030, 633] on span "6:15 – 8:15pm" at bounding box center [1010, 639] width 207 height 12
select select "3"
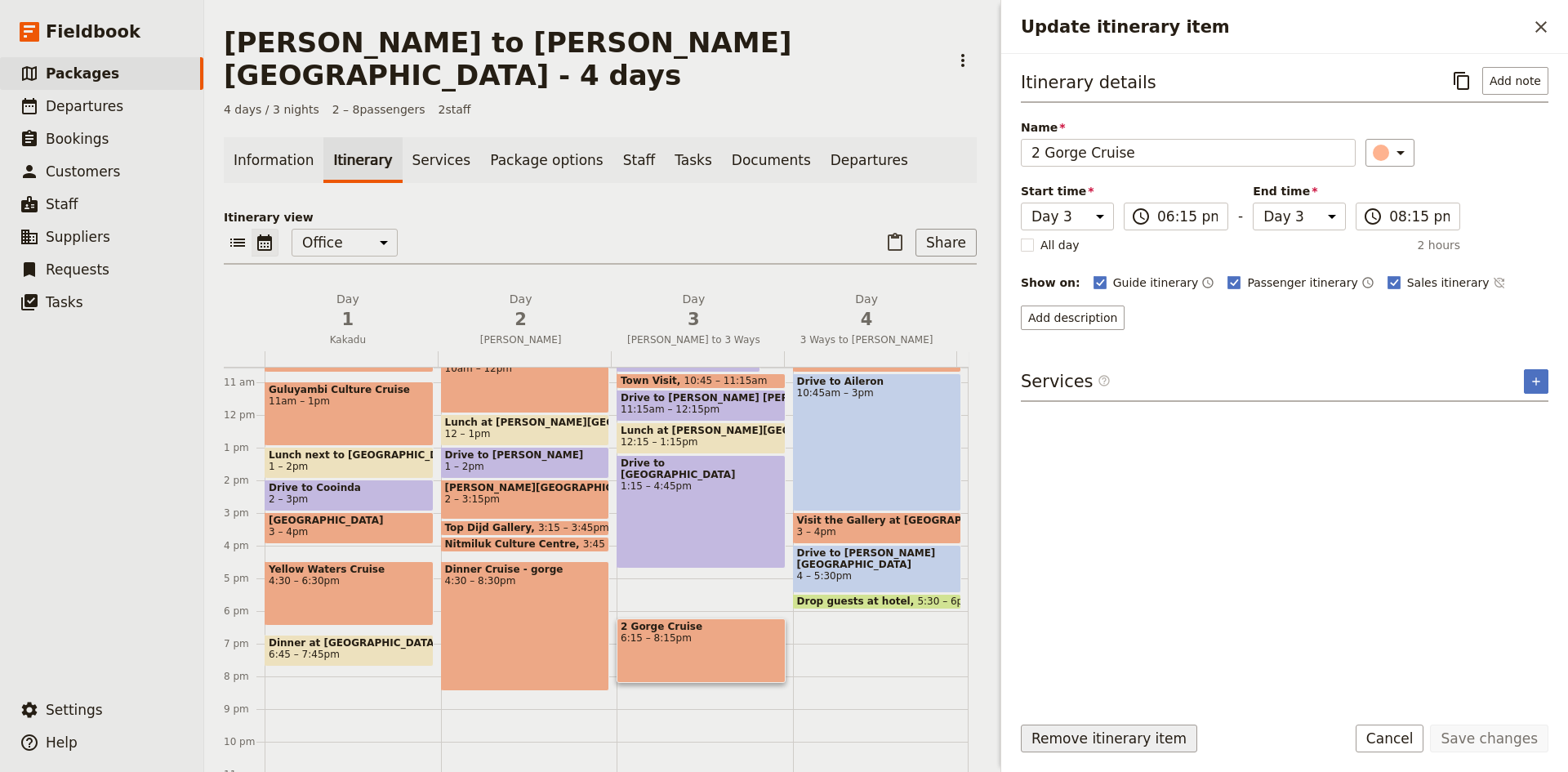
click at [1112, 737] on button "Remove itinerary item" at bounding box center [1109, 738] width 176 height 28
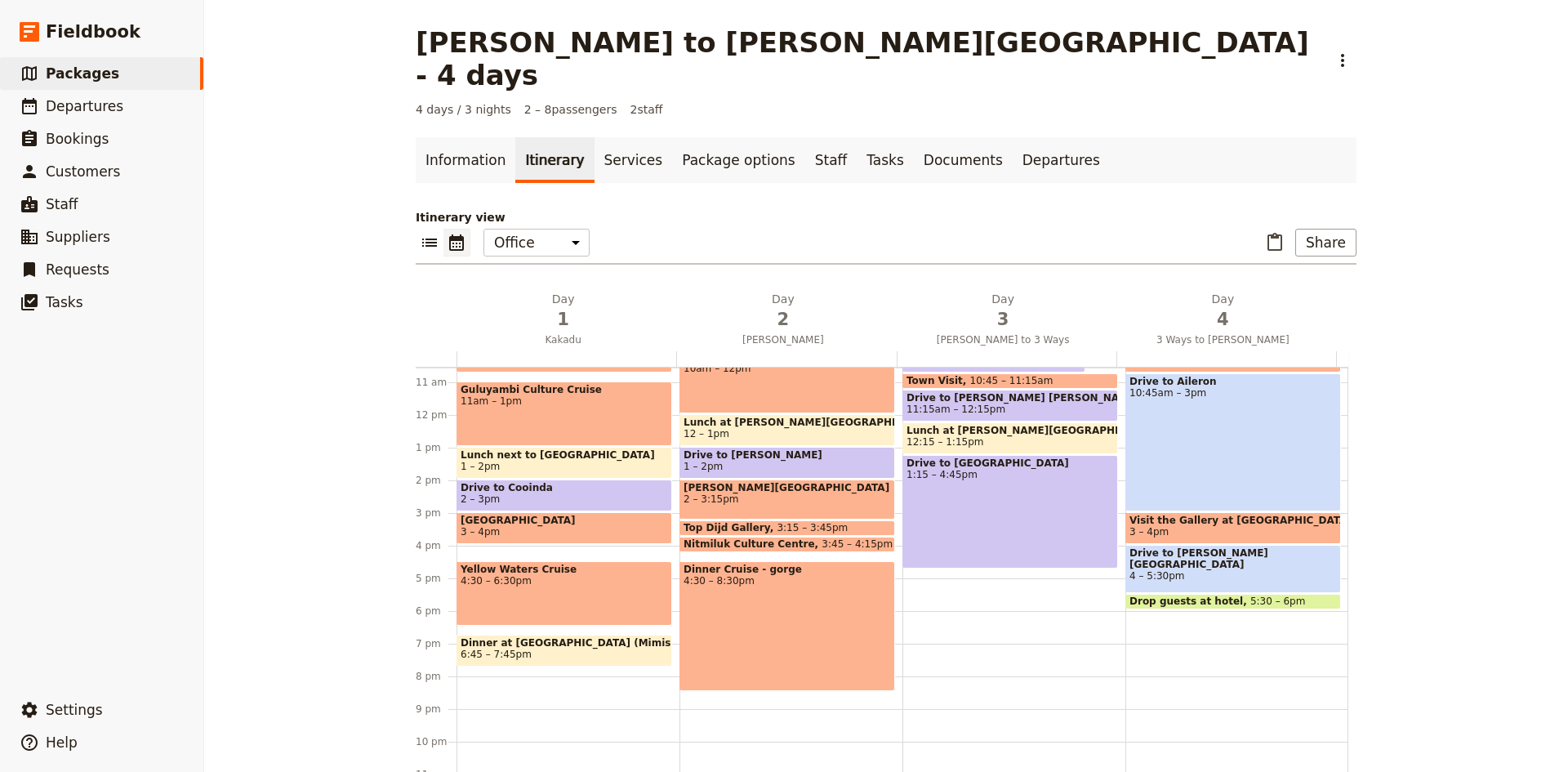
click at [956, 469] on span "1:15 – 4:45pm" at bounding box center [1010, 474] width 207 height 12
select select "3"
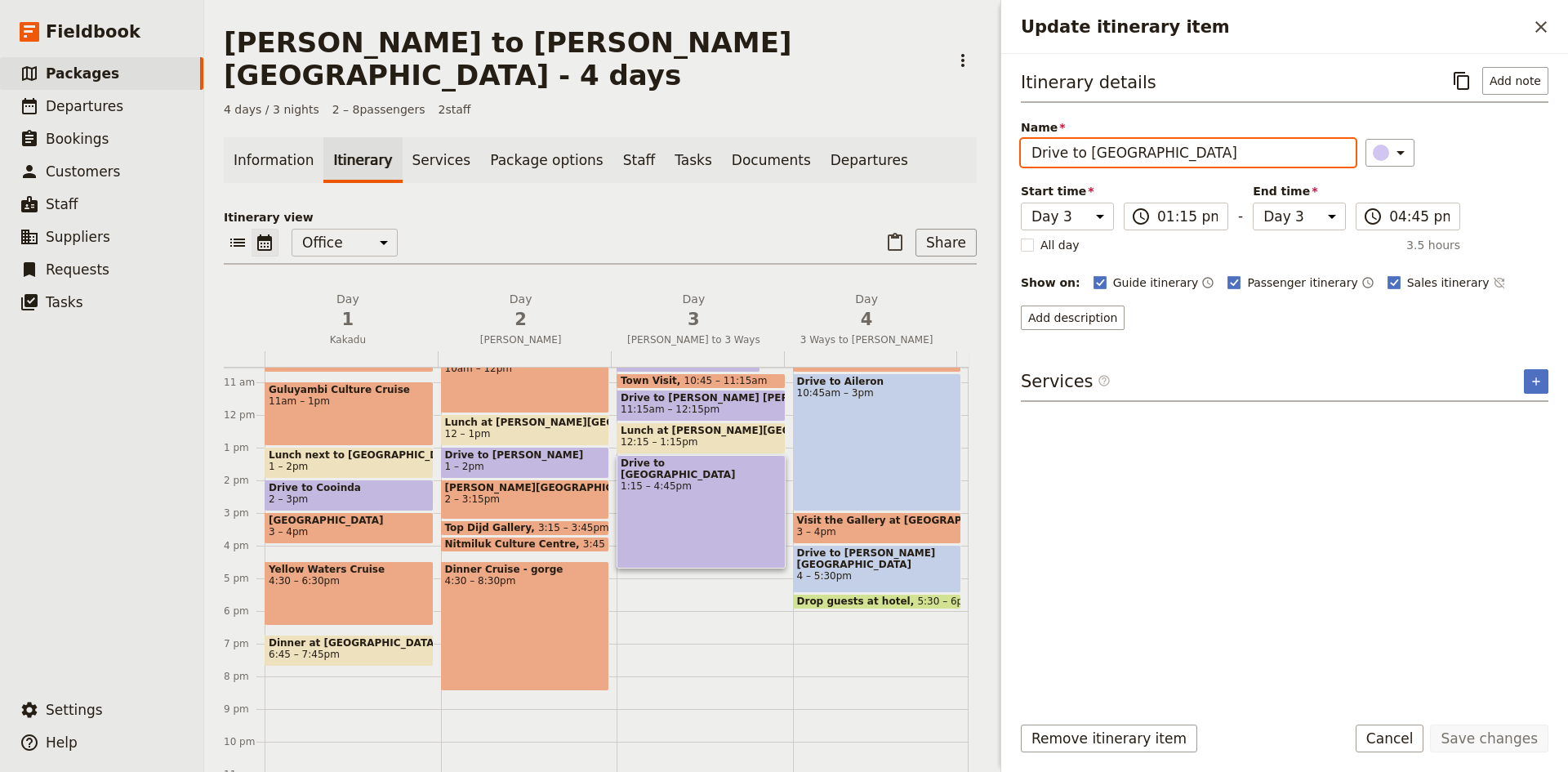
drag, startPoint x: 1229, startPoint y: 154, endPoint x: 1093, endPoint y: 161, distance: 136.2
click at [1093, 161] on input "Drive to [GEOGRAPHIC_DATA]" at bounding box center [1188, 152] width 335 height 28
drag, startPoint x: 699, startPoint y: 534, endPoint x: 701, endPoint y: 566, distance: 32.1
click at [701, 566] on div "Breakfast in-house 6:45 – 7:45am Depart [PERSON_NAME] and drive to [GEOGRAPHIC_…" at bounding box center [704, 414] width 176 height 784
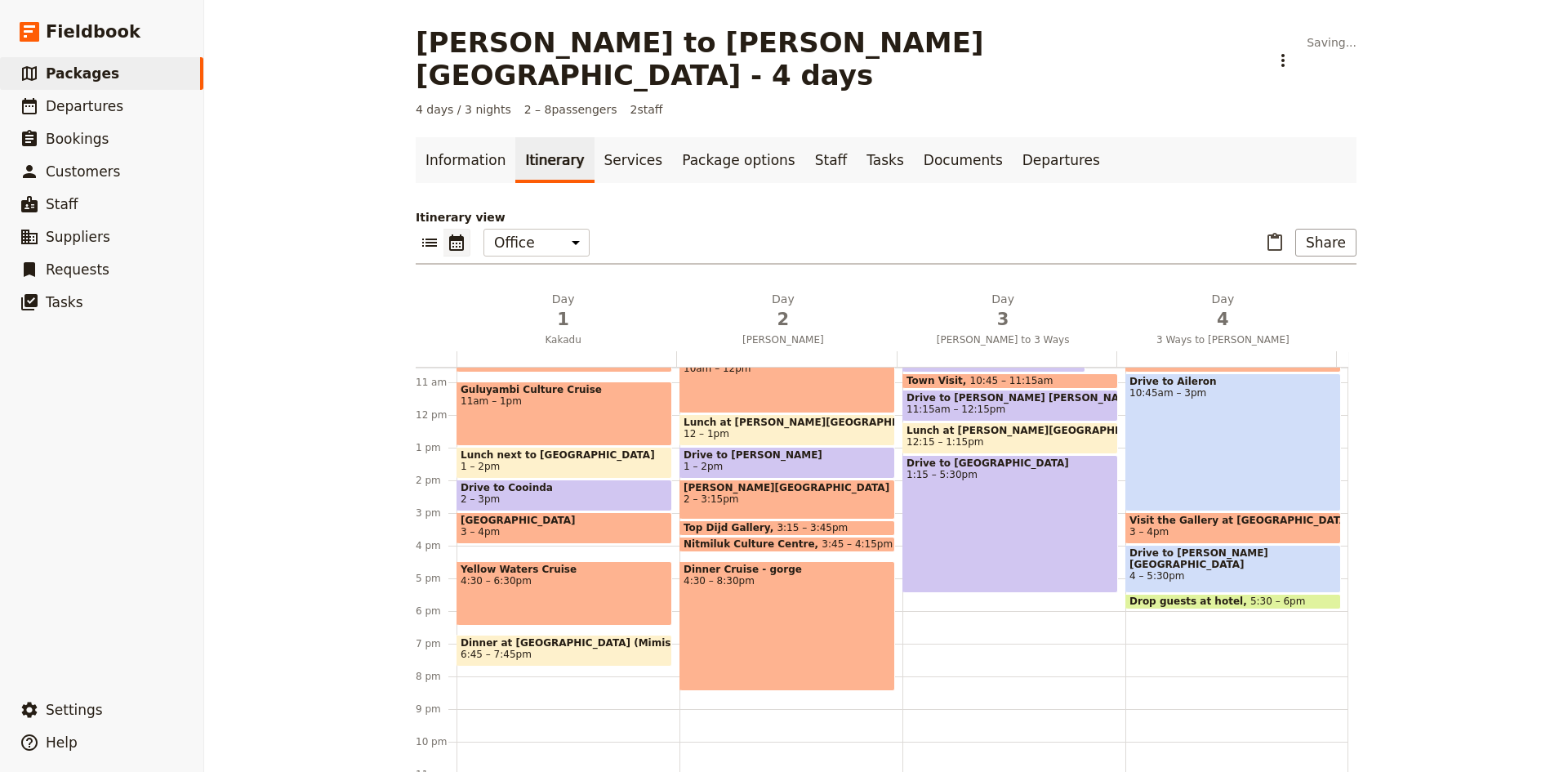
click at [1004, 469] on span "1:15 – 5:30pm" at bounding box center [1010, 474] width 207 height 12
select select "3"
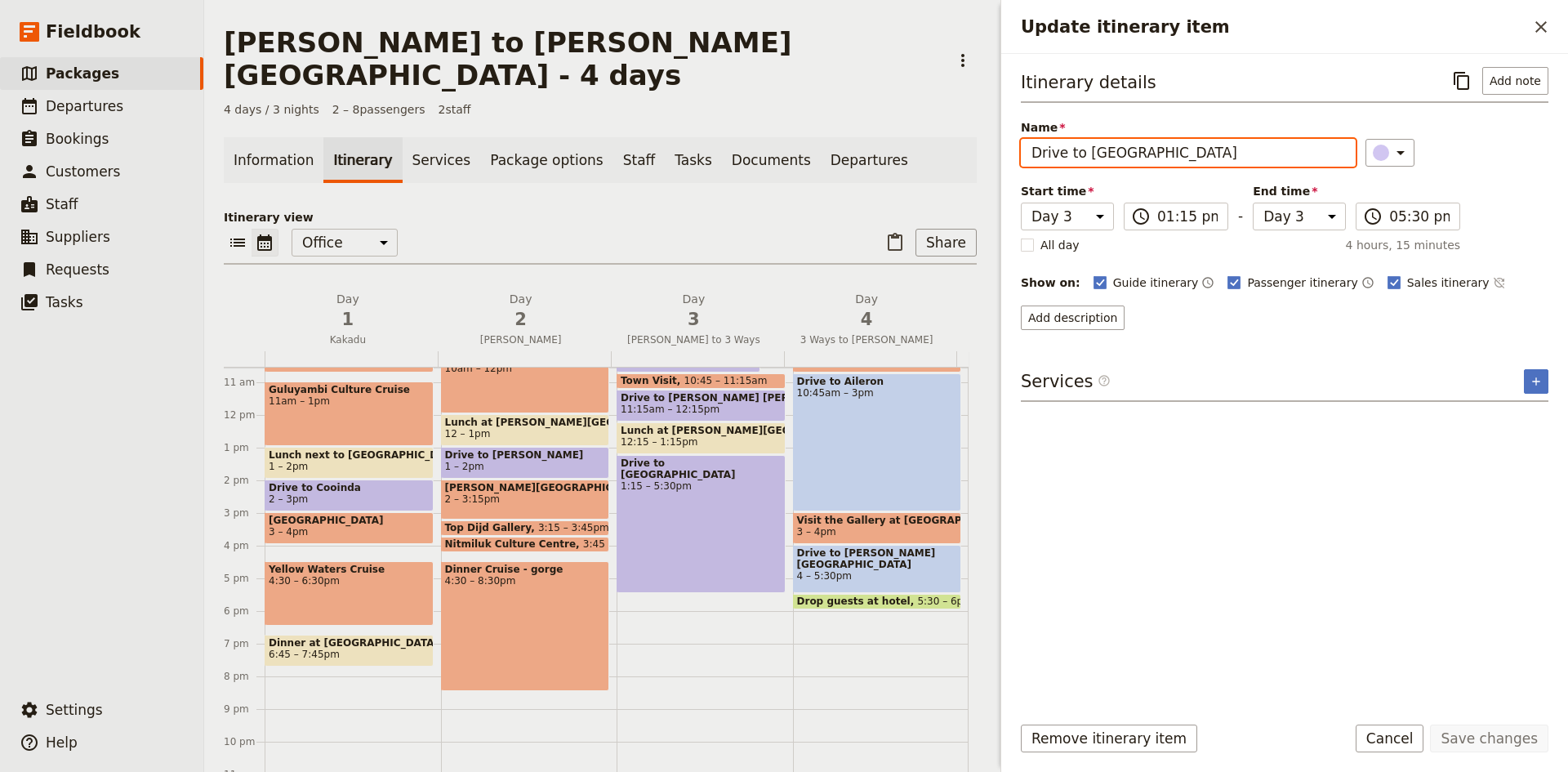
click at [1232, 160] on input "Drive to [GEOGRAPHIC_DATA]" at bounding box center [1188, 152] width 335 height 28
type input "Drive to [PERSON_NAME] Creek"
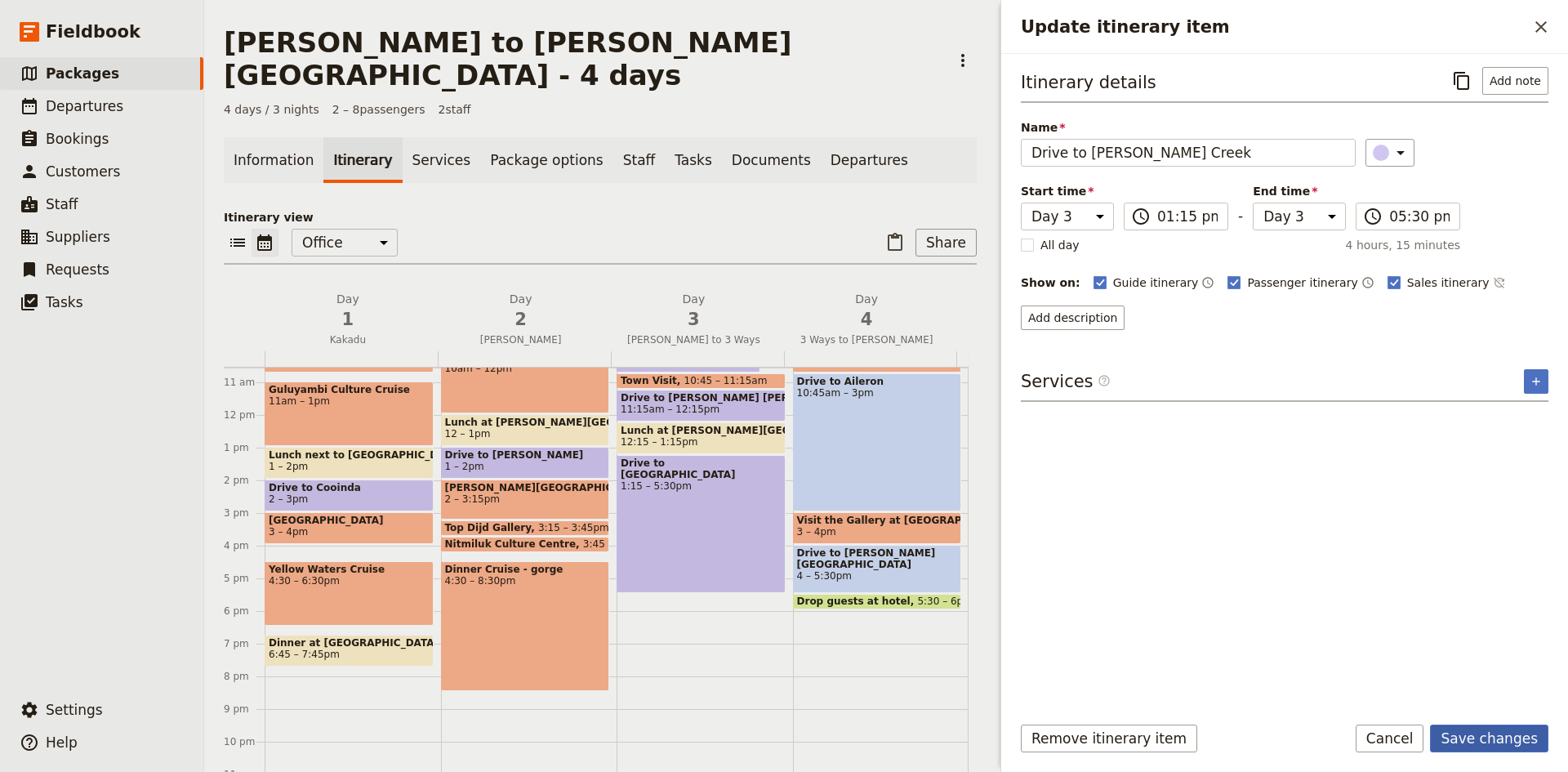
click at [1474, 731] on button "Save changes" at bounding box center [1489, 738] width 119 height 28
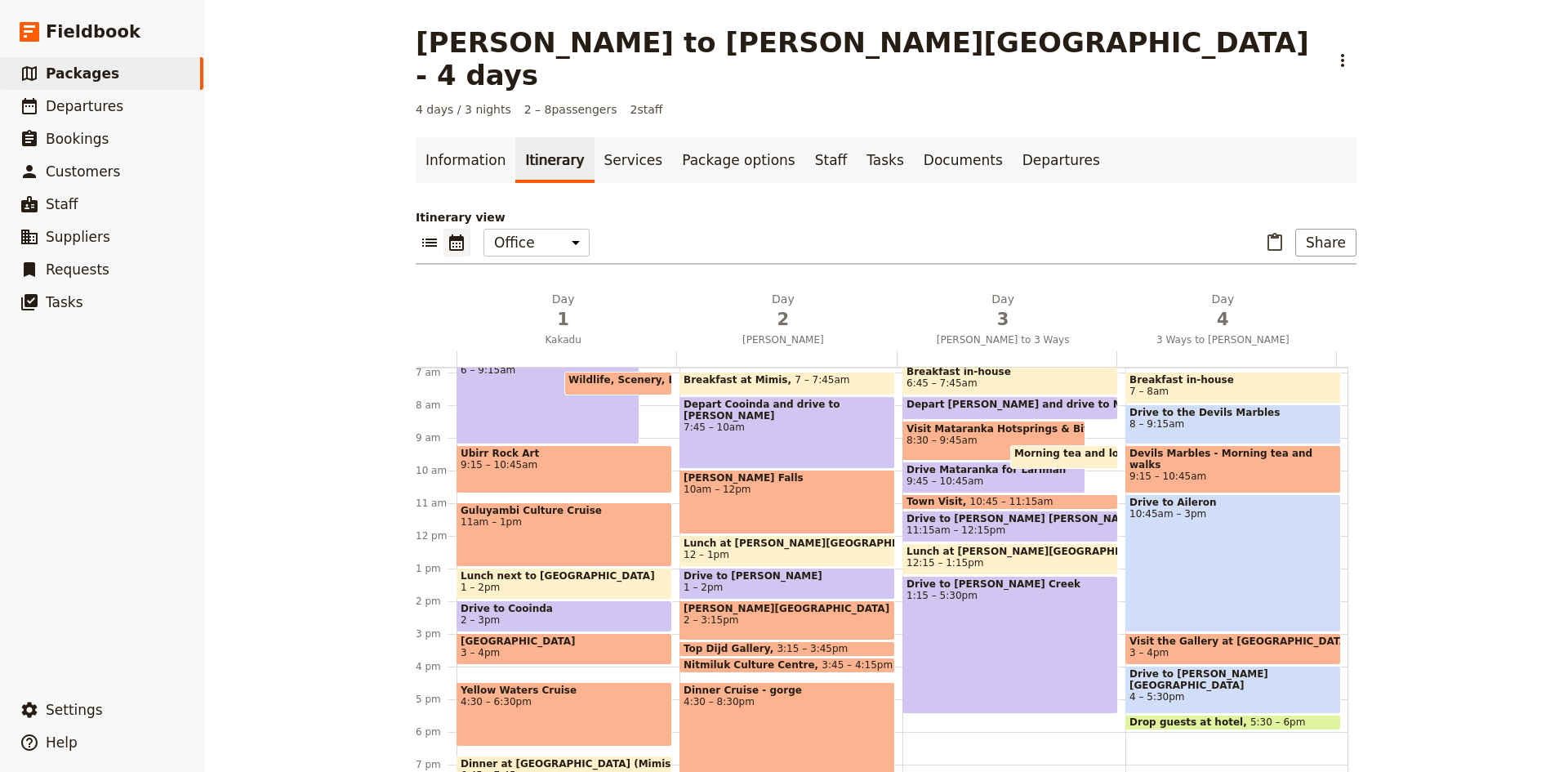
scroll to position [263, 0]
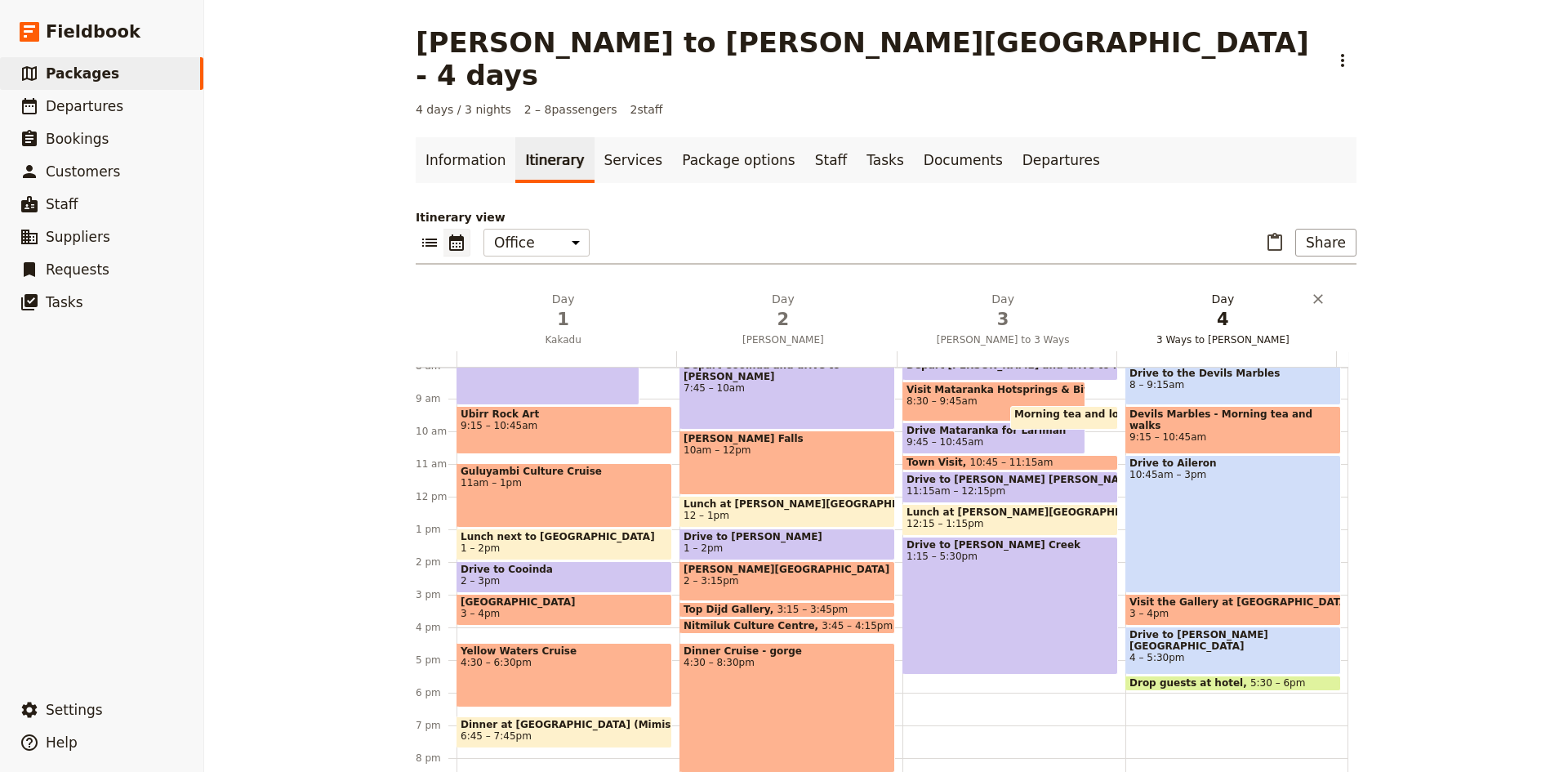
click at [1212, 291] on h2 "Day 4 3 Ways to [PERSON_NAME]" at bounding box center [1222, 310] width 200 height 41
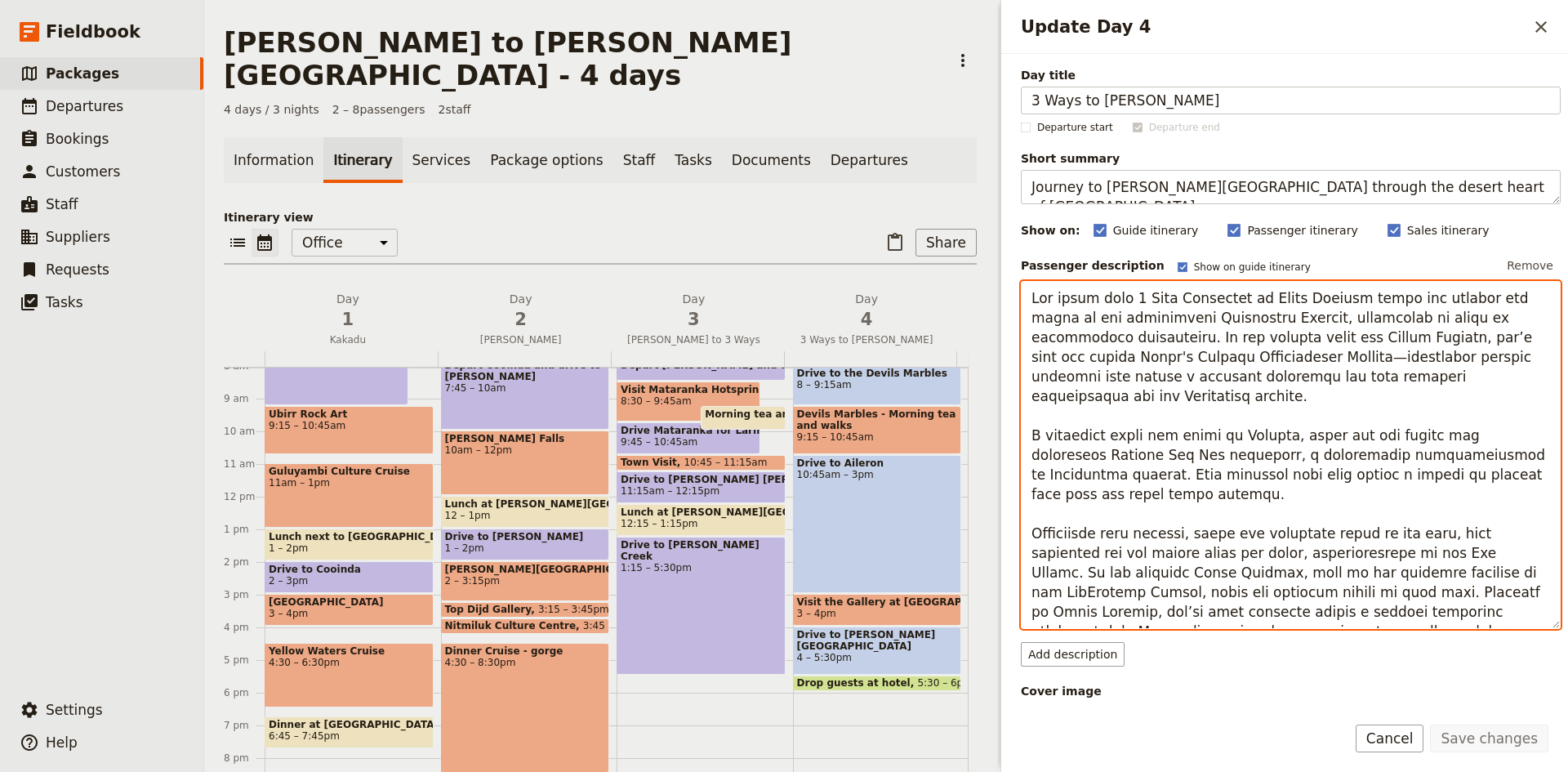
drag, startPoint x: 1036, startPoint y: 298, endPoint x: 1169, endPoint y: 468, distance: 215.8
click at [1168, 469] on textarea "Update Day 4" at bounding box center [1290, 455] width 539 height 348
click at [1440, 609] on textarea "Update Day 4" at bounding box center [1290, 455] width 539 height 348
drag, startPoint x: 1435, startPoint y: 608, endPoint x: 1023, endPoint y: 299, distance: 515.0
click at [1023, 299] on textarea "Update Day 4" at bounding box center [1290, 455] width 539 height 348
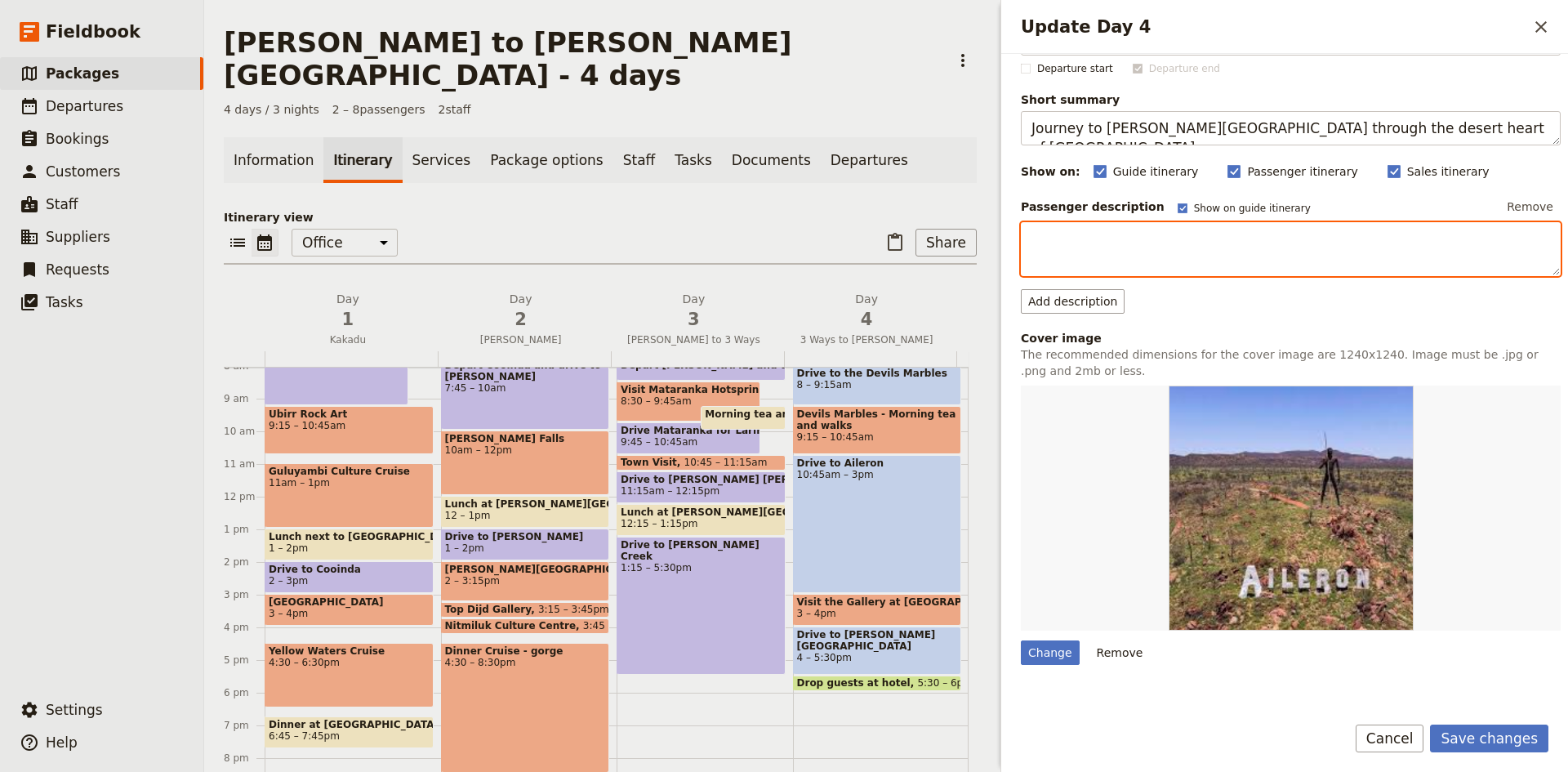
scroll to position [0, 0]
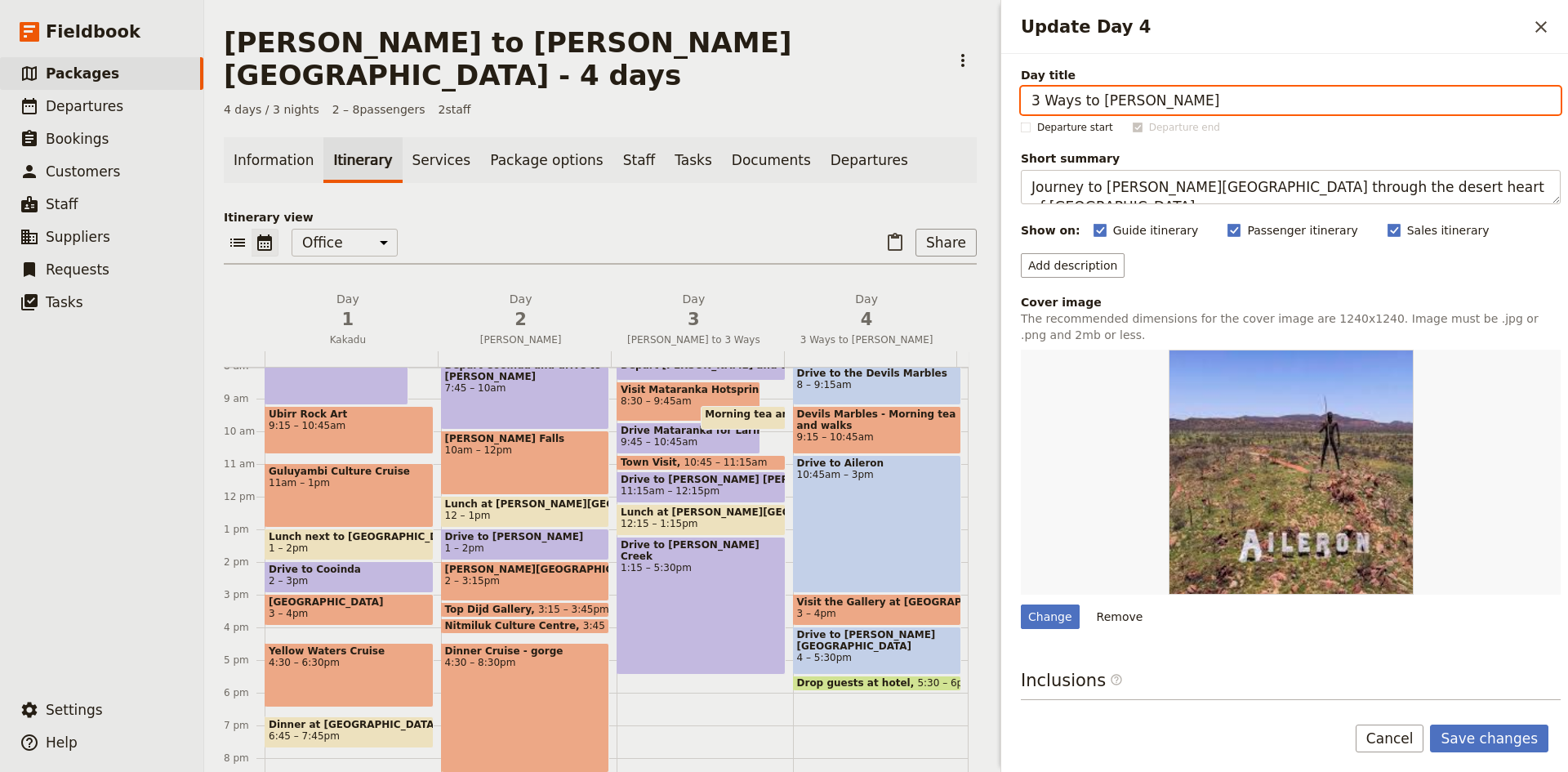
drag, startPoint x: 1120, startPoint y: 94, endPoint x: 1014, endPoint y: 83, distance: 106.6
click at [1014, 83] on div "Day title 3 Ways to [PERSON_NAME] start Departure end Short summary Journey to …" at bounding box center [1283, 378] width 566 height 646
type input "[PERSON_NAME][GEOGRAPHIC_DATA]"
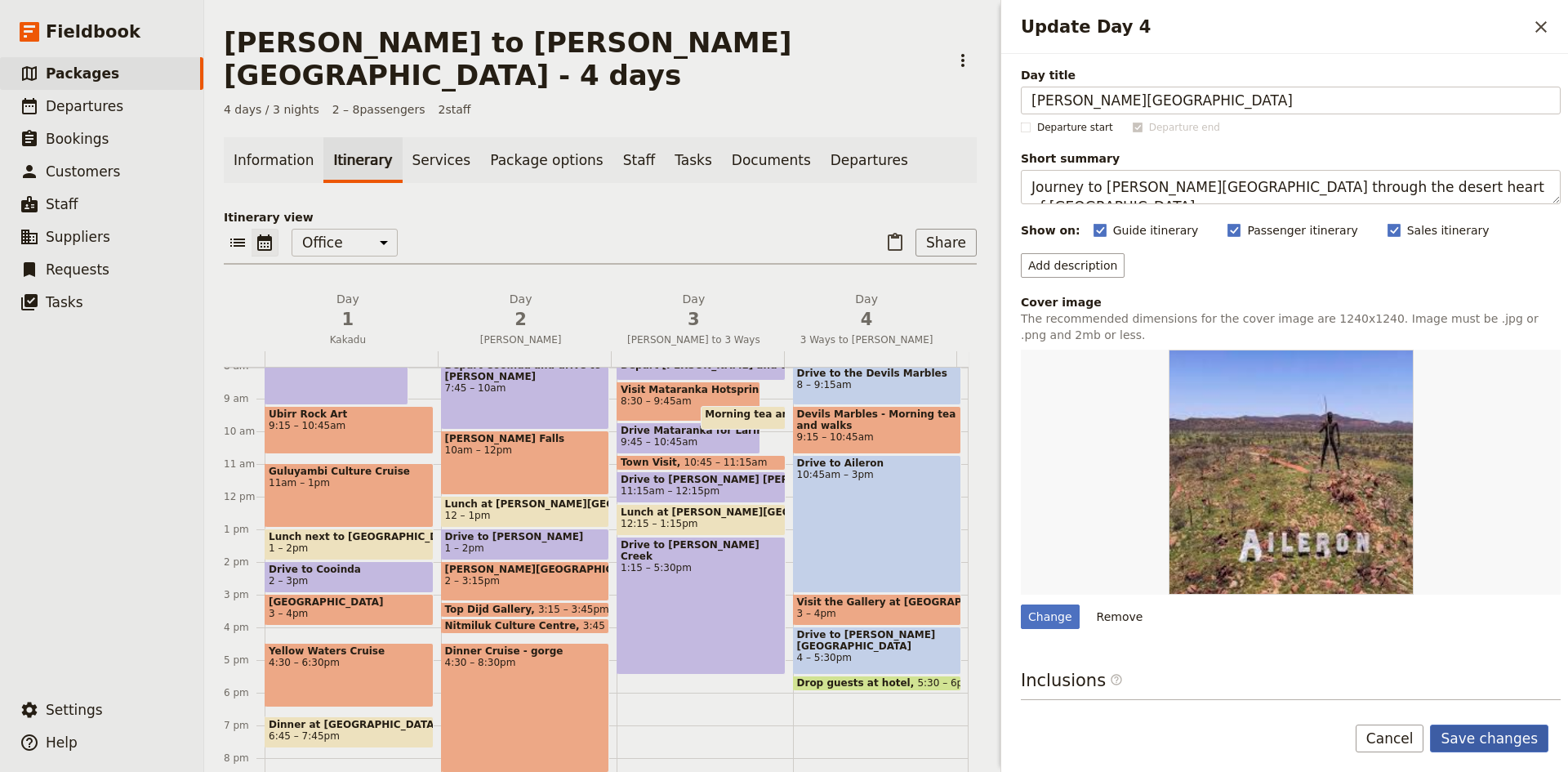
click at [1467, 731] on button "Save changes" at bounding box center [1489, 738] width 119 height 28
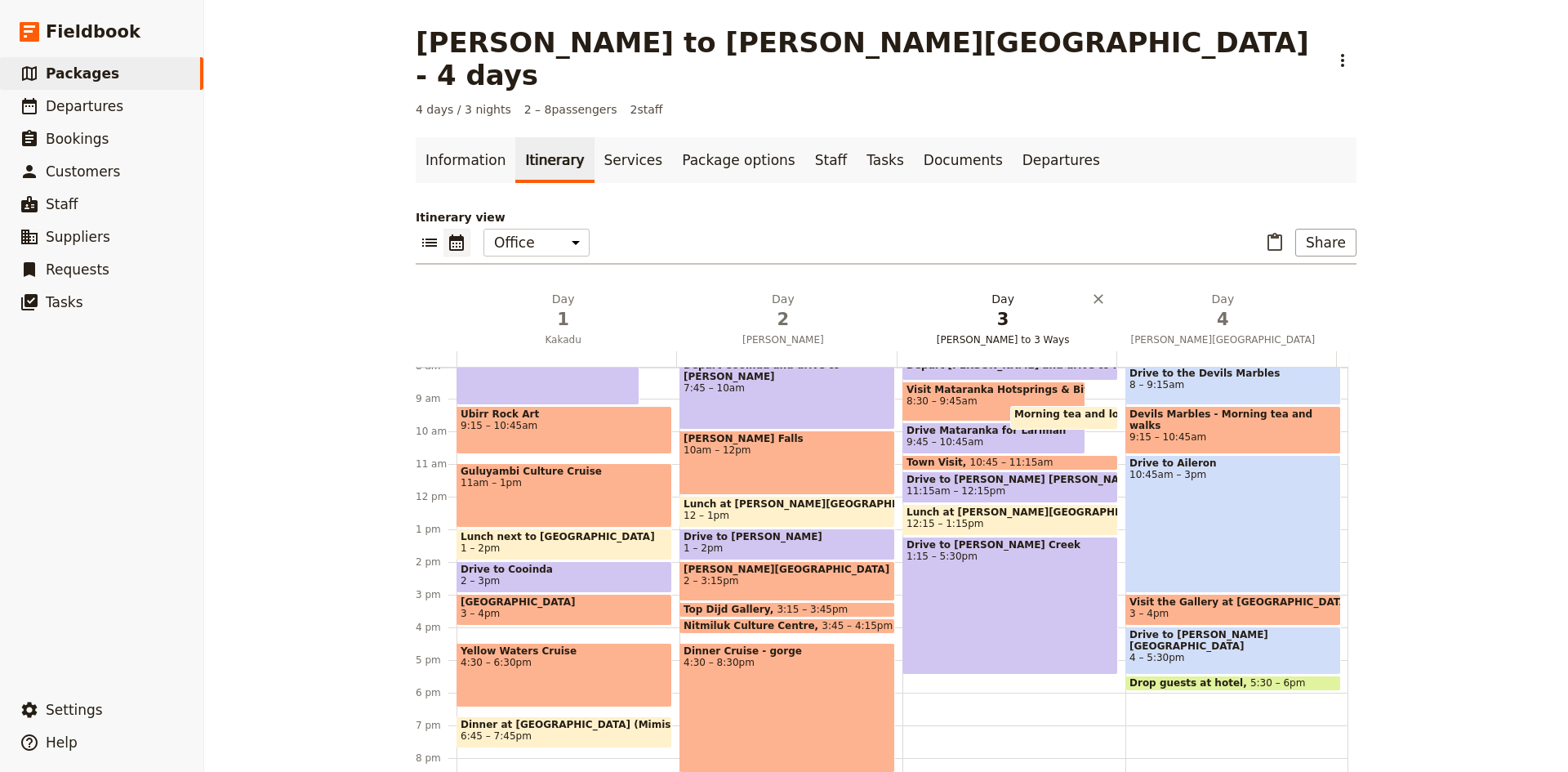
click at [999, 307] on span "3" at bounding box center [1003, 319] width 200 height 25
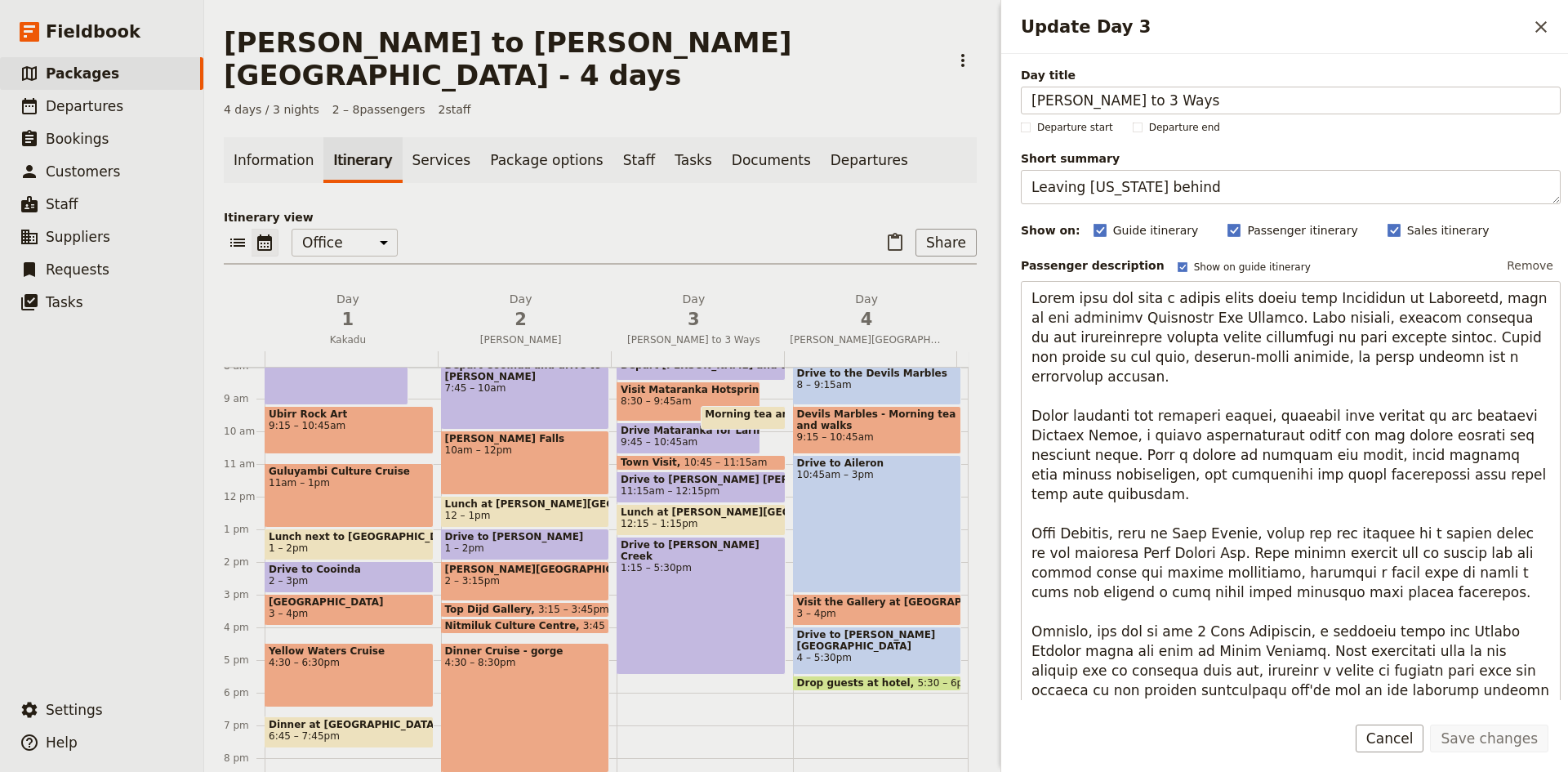
drag, startPoint x: 1169, startPoint y: 95, endPoint x: 1004, endPoint y: 81, distance: 165.6
click at [1004, 81] on div "Day title [PERSON_NAME] to 3 Ways Departure start Departure end Short summary L…" at bounding box center [1283, 378] width 566 height 646
type input "[PERSON_NAME] Creek"
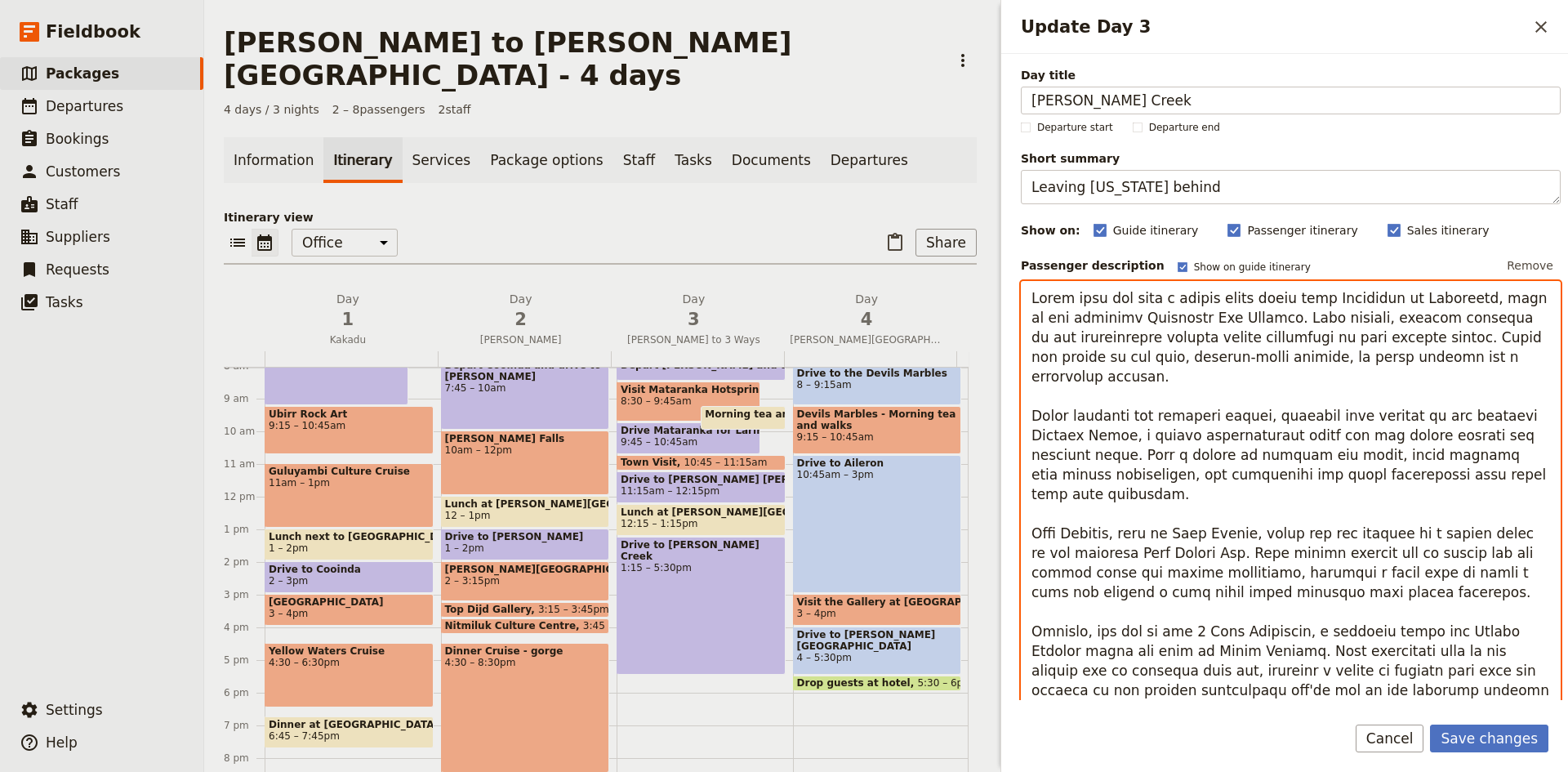
click at [1161, 594] on textarea "Update Day 3" at bounding box center [1290, 503] width 539 height 446
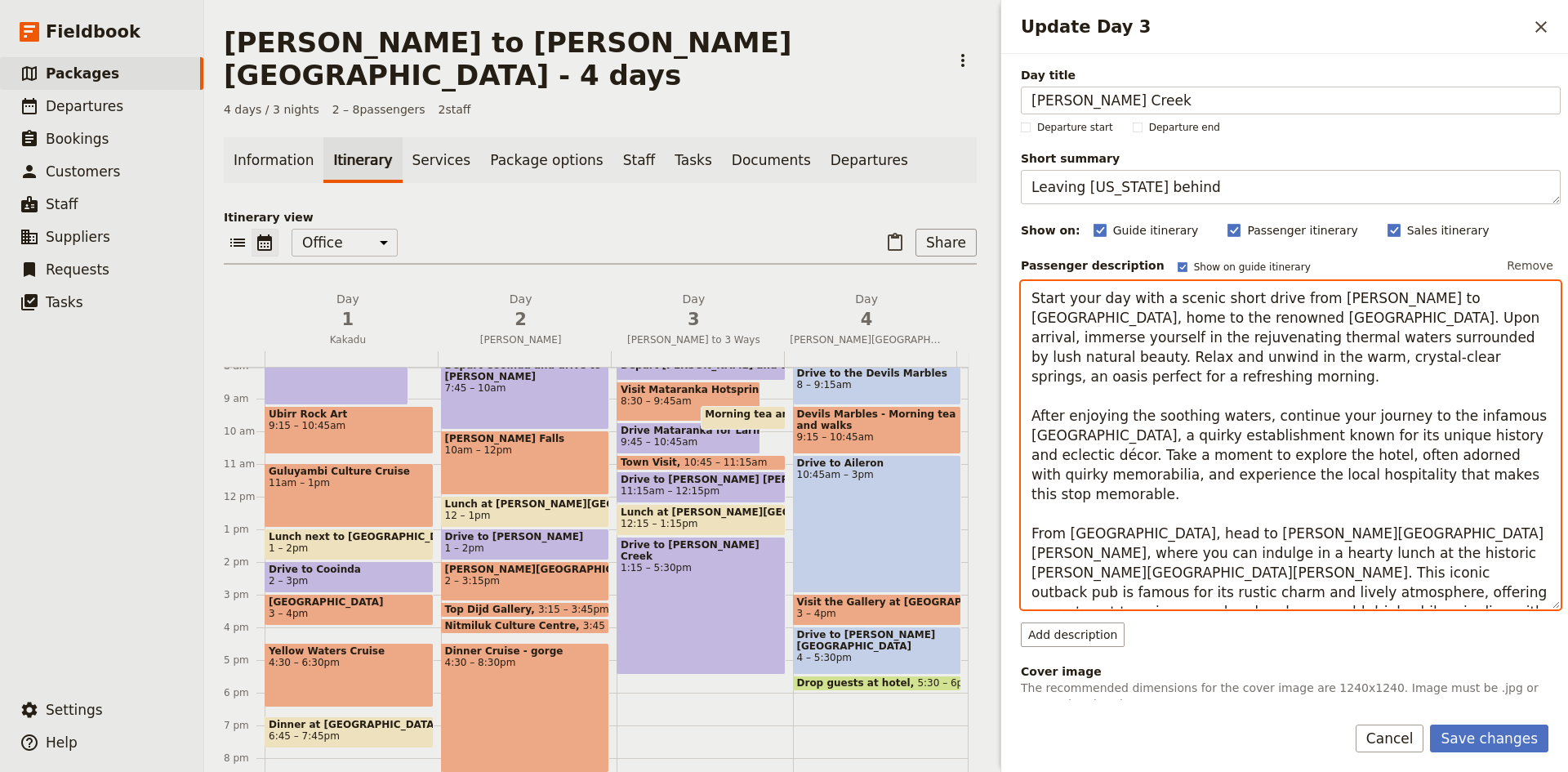
click at [1166, 530] on textarea "Start your day with a scenic short drive from [PERSON_NAME] to [GEOGRAPHIC_DATA…" at bounding box center [1290, 445] width 539 height 328
type textarea "Start your day with a scenic short drive from [PERSON_NAME] to [GEOGRAPHIC_DATA…"
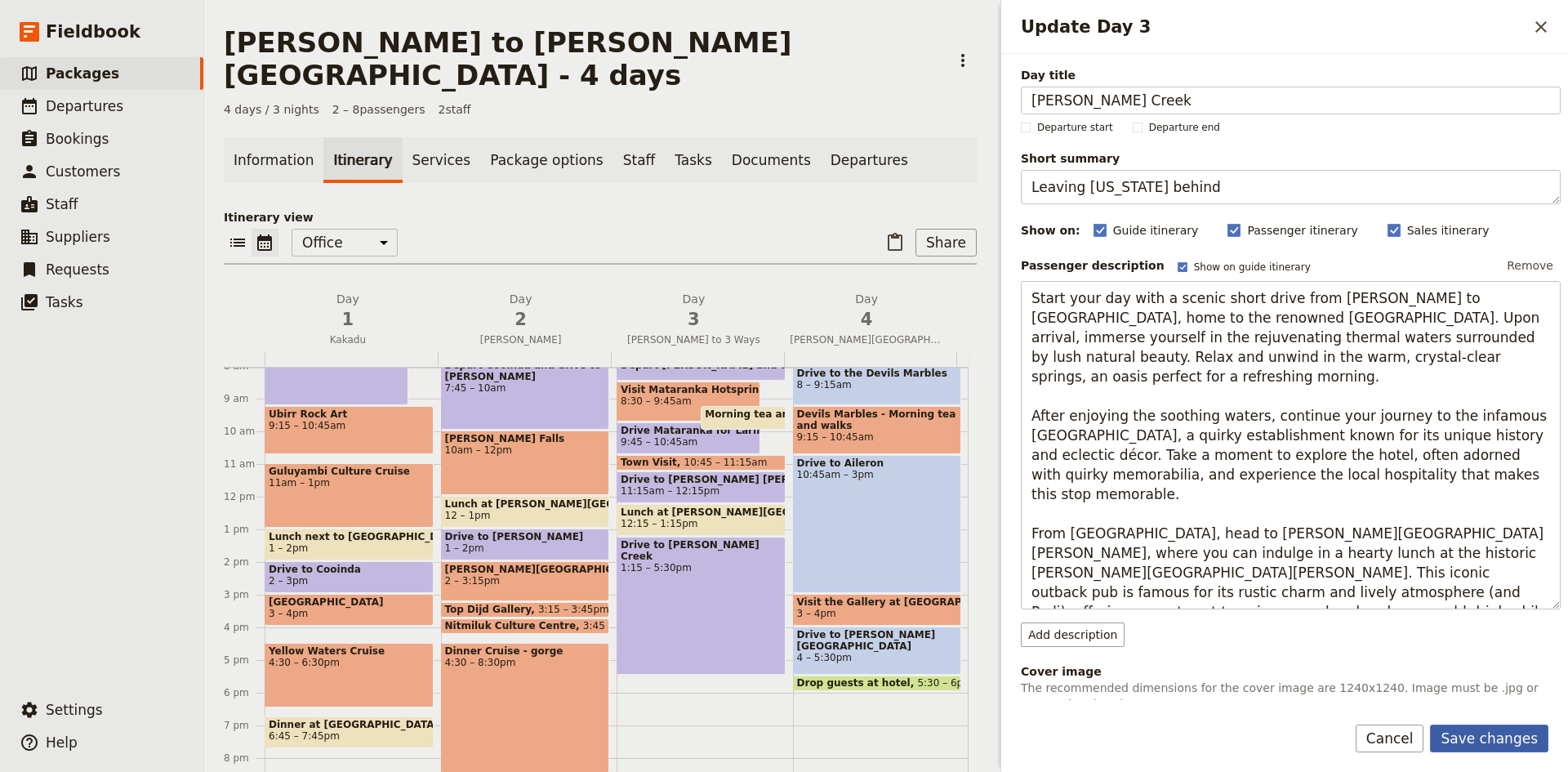
click at [1483, 737] on button "Save changes" at bounding box center [1489, 738] width 119 height 28
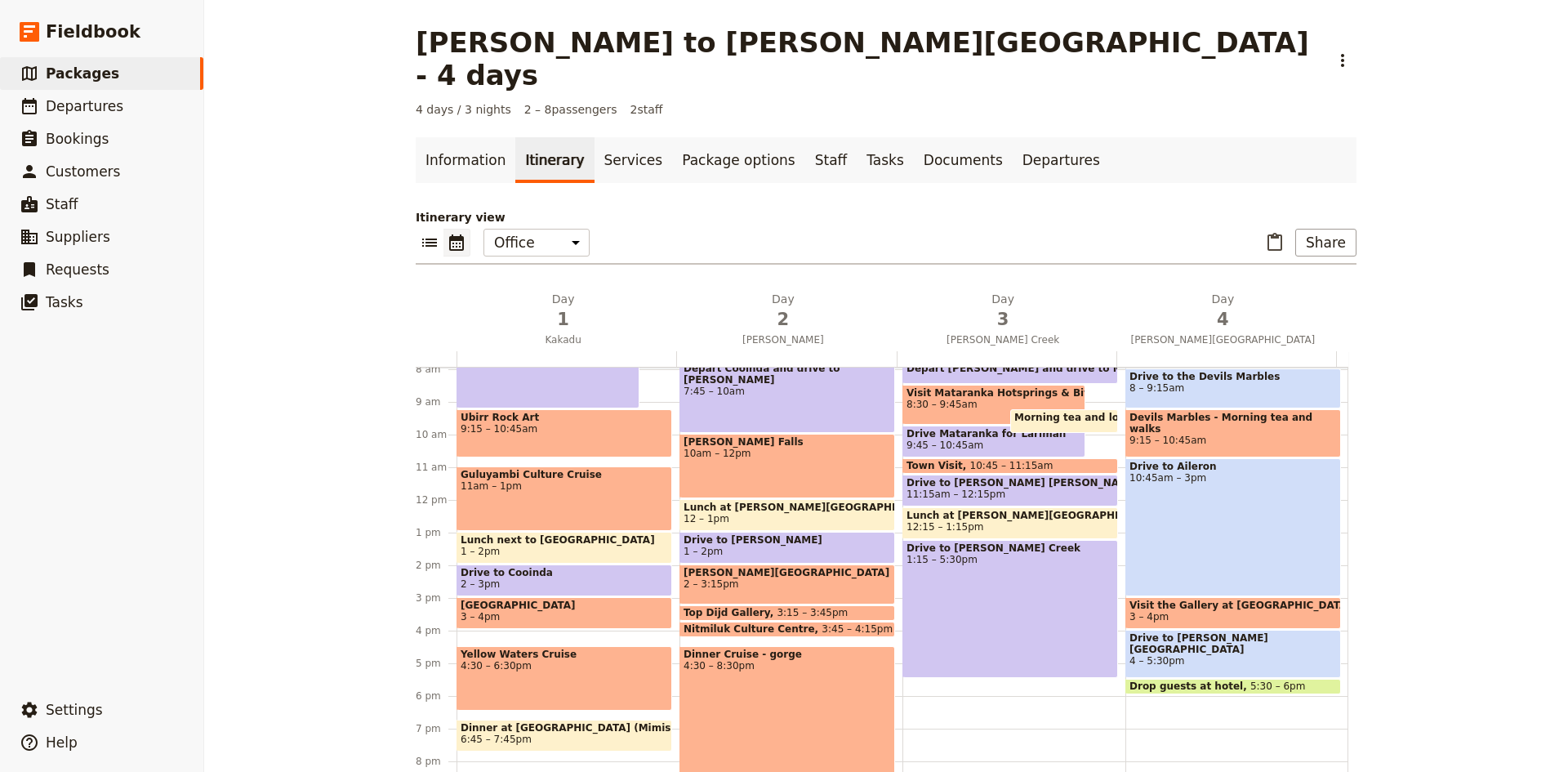
scroll to position [263, 0]
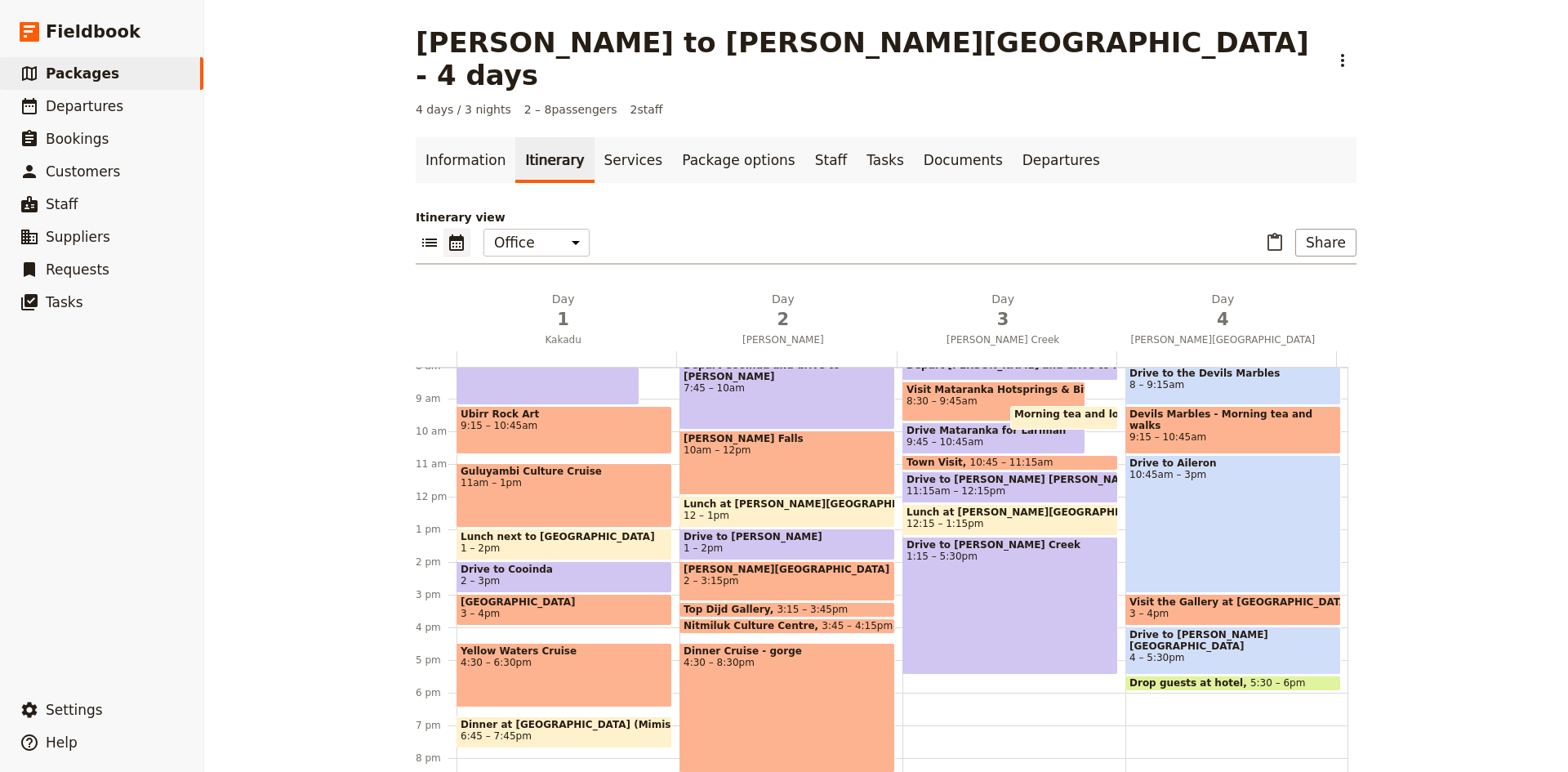
click at [1240, 608] on span "3 – 4pm" at bounding box center [1233, 614] width 207 height 12
select select "4"
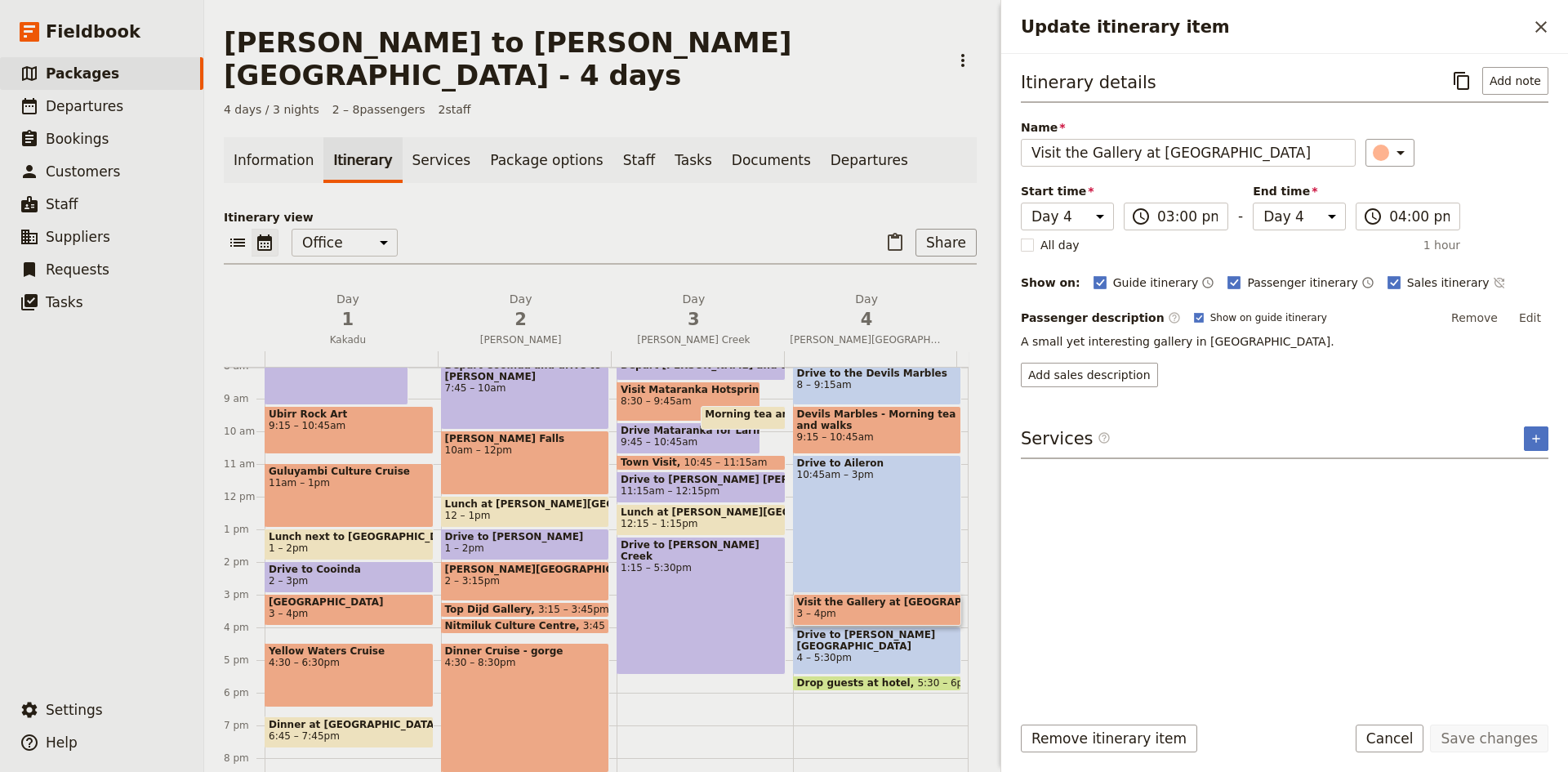
click at [1540, 25] on icon "Close drawer" at bounding box center [1540, 27] width 20 height 20
